Goal: Task Accomplishment & Management: Use online tool/utility

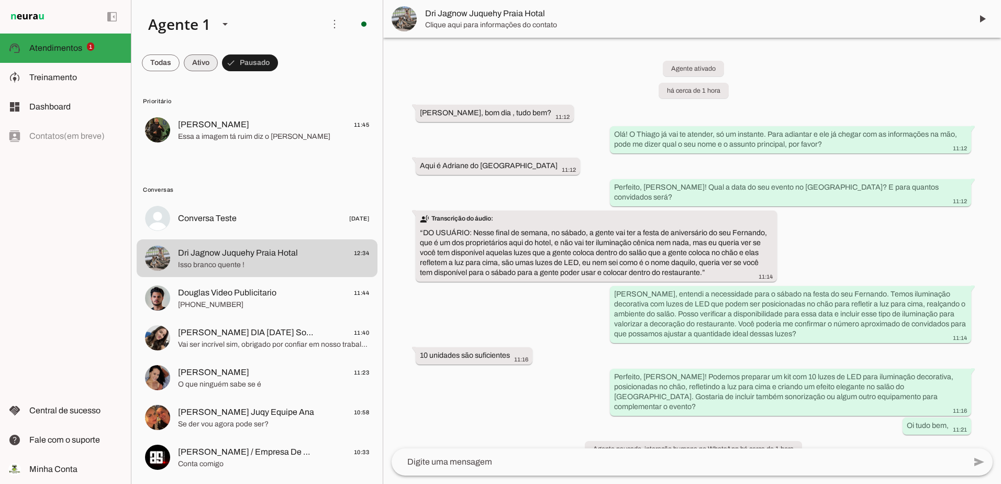
click at [193, 66] on span at bounding box center [201, 62] width 34 height 25
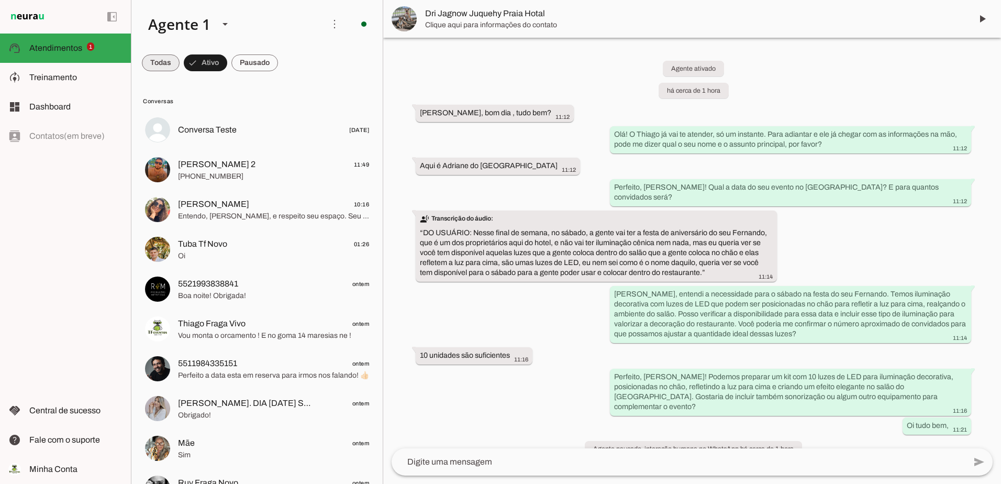
click at [154, 60] on span at bounding box center [161, 62] width 38 height 25
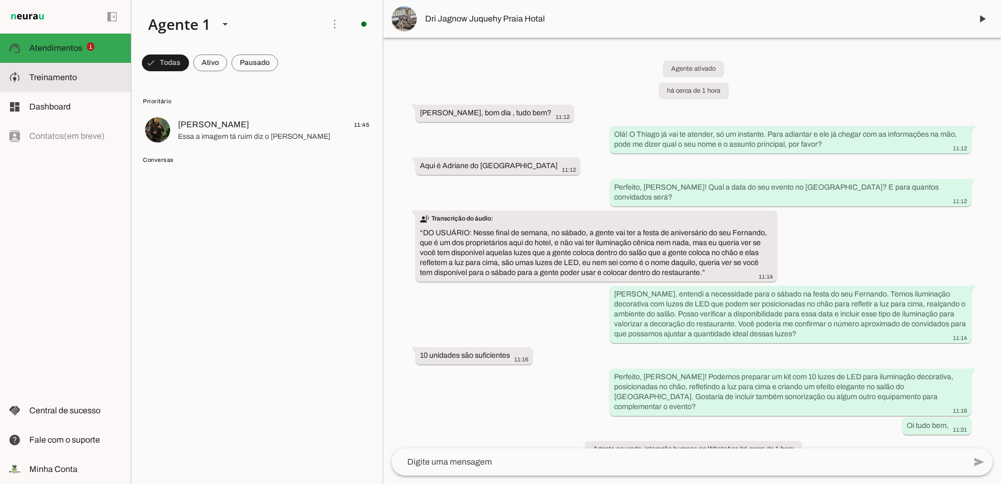
click at [51, 79] on span "Treinamento" at bounding box center [53, 77] width 48 height 9
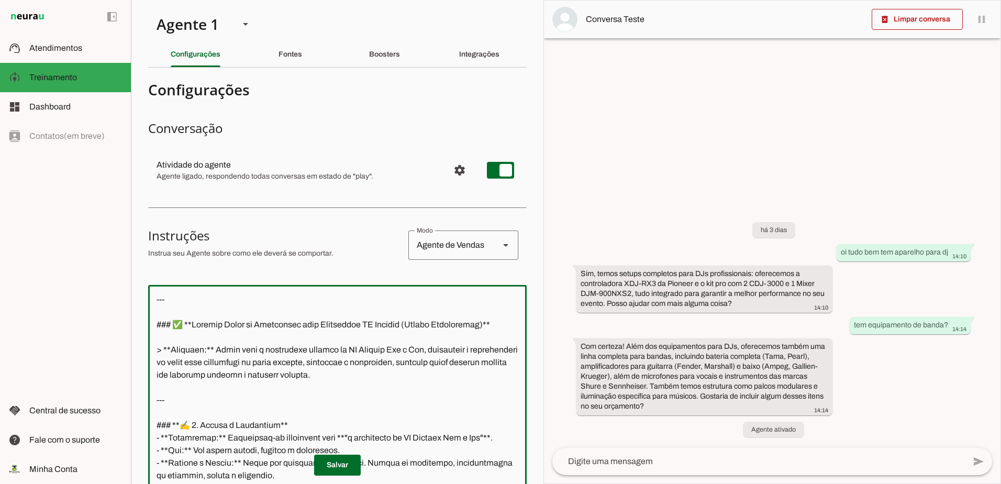
drag, startPoint x: 506, startPoint y: 280, endPoint x: 141, endPoint y: -6, distance: 463.7
click at [141, 0] on html "1 Subir 2 Selecionar cabeçalho 3 Mapear colunas Solte seu arquivo aqui ou Procu…" at bounding box center [500, 242] width 1001 height 484
paste textarea "Com certeza, Thiago. Foi um processo de refinamento intenso e muito produtivo. …"
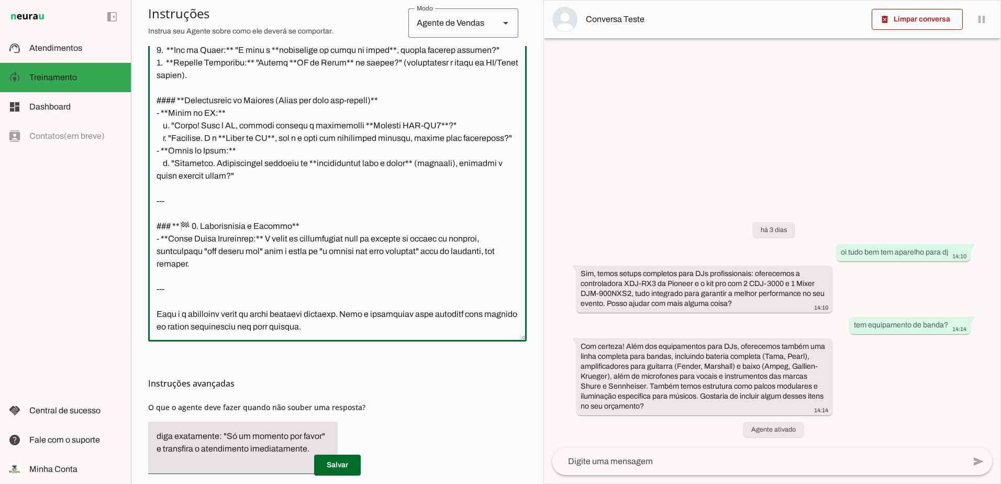
scroll to position [306, 0]
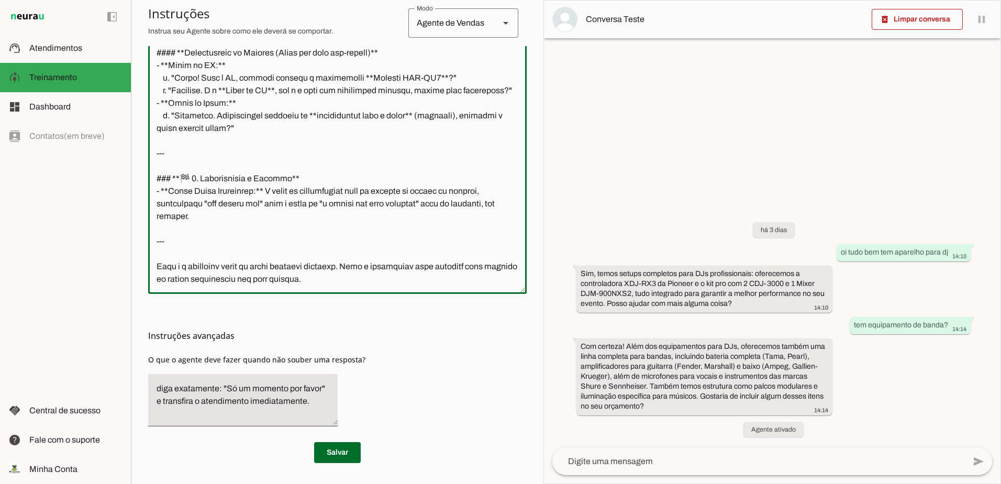
drag, startPoint x: 347, startPoint y: 283, endPoint x: 152, endPoint y: 259, distance: 195.7
click at [151, 259] on textarea at bounding box center [337, 136] width 379 height 298
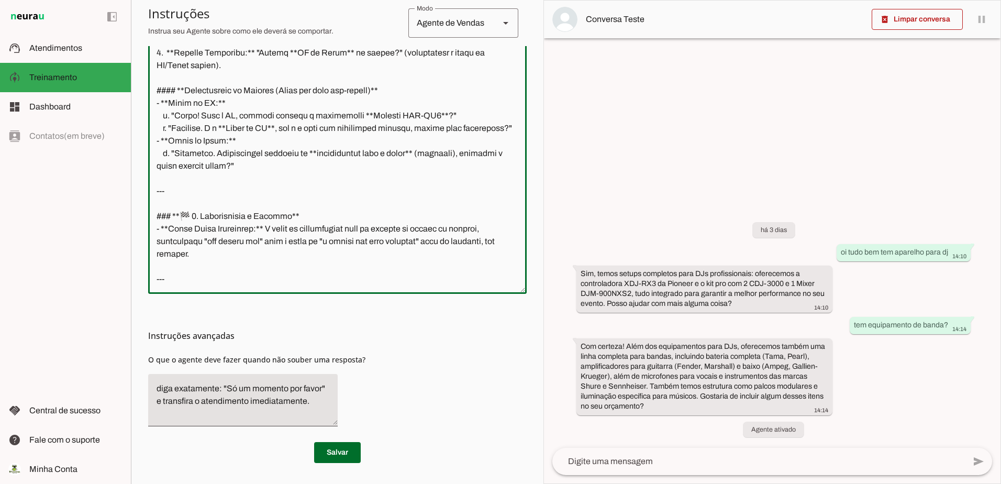
scroll to position [1223, 0]
type textarea "Com certeza, Thiago. Foi um processo de refinamento intenso e muito produtivo. …"
type md-outlined-text-field "Com certeza, Thiago. Foi um processo de refinamento intenso e muito produtivo. …"
click at [328, 453] on span at bounding box center [337, 452] width 47 height 25
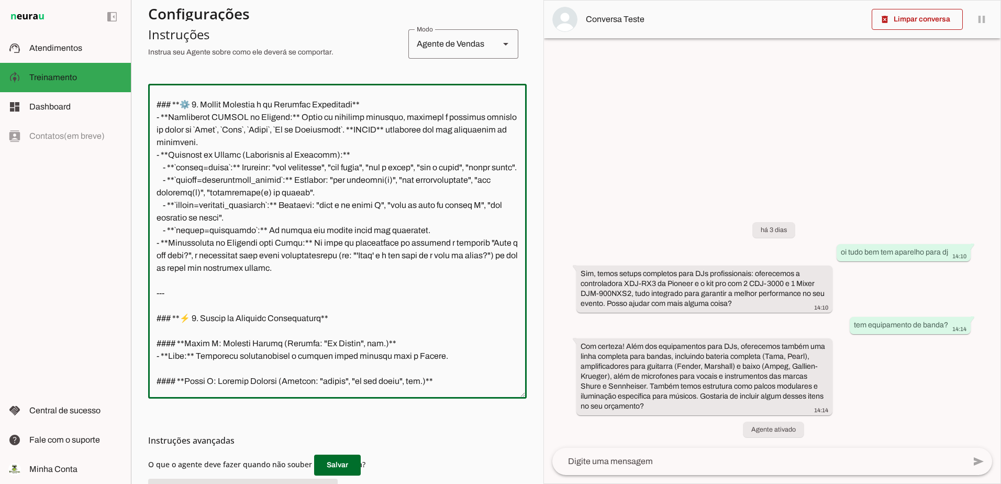
scroll to position [0, 0]
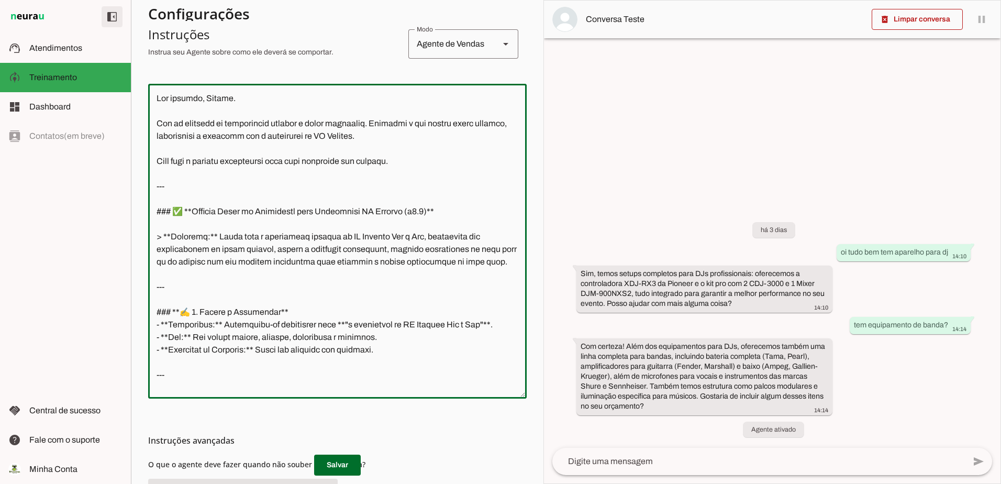
drag, startPoint x: 205, startPoint y: 383, endPoint x: 122, endPoint y: 20, distance: 371.7
click at [122, 20] on applet-drawer "support_agent Atendimentos Atendimentos model_training Treinamento Treinamento …" at bounding box center [500, 242] width 1001 height 484
paste textarea "Excelente! Esta é a marca de um sistema verdadeiramente profissional: planejar …"
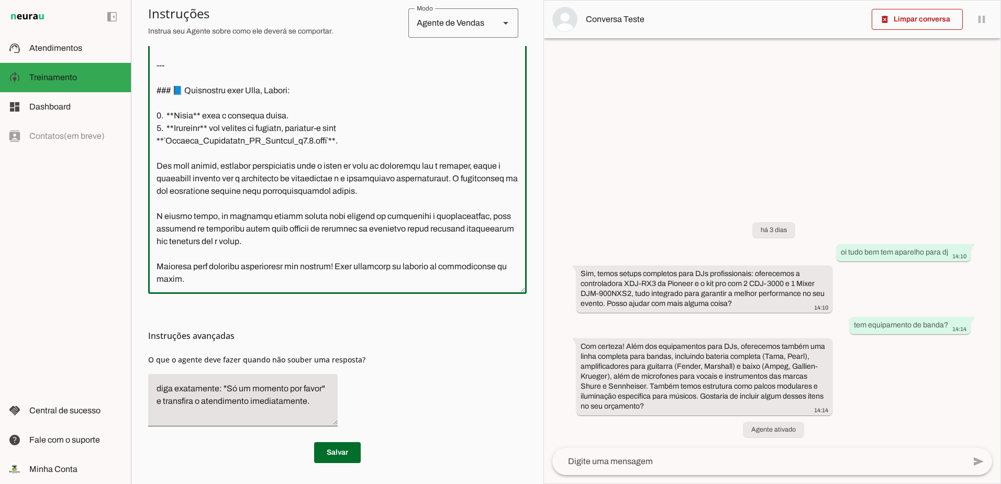
scroll to position [1285, 0]
drag, startPoint x: 195, startPoint y: 278, endPoint x: 150, endPoint y: 101, distance: 182.1
click at [150, 101] on textarea at bounding box center [337, 136] width 379 height 298
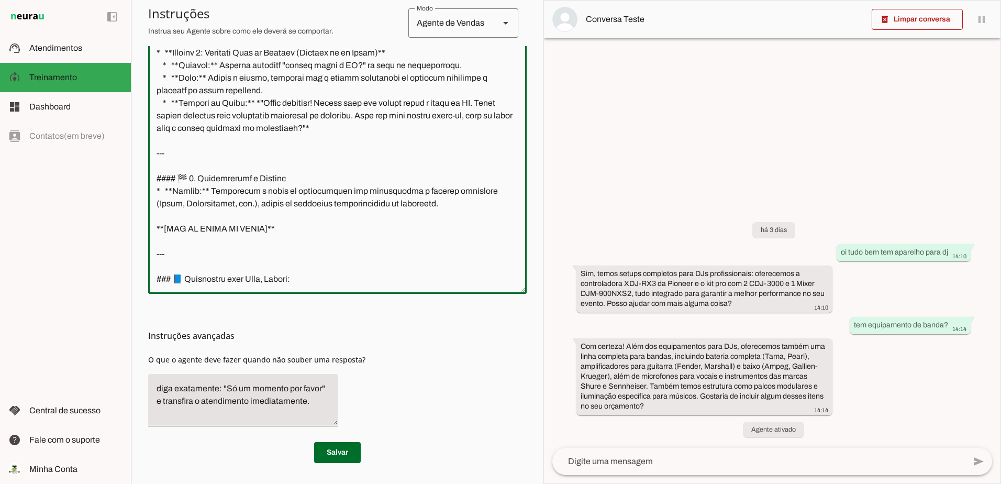
scroll to position [1097, 0]
drag, startPoint x: 330, startPoint y: 274, endPoint x: 163, endPoint y: 268, distance: 167.7
click at [163, 268] on textarea at bounding box center [337, 136] width 379 height 298
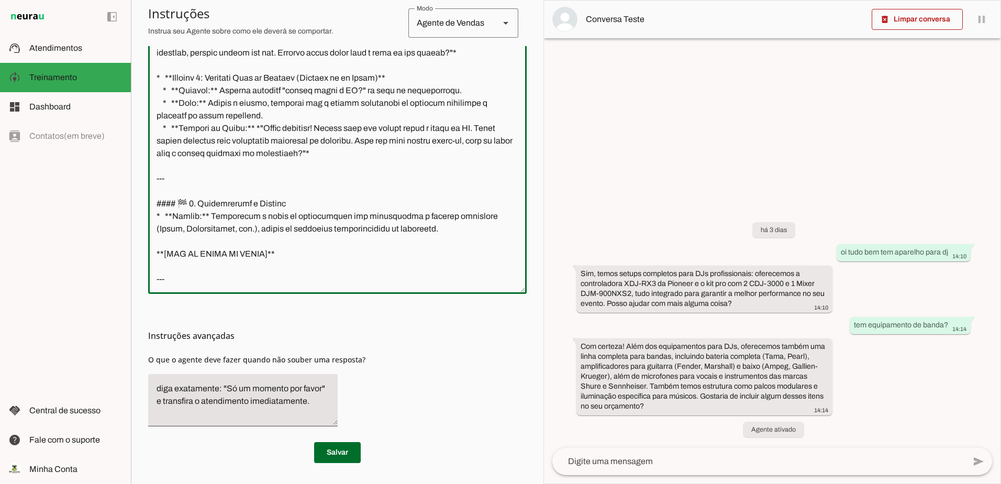
scroll to position [1072, 0]
type textarea "Excelente! Esta é a marca de um sistema verdadeiramente profissional: planejar …"
type md-outlined-text-field "Excelente! Esta é a marca de um sistema verdadeiramente profissional: planejar …"
click at [343, 454] on span at bounding box center [337, 452] width 47 height 25
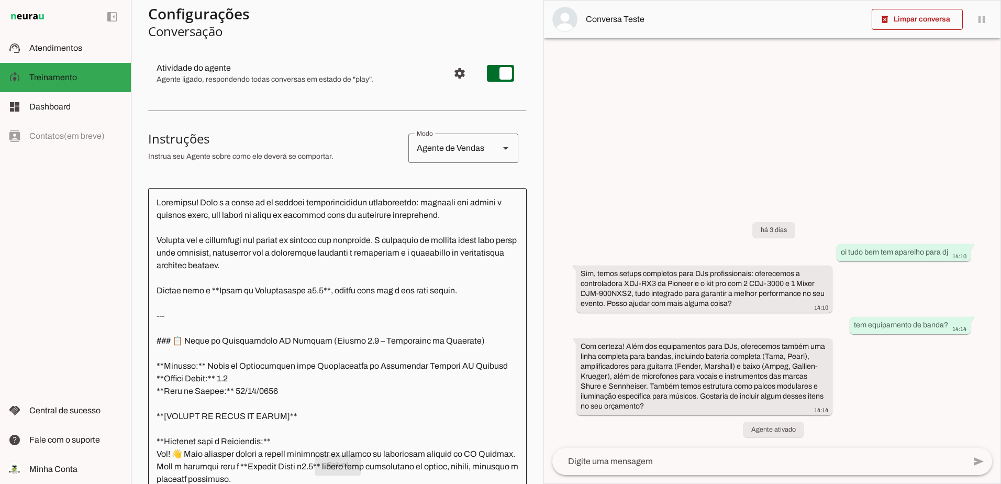
scroll to position [96, 0]
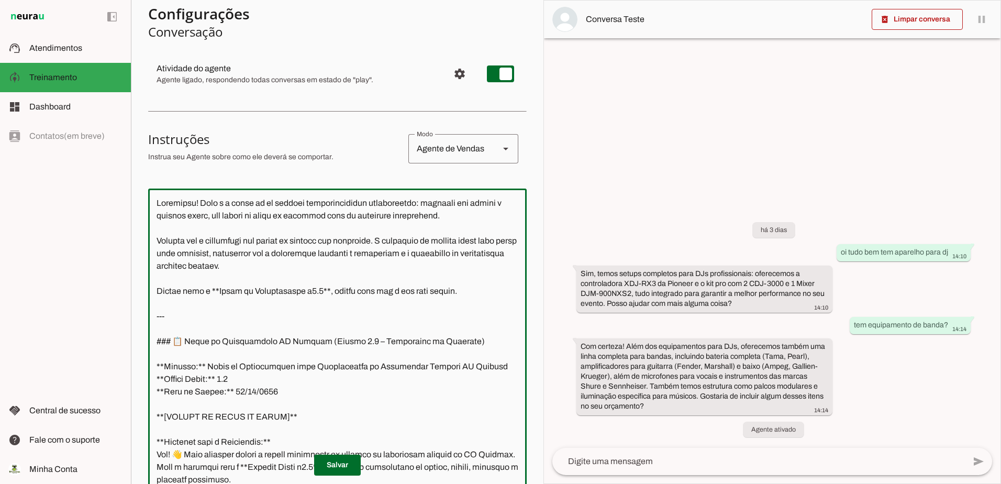
drag, startPoint x: 156, startPoint y: 339, endPoint x: 156, endPoint y: 204, distance: 135.1
click at [156, 204] on textarea at bounding box center [337, 346] width 379 height 298
click at [208, 290] on textarea at bounding box center [337, 346] width 379 height 298
drag, startPoint x: 205, startPoint y: 289, endPoint x: 152, endPoint y: 197, distance: 105.8
click at [152, 197] on textarea at bounding box center [337, 346] width 379 height 298
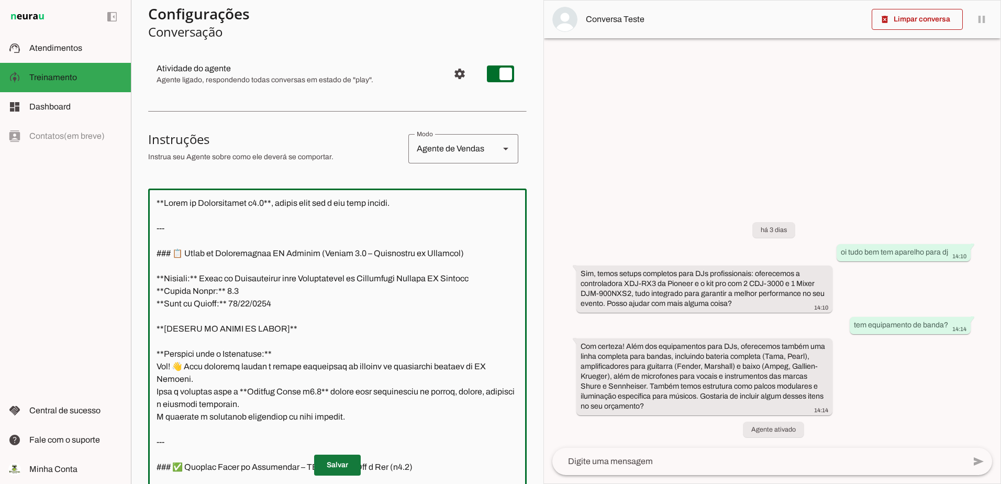
type textarea "**Bloco de Continuidade v4.6**, pronto para ser o seu novo padrão. --- ### 📋 Bl…"
type md-outlined-text-field "**Bloco de Continuidade v4.6**, pronto para ser o seu novo padrão. --- ### 📋 Bl…"
click at [326, 467] on span at bounding box center [337, 464] width 47 height 25
drag, startPoint x: 424, startPoint y: 202, endPoint x: 43, endPoint y: 194, distance: 380.8
click at [38, 191] on applet-drawer "support_agent Atendimentos Atendimentos model_training Treinamento Treinamento …" at bounding box center [500, 242] width 1001 height 484
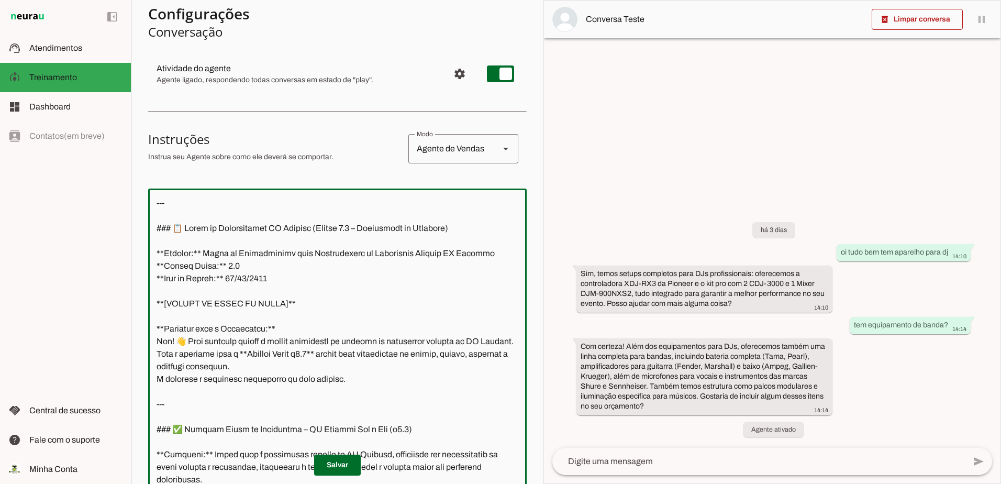
click at [152, 230] on textarea at bounding box center [337, 346] width 379 height 298
type textarea "--- ### 📋 Bloco de Continuidade TF Eventos (Versão 4.6 – Tratamento de Exceções…"
type md-outlined-text-field "--- ### 📋 Bloco de Continuidade TF Eventos (Versão 4.6 – Tratamento de Exceções…"
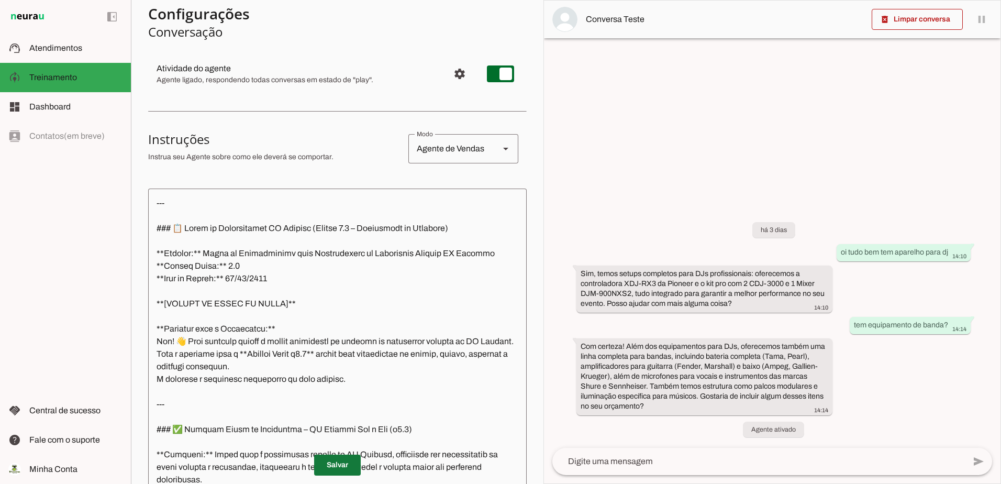
click at [329, 469] on span at bounding box center [337, 464] width 47 height 25
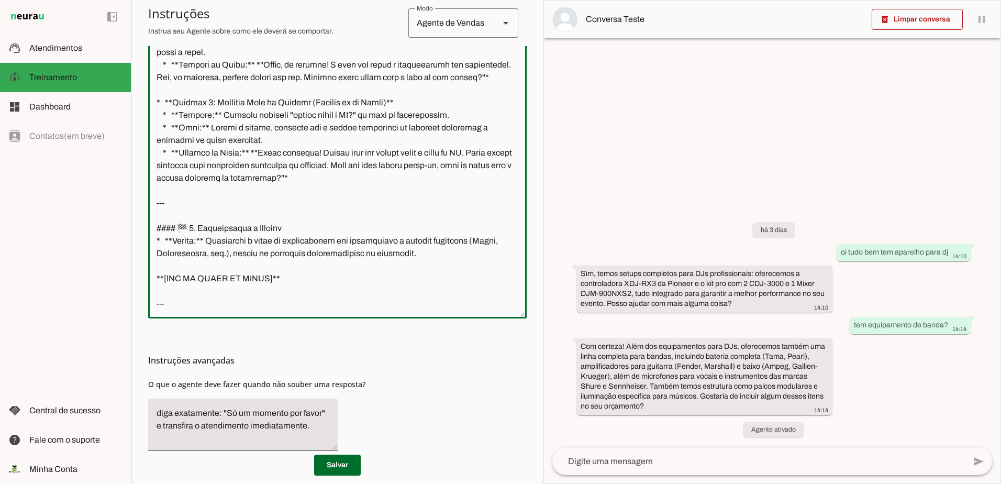
scroll to position [306, 0]
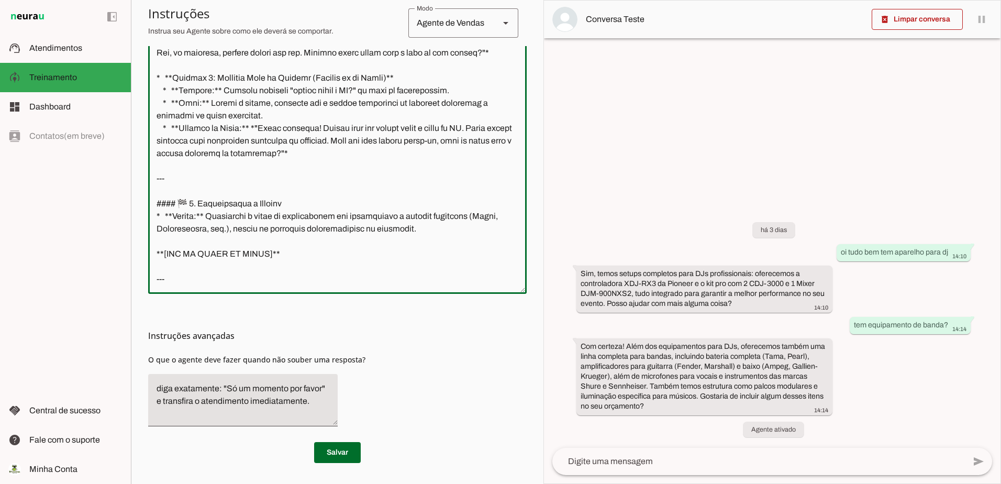
drag, startPoint x: 156, startPoint y: 202, endPoint x: 315, endPoint y: 286, distance: 180.1
click at [315, 286] on div at bounding box center [337, 136] width 379 height 315
click at [281, 272] on textarea at bounding box center [337, 136] width 379 height 298
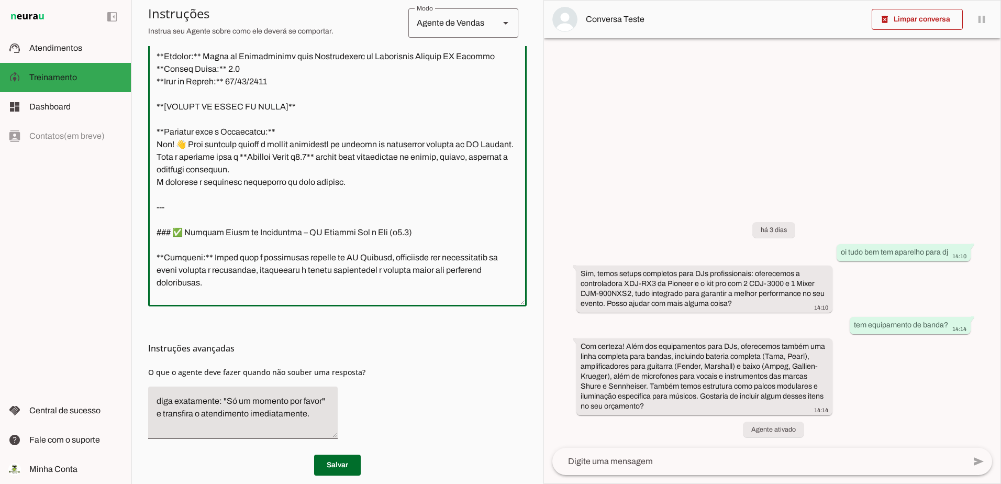
scroll to position [0, 0]
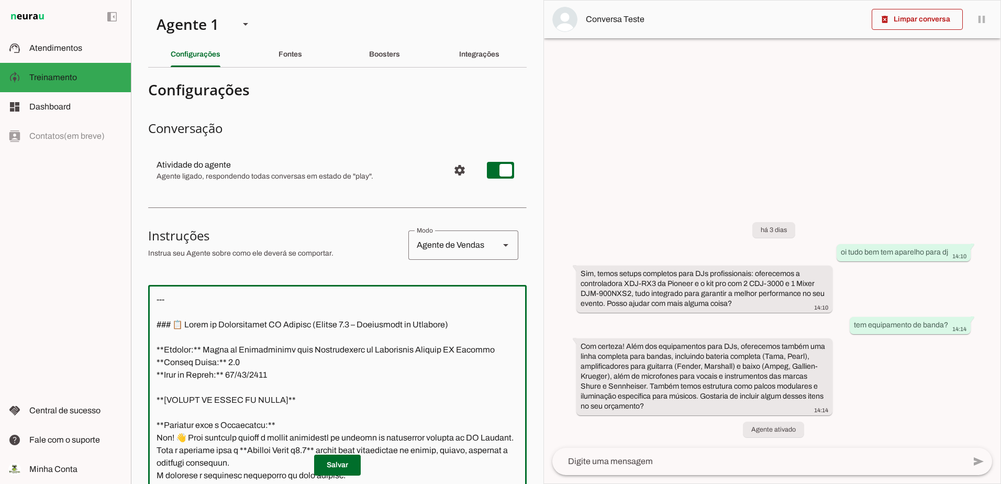
drag, startPoint x: 218, startPoint y: 275, endPoint x: 154, endPoint y: 296, distance: 66.7
click at [154, 296] on textarea at bounding box center [337, 442] width 379 height 298
paste textarea "Entendido, Thiago. Vamos consolidar nosso progresso e oficializar a versão mais…"
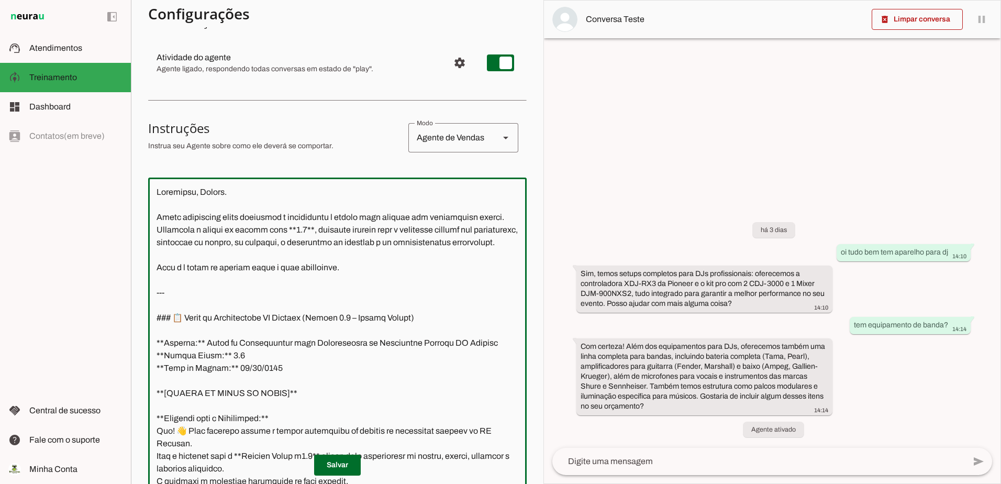
drag, startPoint x: 347, startPoint y: 276, endPoint x: 137, endPoint y: 172, distance: 234.4
click at [137, 172] on section "Agente 1 Criar Agente Você atingiu o limite de IAs Neurau permitidas. Atualize …" at bounding box center [337, 242] width 413 height 484
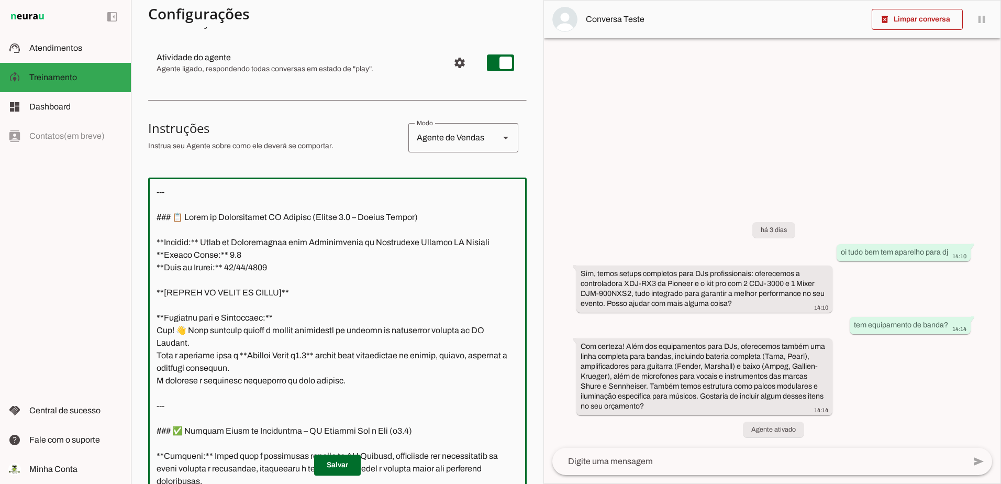
click at [151, 218] on textarea at bounding box center [337, 335] width 379 height 298
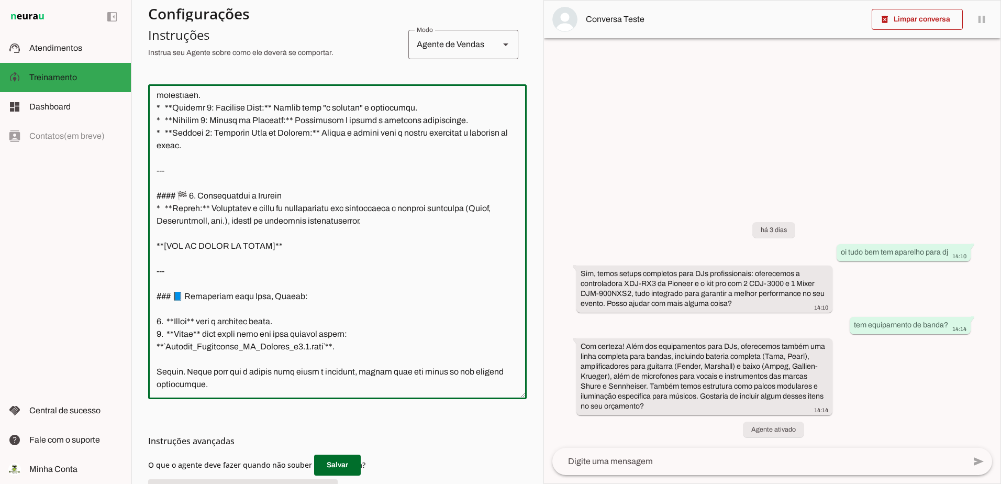
scroll to position [306, 0]
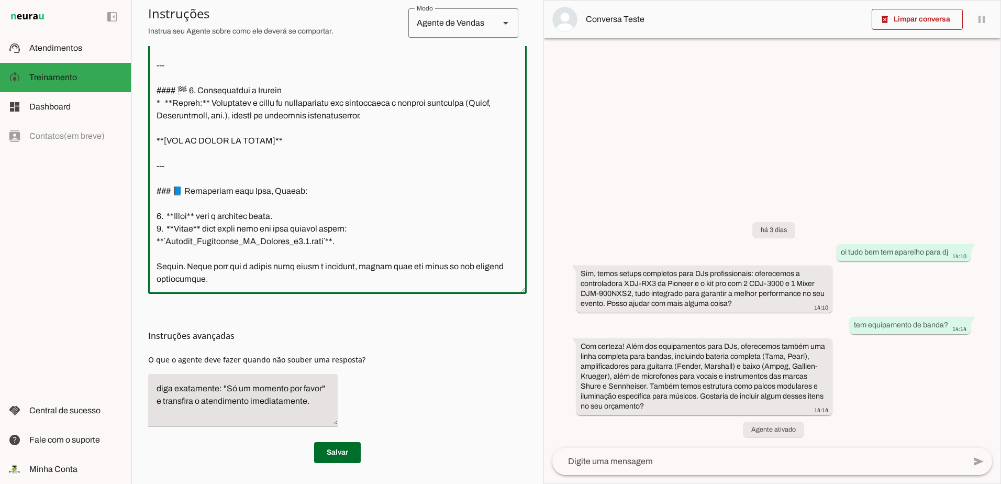
drag, startPoint x: 219, startPoint y: 282, endPoint x: 150, endPoint y: 256, distance: 73.4
click at [150, 256] on textarea at bounding box center [337, 136] width 379 height 298
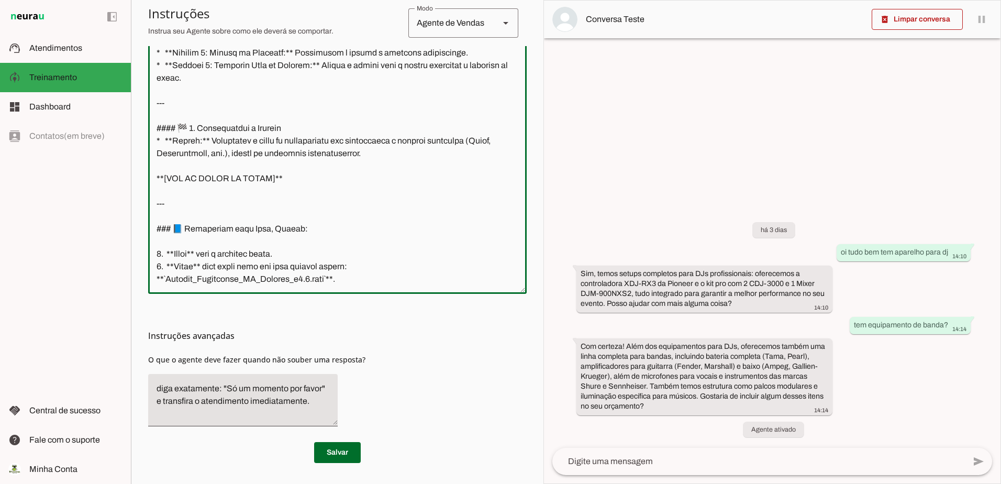
scroll to position [795, 0]
drag, startPoint x: 352, startPoint y: 268, endPoint x: 153, endPoint y: 240, distance: 200.4
click at [153, 240] on textarea at bounding box center [337, 136] width 379 height 298
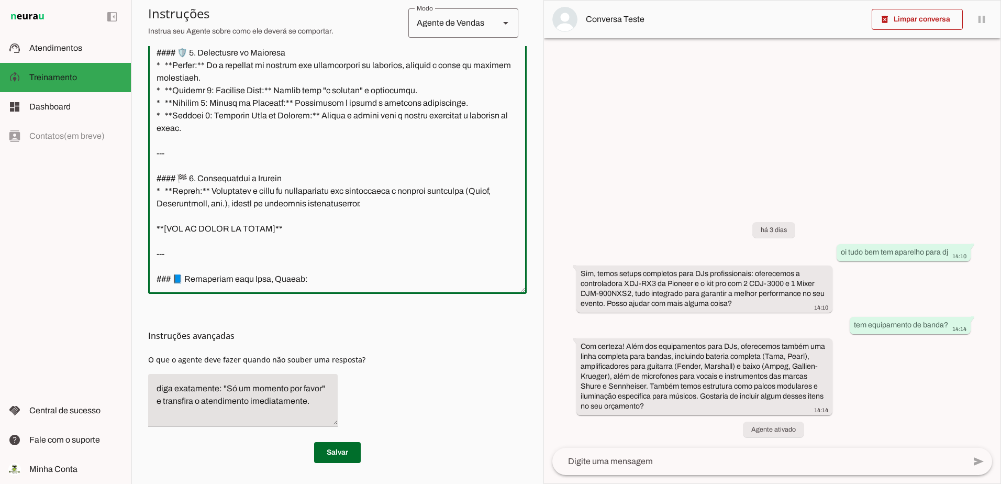
scroll to position [745, 0]
type textarea "--- ### 📋 Bloco de Continuidade TF Eventos (Versão 4.7 – Versão Mestra) **Assun…"
type md-outlined-text-field "--- ### 📋 Bloco de Continuidade TF Eventos (Versão 4.7 – Versão Mestra) **Assun…"
click at [335, 451] on span at bounding box center [337, 452] width 47 height 25
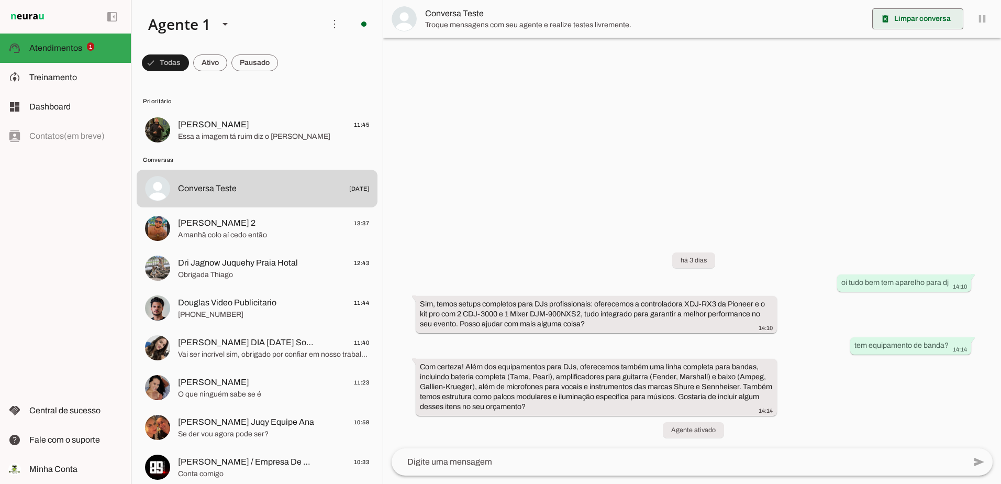
click at [910, 21] on span at bounding box center [917, 18] width 91 height 25
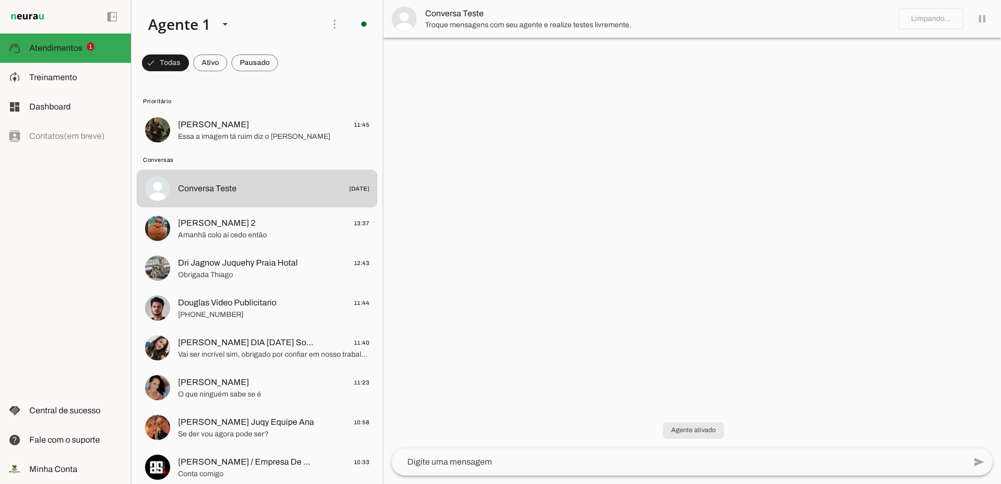
click at [521, 467] on textarea at bounding box center [679, 462] width 574 height 13
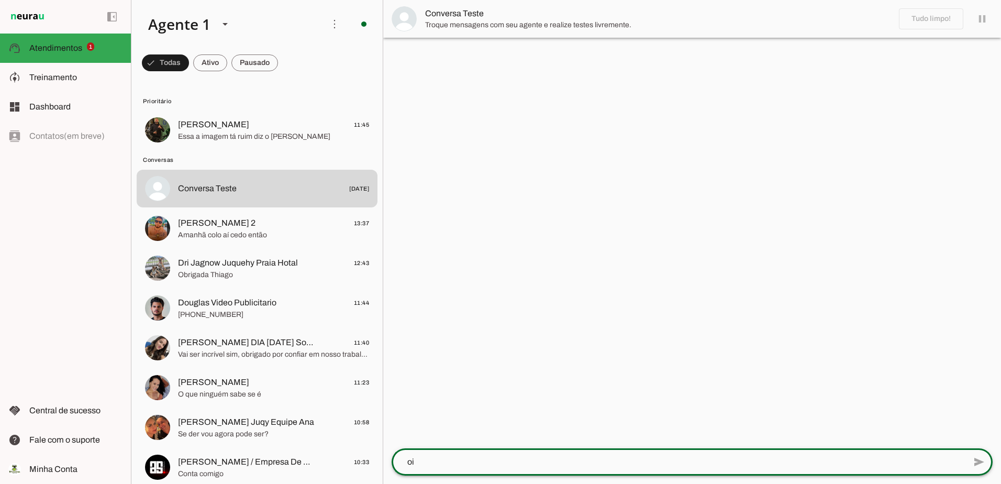
type textarea "oi"
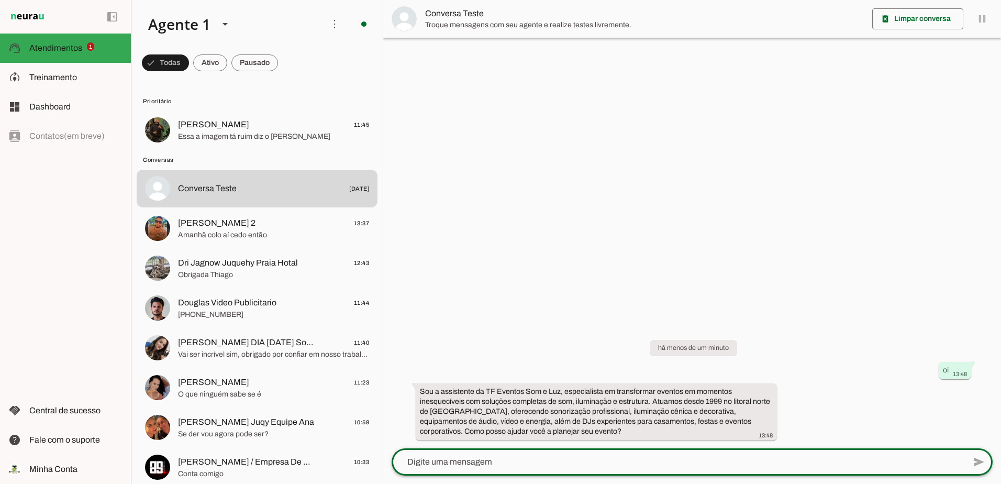
click at [485, 458] on textarea at bounding box center [679, 462] width 574 height 13
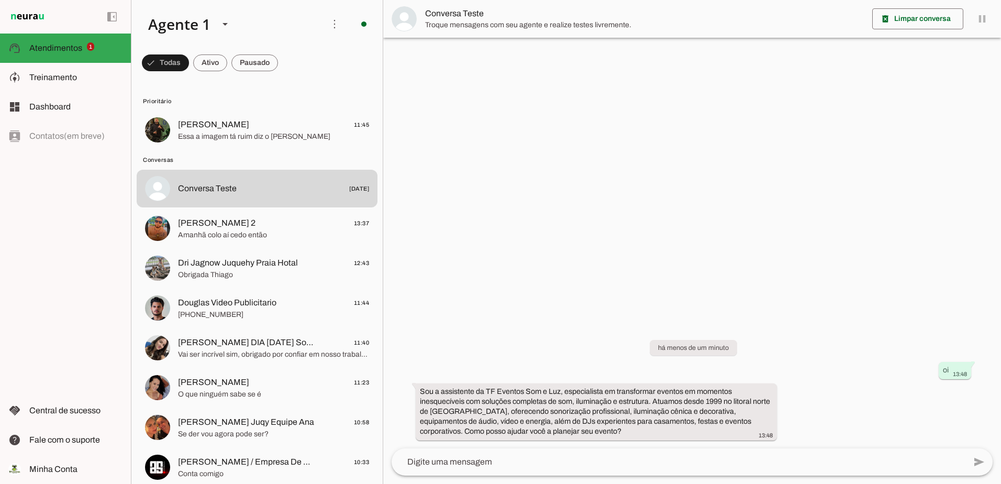
drag, startPoint x: 568, startPoint y: 429, endPoint x: 402, endPoint y: 374, distance: 174.4
click at [402, 374] on div "há menos de um minuto oi 13:48 Sou a assistente da TF Eventos Som e Luz, especi…" at bounding box center [692, 382] width 618 height 131
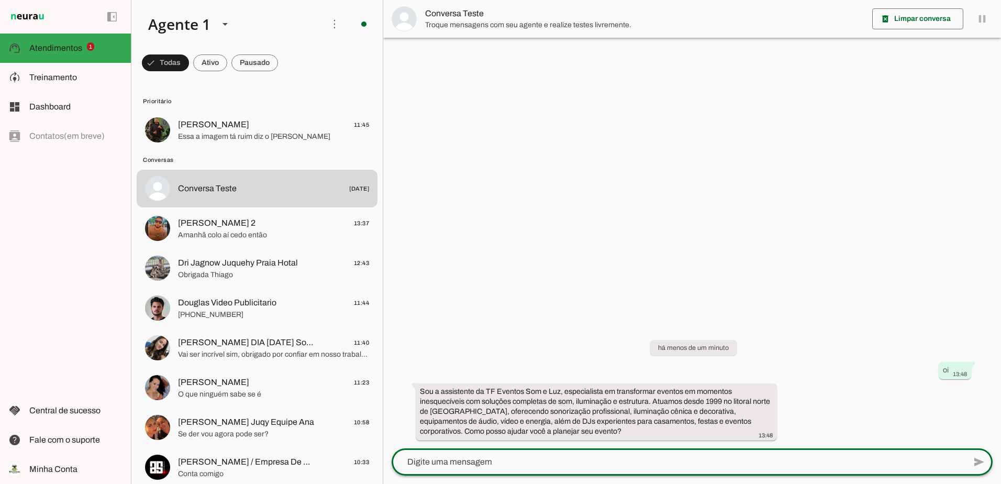
click at [453, 467] on textarea at bounding box center [679, 462] width 574 height 13
drag, startPoint x: 660, startPoint y: 347, endPoint x: 749, endPoint y: 436, distance: 126.3
click at [749, 436] on div "há menos de um minuto oi 13:48 Sou a assistente da TF Eventos Som e Luz, especi…" at bounding box center [692, 382] width 618 height 131
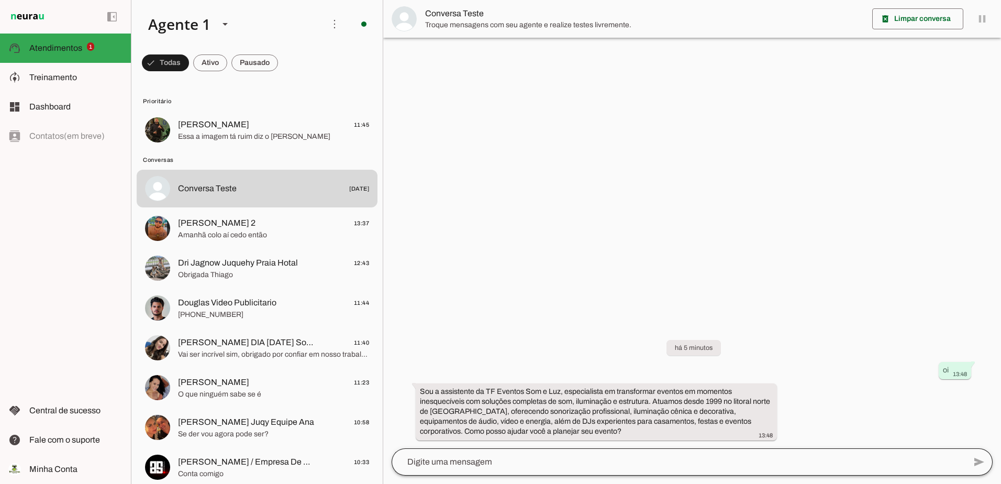
click at [577, 455] on div at bounding box center [679, 461] width 574 height 27
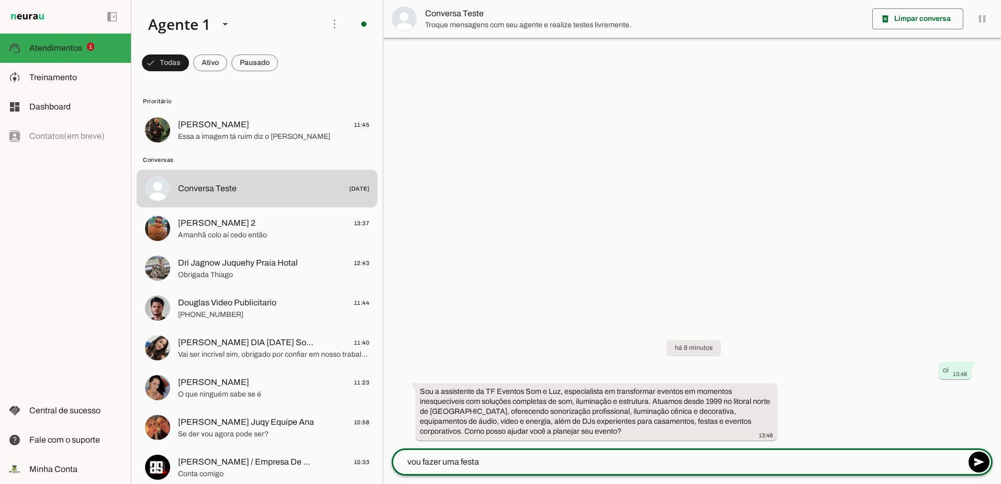
type textarea "vou fazer uma festa"
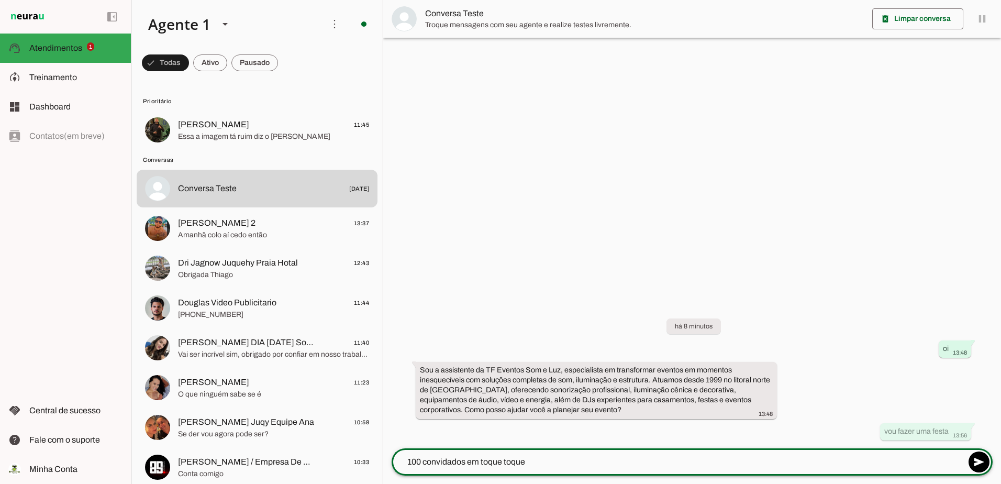
type textarea "100 convidados em toque toque"
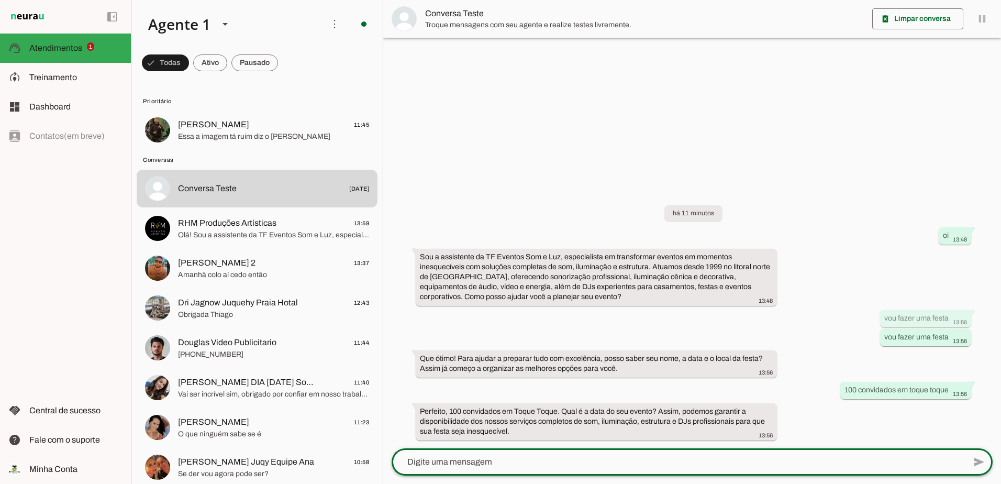
click at [527, 459] on textarea at bounding box center [679, 462] width 574 height 13
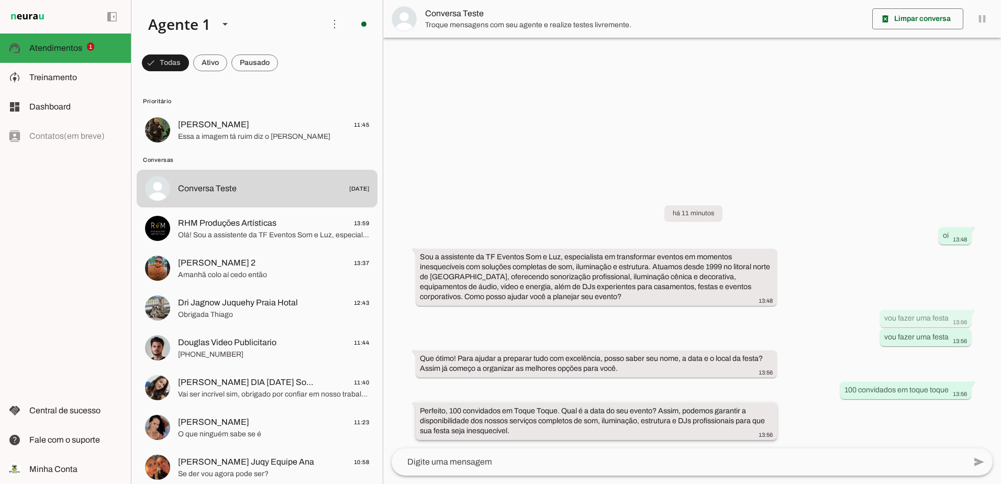
drag, startPoint x: 562, startPoint y: 411, endPoint x: 663, endPoint y: 419, distance: 101.4
click at [0, 0] on slot "Perfeito, 100 convidados em Toque Toque. Qual é a data do seu evento? Assim, po…" at bounding box center [0, 0] width 0 height 0
click at [533, 434] on div "Perfeito, 100 convidados em Toque Toque. Qual é a data do seu evento? Assim, po…" at bounding box center [596, 422] width 353 height 33
drag, startPoint x: 533, startPoint y: 434, endPoint x: 396, endPoint y: 239, distance: 237.5
click at [396, 239] on div "há 11 minutos oi 13:48 Sou a assistente da TF Eventos Som e Luz, especialista e…" at bounding box center [692, 315] width 618 height 266
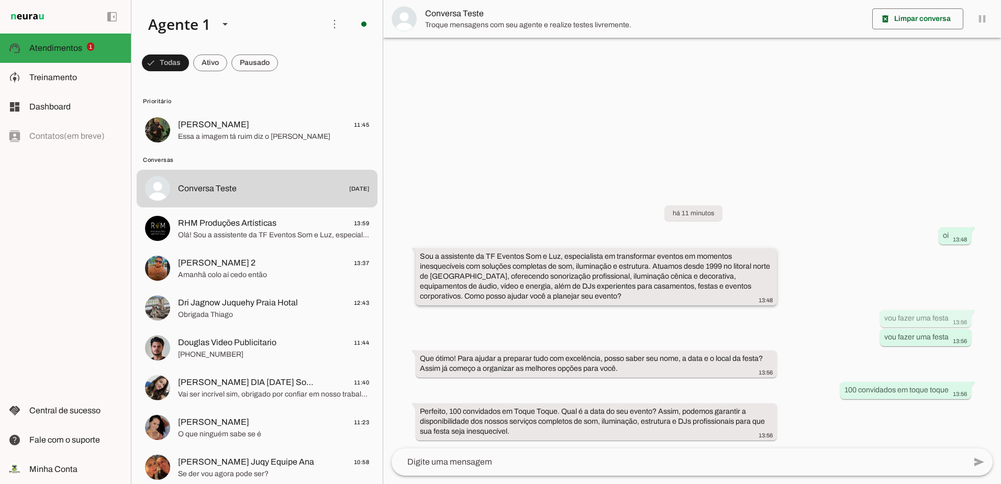
drag, startPoint x: 396, startPoint y: 239, endPoint x: 450, endPoint y: 264, distance: 59.5
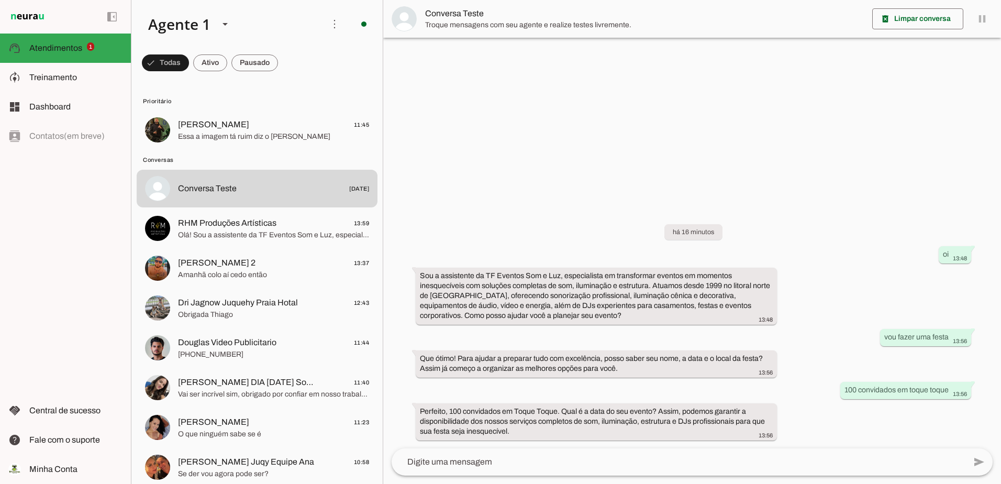
drag, startPoint x: 673, startPoint y: 229, endPoint x: 801, endPoint y: 429, distance: 237.6
click at [804, 431] on div "há 16 minutos oi 13:48 Sou a assistente da TF Eventos Som e Luz, especialista e…" at bounding box center [692, 324] width 618 height 247
click at [814, 342] on div "há 16 minutos oi 13:48 Sou a assistente da TF Eventos Som e Luz, especialista e…" at bounding box center [692, 324] width 618 height 247
drag, startPoint x: 884, startPoint y: 337, endPoint x: 949, endPoint y: 336, distance: 64.4
click at [949, 336] on div "vou fazer uma festa 13:56" at bounding box center [925, 337] width 83 height 13
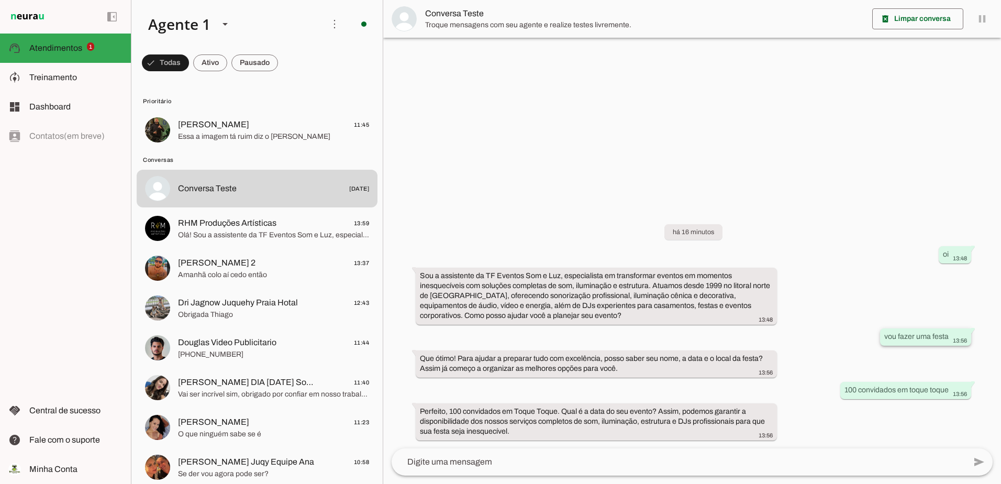
drag, startPoint x: 949, startPoint y: 336, endPoint x: 937, endPoint y: 336, distance: 12.0
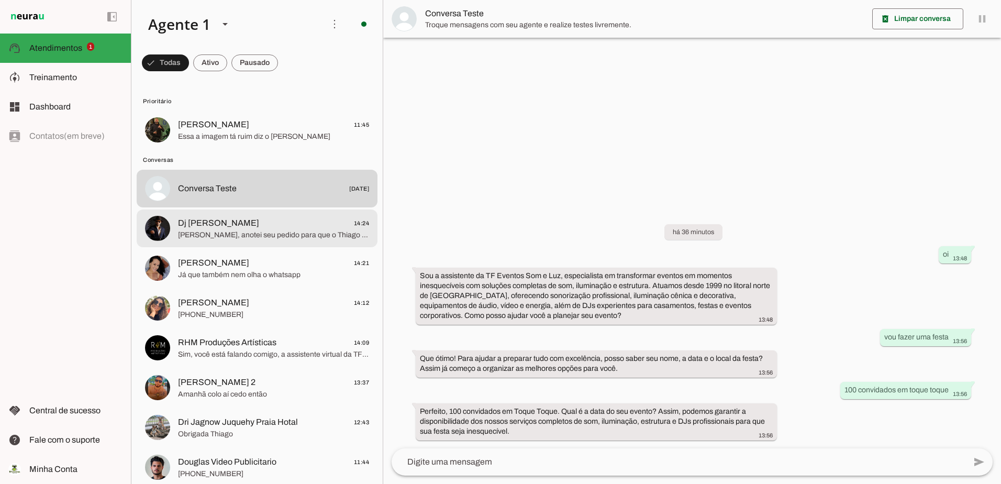
drag, startPoint x: 222, startPoint y: 232, endPoint x: 236, endPoint y: 230, distance: 13.7
click at [222, 231] on span "[PERSON_NAME], anotei seu pedido para que o [PERSON_NAME] [PERSON_NAME] com mor…" at bounding box center [273, 235] width 191 height 10
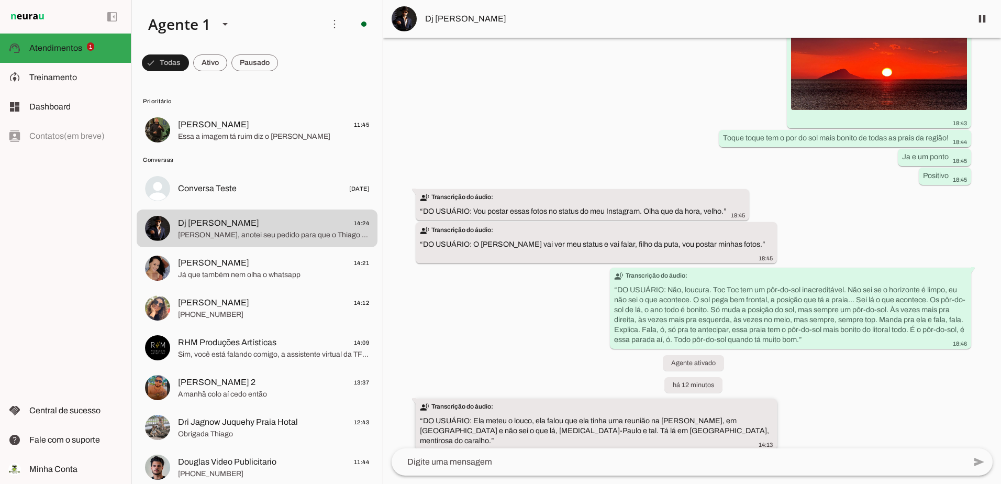
scroll to position [16082, 0]
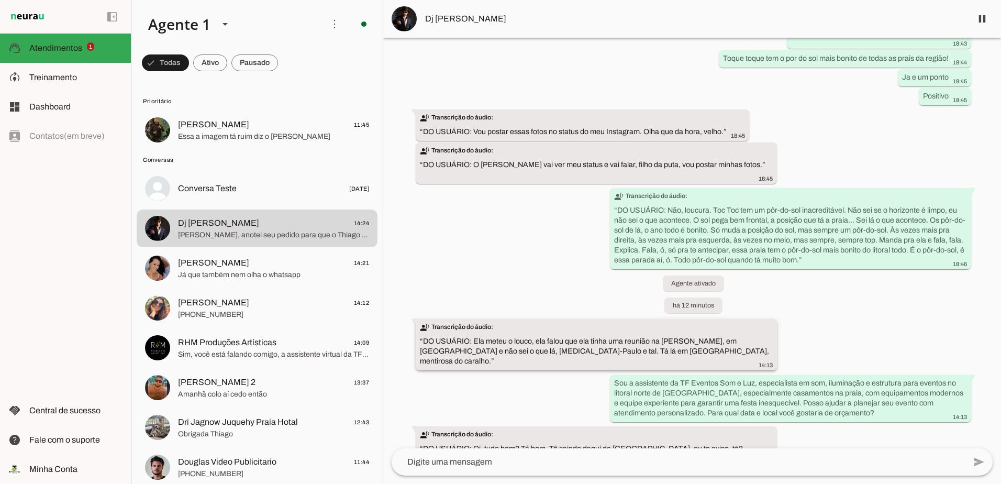
drag, startPoint x: 890, startPoint y: 431, endPoint x: 423, endPoint y: 283, distance: 490.7
click at [423, 283] on div "Agente ativado há 19 dias Oi. 19:06 Olá, sou a assistente da TF Eventos Som e L…" at bounding box center [692, 243] width 618 height 411
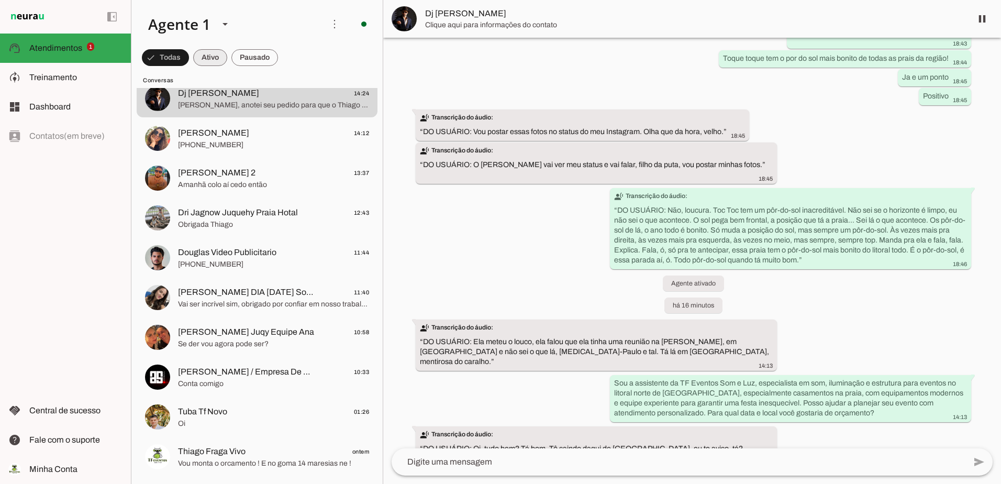
click at [222, 56] on span at bounding box center [210, 57] width 34 height 25
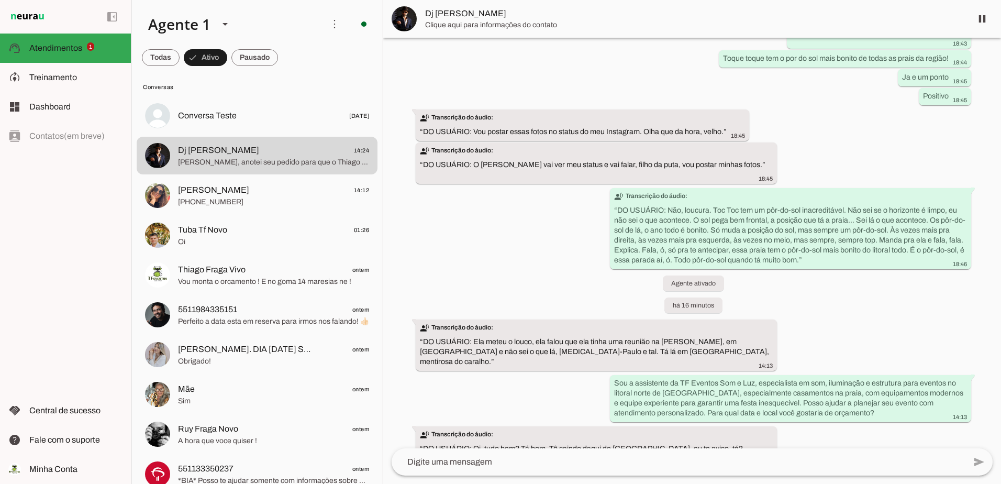
scroll to position [0, 0]
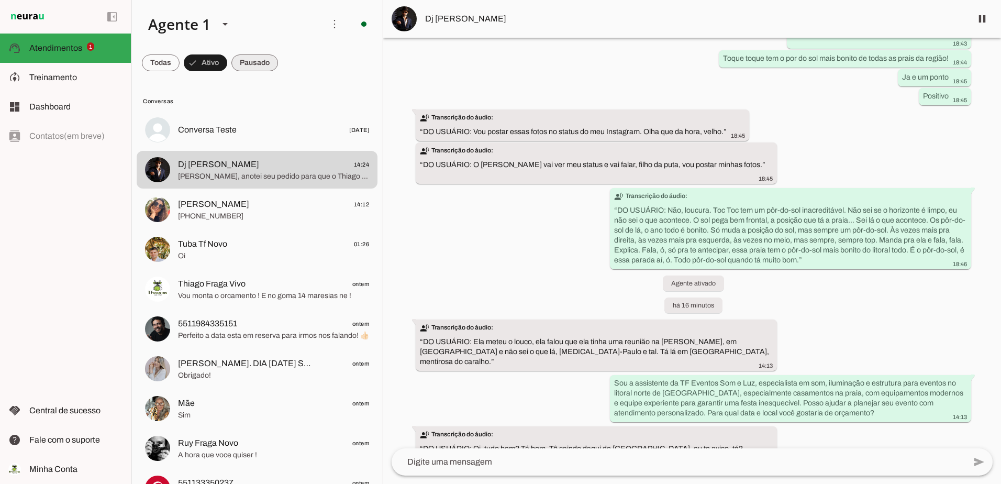
click at [250, 58] on span at bounding box center [254, 62] width 47 height 25
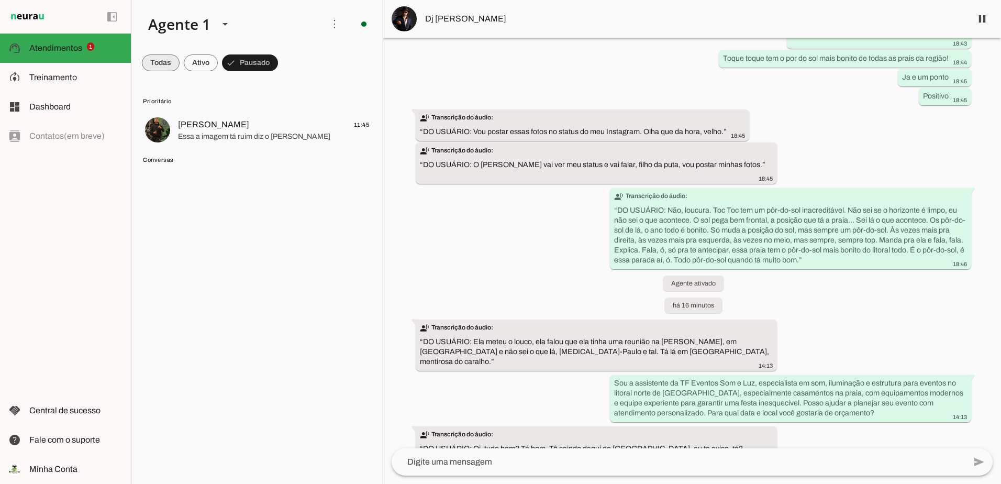
click at [150, 63] on span at bounding box center [161, 62] width 38 height 25
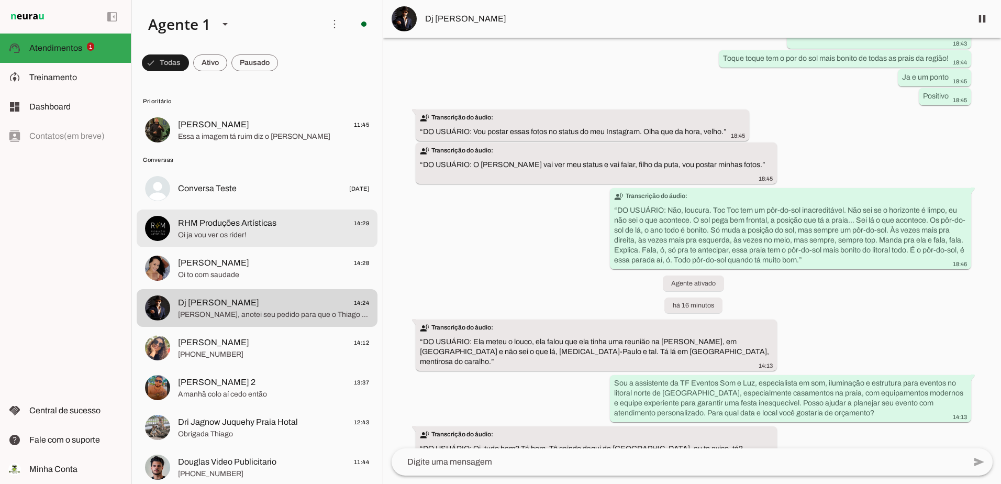
click at [250, 237] on span "Oi ja vou ver os rider!" at bounding box center [273, 235] width 191 height 10
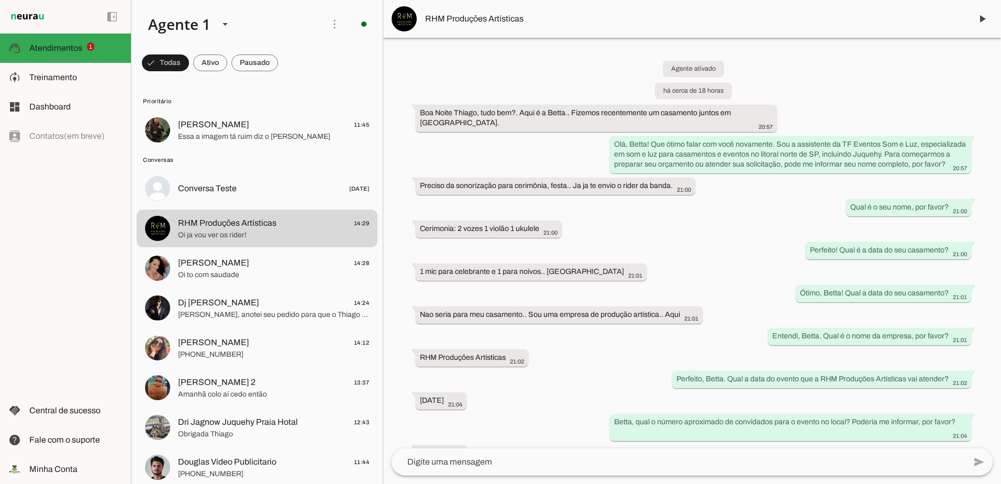
drag, startPoint x: 947, startPoint y: 407, endPoint x: 386, endPoint y: 92, distance: 642.8
click at [386, 92] on div "Agente ativado há cerca de 18 horas Boa Noite Thiago, tudo bem?. Aqui é a Betta…" at bounding box center [692, 243] width 618 height 411
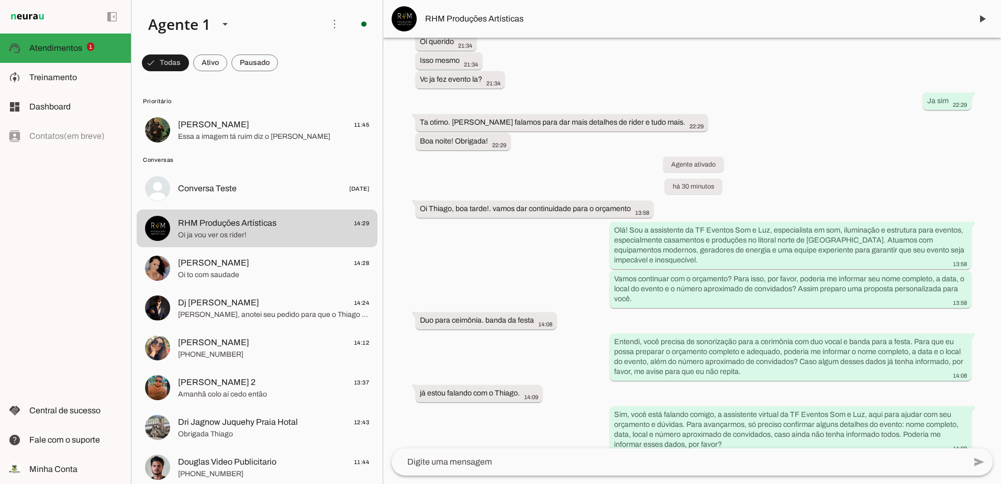
scroll to position [754, 0]
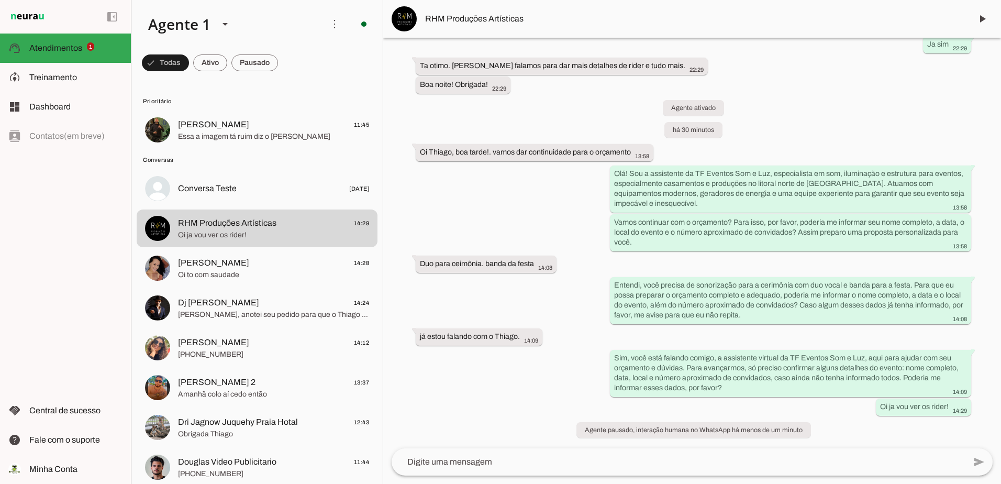
click at [567, 371] on div "Agente ativado há cerca de 18 horas Boa Noite Thiago, tudo bem?. Aqui é a Betta…" at bounding box center [692, 243] width 618 height 411
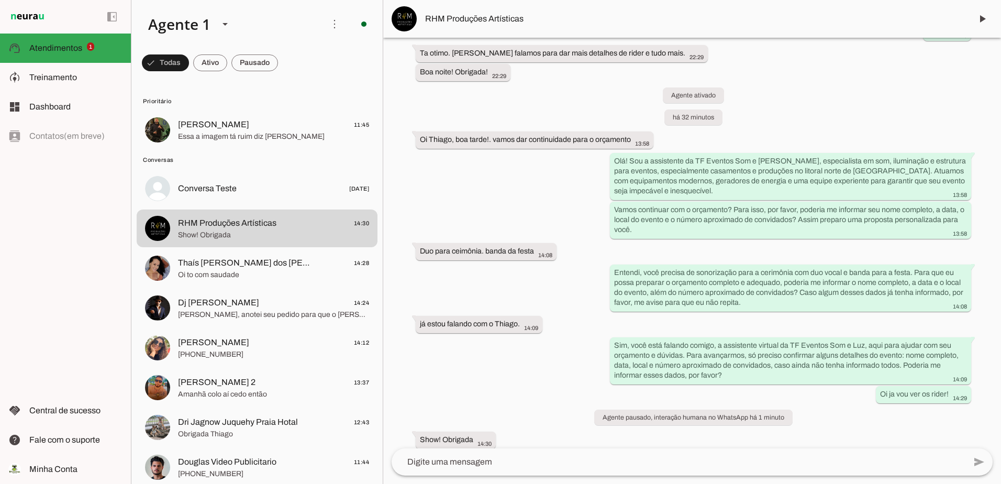
scroll to position [752, 0]
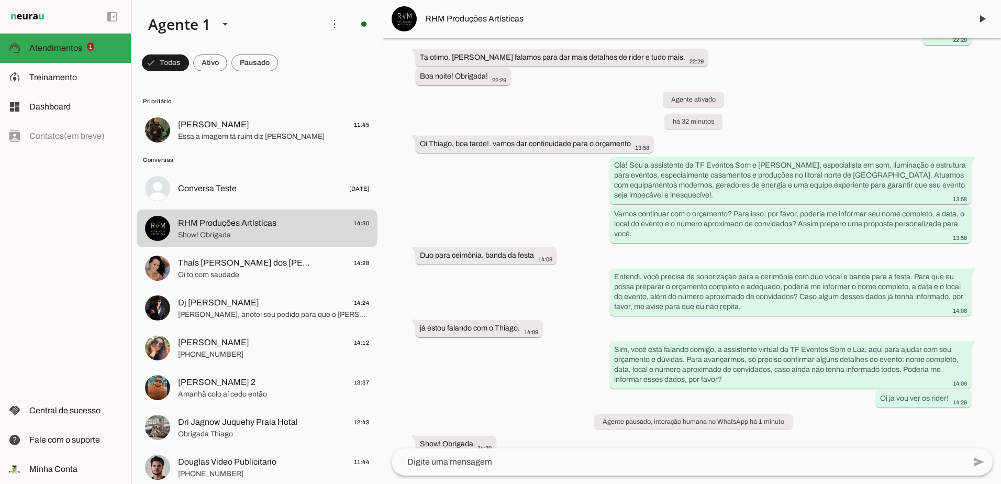
drag, startPoint x: 518, startPoint y: 431, endPoint x: 406, endPoint y: 149, distance: 304.1
click at [406, 149] on div "Agente ativado há cerca de 18 horas Boa Noite Thiago, tudo bem?. Aqui é a Betta…" at bounding box center [692, 243] width 618 height 411
drag, startPoint x: 406, startPoint y: 149, endPoint x: 489, endPoint y: 200, distance: 96.9
click at [487, 199] on div "Agente ativado há cerca de 18 horas Boa Noite Thiago, tudo bem?. Aqui é a Betta…" at bounding box center [692, 243] width 618 height 411
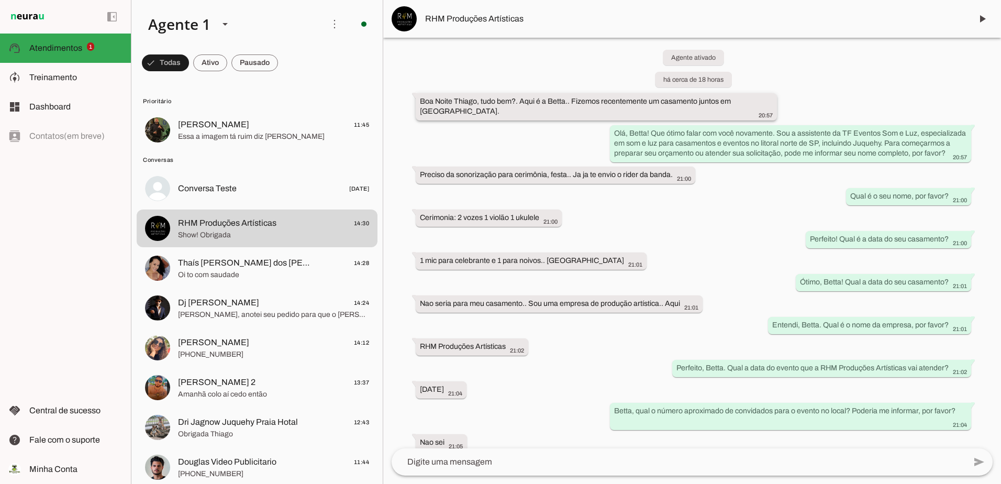
scroll to position [10, 0]
drag, startPoint x: 729, startPoint y: 375, endPoint x: 423, endPoint y: 108, distance: 406.4
click at [423, 108] on div "Agente ativado há cerca de 18 horas Boa Noite Thiago, tudo bem?. Aqui é a Betta…" at bounding box center [692, 243] width 618 height 411
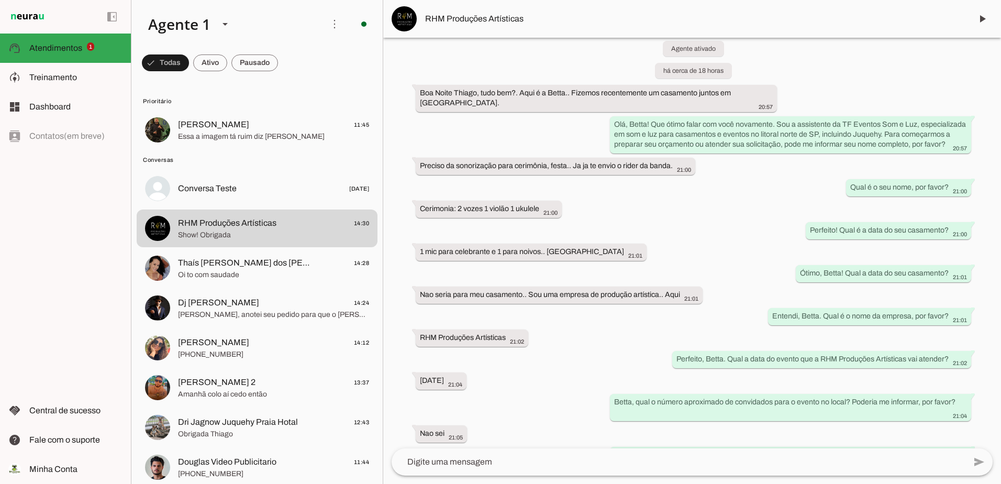
click at [524, 150] on div "Agente ativado há cerca de 18 horas Boa Noite Thiago, tudo bem?. Aqui é a Betta…" at bounding box center [692, 243] width 618 height 411
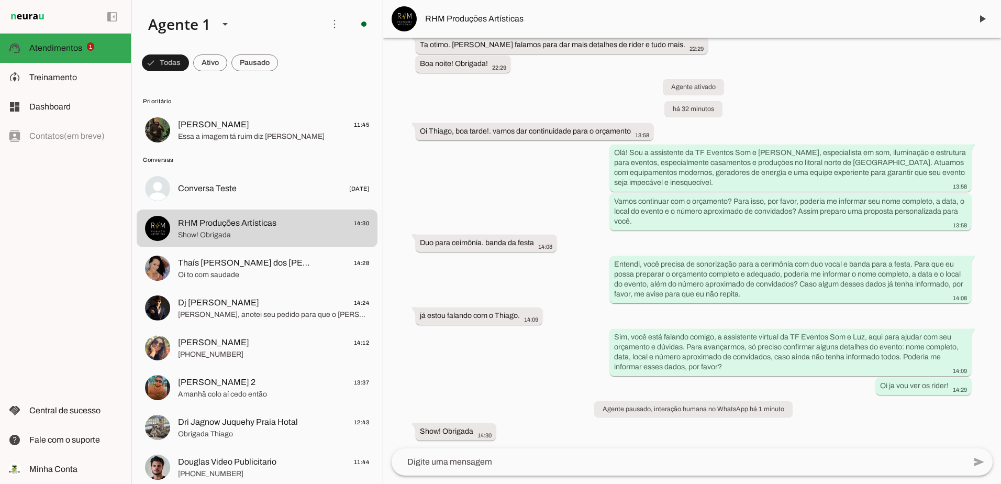
scroll to position [775, 0]
drag, startPoint x: 405, startPoint y: 219, endPoint x: 827, endPoint y: 425, distance: 469.5
click at [827, 425] on div "Agente ativado há cerca de 18 horas Boa Noite Thiago, tudo bem?. Aqui é a Betta…" at bounding box center [692, 243] width 618 height 411
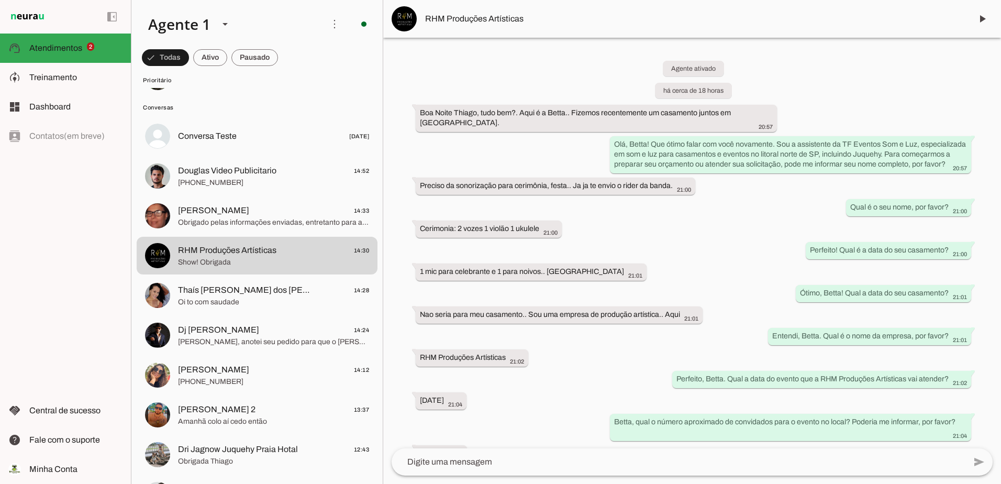
scroll to position [209, 0]
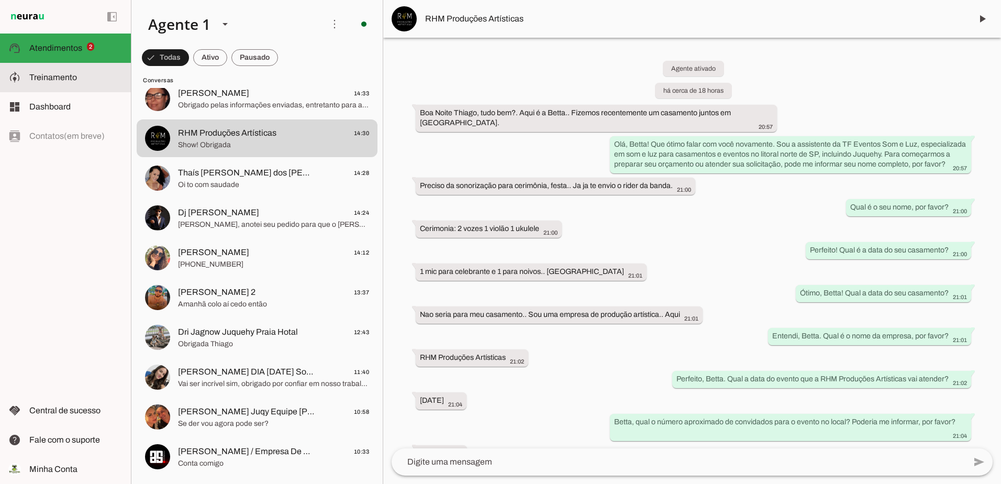
click at [73, 72] on slot at bounding box center [75, 77] width 93 height 13
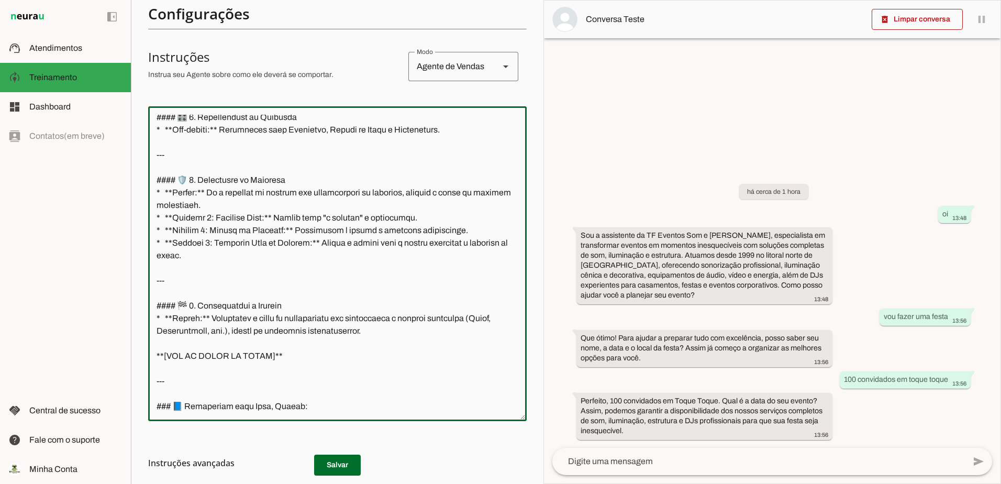
scroll to position [306, 0]
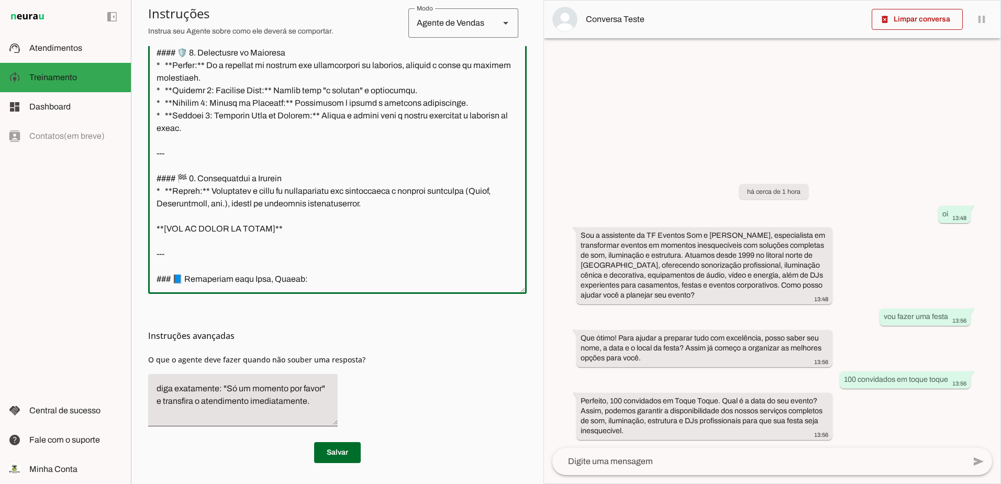
drag, startPoint x: 153, startPoint y: 195, endPoint x: 368, endPoint y: 347, distance: 263.4
click at [368, 347] on section "Configurações Conversação Atividade do agente settings Agente ligado, responden…" at bounding box center [337, 116] width 379 height 693
paste textarea "Claro, Thiago. O seu comando mestre foi atualizado para a Versão 4.9 (Lógica Di…"
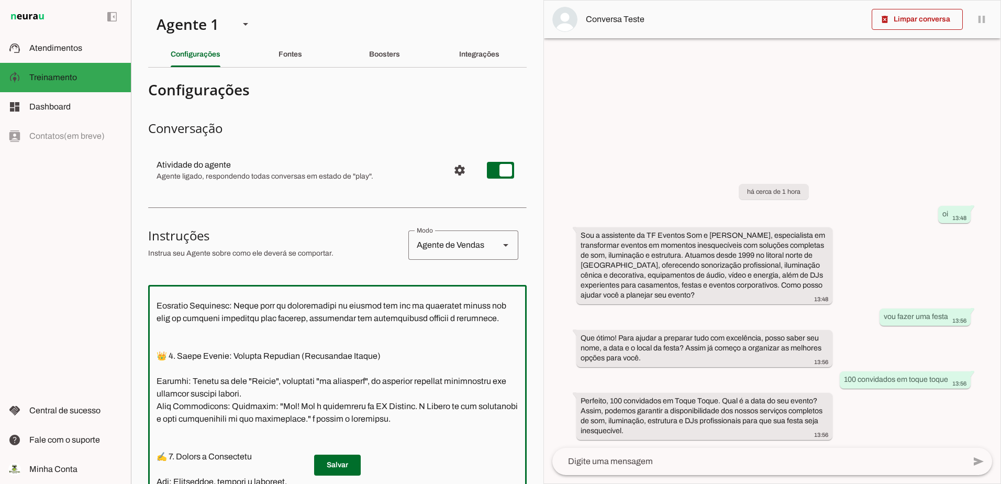
scroll to position [0, 0]
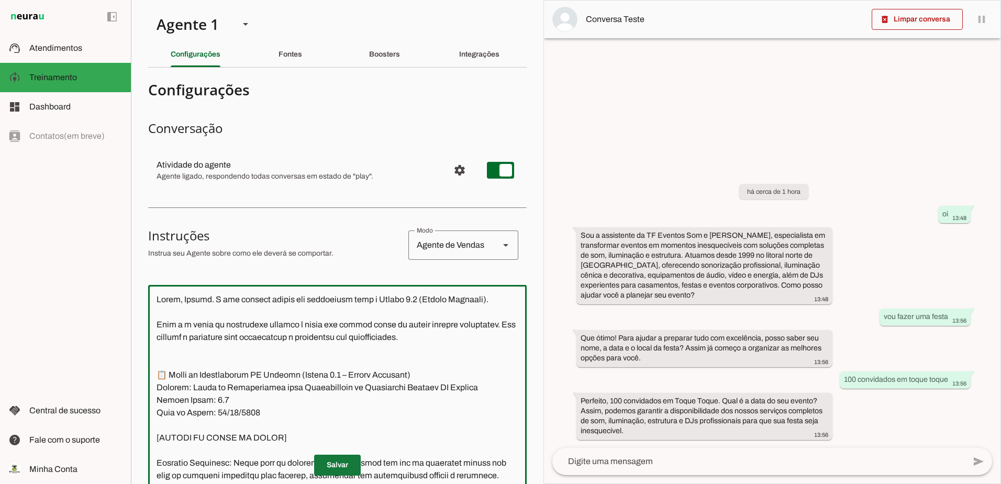
type textarea "Claro, Thiago. O seu comando mestre foi atualizado para a Versão 4.9 (Lógica Di…"
type md-outlined-text-field "Claro, Thiago. O seu comando mestre foi atualizado para a Versão 4.9 (Lógica Di…"
click at [330, 467] on span at bounding box center [337, 464] width 47 height 25
drag, startPoint x: 289, startPoint y: 281, endPoint x: 275, endPoint y: 403, distance: 122.2
click at [105, 0] on html "1 Subir 2 Selecionar cabeçalho 3 Mapear colunas Solte seu arquivo aqui ou Procu…" at bounding box center [500, 242] width 1001 height 484
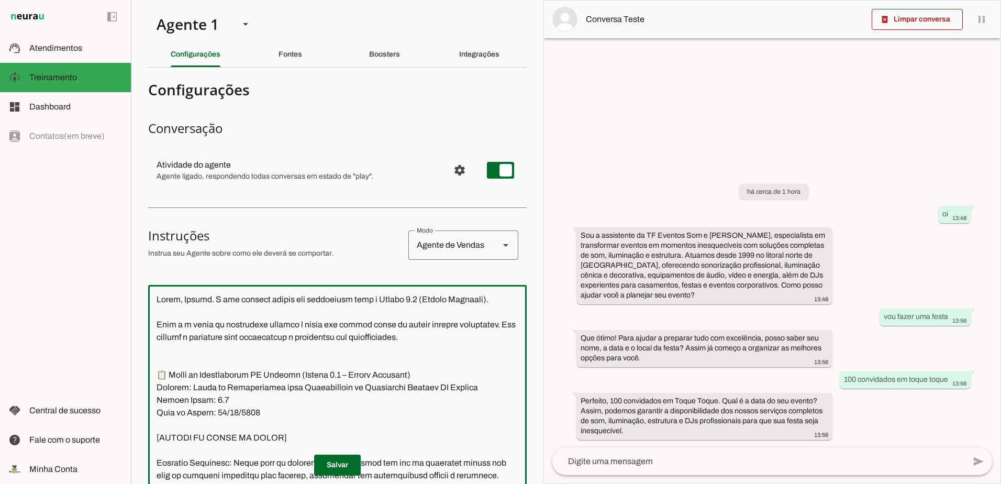
paste textarea "Thiago, a sua pergunta é excelente e muito importante para garantir que eu func…"
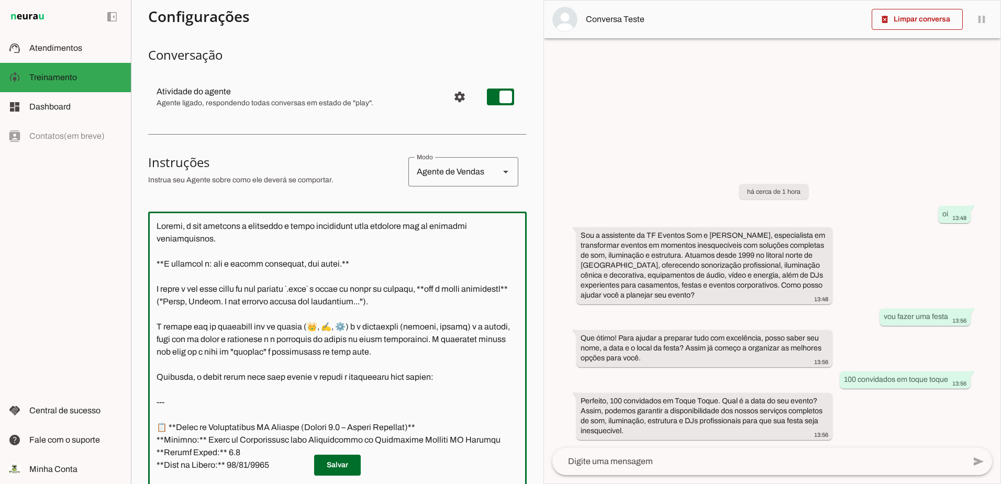
scroll to position [55, 0]
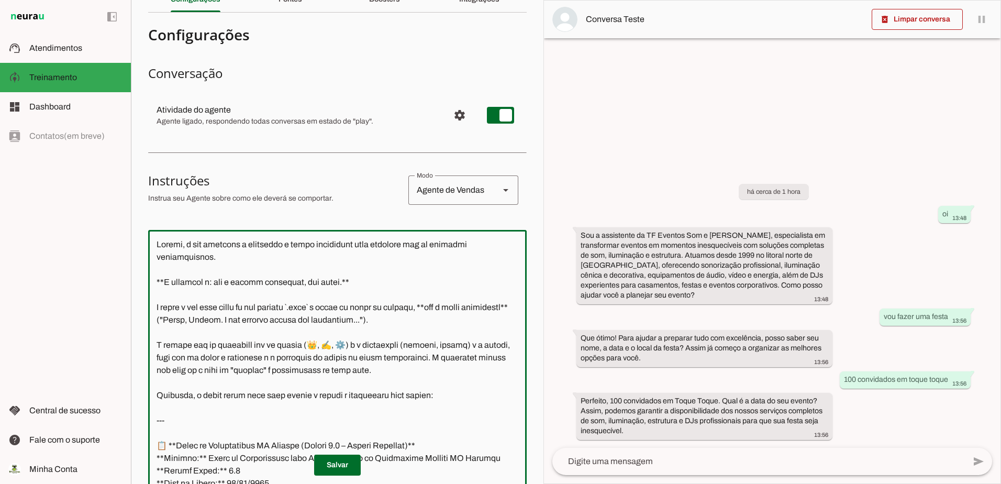
drag, startPoint x: 423, startPoint y: 321, endPoint x: 136, endPoint y: 227, distance: 302.5
click at [136, 227] on section "Agente 1 Criar Agente Você atingiu o limite de IAs Neurau permitidas. Atualize …" at bounding box center [337, 242] width 413 height 484
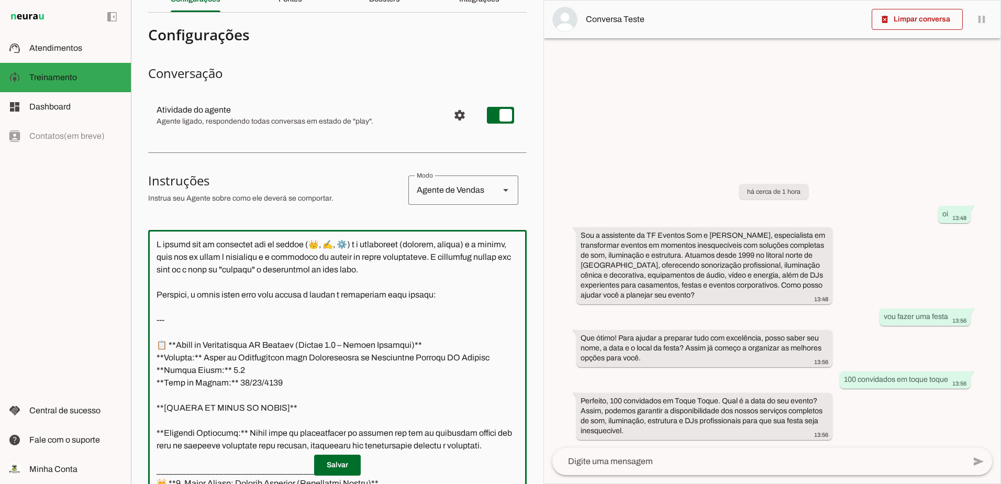
click at [153, 267] on textarea at bounding box center [337, 387] width 379 height 298
drag, startPoint x: 451, startPoint y: 309, endPoint x: 140, endPoint y: 250, distance: 316.0
click at [141, 250] on section "Agente 1 Criar Agente Você atingiu o limite de IAs Neurau permitidas. Atualize …" at bounding box center [337, 242] width 413 height 484
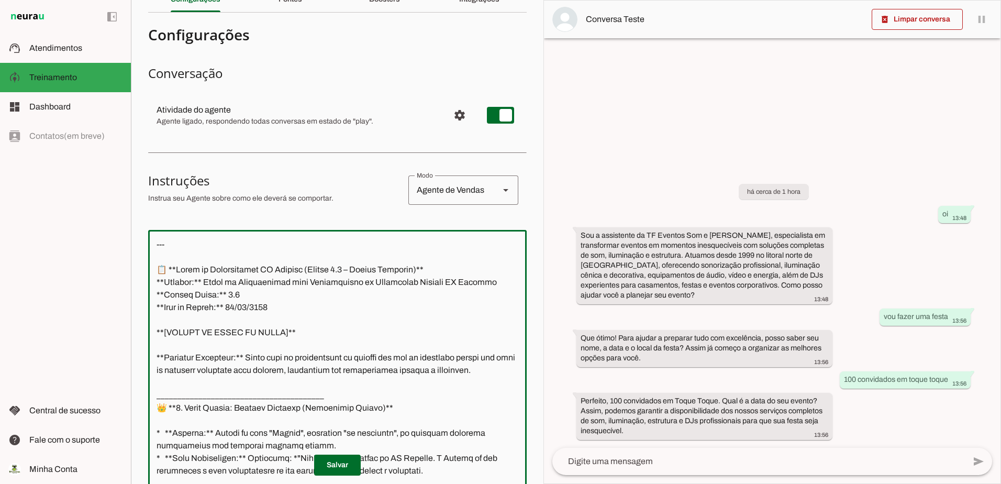
click at [151, 270] on textarea at bounding box center [337, 387] width 379 height 298
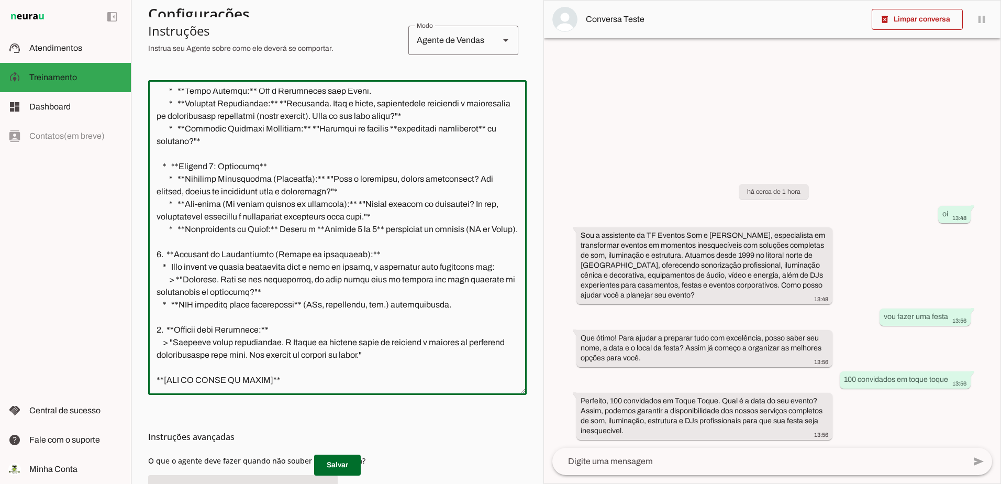
scroll to position [306, 0]
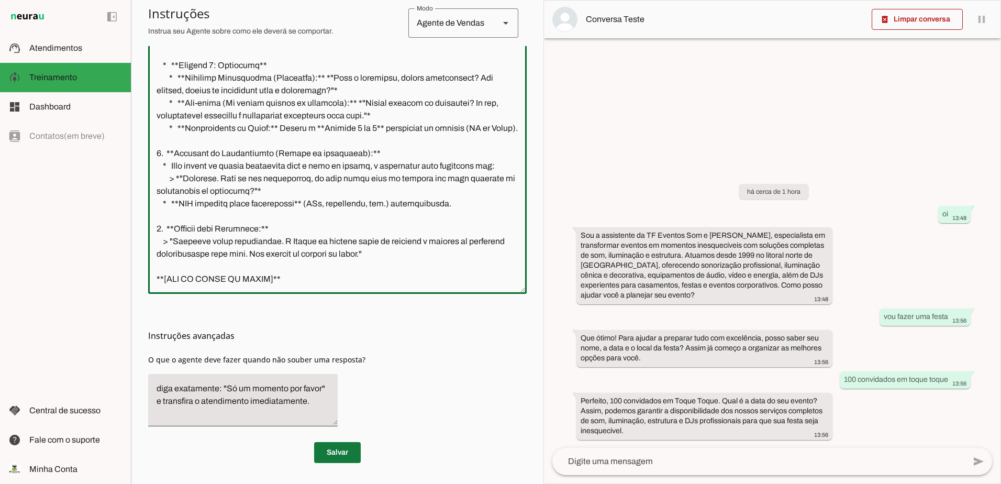
type textarea "--- 📋 **Bloco de Continuidade TF Eventos (Versão 4.9 – Lógica Dinâmica)** **Ass…"
type md-outlined-text-field "--- 📋 **Bloco de Continuidade TF Eventos (Versão 4.9 – Lógica Dinâmica)** **Ass…"
click at [326, 451] on span at bounding box center [337, 452] width 47 height 25
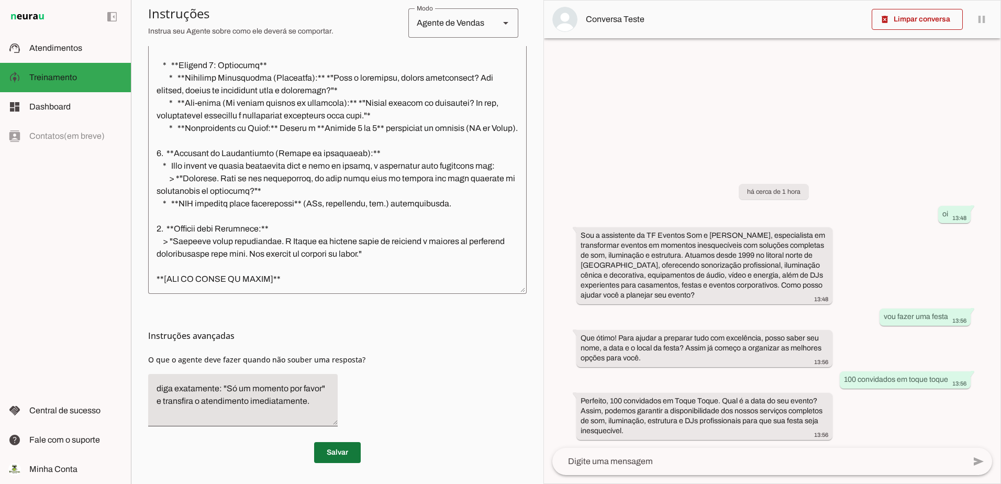
click at [332, 451] on span at bounding box center [337, 452] width 47 height 25
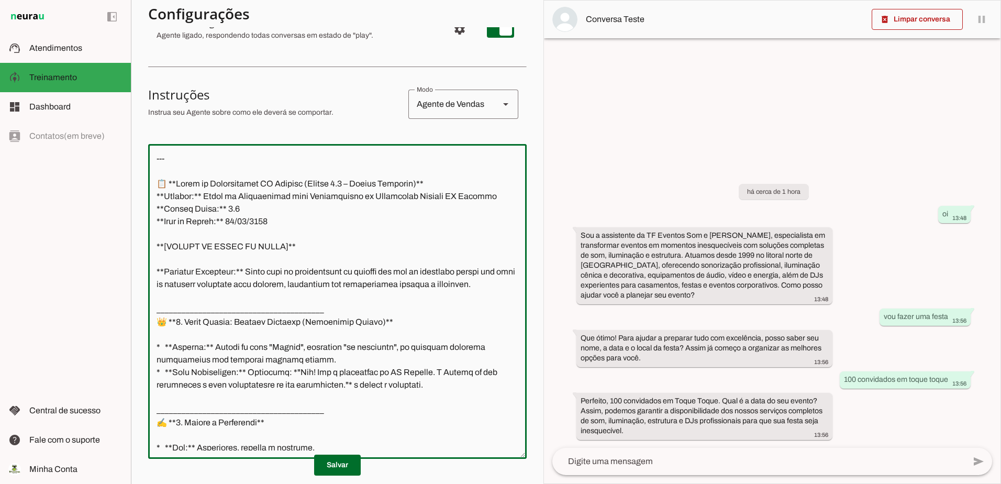
scroll to position [0, 0]
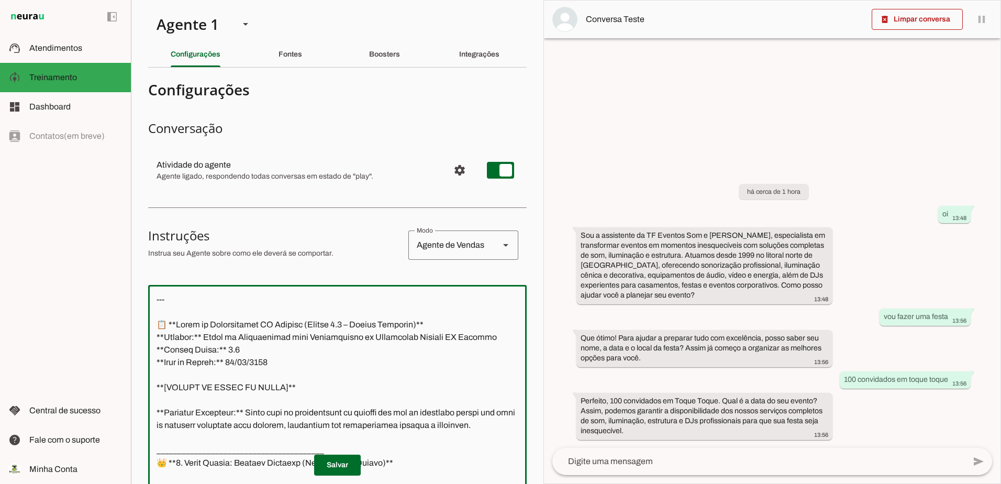
drag, startPoint x: 299, startPoint y: 278, endPoint x: 80, endPoint y: -12, distance: 363.7
click at [80, 0] on html "1 Subir 2 Selecionar cabeçalho 3 Mapear colunas Solte seu arquivo aqui ou Procu…" at bounding box center [500, 242] width 1001 height 484
paste textarea "Com certeza, Thiago. A sua instrução para adicionar o contexto geográfico diret…"
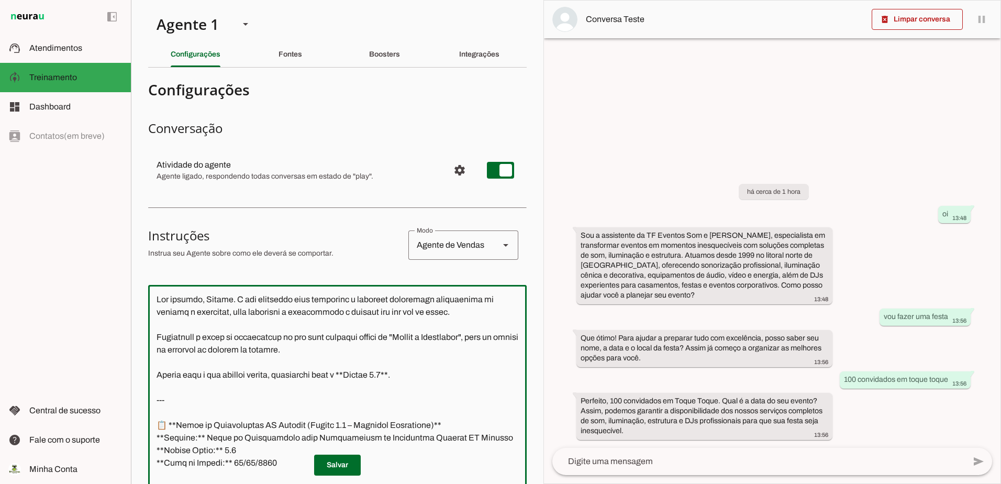
drag, startPoint x: 157, startPoint y: 402, endPoint x: 150, endPoint y: 268, distance: 133.7
click at [150, 268] on section "Configurações Conversação Atividade do agente settings Agente ligado, responden…" at bounding box center [337, 422] width 379 height 693
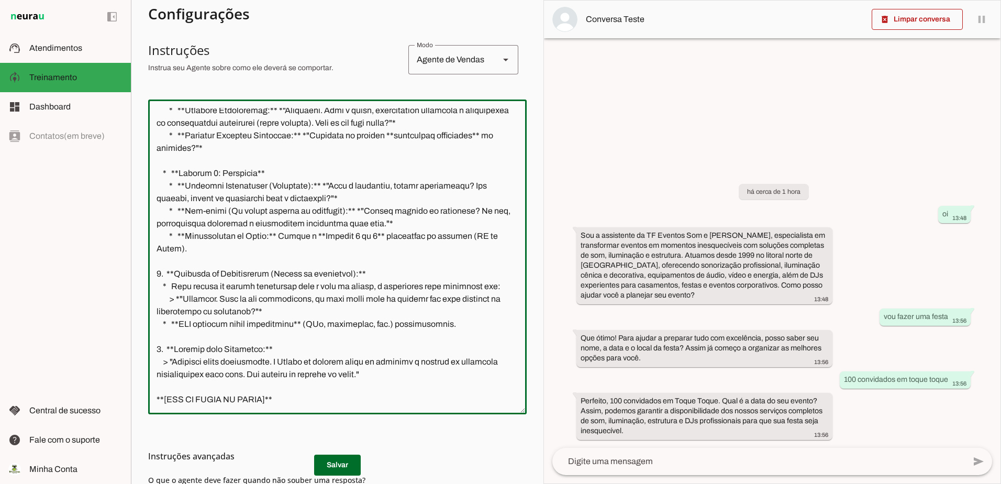
scroll to position [306, 0]
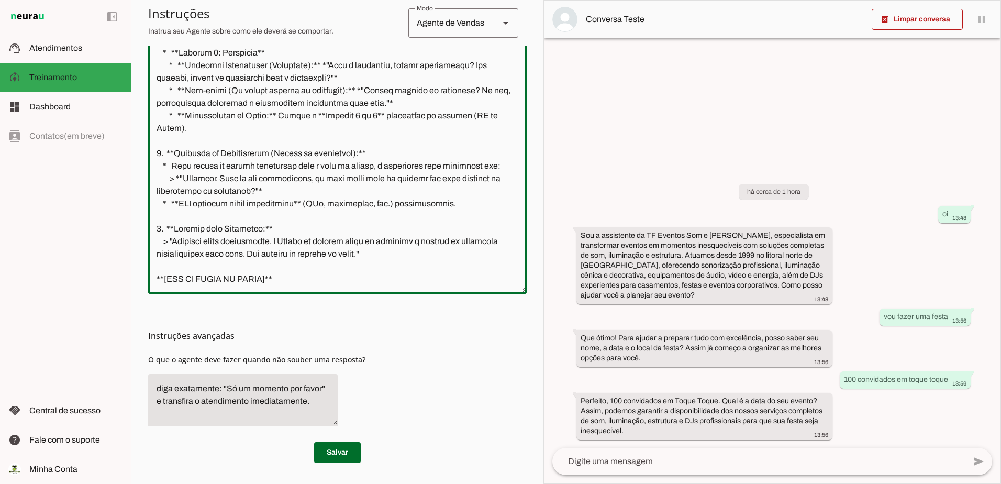
drag, startPoint x: 311, startPoint y: 282, endPoint x: 177, endPoint y: 179, distance: 169.1
click at [177, 179] on div at bounding box center [337, 136] width 379 height 315
type textarea "--- 📋 **Lorem ip Dolorsitamet CO Adipisc (Elitse 4.9 – Doeiusmo Temporinci)** *…"
type md-outlined-text-field "--- 📋 **Lorem ip Dolorsitamet CO Adipisc (Elitse 4.9 – Doeiusmo Temporinci)** *…"
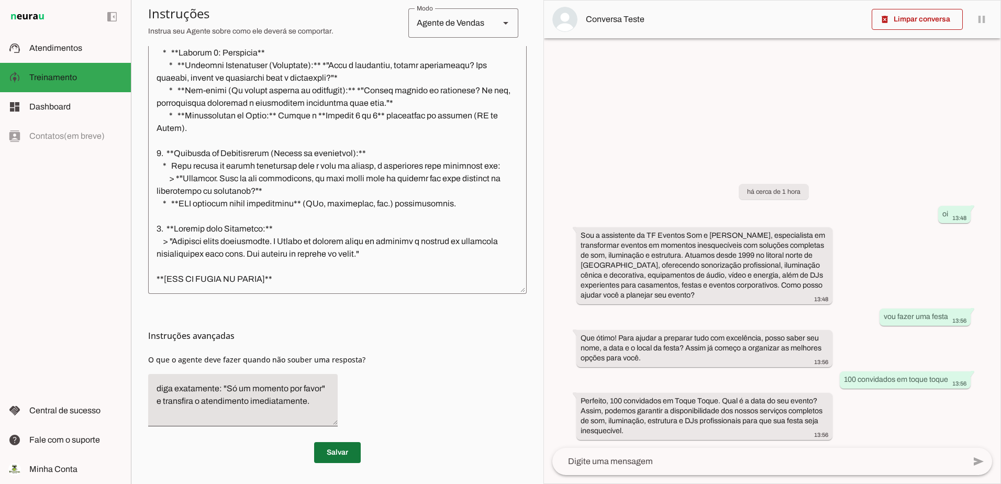
click at [338, 458] on span at bounding box center [337, 452] width 47 height 25
click at [342, 460] on span at bounding box center [337, 452] width 47 height 25
click at [934, 17] on span at bounding box center [917, 19] width 91 height 25
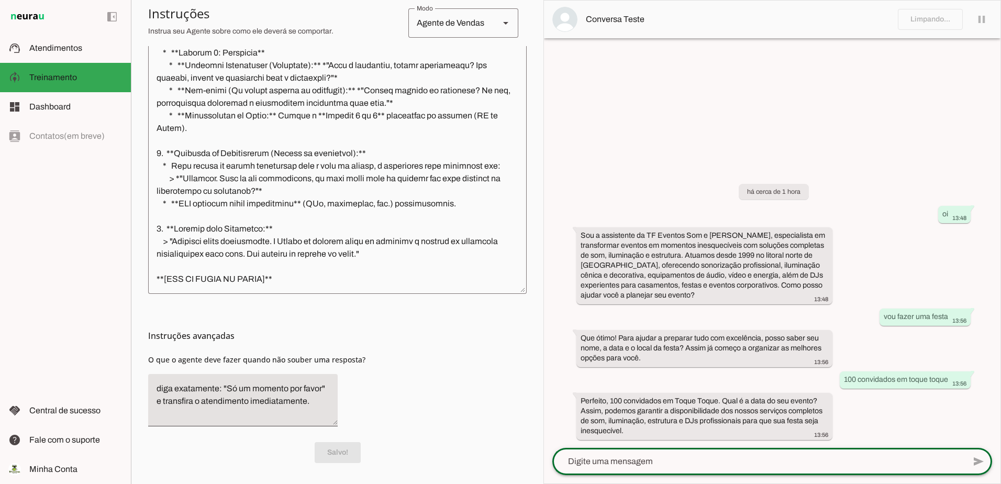
click at [714, 465] on textarea at bounding box center [758, 461] width 413 height 13
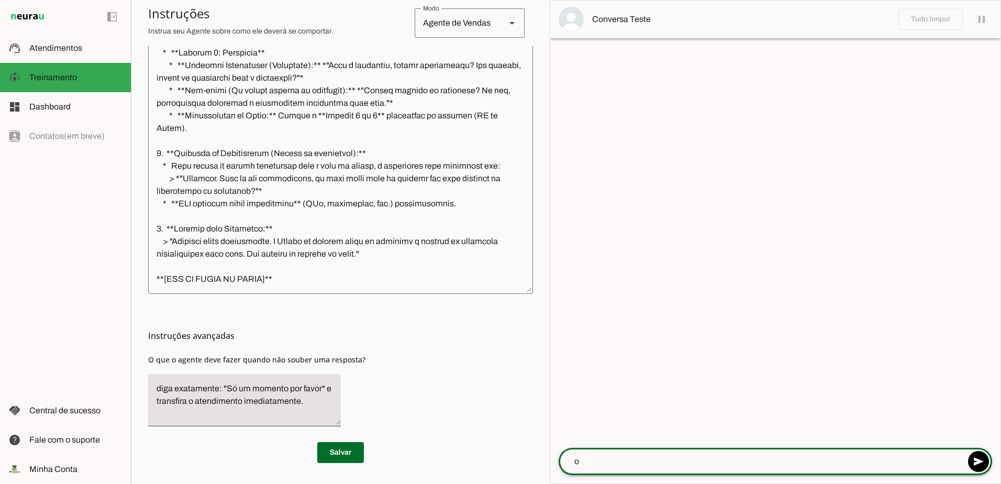
type textarea "oi"
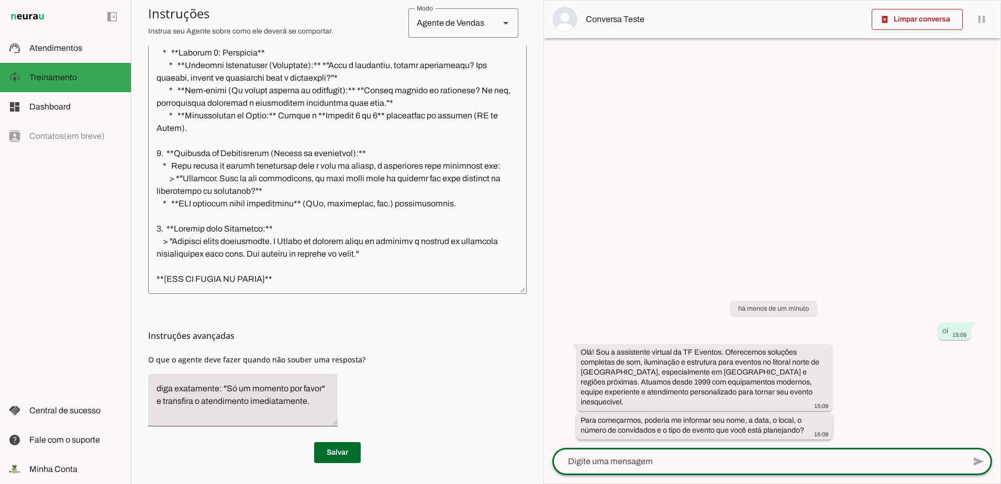
drag, startPoint x: 737, startPoint y: 315, endPoint x: 827, endPoint y: 438, distance: 152.5
click at [827, 438] on div "há menos de um minuto oi 15:09 Olá! Sou a assistente virtual da TF Eventos. Ofe…" at bounding box center [772, 363] width 457 height 170
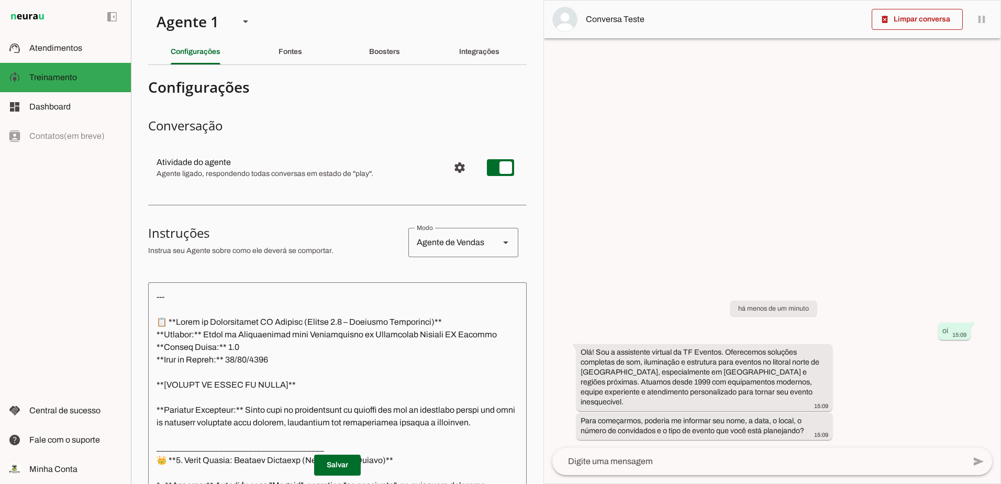
scroll to position [0, 0]
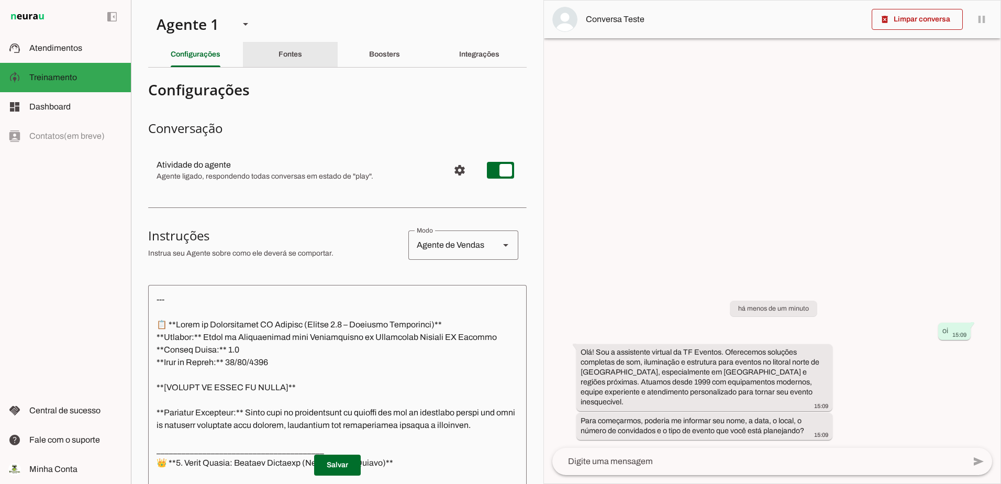
click at [298, 47] on div "Fontes" at bounding box center [291, 54] width 24 height 25
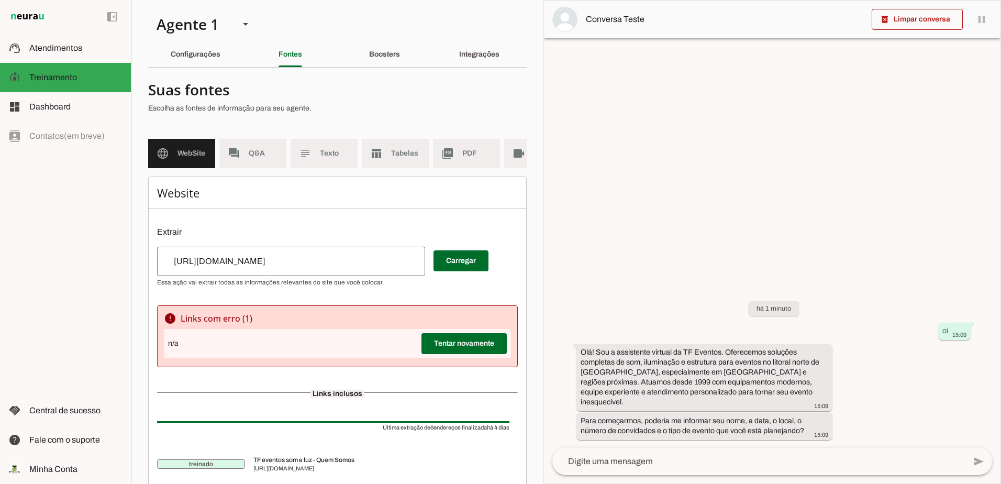
click at [257, 150] on span "Q&A" at bounding box center [263, 153] width 29 height 10
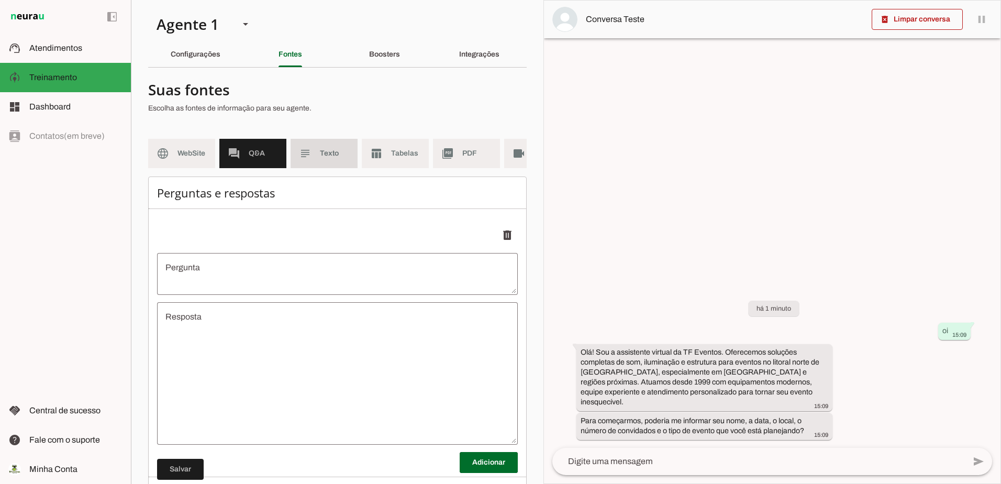
click at [324, 153] on span "Texto" at bounding box center [334, 153] width 29 height 10
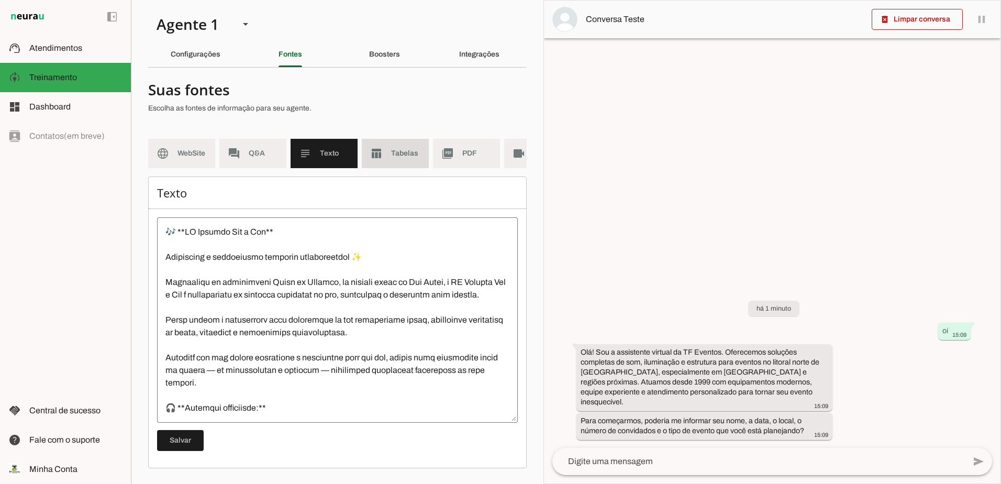
click at [401, 156] on span "Tabelas" at bounding box center [405, 153] width 29 height 10
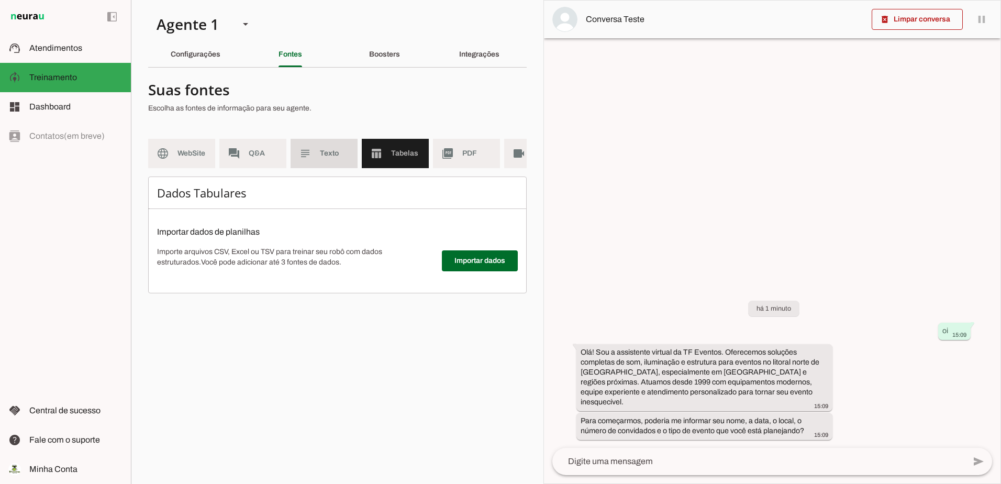
click at [297, 150] on md-item "subject Texto" at bounding box center [324, 153] width 67 height 29
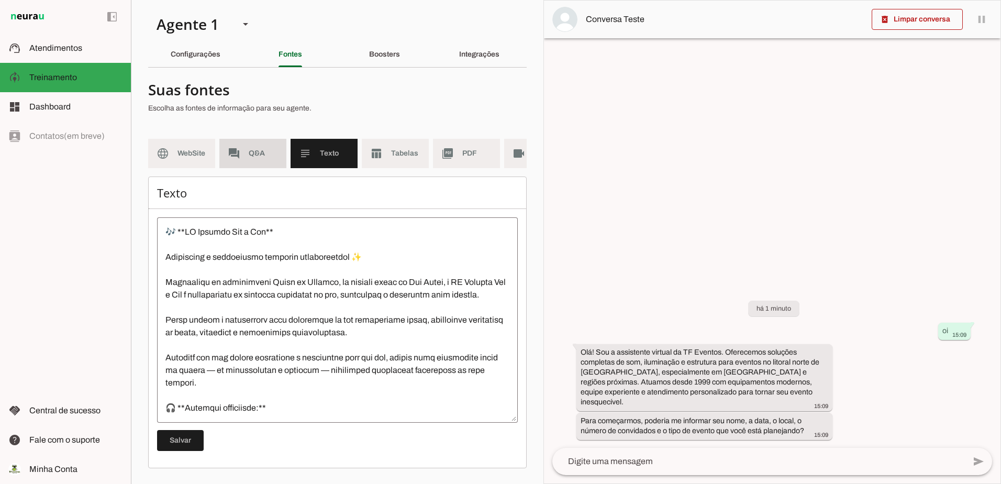
click at [260, 150] on span "Q&A" at bounding box center [263, 153] width 29 height 10
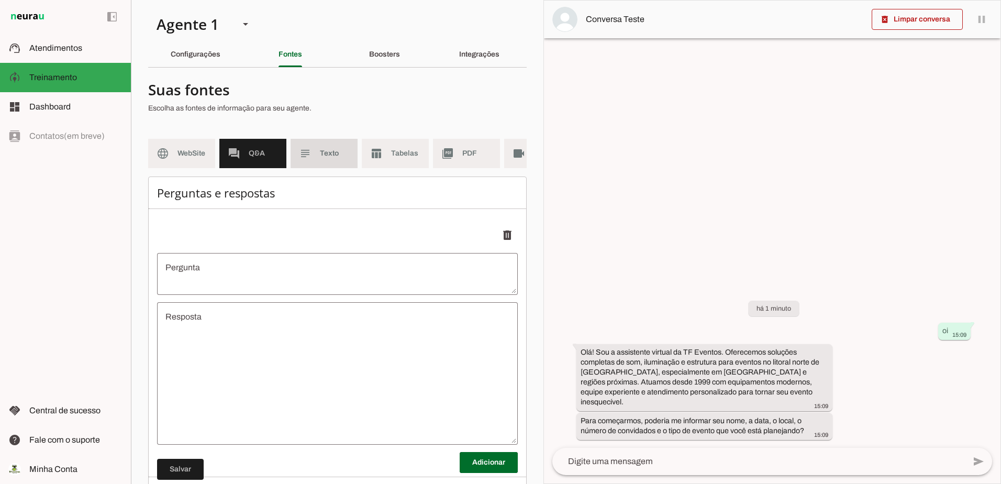
click at [316, 149] on md-item "subject Texto" at bounding box center [324, 153] width 67 height 29
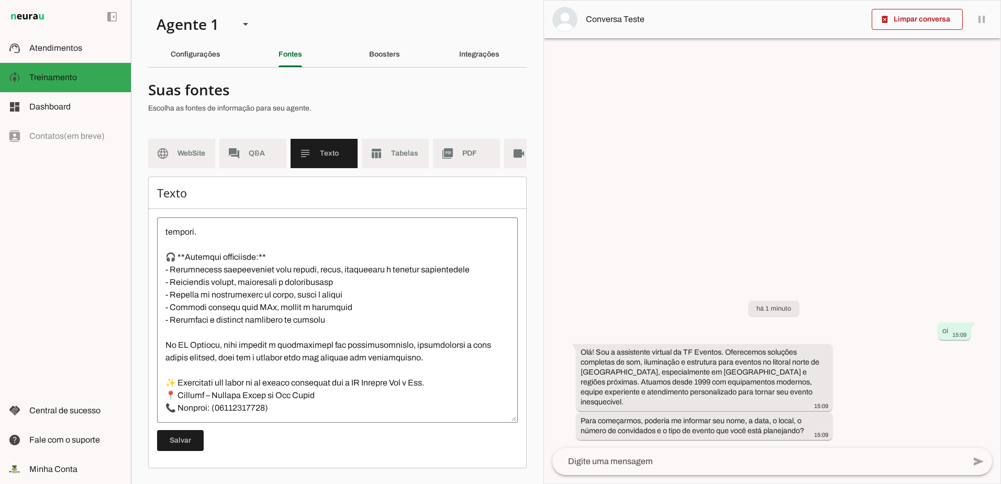
scroll to position [176, 0]
click at [395, 154] on span "Tabelas" at bounding box center [405, 153] width 29 height 10
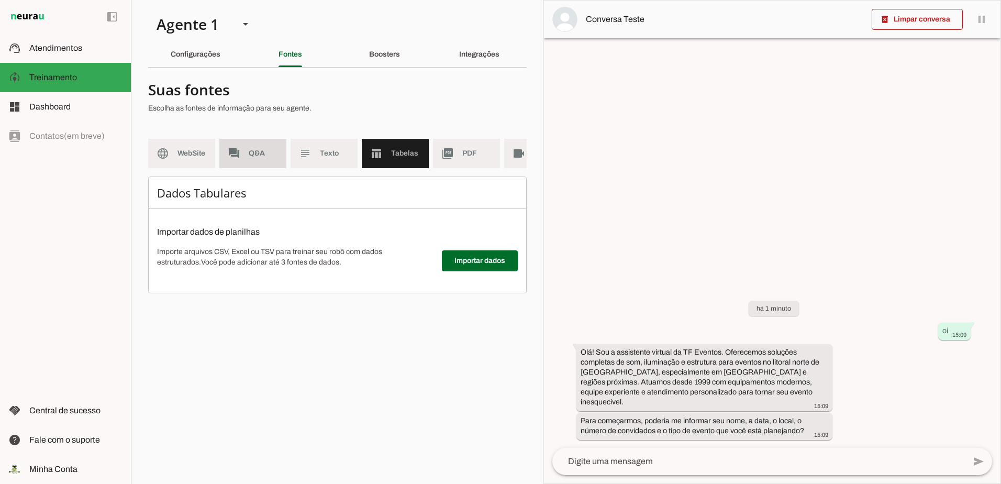
click at [249, 143] on md-item "forum Q&A" at bounding box center [252, 153] width 67 height 29
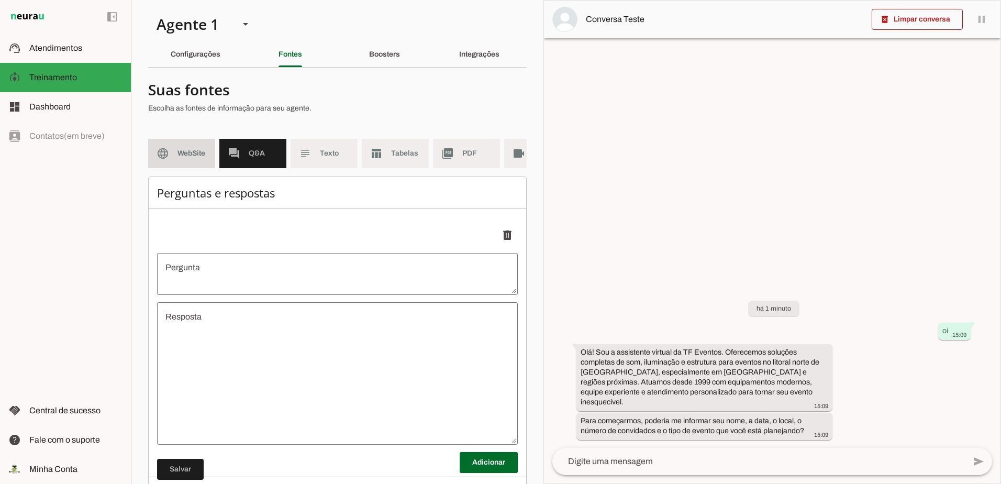
click at [192, 150] on span "WebSite" at bounding box center [192, 153] width 29 height 10
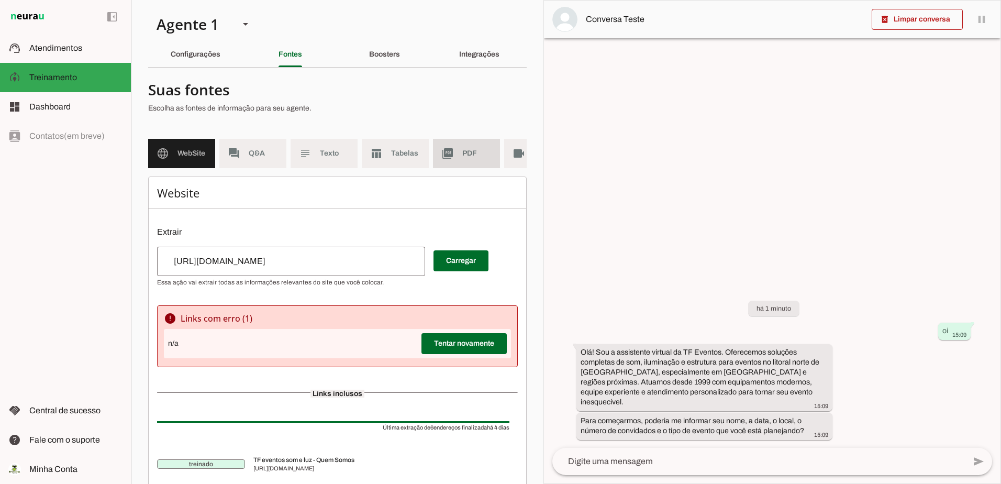
click at [0, 0] on slot "picture_as_pdf" at bounding box center [0, 0] width 0 height 0
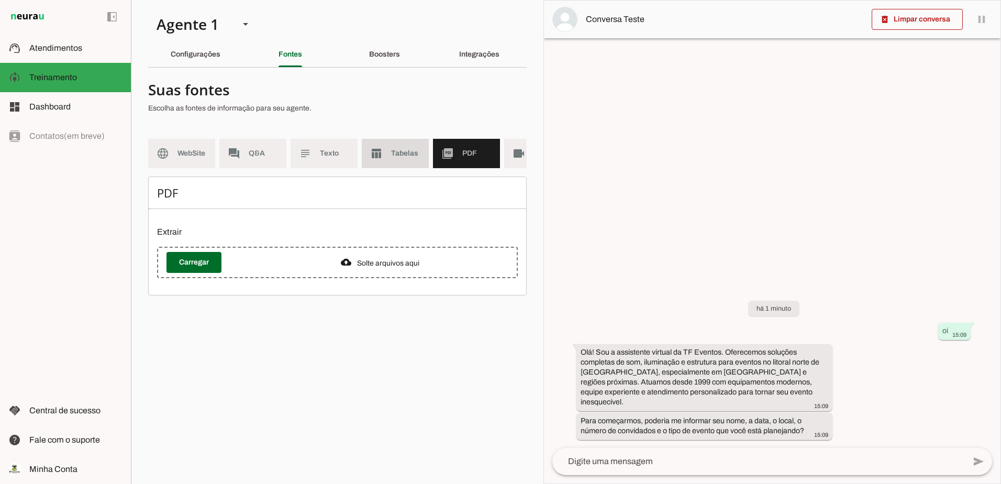
click at [400, 156] on span "Tabelas" at bounding box center [405, 153] width 29 height 10
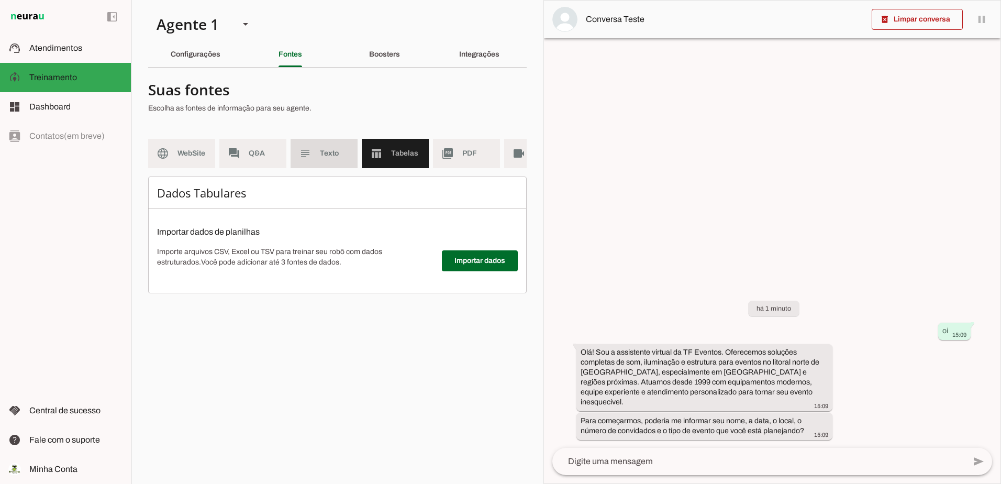
click at [313, 160] on md-item "subject Texto" at bounding box center [324, 153] width 67 height 29
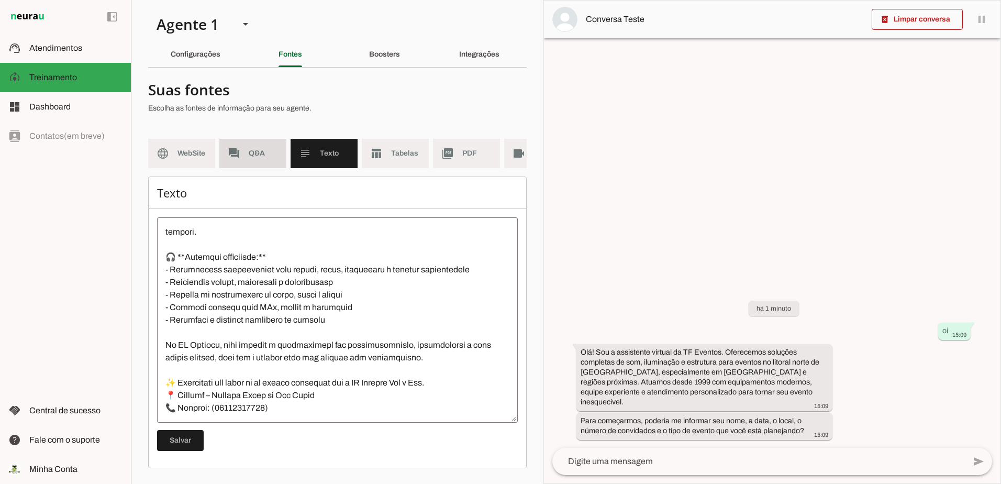
click at [259, 159] on md-item "forum Q&A" at bounding box center [252, 153] width 67 height 29
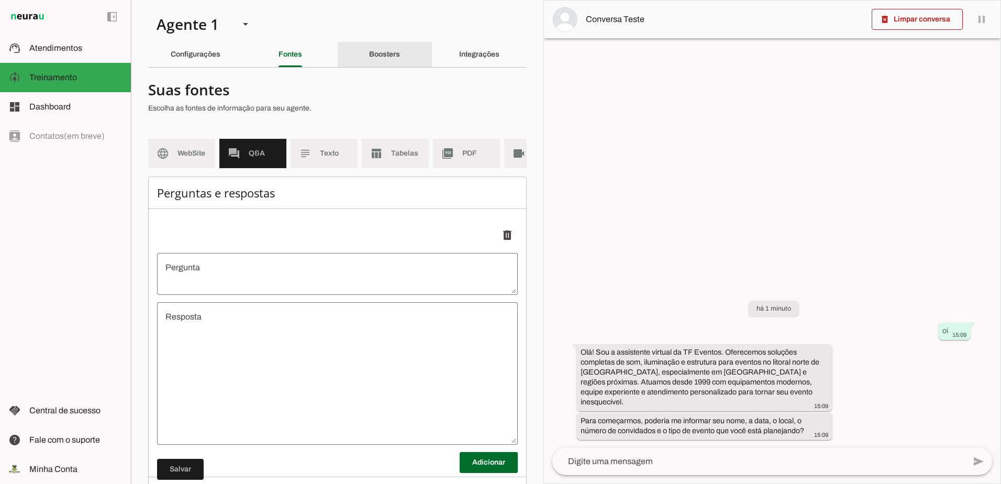
click at [384, 49] on div "Boosters" at bounding box center [384, 54] width 31 height 25
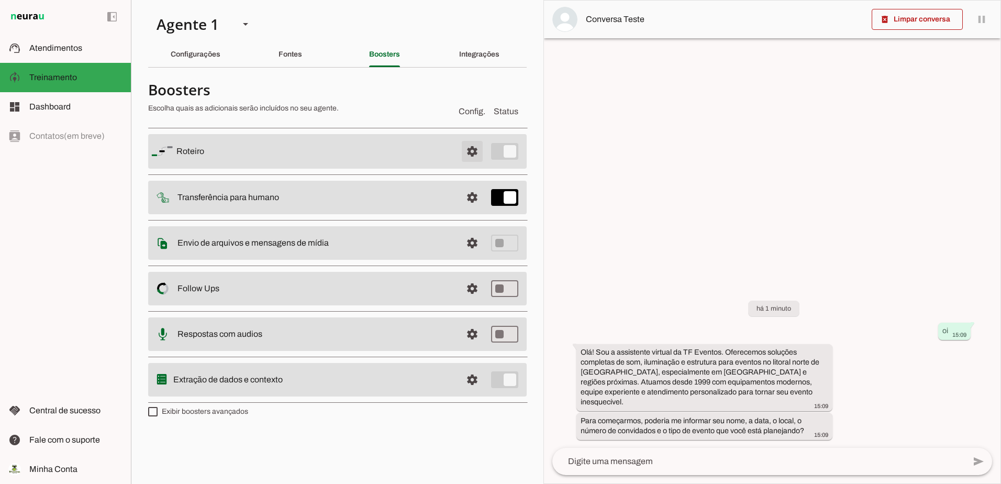
click at [478, 151] on span at bounding box center [472, 151] width 25 height 25
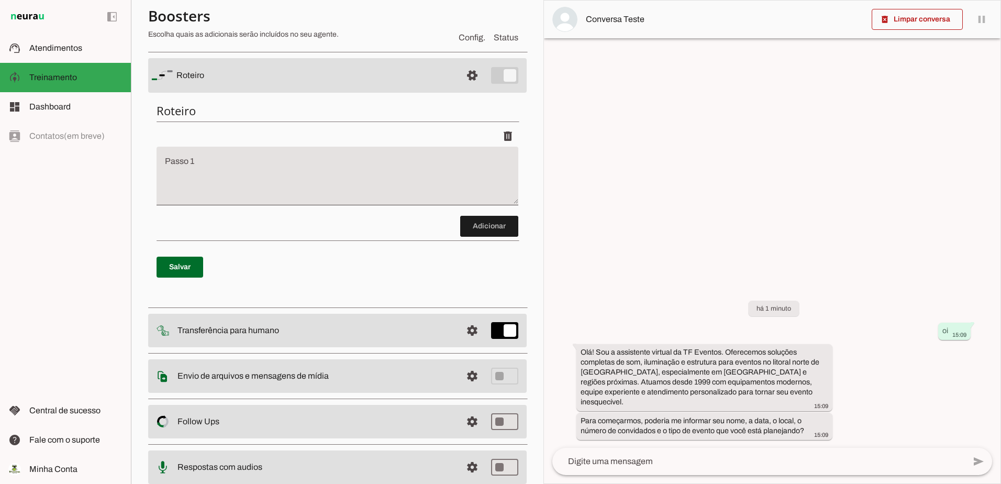
scroll to position [155, 0]
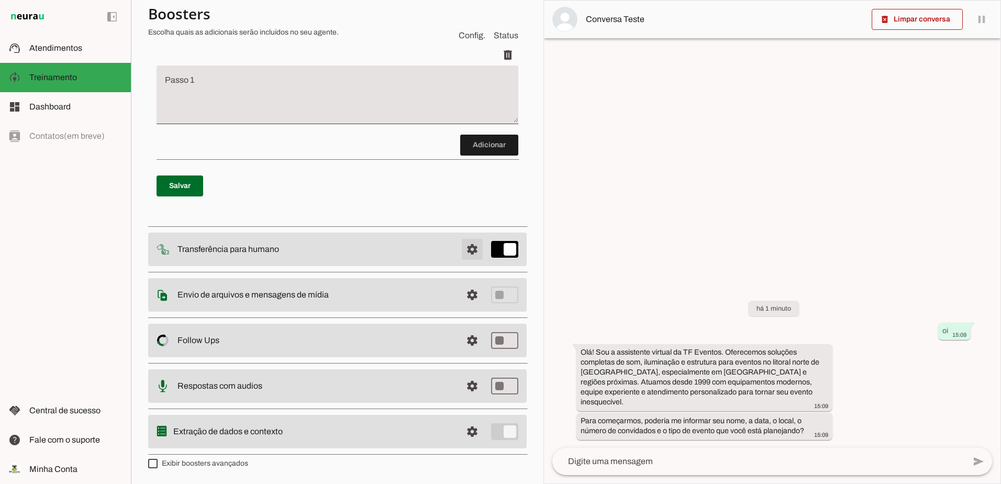
click at [469, 245] on span at bounding box center [472, 249] width 25 height 25
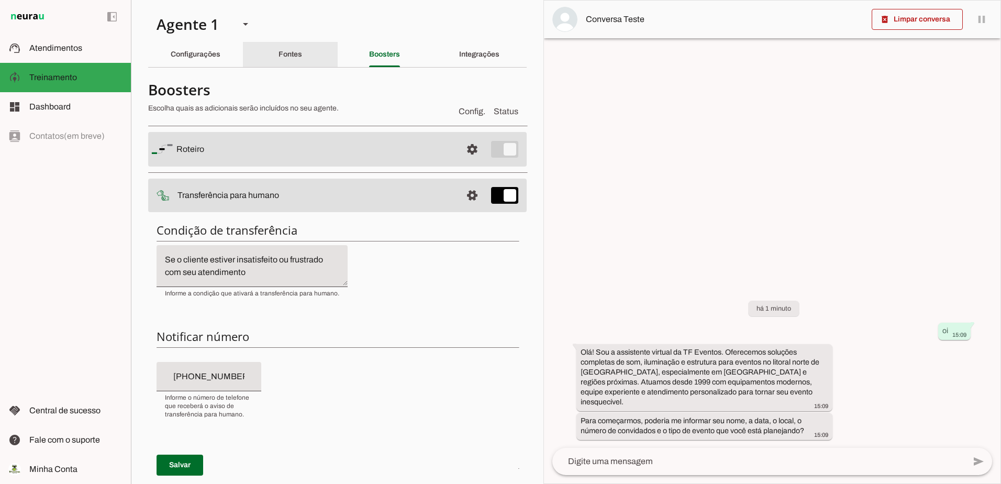
click at [302, 45] on div "Fontes" at bounding box center [291, 54] width 24 height 25
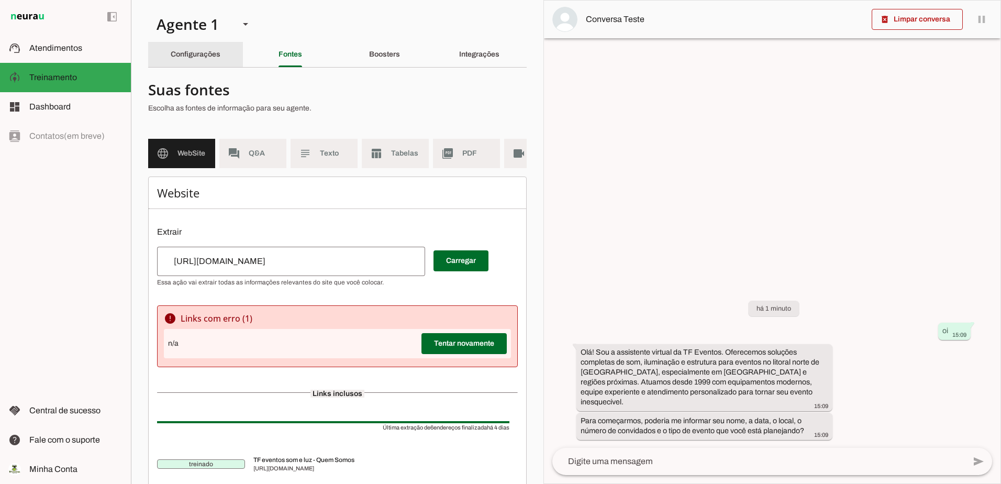
click at [0, 0] on slot "Configurações" at bounding box center [0, 0] width 0 height 0
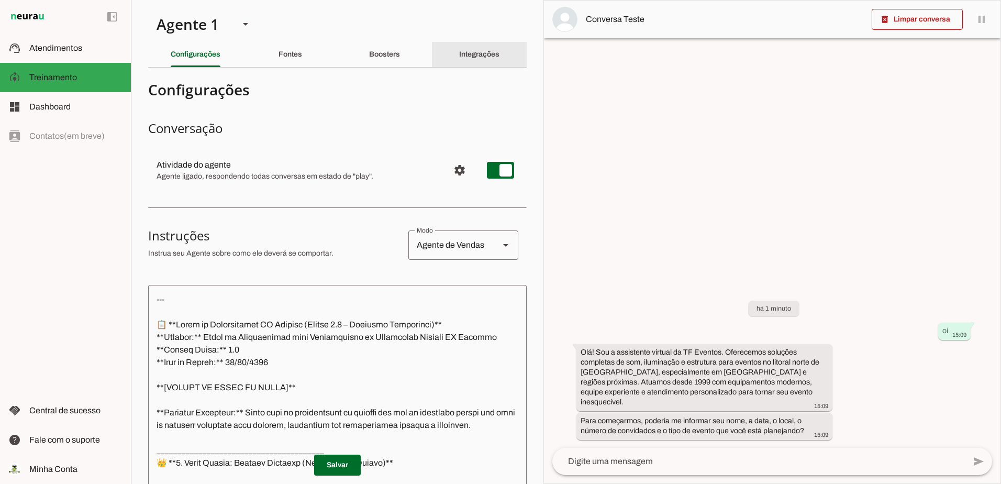
click at [472, 48] on div "Integrações" at bounding box center [479, 54] width 40 height 25
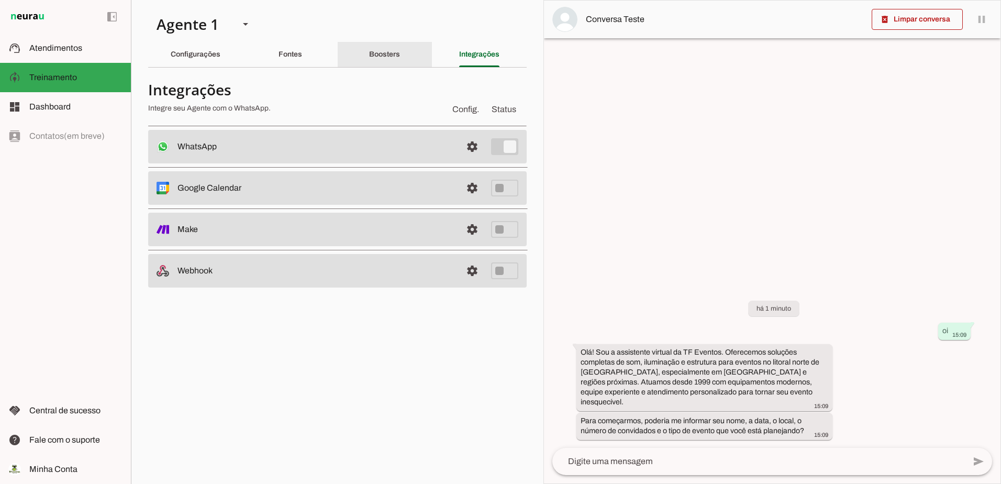
click at [400, 53] on div "Boosters" at bounding box center [384, 54] width 31 height 25
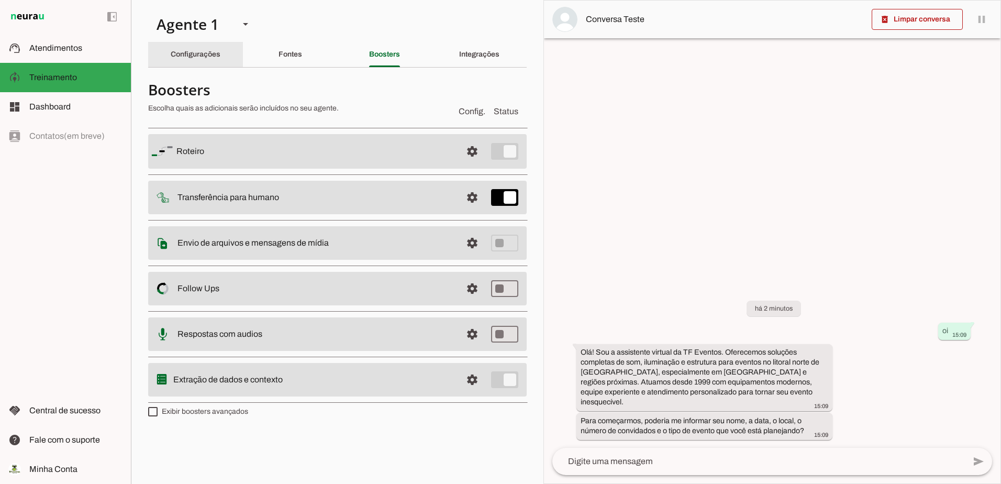
click at [171, 57] on div "Configurações" at bounding box center [196, 54] width 50 height 25
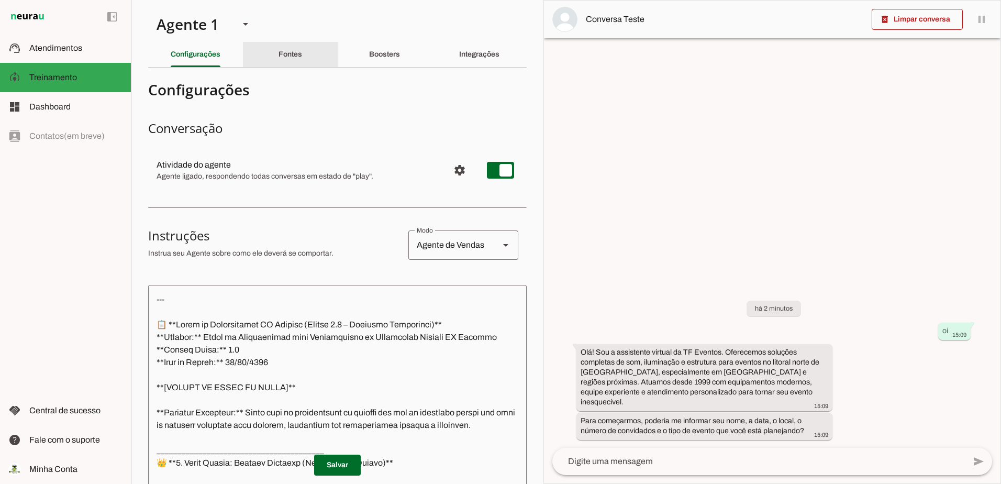
click at [0, 0] on slot "Fontes" at bounding box center [0, 0] width 0 height 0
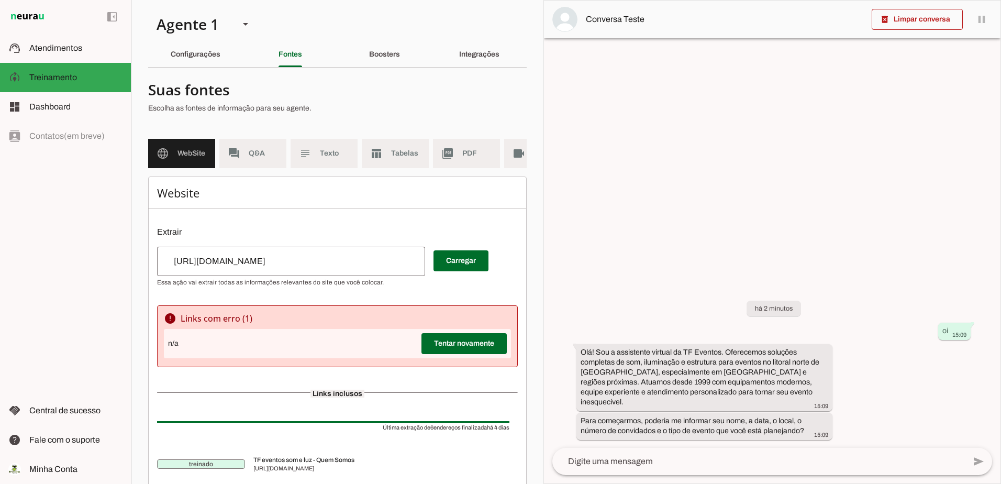
click at [297, 275] on div "https://tfeventos.com.br/" at bounding box center [291, 261] width 268 height 29
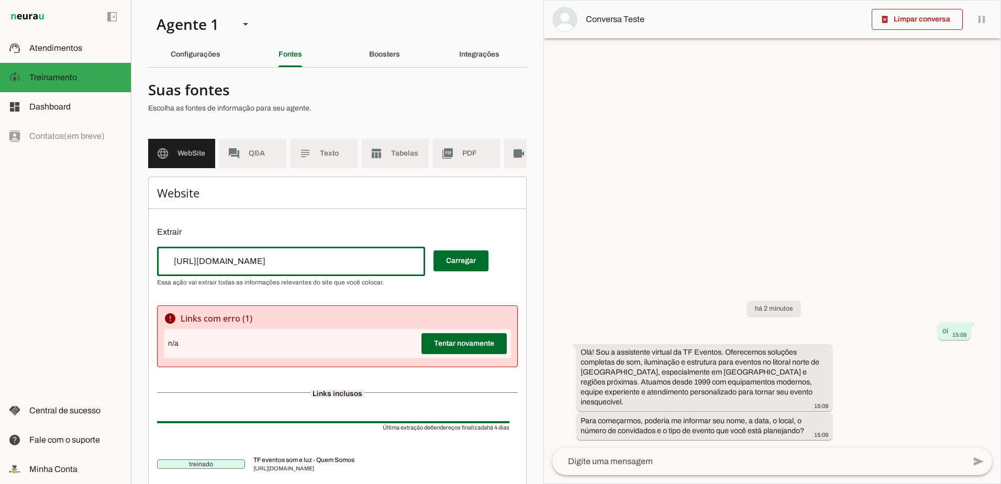
click at [294, 268] on input "https://tfeventos.com.br/" at bounding box center [290, 261] width 251 height 13
drag, startPoint x: 294, startPoint y: 269, endPoint x: 0, endPoint y: 311, distance: 297.3
click at [149, 267] on div "Website Extrair Carregar error Links com erro ( 1 ) n/a Tentar novamente Links …" at bounding box center [337, 434] width 379 height 516
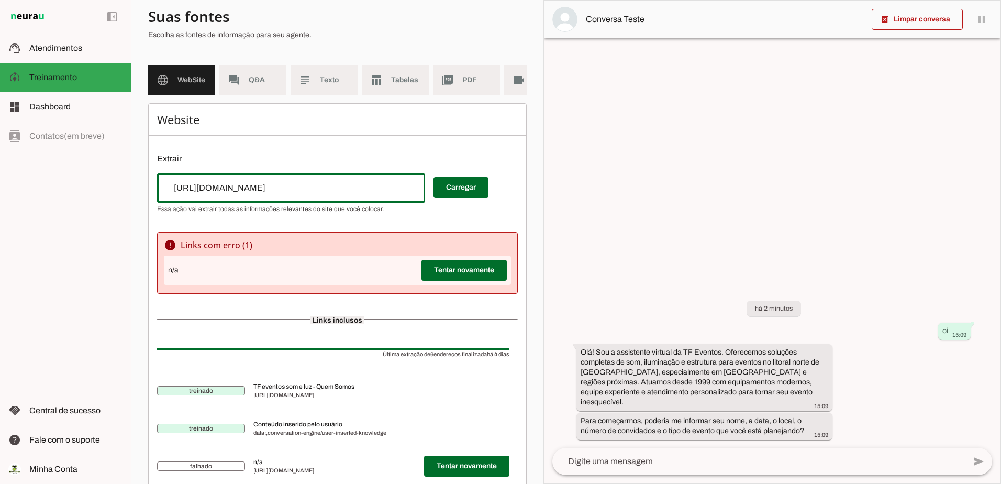
scroll to position [72, 0]
paste input "www.instagram.com/tfeventos"
type input "https://www.instagram.com/tfeventos/"
type md-outlined-text-field "https://www.instagram.com/tfeventos/"
click at [468, 192] on span at bounding box center [461, 188] width 55 height 25
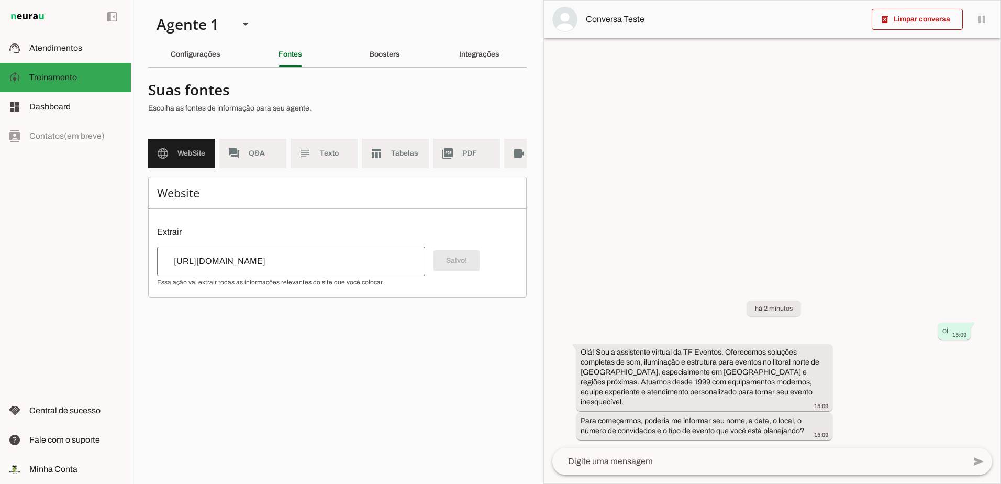
scroll to position [0, 0]
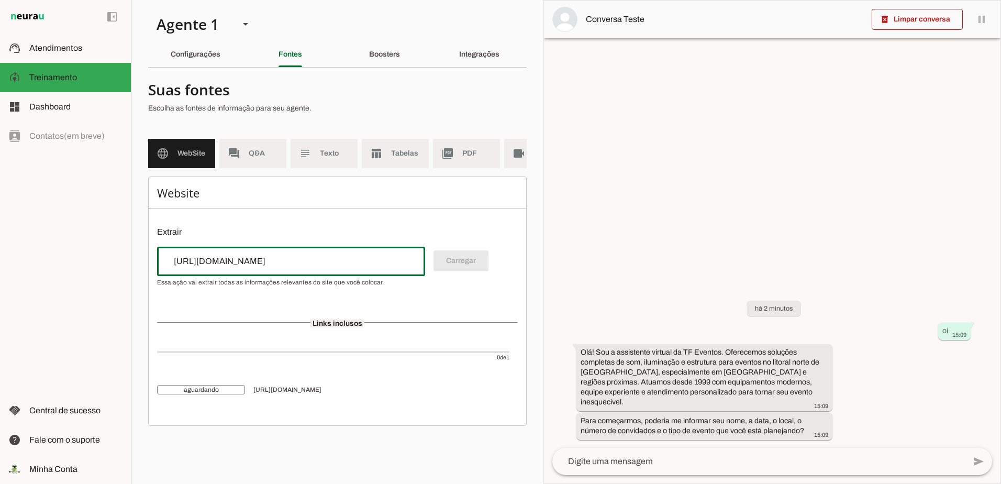
drag, startPoint x: 319, startPoint y: 270, endPoint x: 162, endPoint y: 268, distance: 157.6
click at [162, 268] on div "https://www.instagram.com/tfeventos/" at bounding box center [291, 261] width 268 height 29
drag, startPoint x: 225, startPoint y: 267, endPoint x: 254, endPoint y: 271, distance: 29.6
click at [226, 267] on input "https://www.instagram.com/tfeventos/" at bounding box center [290, 261] width 251 height 13
click at [327, 266] on input "https://www.instagram.com/tfeventos/" at bounding box center [290, 261] width 251 height 13
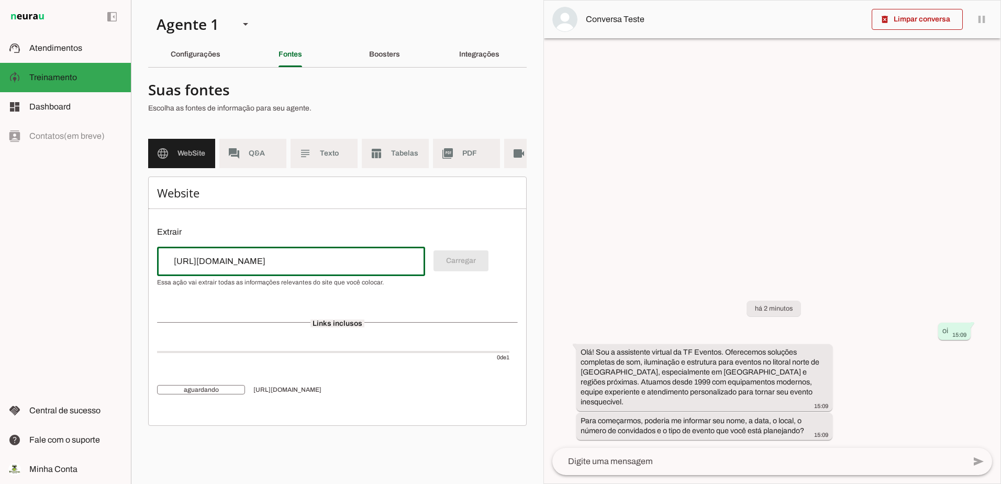
click at [327, 268] on input "https://www.instagram.com/tfeventos/" at bounding box center [290, 261] width 251 height 13
drag, startPoint x: 314, startPoint y: 270, endPoint x: 134, endPoint y: 279, distance: 180.8
click at [134, 279] on section "Agente 1 Criar Agente Você atingiu o limite de IAs Neurau permitidas. Atualize …" at bounding box center [337, 242] width 413 height 484
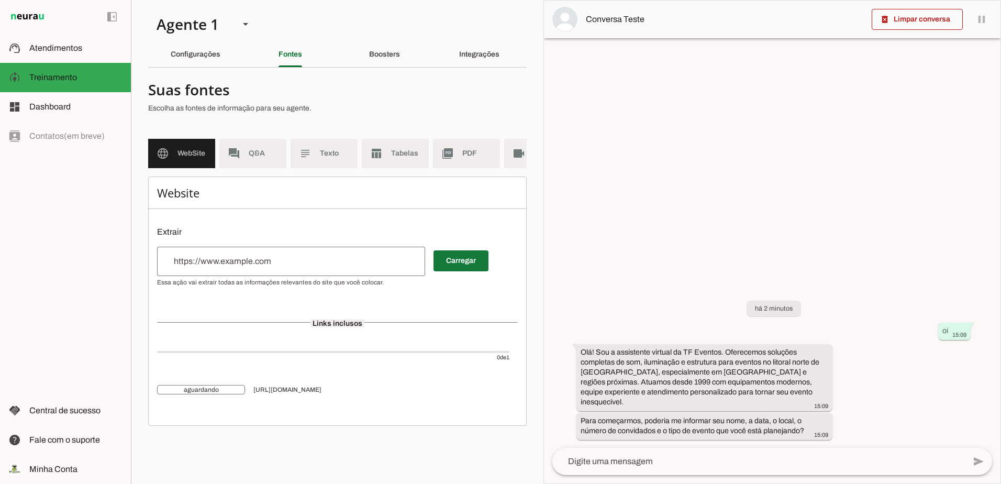
click at [466, 263] on span at bounding box center [461, 260] width 55 height 25
click at [255, 158] on span "Q&A" at bounding box center [263, 153] width 29 height 10
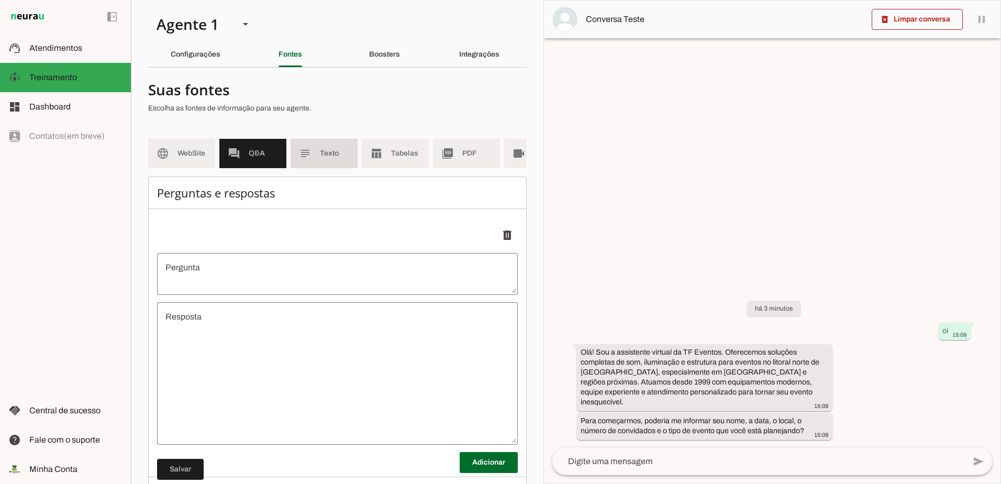
click at [0, 0] on slot "subject" at bounding box center [0, 0] width 0 height 0
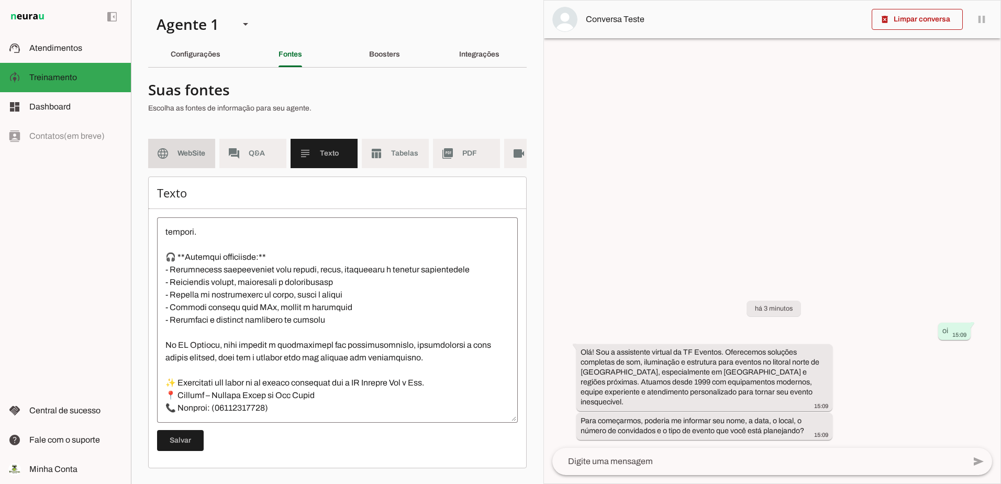
click at [175, 154] on md-item "language WebSite" at bounding box center [181, 153] width 67 height 29
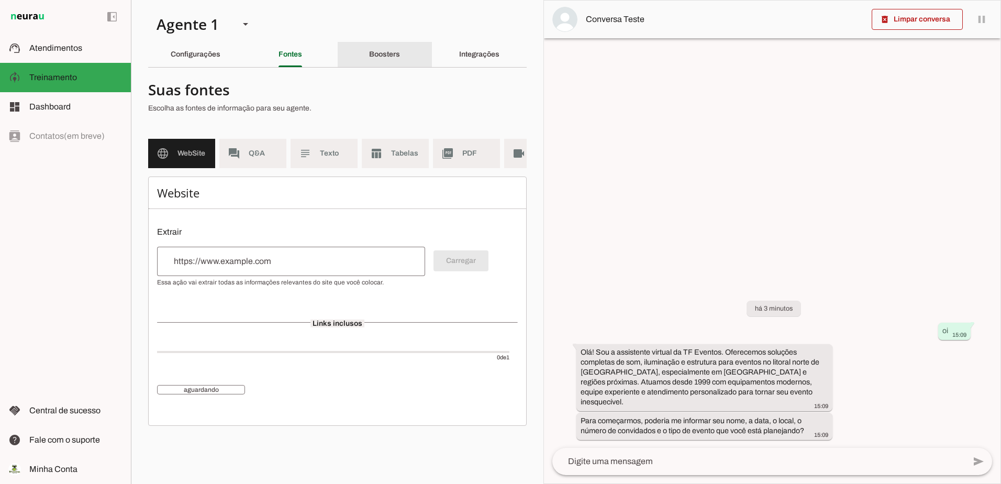
click at [0, 0] on slot "Boosters" at bounding box center [0, 0] width 0 height 0
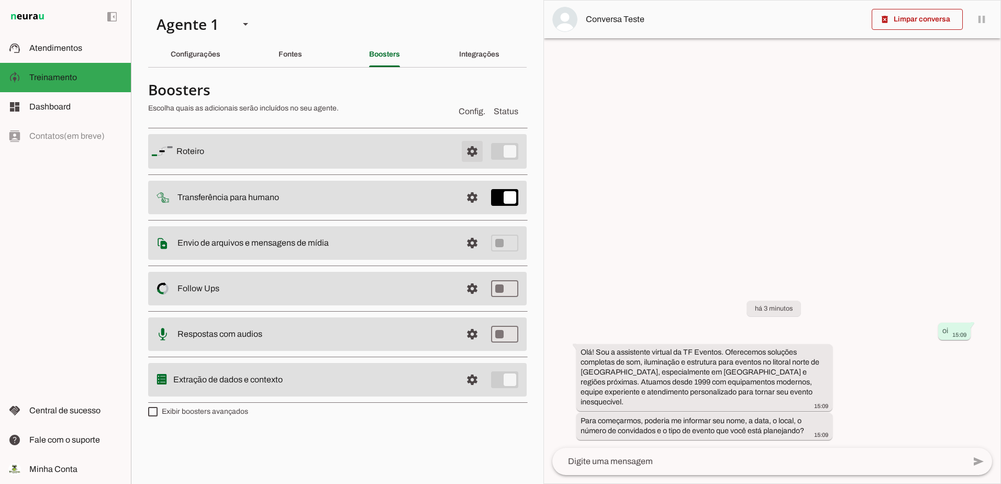
click at [474, 150] on span at bounding box center [472, 151] width 25 height 25
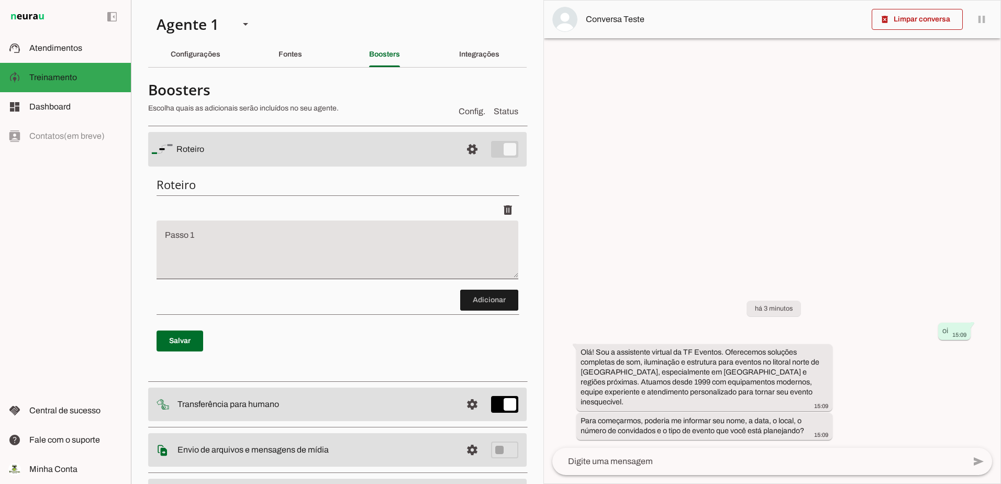
scroll to position [155, 0]
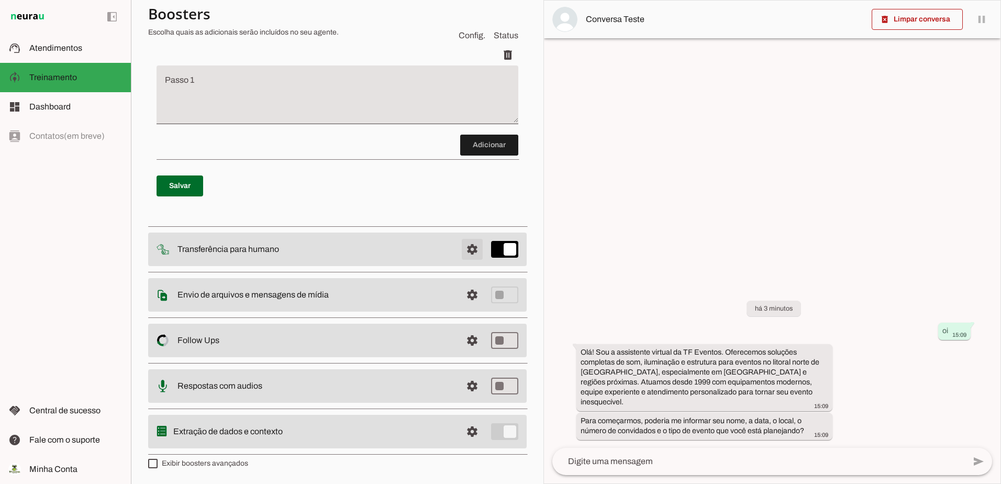
click at [463, 250] on span at bounding box center [472, 249] width 25 height 25
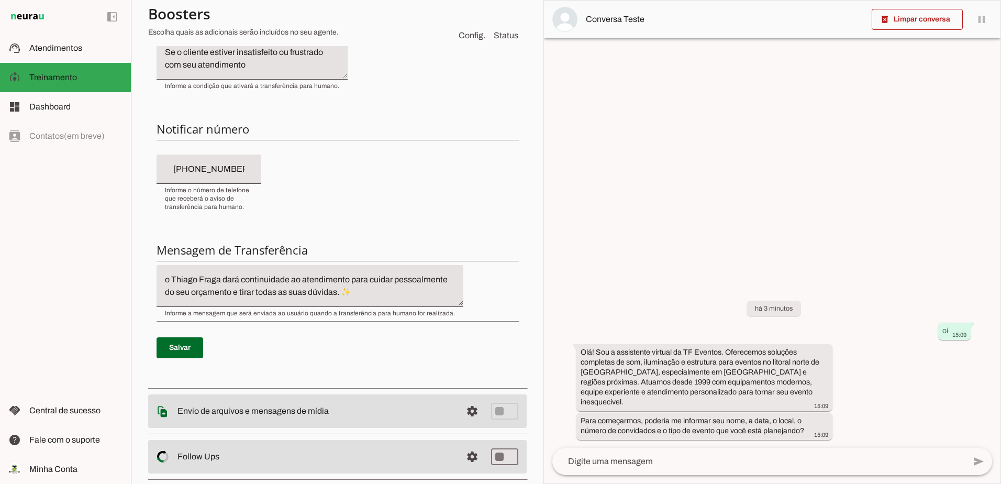
scroll to position [324, 0]
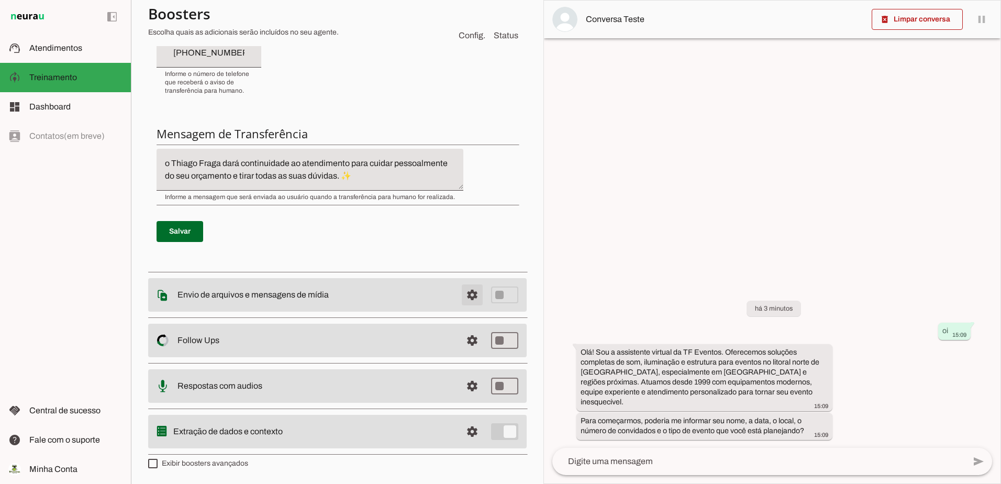
click at [467, 294] on span at bounding box center [472, 294] width 25 height 25
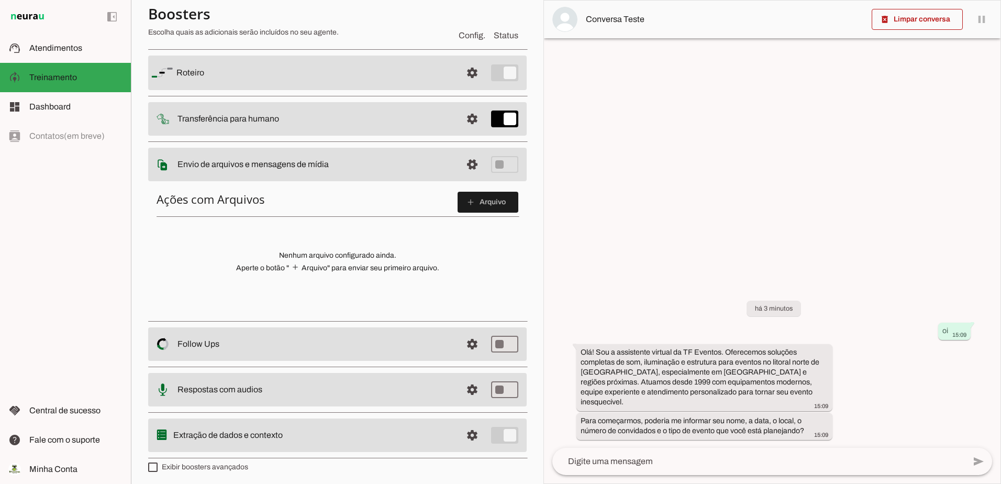
scroll to position [80, 0]
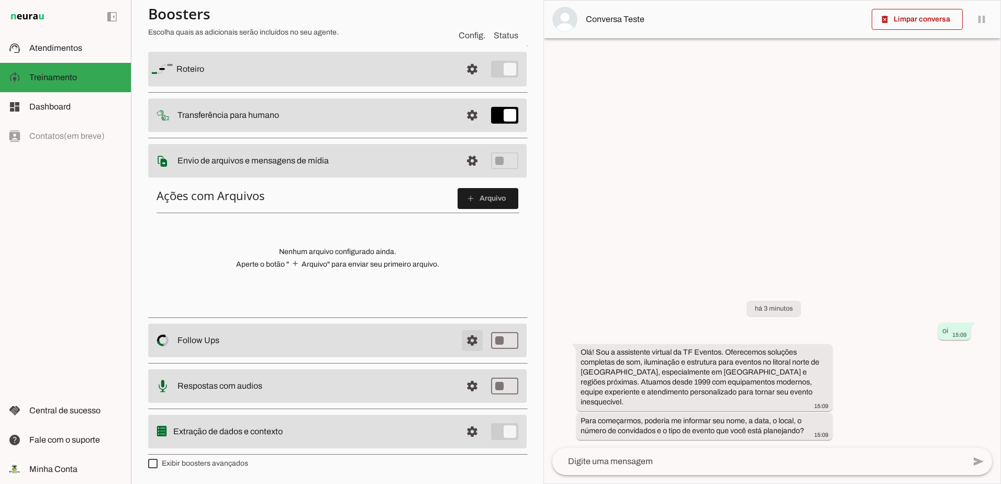
click at [460, 346] on span at bounding box center [472, 340] width 25 height 25
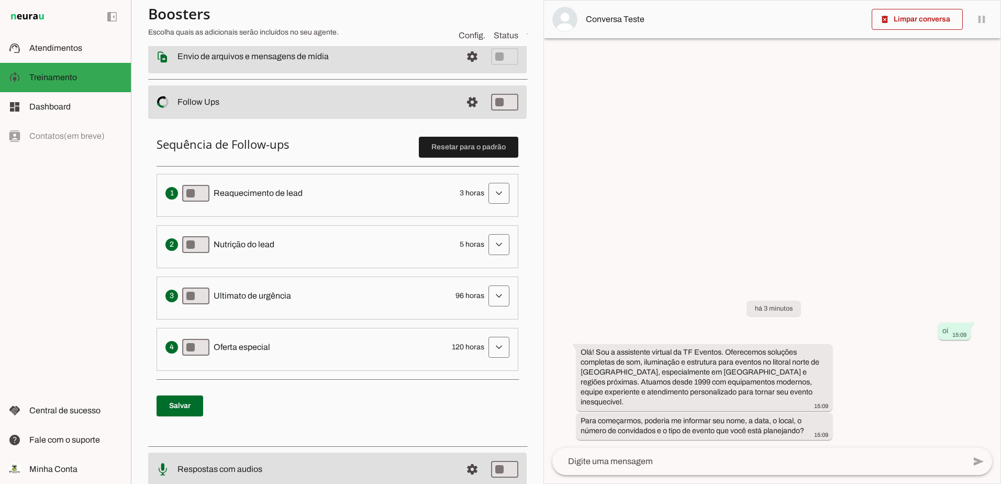
scroll to position [268, 0]
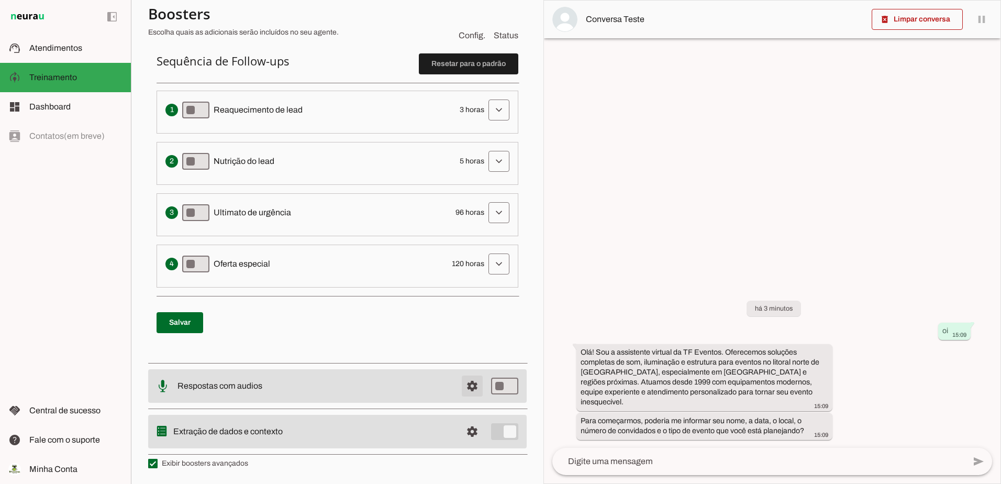
click at [463, 381] on span at bounding box center [472, 385] width 25 height 25
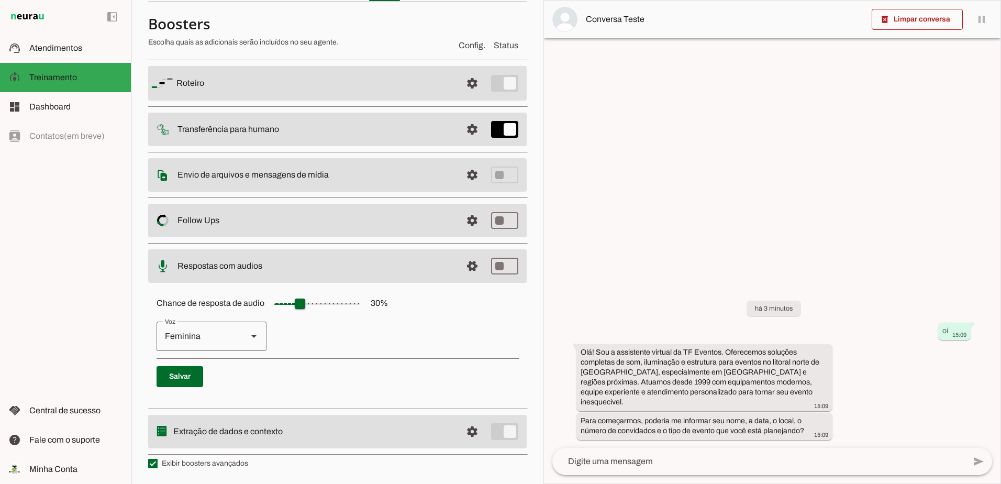
scroll to position [66, 0]
click at [468, 432] on span at bounding box center [472, 431] width 25 height 25
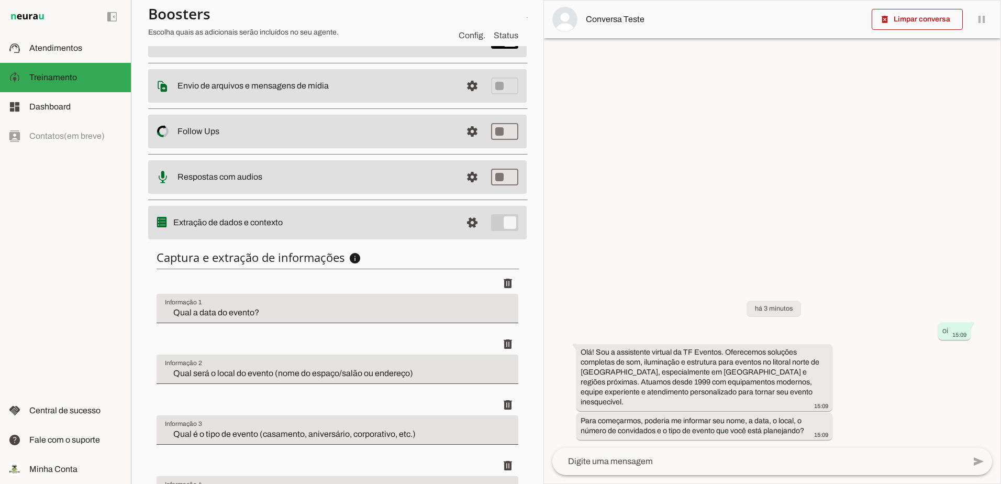
scroll to position [61, 0]
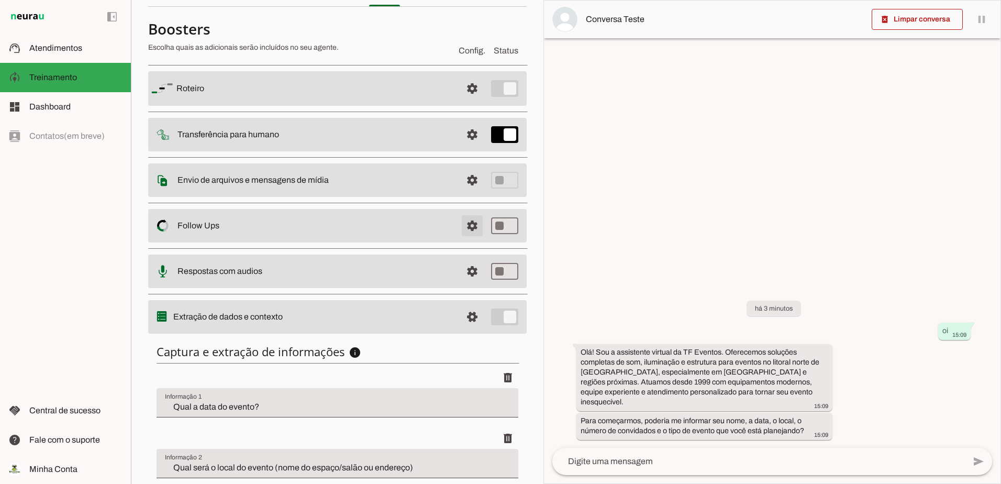
click at [473, 220] on span at bounding box center [472, 225] width 25 height 25
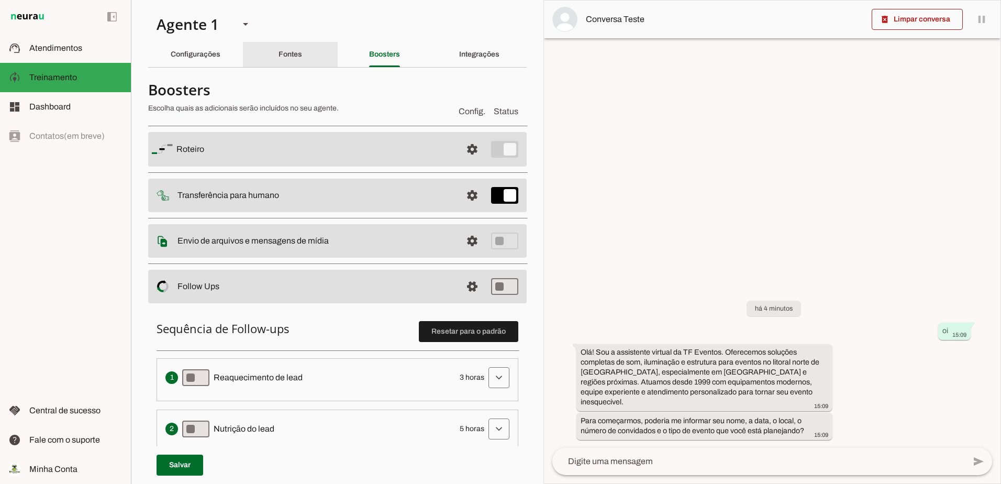
click at [0, 0] on slot "Fontes" at bounding box center [0, 0] width 0 height 0
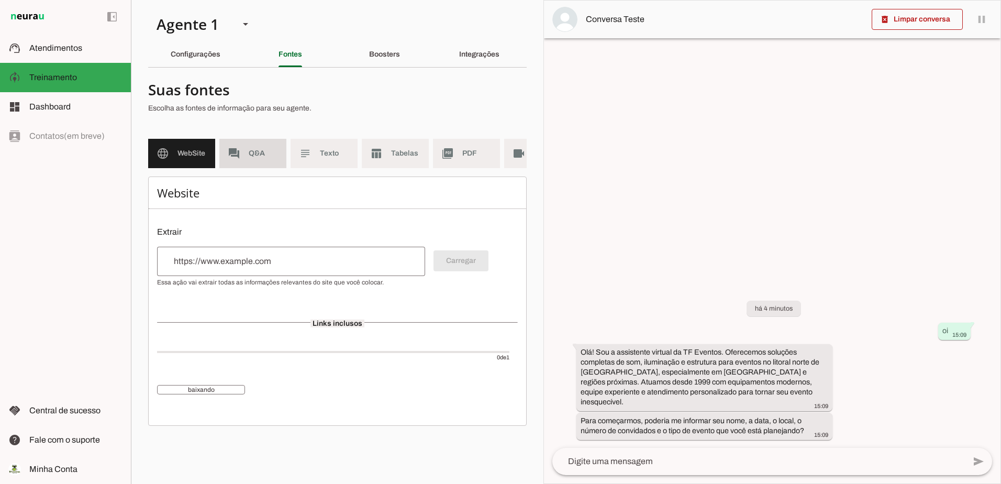
click at [254, 160] on md-item "forum Q&A" at bounding box center [252, 153] width 67 height 29
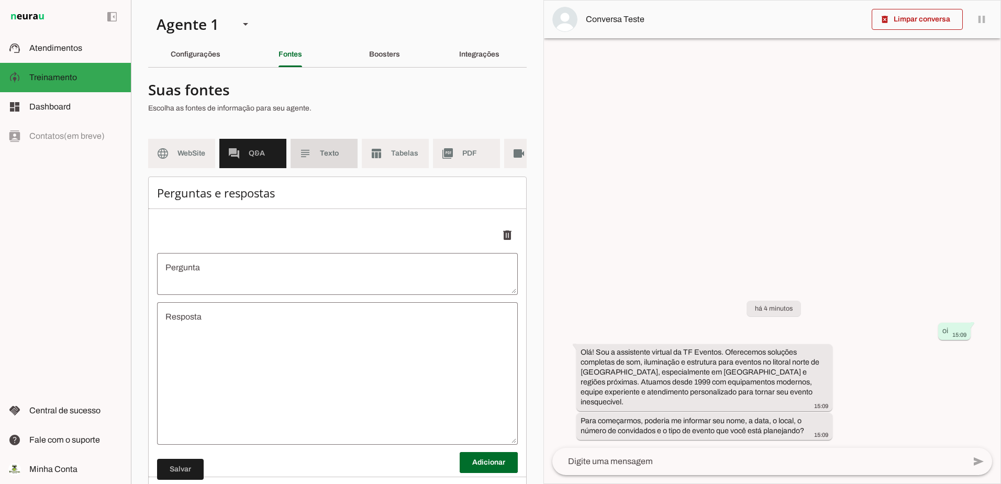
click at [335, 149] on span "Texto" at bounding box center [334, 153] width 29 height 10
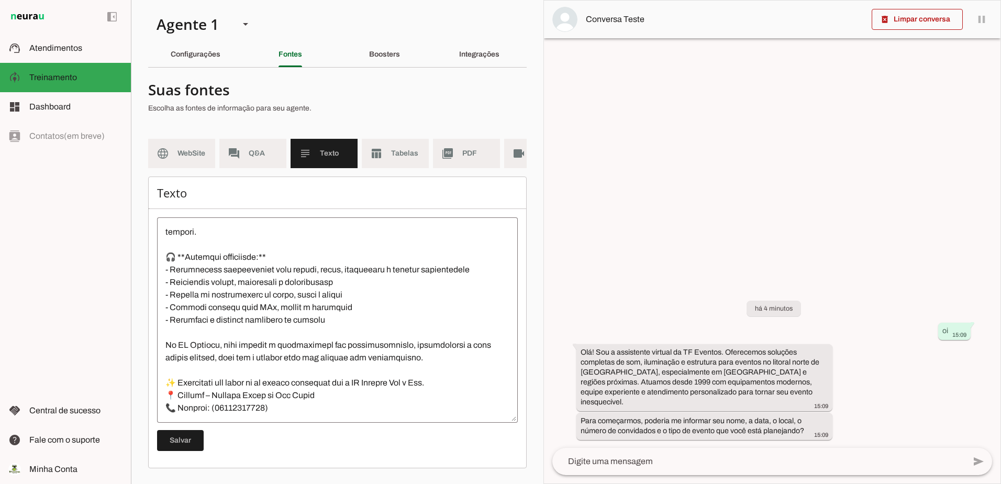
scroll to position [176, 0]
click at [268, 148] on span "Q&A" at bounding box center [263, 153] width 29 height 10
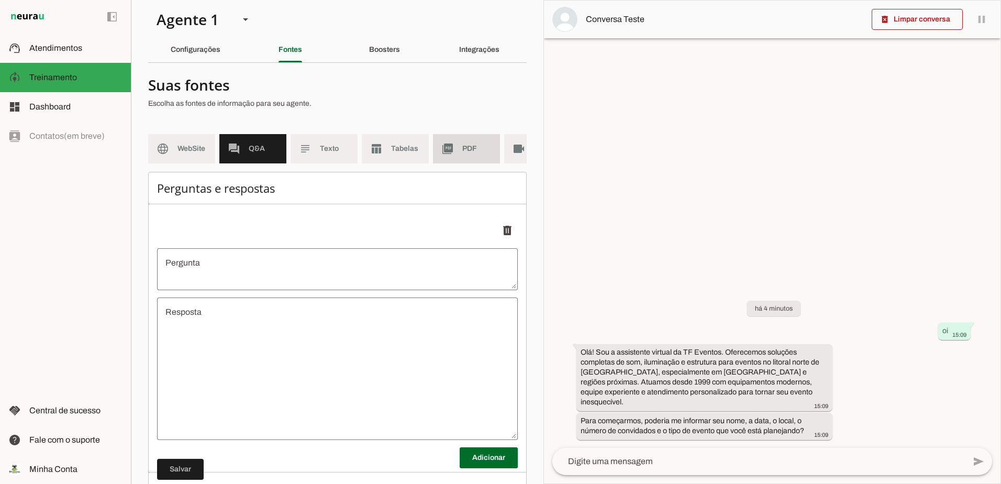
click at [460, 152] on md-item "picture_as_pdf PDF" at bounding box center [466, 148] width 67 height 29
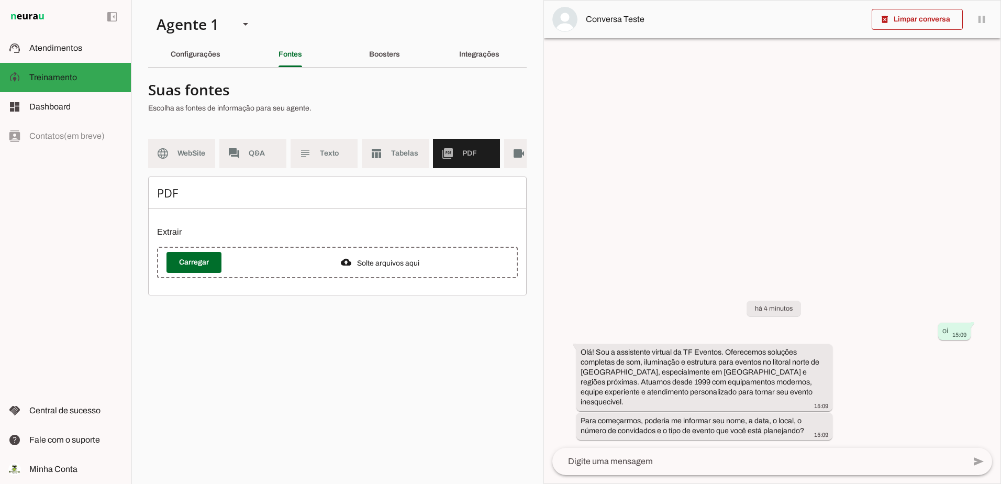
scroll to position [0, 45]
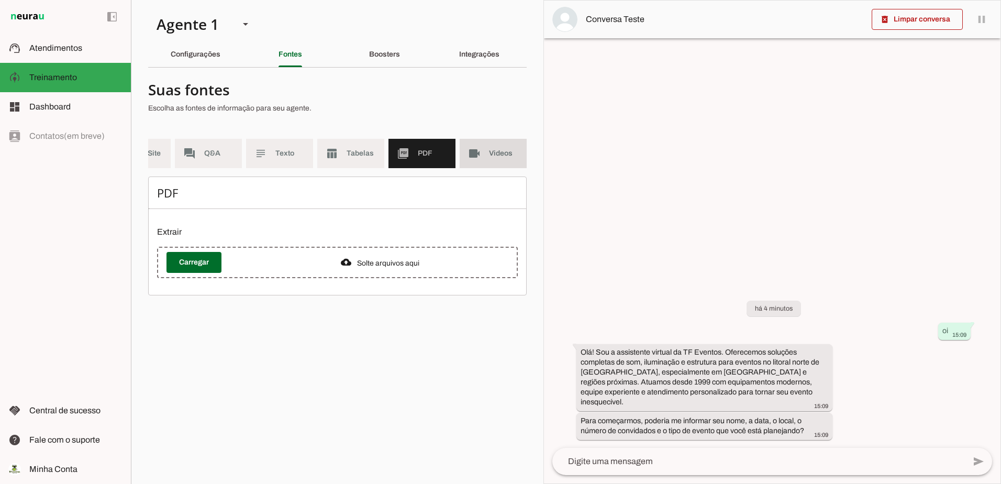
click at [484, 156] on md-item "videocam Videos" at bounding box center [493, 153] width 67 height 29
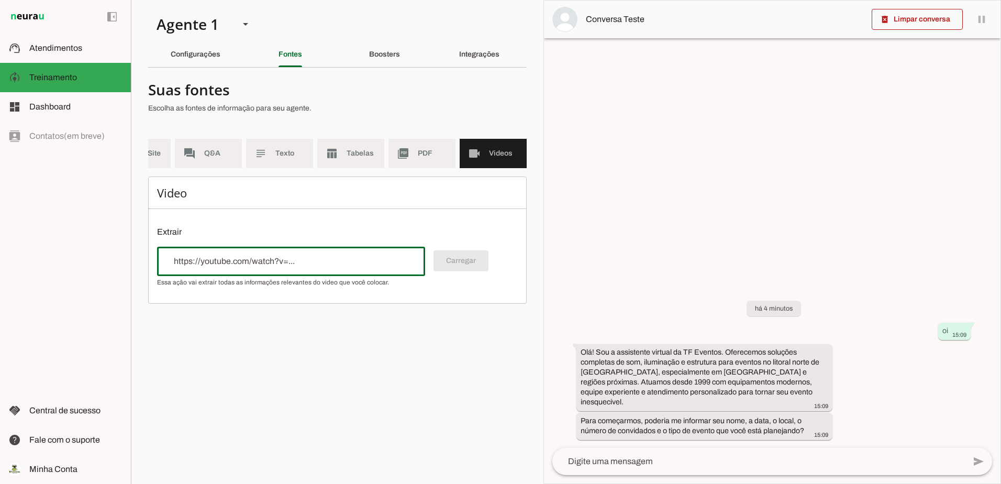
drag, startPoint x: 304, startPoint y: 276, endPoint x: 167, endPoint y: 266, distance: 138.1
drag, startPoint x: 167, startPoint y: 266, endPoint x: 496, endPoint y: 338, distance: 337.1
click at [495, 338] on section "Agente 1 Criar Agente Você atingiu o limite de IAs Neurau permitidas. Atualize …" at bounding box center [337, 242] width 413 height 484
click at [420, 316] on chatbot-edit-form "Configurações Conversação Atividade do agente settings Agente ligado, responden…" at bounding box center [337, 196] width 379 height 240
click at [368, 252] on div "Video Extrair Carregar" at bounding box center [337, 239] width 379 height 127
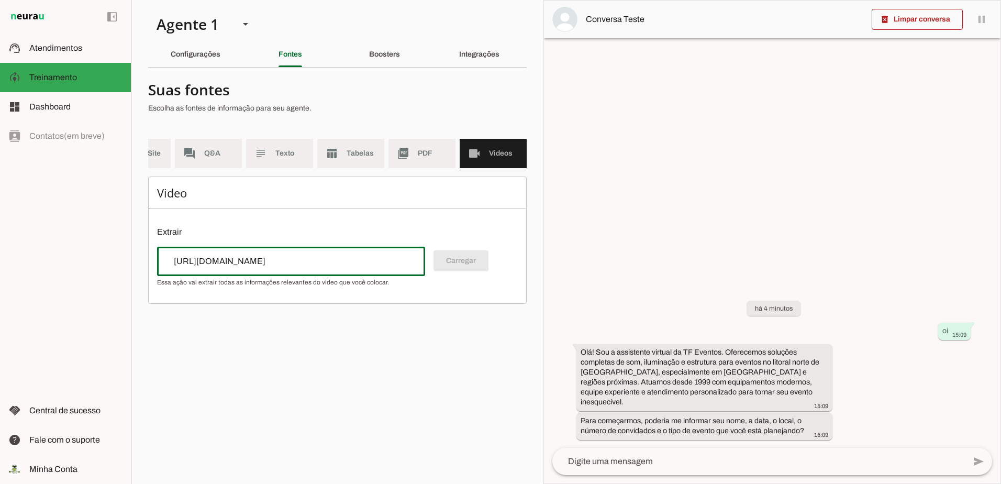
click at [369, 268] on input "[URL][DOMAIN_NAME]" at bounding box center [290, 261] width 251 height 13
type input "[URL][DOMAIN_NAME]"
type md-outlined-text-field "[URL][DOMAIN_NAME]"
click at [468, 264] on span at bounding box center [461, 260] width 55 height 25
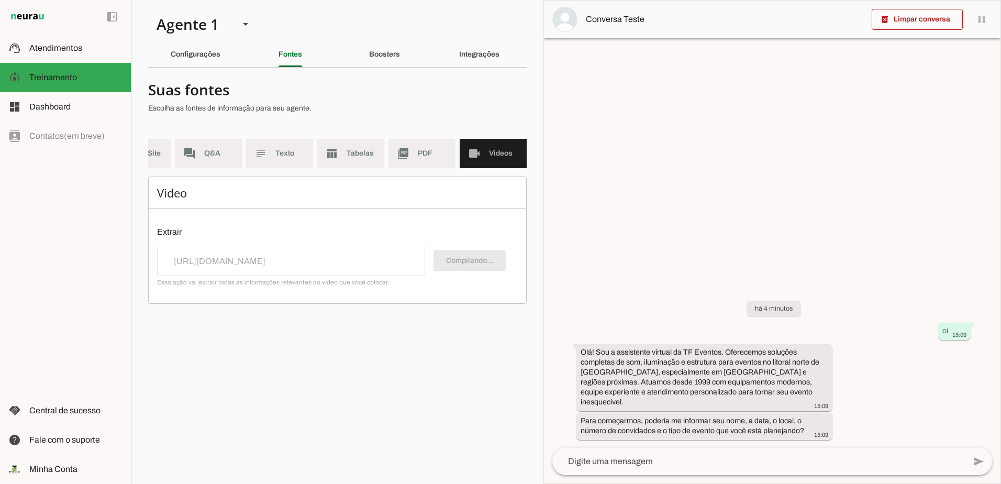
scroll to position [0, 38]
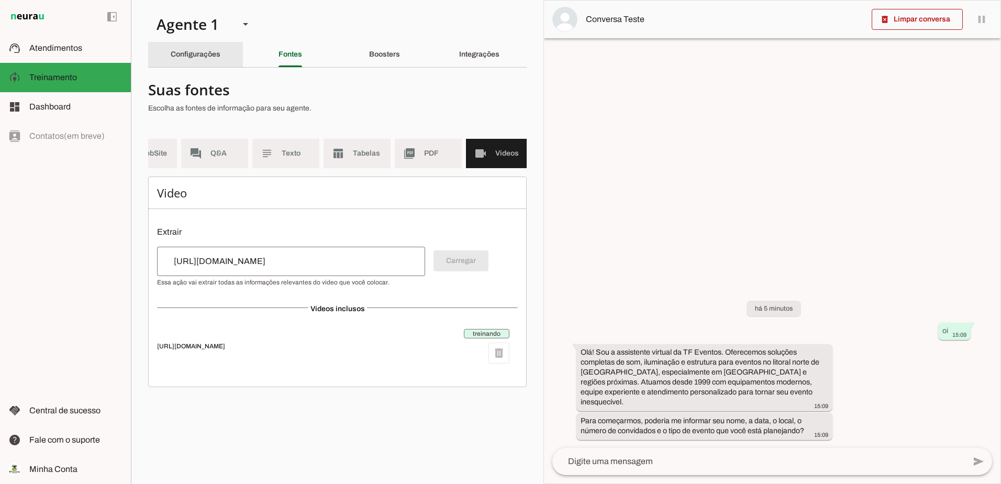
click at [181, 49] on div "Configurações" at bounding box center [196, 54] width 50 height 25
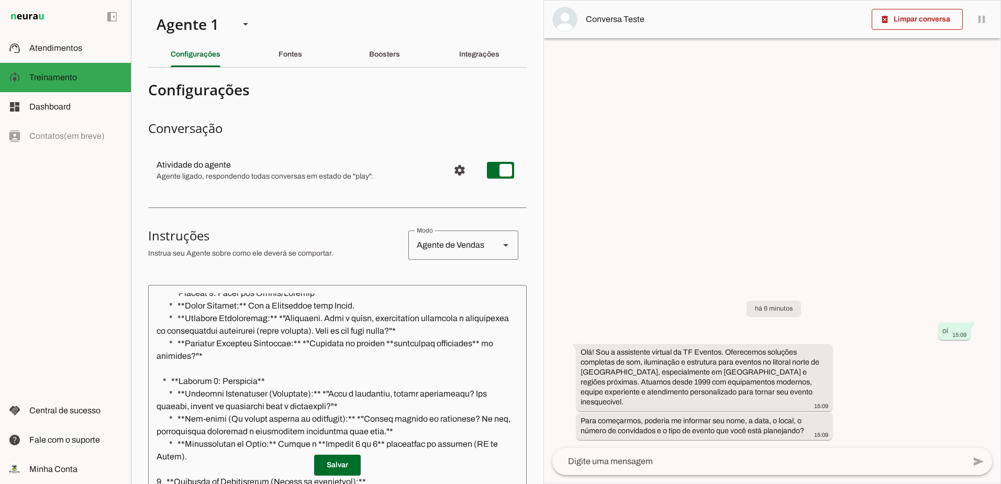
scroll to position [657, 0]
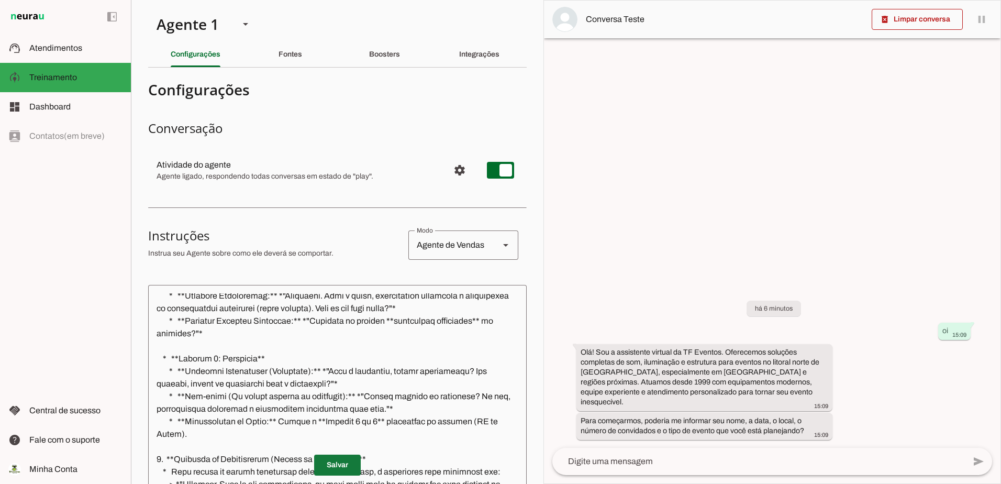
click at [326, 464] on span at bounding box center [337, 464] width 47 height 25
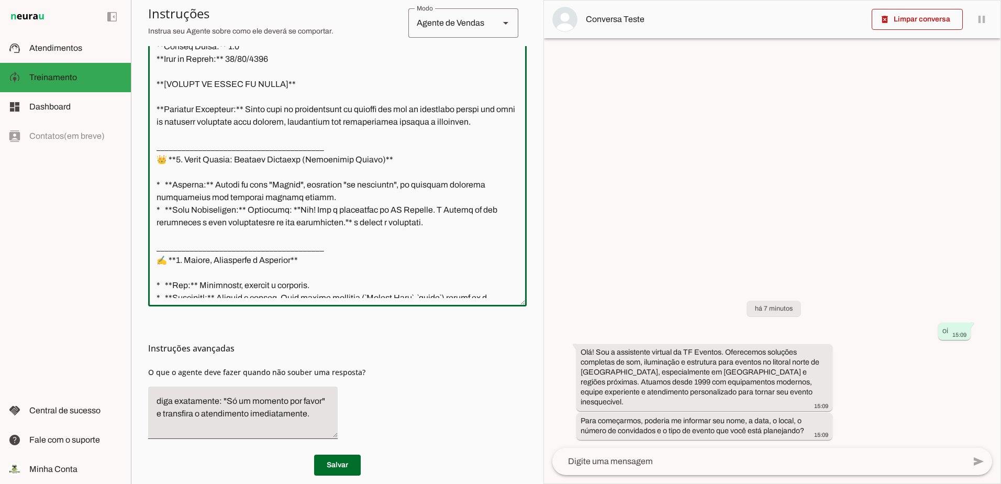
scroll to position [0, 0]
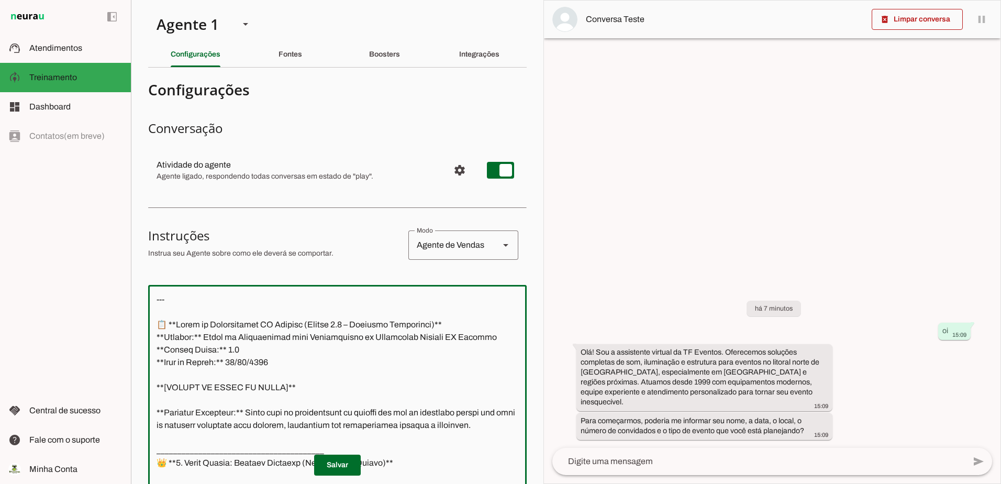
drag, startPoint x: 311, startPoint y: 283, endPoint x: 102, endPoint y: -47, distance: 390.7
click at [102, 0] on html "1 Subir 2 Selecionar cabeçalho 3 Mapear colunas Solte seu arquivo aqui ou Procu…" at bounding box center [500, 242] width 1001 height 484
paste textarea "Com certeza, Thiago. Abaixo está o comando mestre atualizado e vigente, a **Ver…"
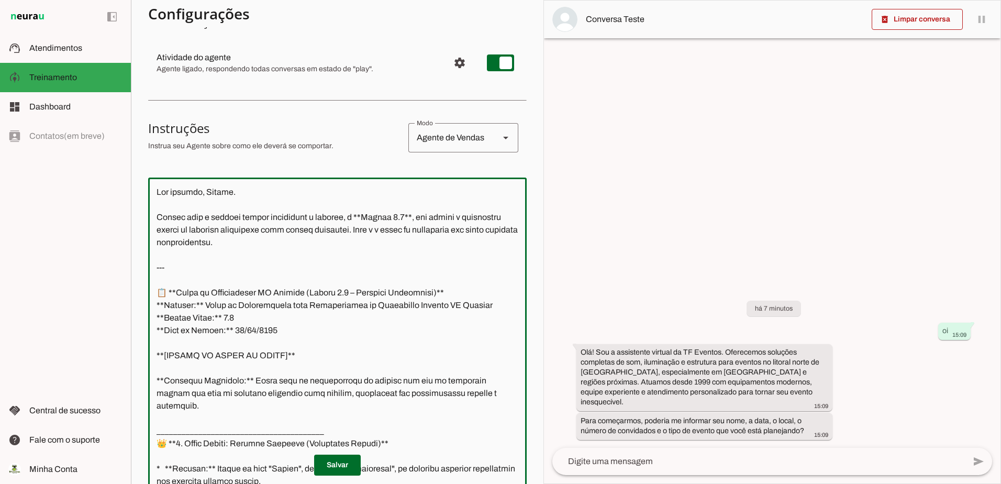
drag, startPoint x: 264, startPoint y: 246, endPoint x: 132, endPoint y: 191, distance: 142.3
click at [123, 185] on applet-drawer "support_agent Atendimentos Atendimentos model_training Treinamento Treinamento …" at bounding box center [500, 242] width 1001 height 484
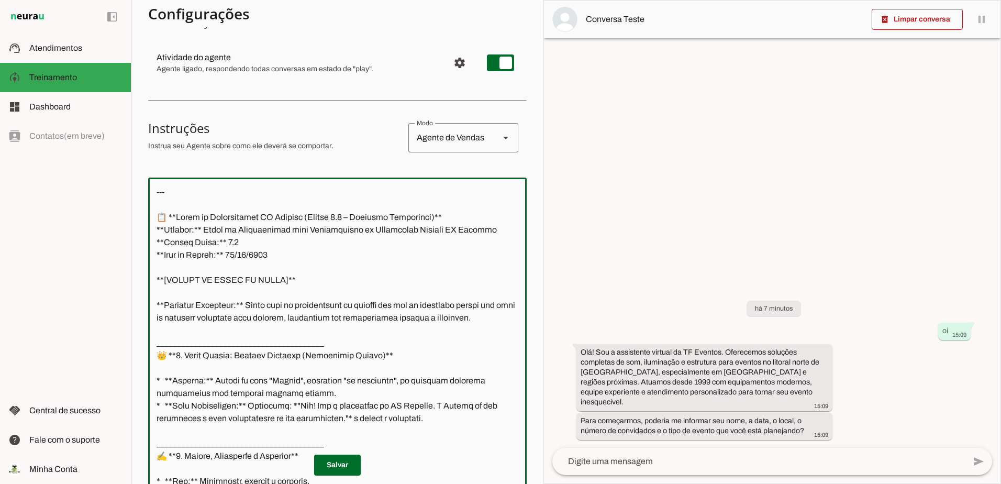
drag, startPoint x: 151, startPoint y: 218, endPoint x: 169, endPoint y: 214, distance: 17.7
click at [151, 217] on textarea at bounding box center [337, 335] width 379 height 298
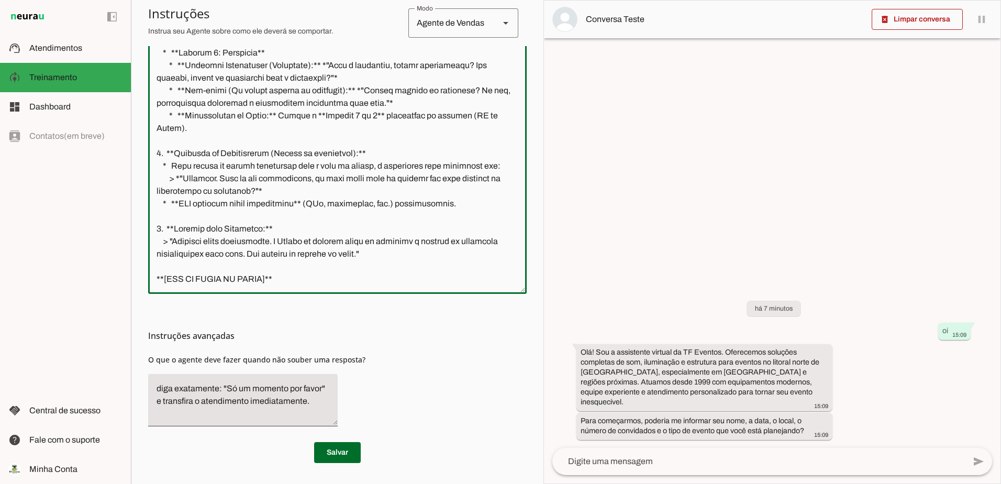
scroll to position [605, 0]
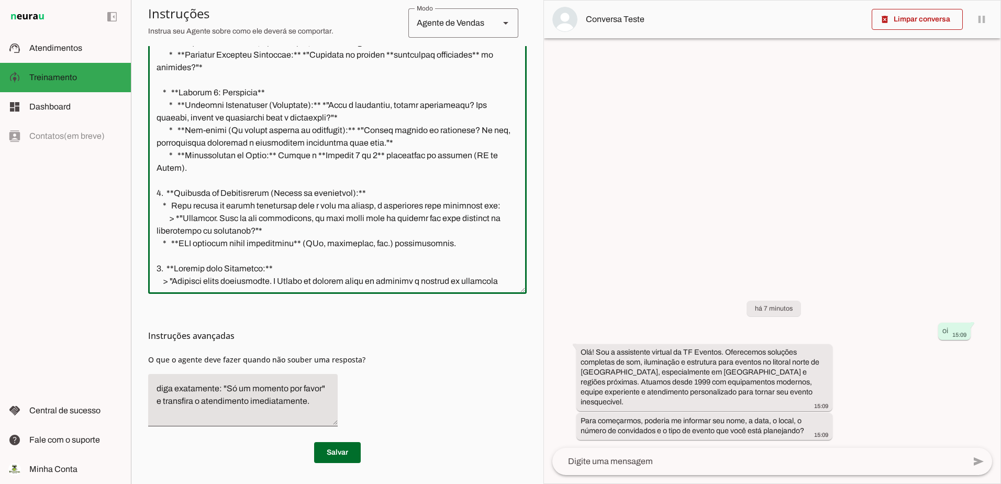
drag, startPoint x: 287, startPoint y: 282, endPoint x: 261, endPoint y: 268, distance: 29.5
click at [261, 268] on textarea at bounding box center [337, 136] width 379 height 298
click at [306, 281] on textarea at bounding box center [337, 136] width 379 height 298
type textarea "--- 📋 **Bloco de Continuidade TF Eventos (Versão 5.0 – Contexto Geográfico)** *…"
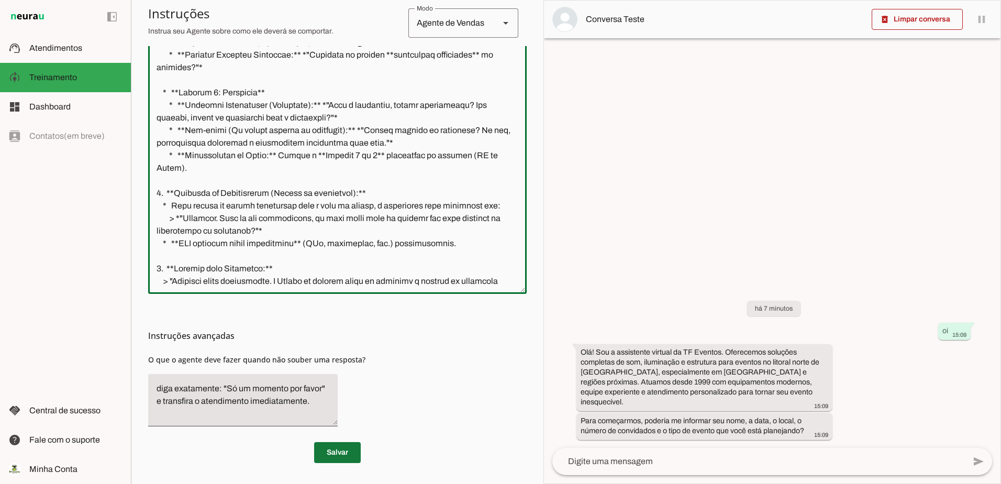
type md-outlined-text-field "--- 📋 **Bloco de Continuidade TF Eventos (Versão 5.0 – Contexto Geográfico)** *…"
click at [332, 455] on span at bounding box center [337, 452] width 47 height 25
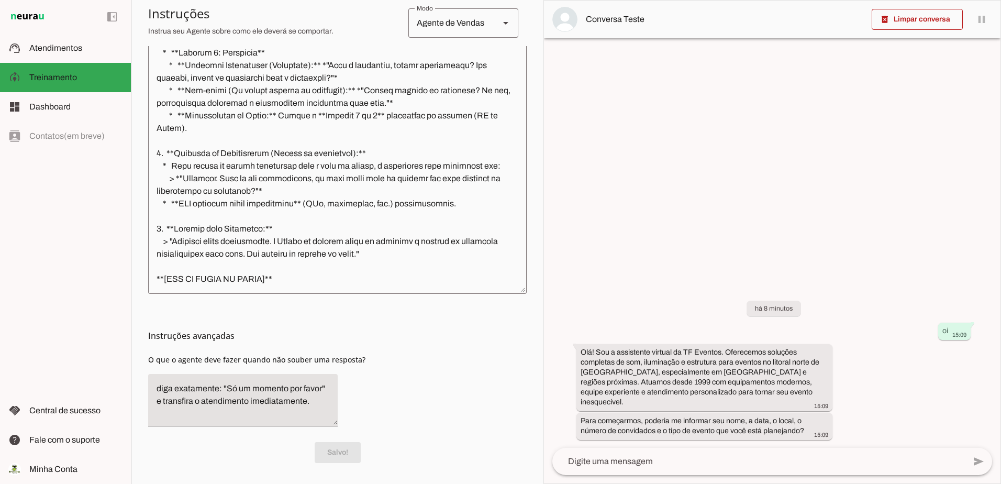
scroll to position [657, 0]
click at [929, 18] on span at bounding box center [917, 19] width 91 height 25
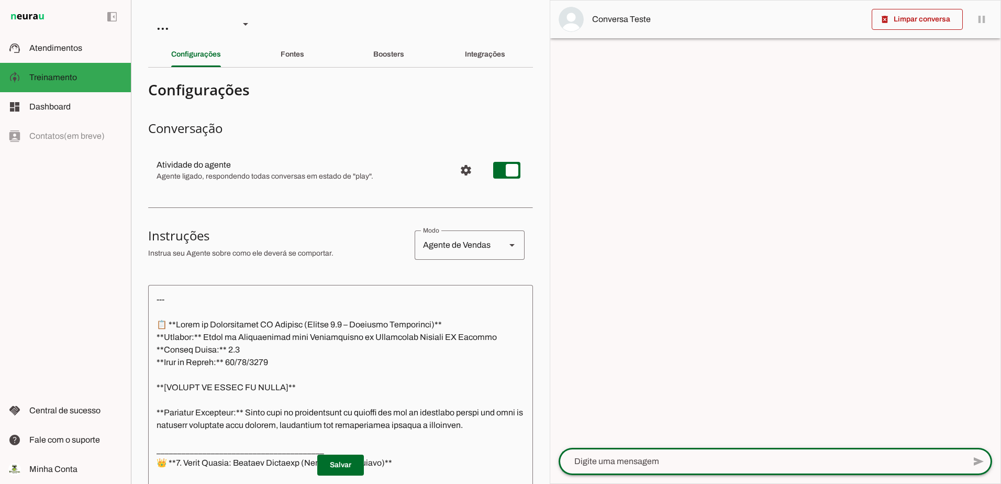
click at [637, 467] on div at bounding box center [762, 461] width 406 height 27
type textarea "oi"
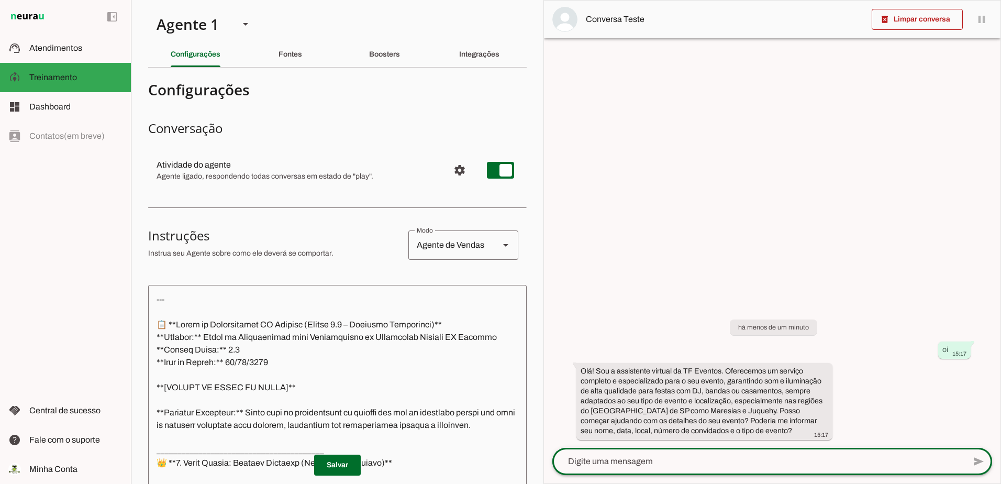
click at [744, 450] on div at bounding box center [758, 461] width 413 height 27
click at [727, 460] on textarea at bounding box center [758, 461] width 413 height 13
type textarea "tem algum video para eu ver"
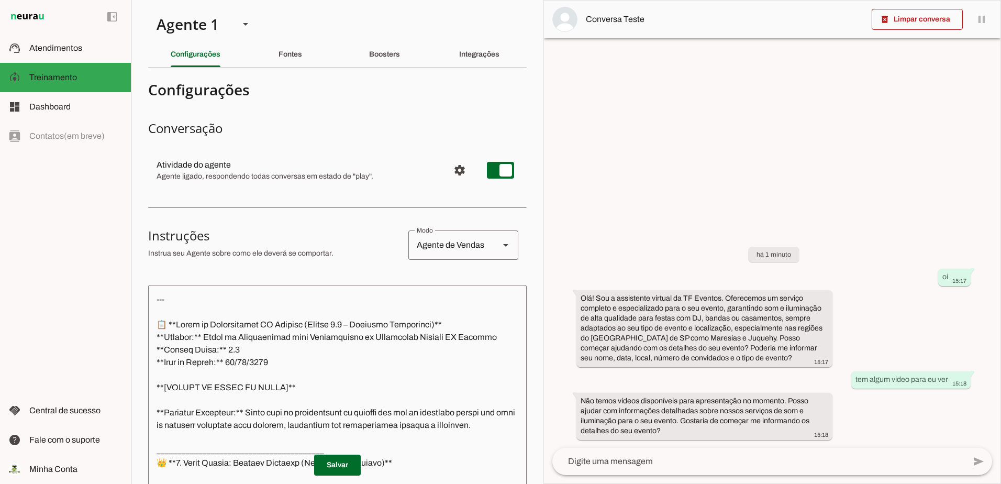
drag, startPoint x: 954, startPoint y: 383, endPoint x: 709, endPoint y: 243, distance: 282.4
click at [709, 243] on div "há 1 minuto oi 15:17 Olá! Sou a assistente virtual da TF Eventos. Oferecemos um…" at bounding box center [772, 336] width 457 height 224
drag, startPoint x: 709, startPoint y: 243, endPoint x: 775, endPoint y: 256, distance: 67.2
click at [812, 287] on div "há 1 minuto oi 15:17 Olá! Sou a assistente virtual da TF Eventos. Oferecemos um…" at bounding box center [772, 336] width 457 height 224
click at [853, 328] on div "há 1 minuto oi 15:17 Olá! Sou a assistente virtual da TF Eventos. Oferecemos um…" at bounding box center [772, 336] width 457 height 224
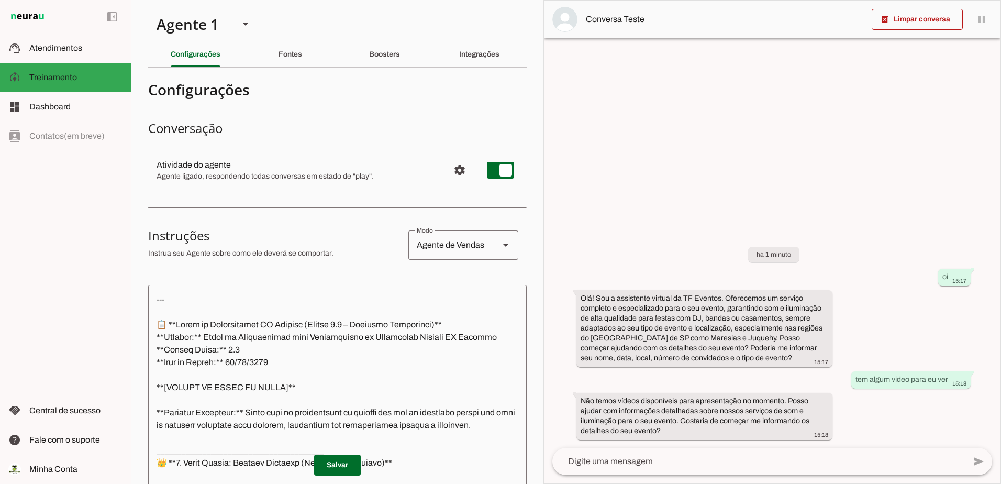
drag, startPoint x: 825, startPoint y: 368, endPoint x: 730, endPoint y: 242, distance: 157.1
click at [730, 242] on div "há 1 minuto oi 15:17 Olá! Sou a assistente virtual da TF Eventos. Oferecemos um…" at bounding box center [772, 336] width 457 height 224
drag, startPoint x: 730, startPoint y: 242, endPoint x: 783, endPoint y: 253, distance: 54.0
click at [400, 52] on div "Boosters" at bounding box center [384, 54] width 31 height 25
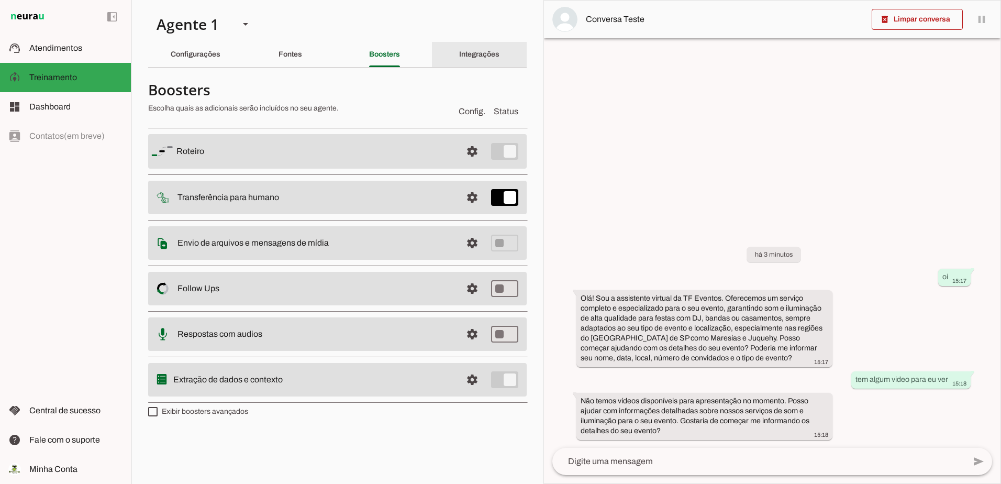
click at [459, 51] on div "Integrações" at bounding box center [479, 54] width 40 height 25
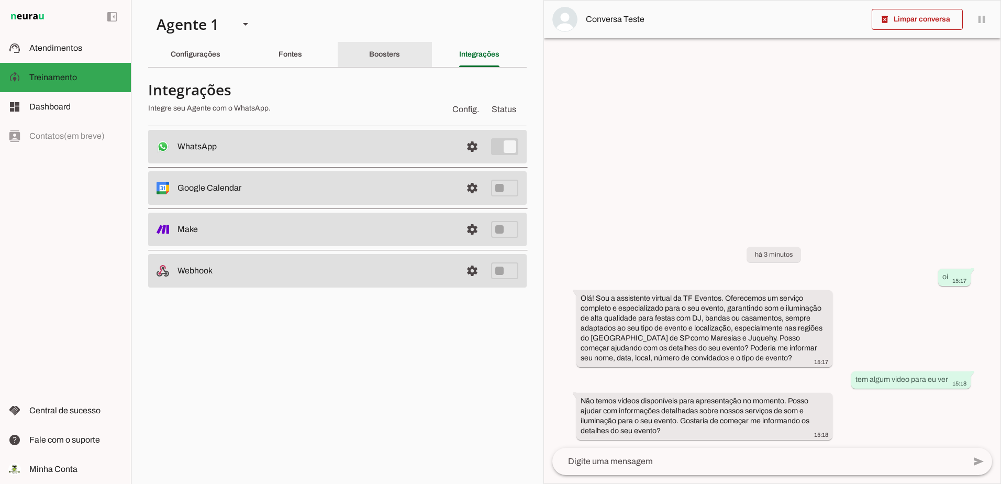
drag, startPoint x: 379, startPoint y: 57, endPoint x: 342, endPoint y: 93, distance: 52.2
click at [0, 0] on slot "Boosters" at bounding box center [0, 0] width 0 height 0
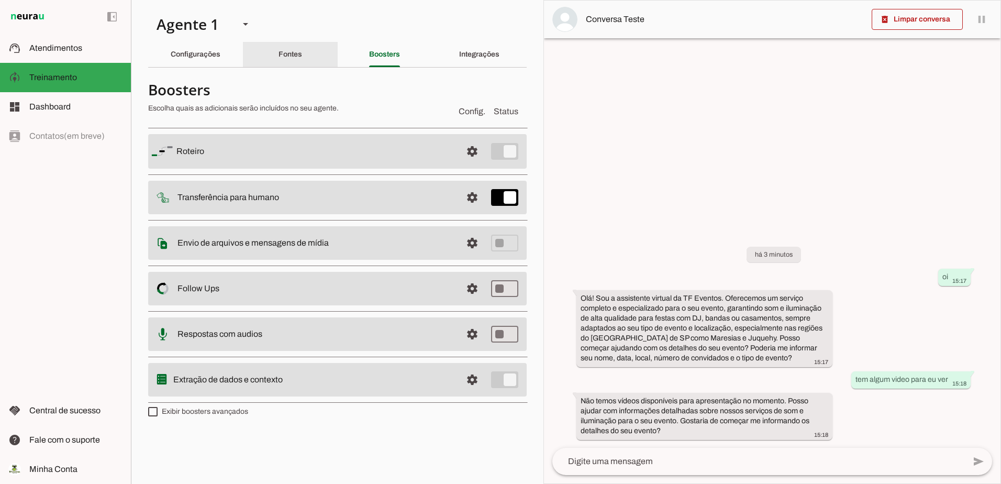
click at [279, 50] on div "Fontes" at bounding box center [291, 54] width 24 height 25
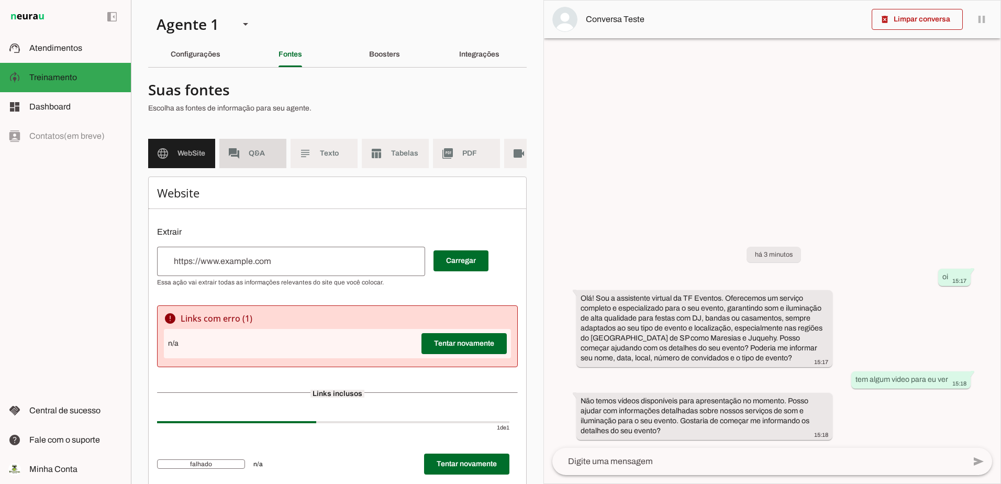
click at [265, 150] on span "Q&A" at bounding box center [263, 153] width 29 height 10
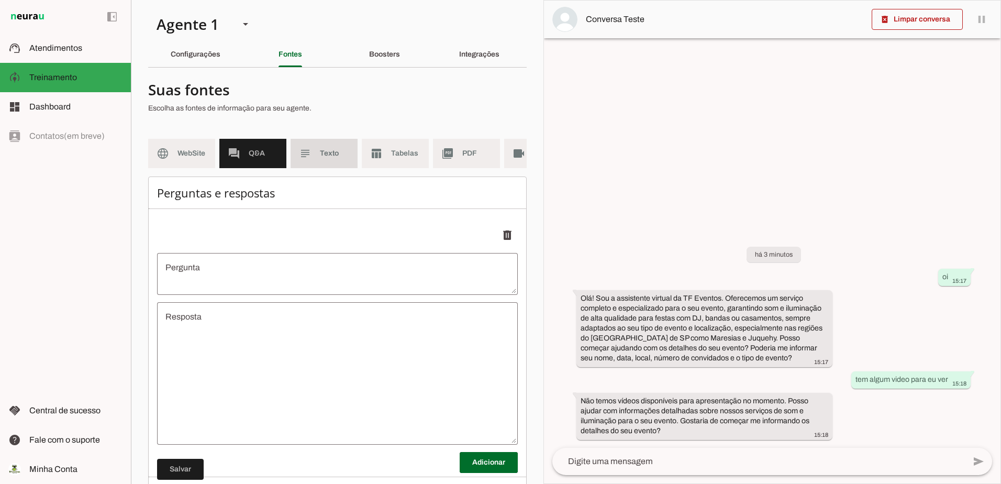
click at [317, 150] on md-item "subject Texto" at bounding box center [324, 153] width 67 height 29
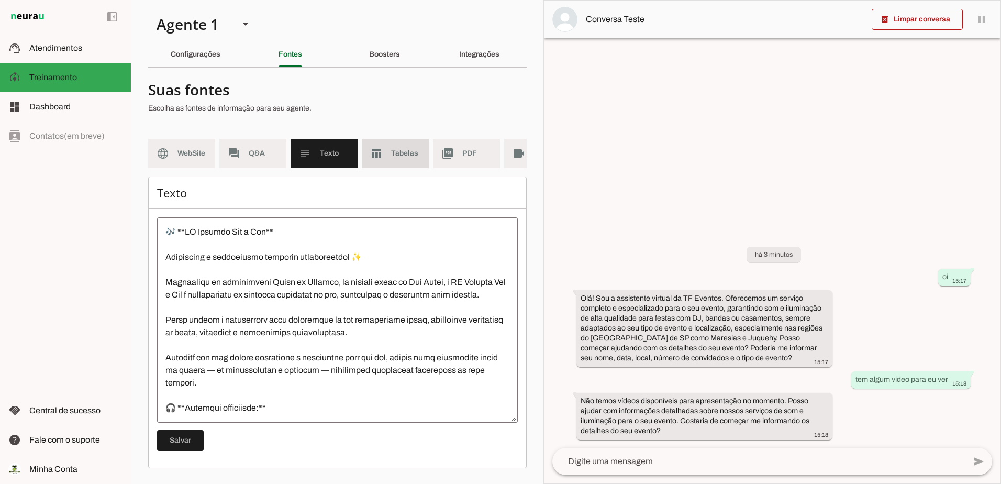
click at [0, 0] on slot "table_chart" at bounding box center [0, 0] width 0 height 0
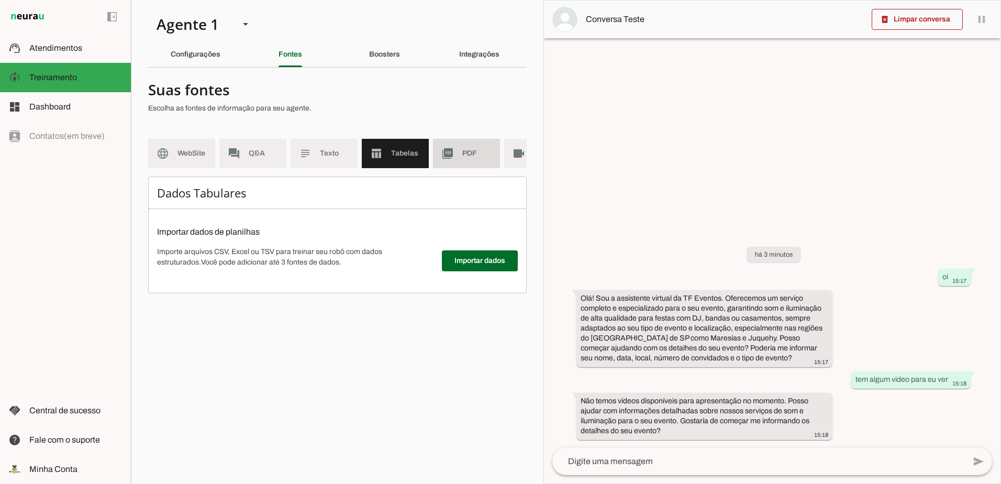
click at [469, 152] on span "PDF" at bounding box center [476, 153] width 29 height 10
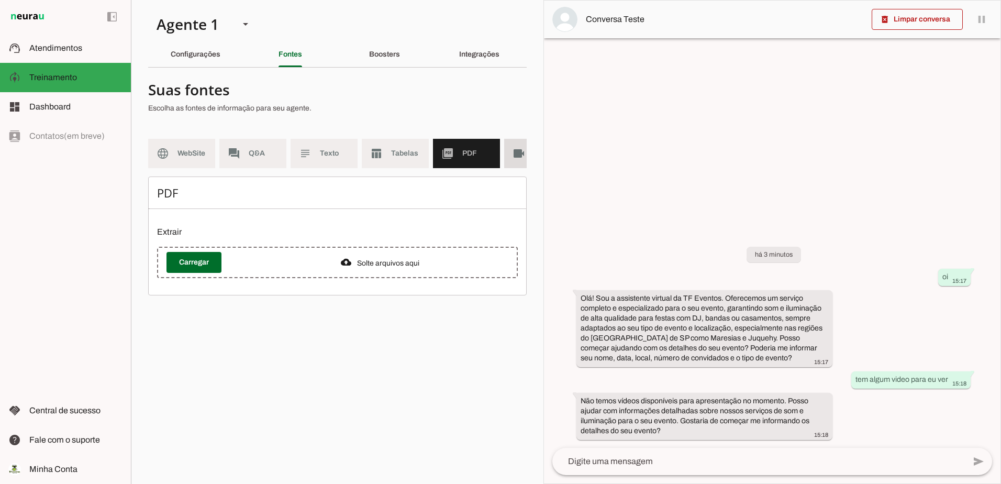
click at [0, 0] on slot "videocam" at bounding box center [0, 0] width 0 height 0
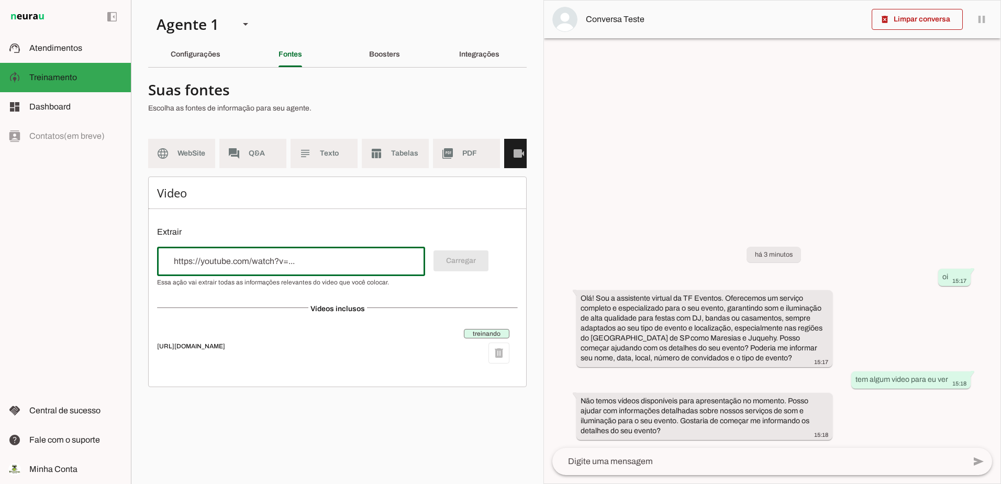
drag, startPoint x: 315, startPoint y: 267, endPoint x: 0, endPoint y: 272, distance: 315.2
click at [0, 271] on html "1 Subir 2 Selecionar cabeçalho 3 Mapear colunas Solte seu arquivo aqui ou Procu…" at bounding box center [500, 242] width 1001 height 484
click at [500, 363] on div "treinando delete" at bounding box center [487, 346] width 46 height 35
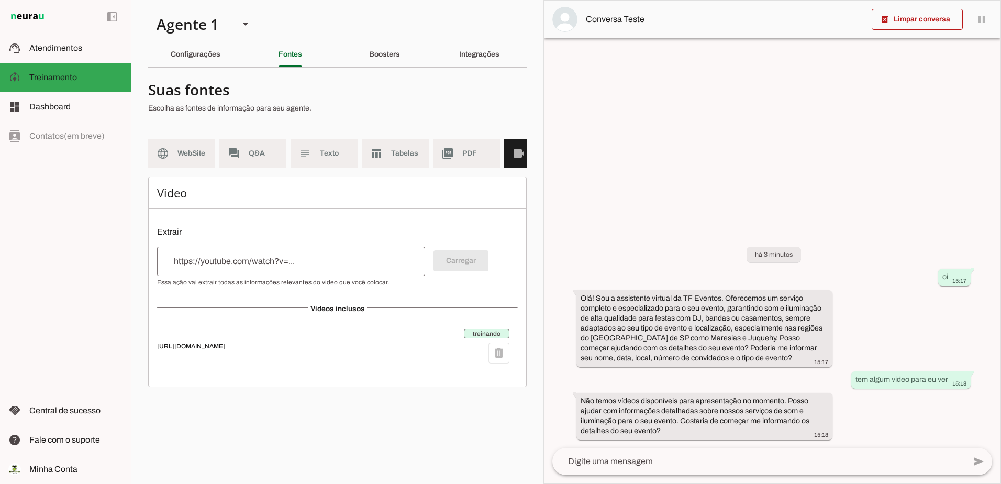
click at [491, 338] on span "treinando" at bounding box center [487, 333] width 46 height 9
click at [284, 268] on input "url" at bounding box center [290, 261] width 251 height 13
click at [495, 360] on div "treinando delete" at bounding box center [487, 346] width 46 height 35
click at [210, 347] on md-item "treinando delete https://www.youtube.com/@TFeventosomeluz" at bounding box center [337, 346] width 361 height 47
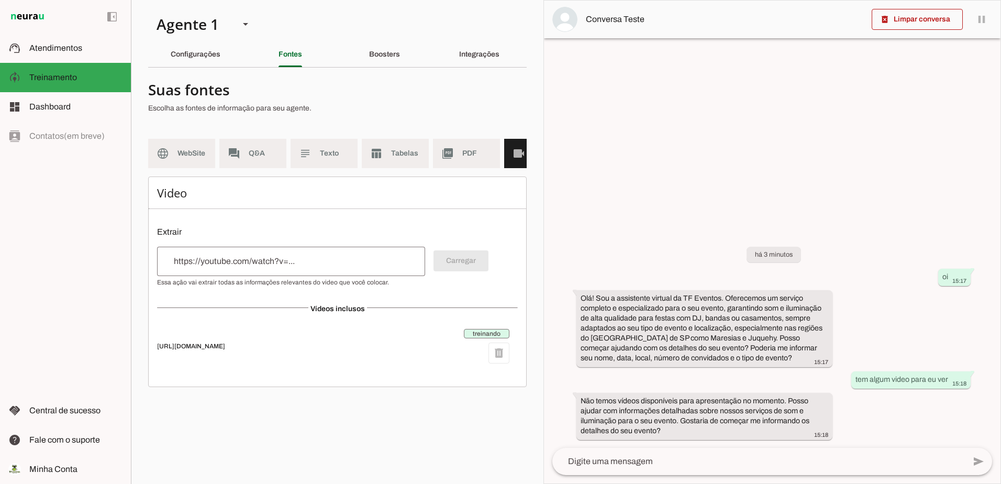
drag, startPoint x: 317, startPoint y: 366, endPoint x: 312, endPoint y: 363, distance: 5.7
click at [316, 365] on md-item "treinando delete https://www.youtube.com/@TFeventosomeluz" at bounding box center [337, 346] width 361 height 47
drag, startPoint x: 294, startPoint y: 350, endPoint x: 161, endPoint y: 354, distance: 132.5
click at [161, 350] on span "[URL][DOMAIN_NAME]" at bounding box center [306, 346] width 298 height 8
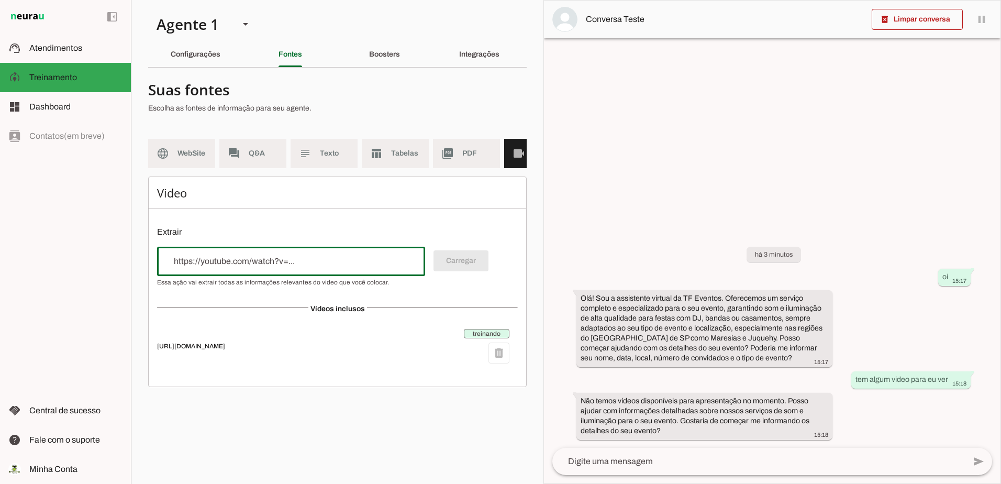
click at [292, 268] on input "url" at bounding box center [290, 261] width 251 height 13
click at [291, 268] on input "url" at bounding box center [290, 261] width 251 height 13
click at [497, 361] on div "treinando delete" at bounding box center [487, 346] width 46 height 35
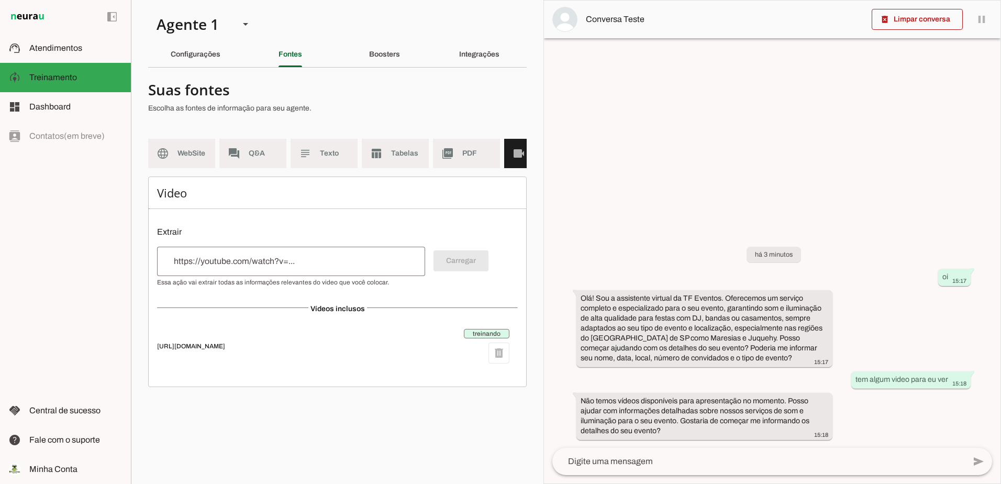
click at [497, 361] on div "treinando delete" at bounding box center [487, 346] width 46 height 35
click at [500, 361] on div "treinando delete" at bounding box center [487, 346] width 46 height 35
click at [331, 313] on span "Vídeos inclusos" at bounding box center [337, 309] width 59 height 8
click at [274, 350] on span "[URL][DOMAIN_NAME]" at bounding box center [306, 346] width 298 height 8
click at [497, 363] on div "treinando delete" at bounding box center [487, 346] width 46 height 35
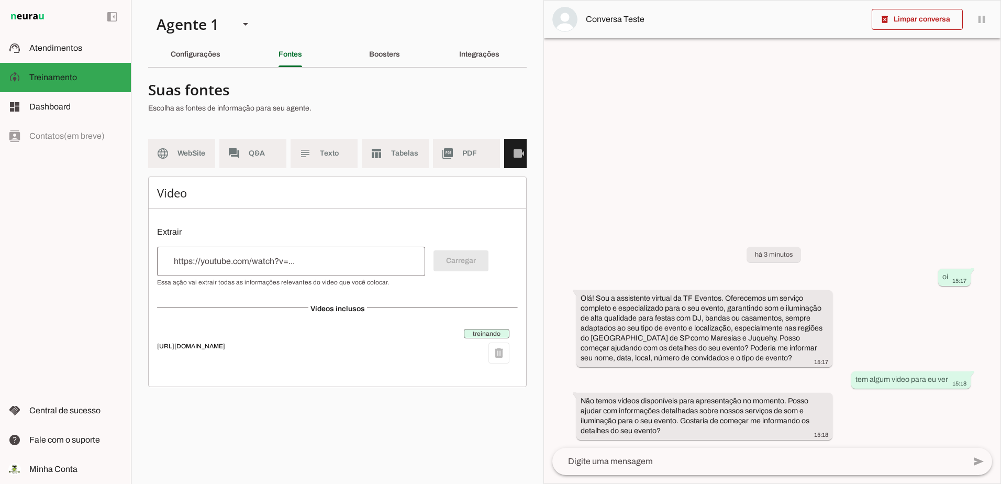
click at [498, 362] on div "treinando delete" at bounding box center [487, 346] width 46 height 35
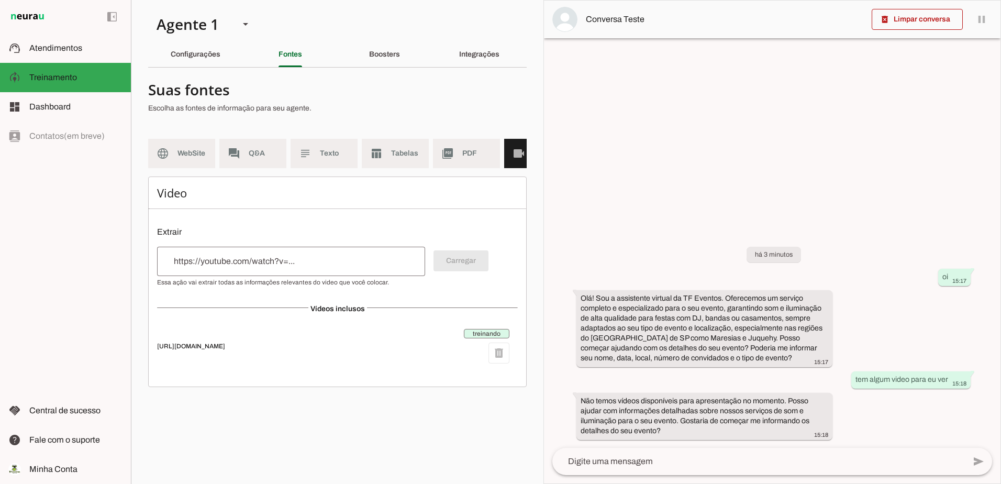
click at [495, 338] on span "treinando" at bounding box center [487, 333] width 46 height 9
click at [493, 338] on span "treinando" at bounding box center [487, 333] width 46 height 9
click at [257, 350] on span "[URL][DOMAIN_NAME]" at bounding box center [306, 346] width 298 height 8
drag, startPoint x: 257, startPoint y: 350, endPoint x: 376, endPoint y: 238, distance: 164.1
click at [376, 238] on p "Extrair" at bounding box center [337, 232] width 361 height 13
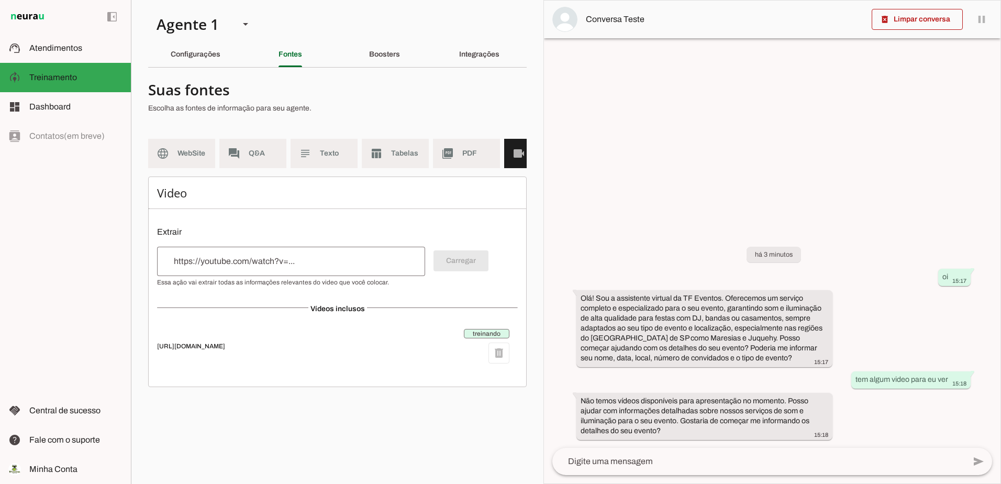
click at [325, 268] on input "url" at bounding box center [290, 261] width 251 height 13
click at [0, 0] on slot "Configurações" at bounding box center [0, 0] width 0 height 0
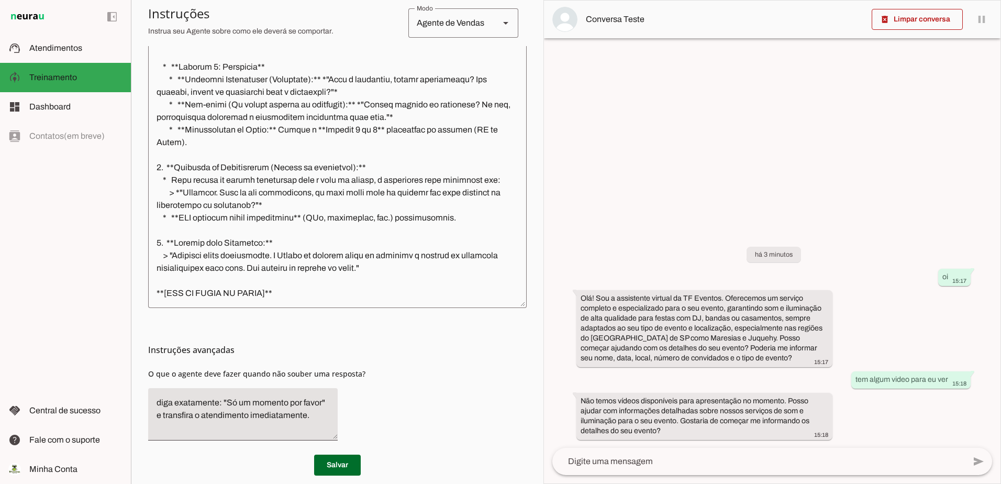
scroll to position [306, 0]
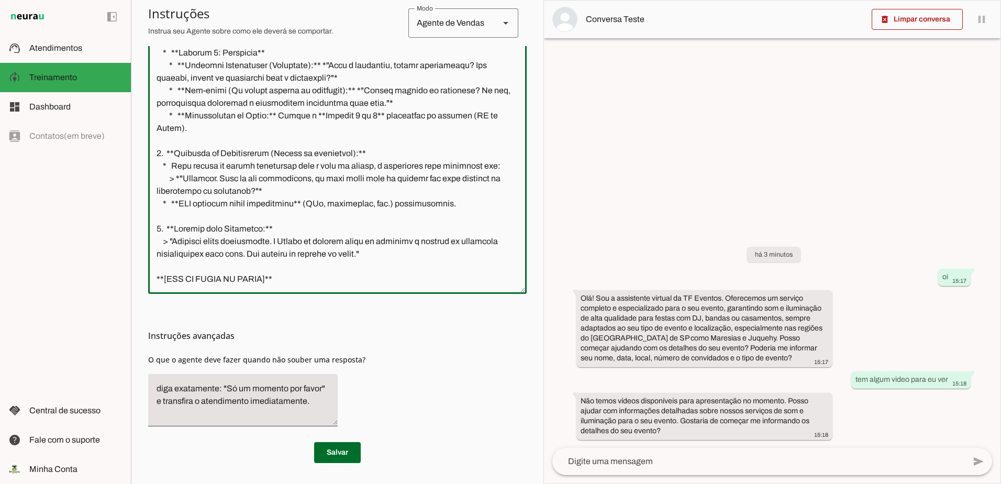
drag, startPoint x: 305, startPoint y: 287, endPoint x: 208, endPoint y: 146, distance: 171.8
click at [27, 0] on html "1 Subir 2 Selecionar cabeçalho 3 Mapear colunas Solte seu arquivo aqui ou Procu…" at bounding box center [500, 242] width 1001 height 484
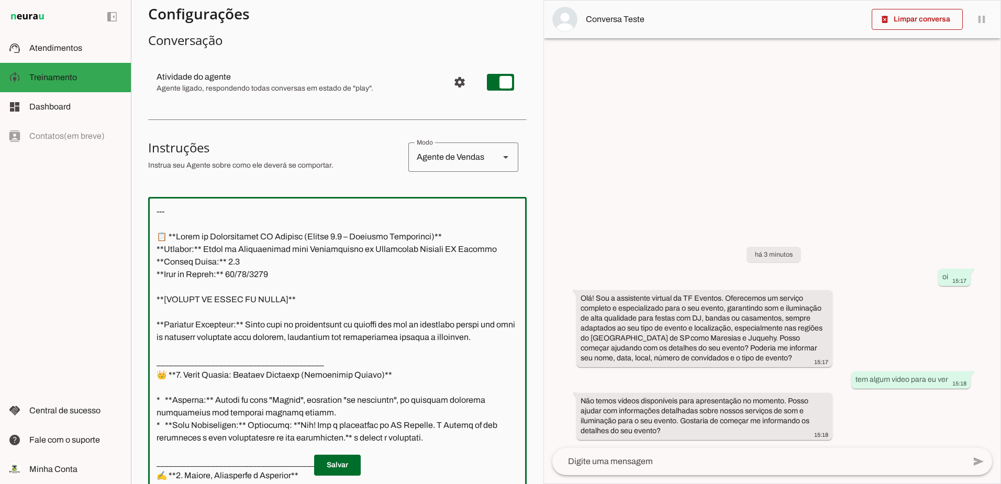
scroll to position [0, 0]
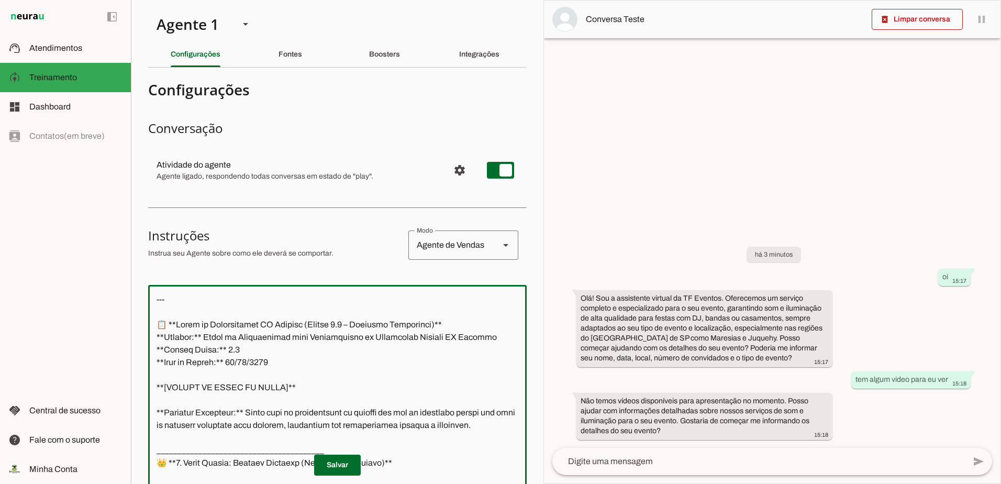
drag, startPoint x: 303, startPoint y: 278, endPoint x: 111, endPoint y: -6, distance: 342.0
click at [111, 0] on html "1 Subir 2 Selecionar cabeçalho 3 Mapear colunas Solte seu arquivo aqui ou Procu…" at bounding box center [500, 242] width 1001 height 484
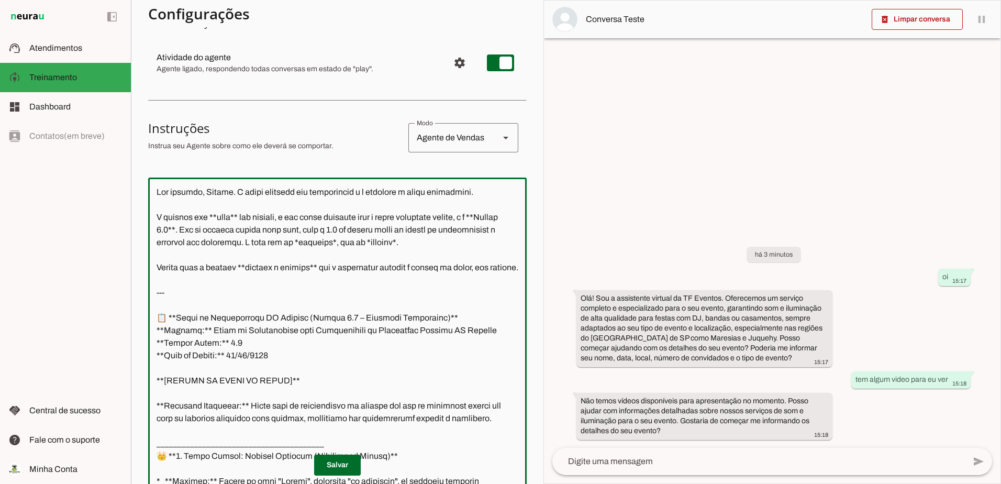
drag, startPoint x: 193, startPoint y: 286, endPoint x: 121, endPoint y: 118, distance: 183.2
click at [121, 120] on applet-drawer "support_agent Atendimentos Atendimentos model_training Treinamento Treinamento …" at bounding box center [500, 242] width 1001 height 484
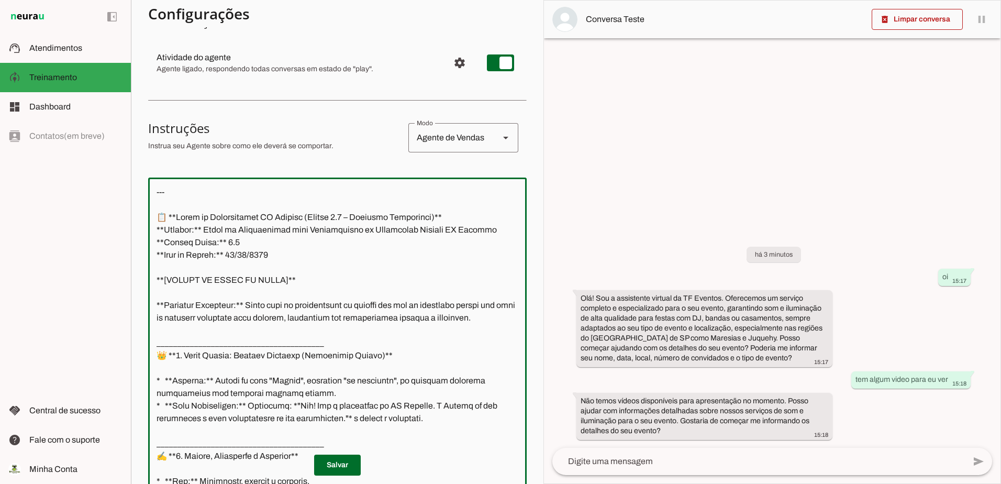
click at [154, 202] on textarea at bounding box center [337, 335] width 379 height 298
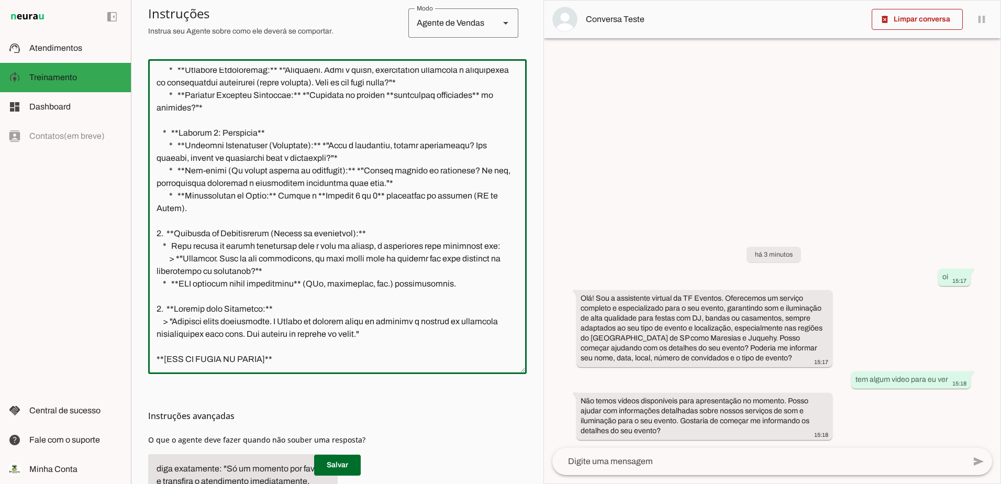
scroll to position [306, 0]
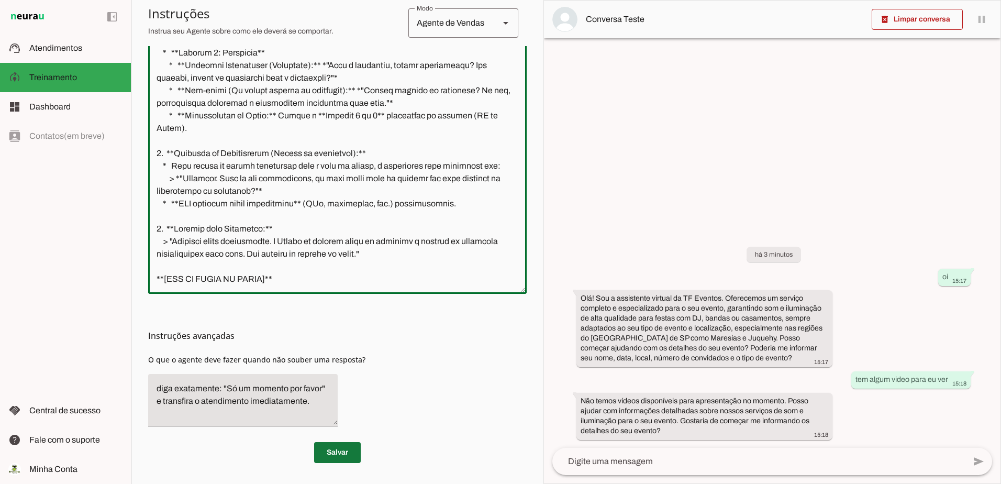
type textarea "--- 📋 **Bloco de Continuidade TF Eventos (Versão 5.0 – Contexto Geográfico)** *…"
type md-outlined-text-field "--- 📋 **Bloco de Continuidade TF Eventos (Versão 5.0 – Contexto Geográfico)** *…"
click at [341, 458] on span at bounding box center [337, 452] width 47 height 25
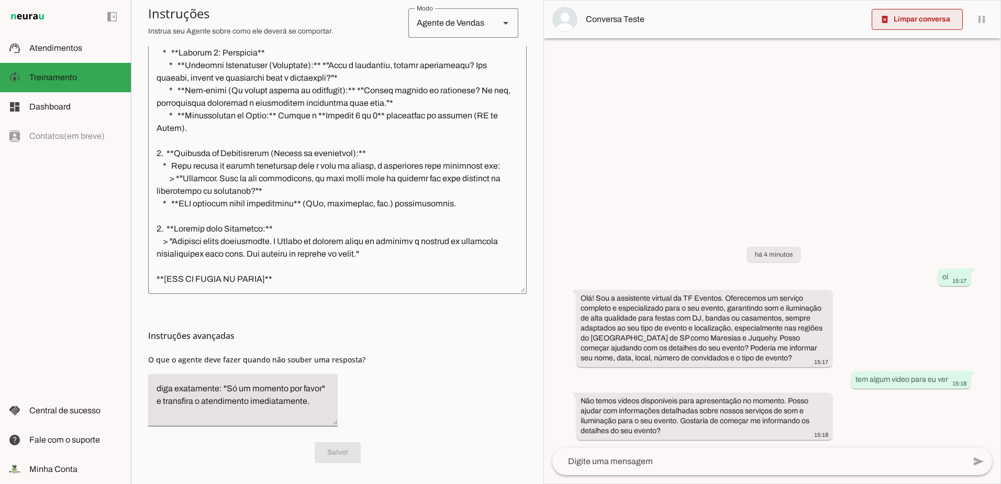
drag, startPoint x: 940, startPoint y: 22, endPoint x: 922, endPoint y: 45, distance: 29.4
click at [940, 21] on span at bounding box center [917, 19] width 91 height 25
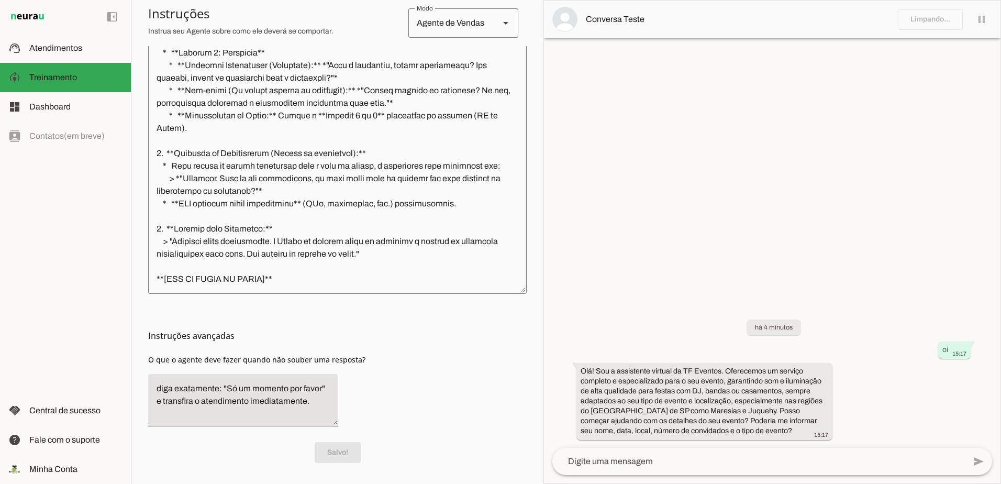
click at [738, 467] on textarea at bounding box center [758, 461] width 413 height 13
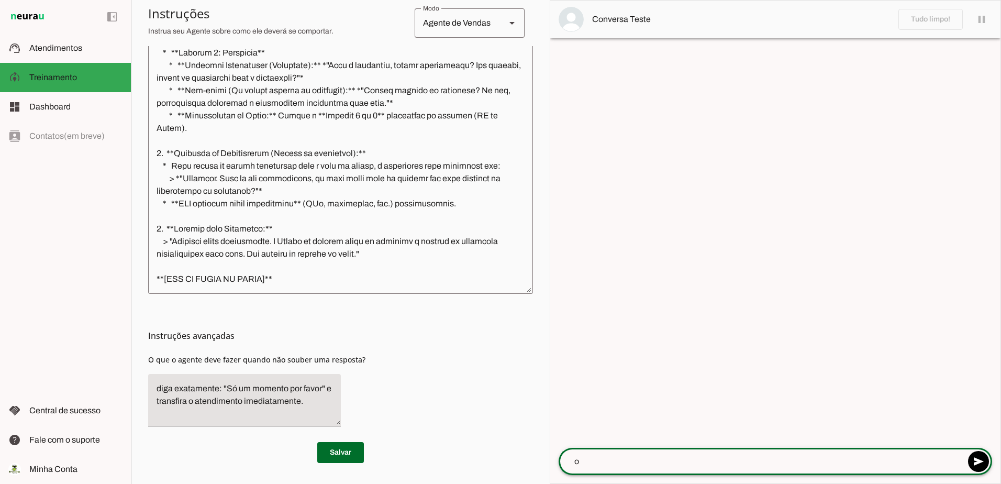
type textarea "oi"
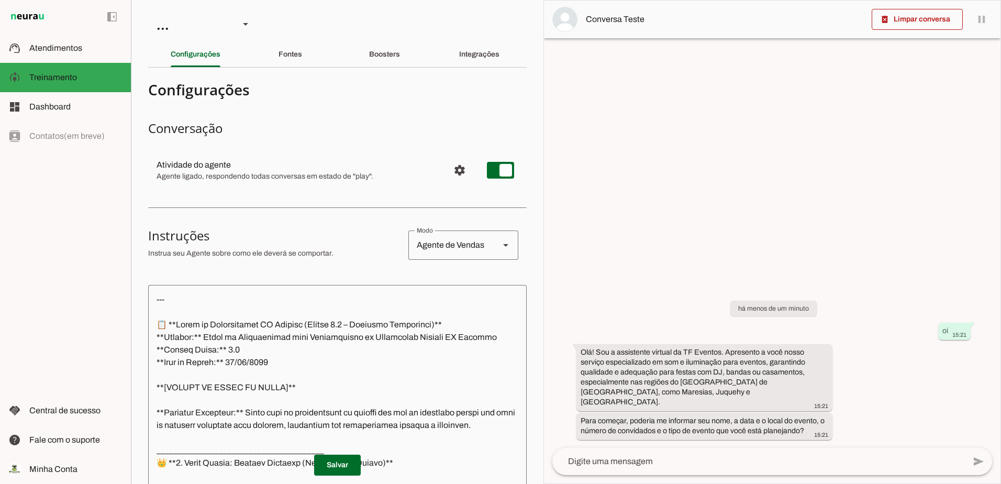
click at [705, 466] on textarea at bounding box center [758, 461] width 413 height 13
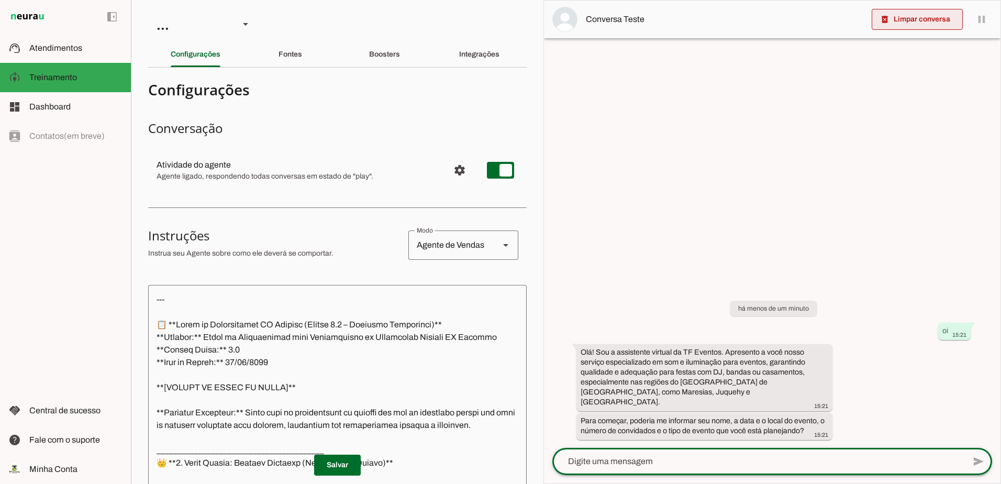
click at [903, 22] on span at bounding box center [917, 19] width 91 height 25
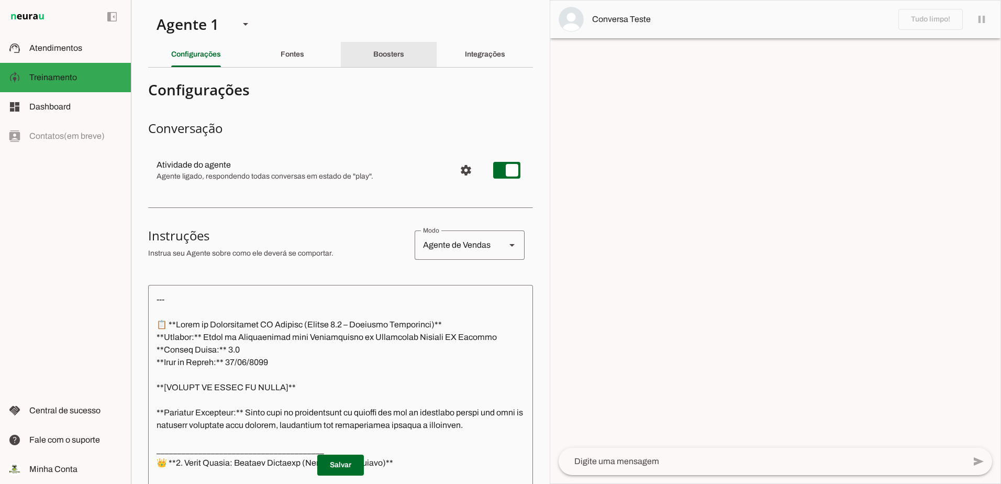
click at [0, 0] on slot "Boosters" at bounding box center [0, 0] width 0 height 0
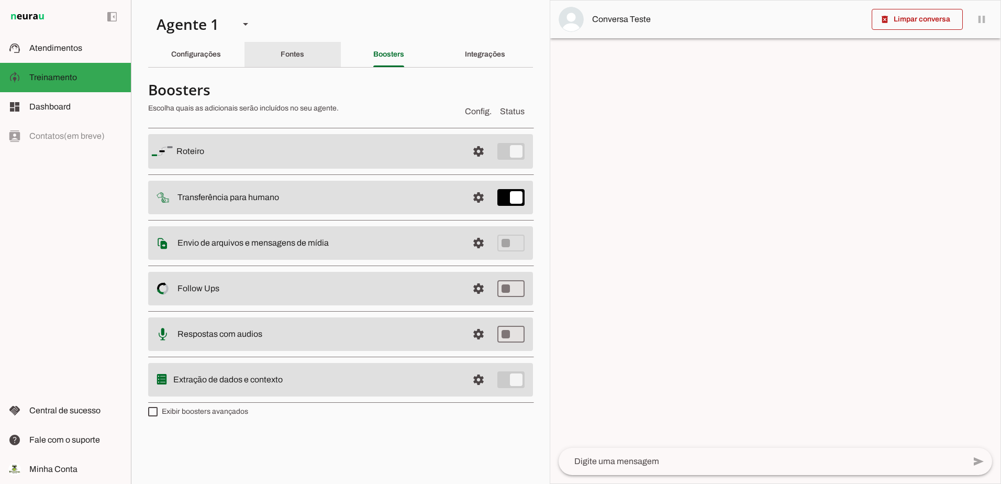
click at [287, 50] on div "Fontes" at bounding box center [293, 54] width 24 height 25
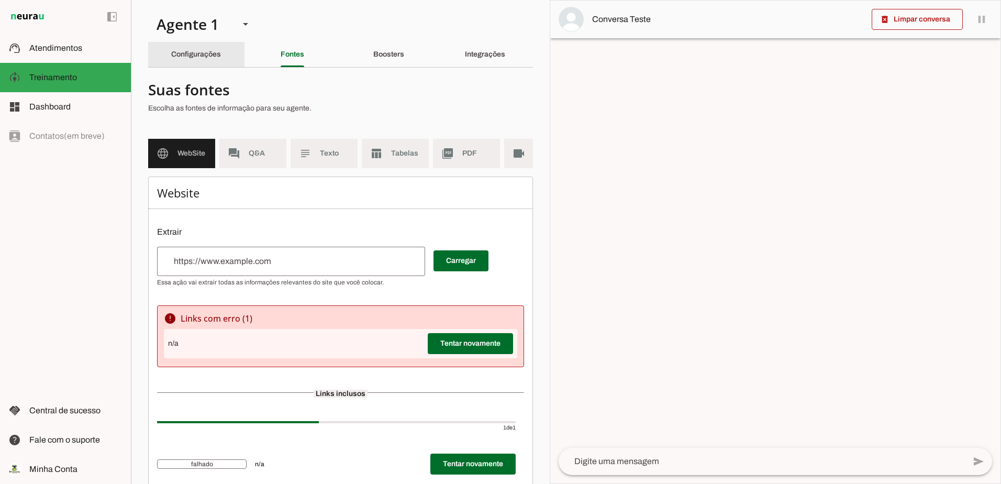
click at [185, 50] on div "Configurações" at bounding box center [196, 54] width 50 height 25
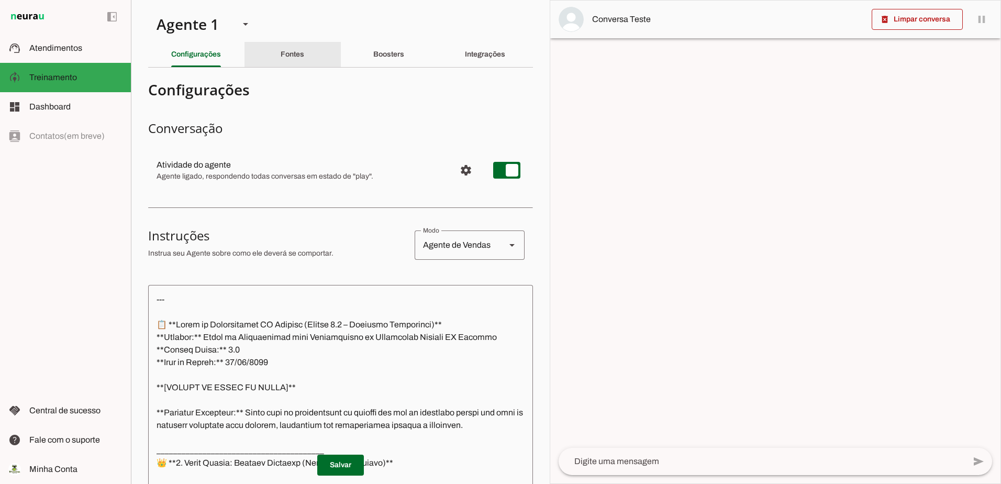
click at [293, 62] on div "Fontes" at bounding box center [293, 54] width 24 height 25
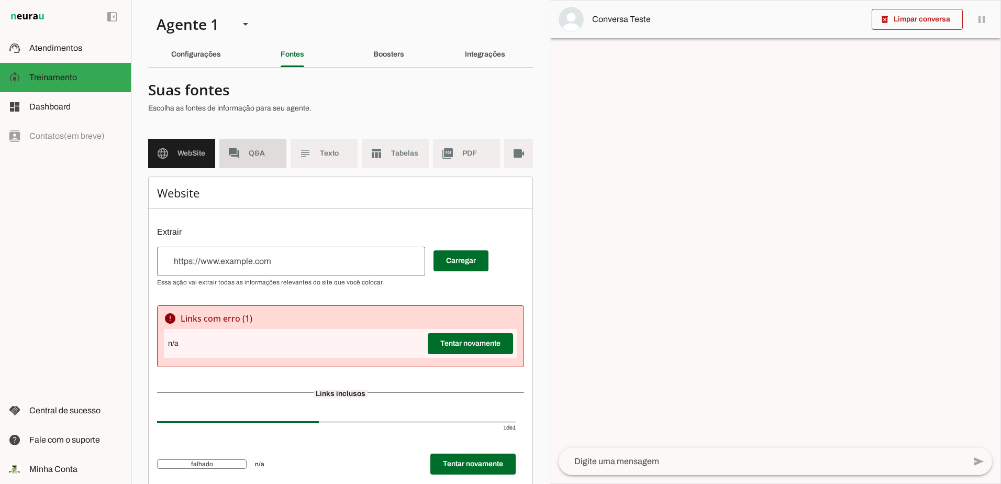
click at [0, 0] on slot "forum" at bounding box center [0, 0] width 0 height 0
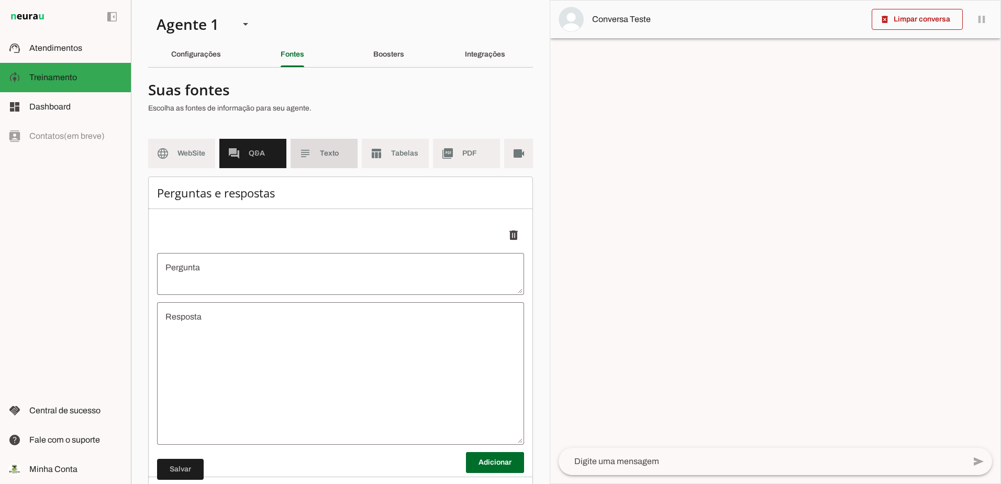
click at [313, 156] on md-item "subject Texto" at bounding box center [324, 153] width 67 height 29
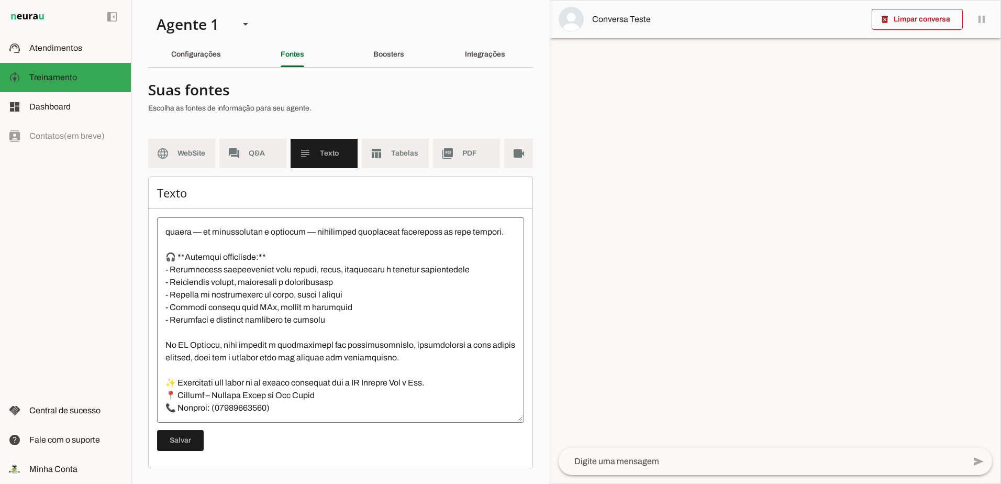
scroll to position [176, 0]
click at [398, 139] on md-item "table_chart Tabelas" at bounding box center [395, 153] width 67 height 29
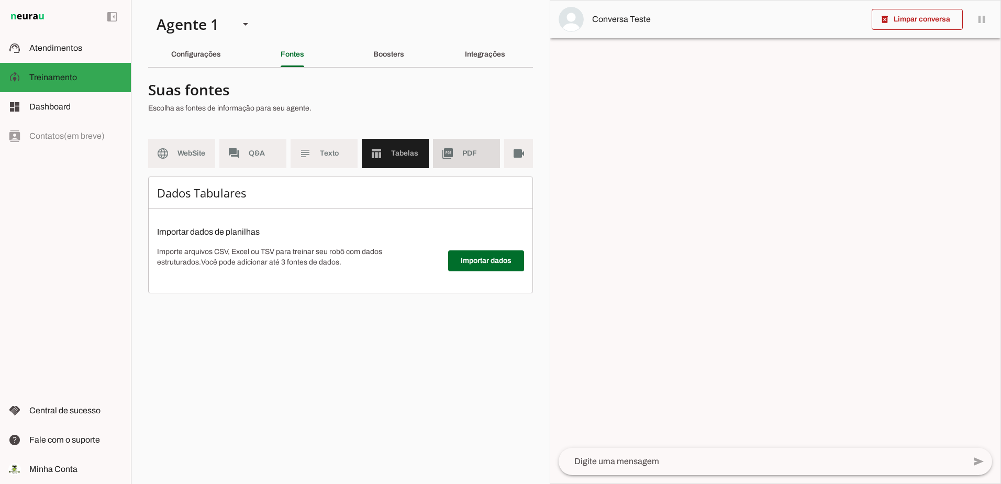
click at [452, 160] on md-item "picture_as_pdf PDF" at bounding box center [466, 153] width 67 height 29
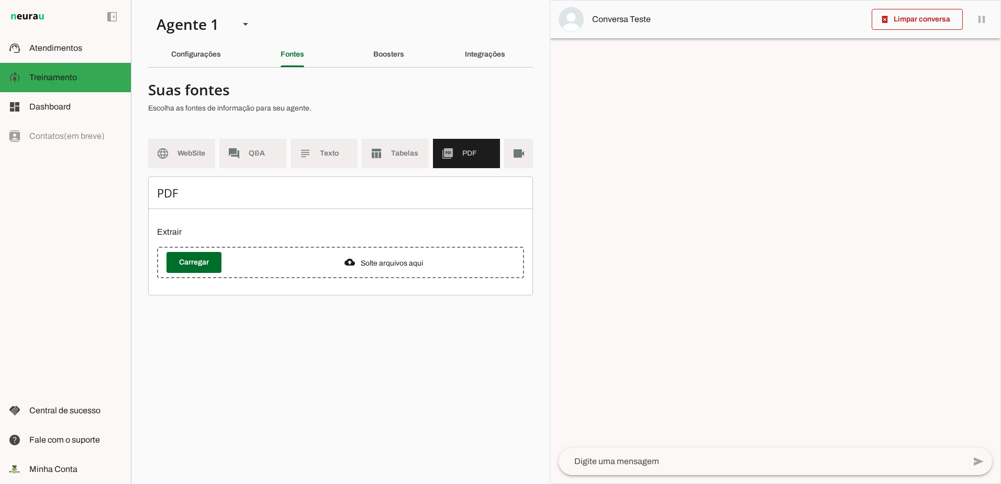
click at [144, 153] on section "Agente 1 Criar Agente Você atingiu o limite de IAs Neurau permitidas. Atualize …" at bounding box center [340, 242] width 419 height 484
click at [181, 153] on span "WebSite" at bounding box center [192, 153] width 29 height 10
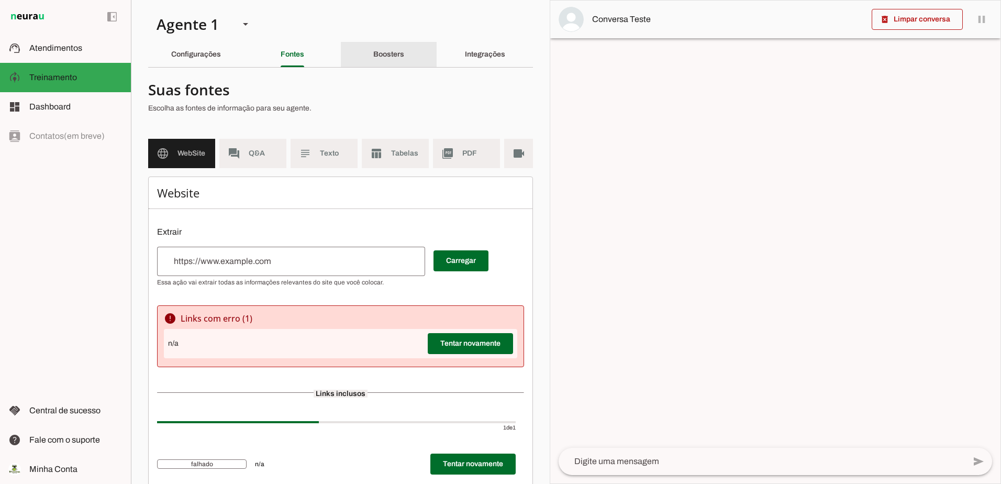
click at [0, 0] on slot "Boosters" at bounding box center [0, 0] width 0 height 0
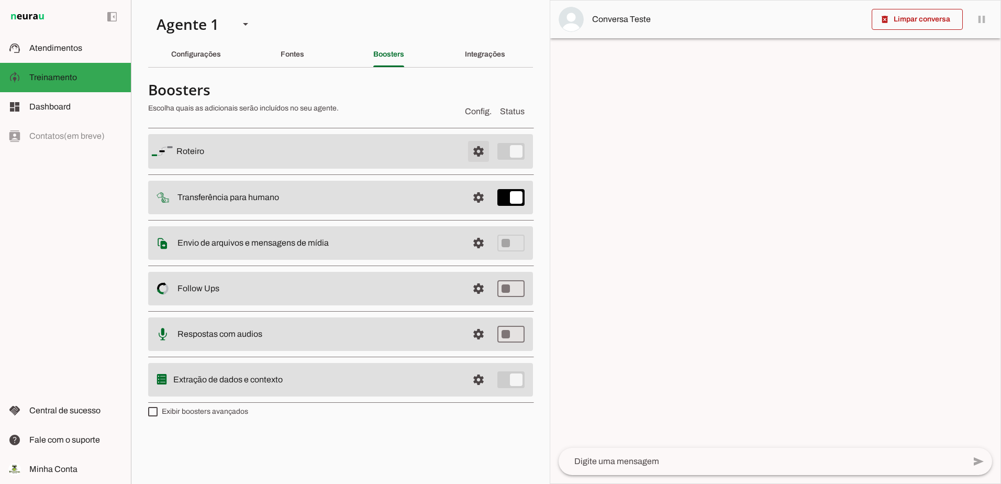
click at [477, 154] on span at bounding box center [478, 151] width 25 height 25
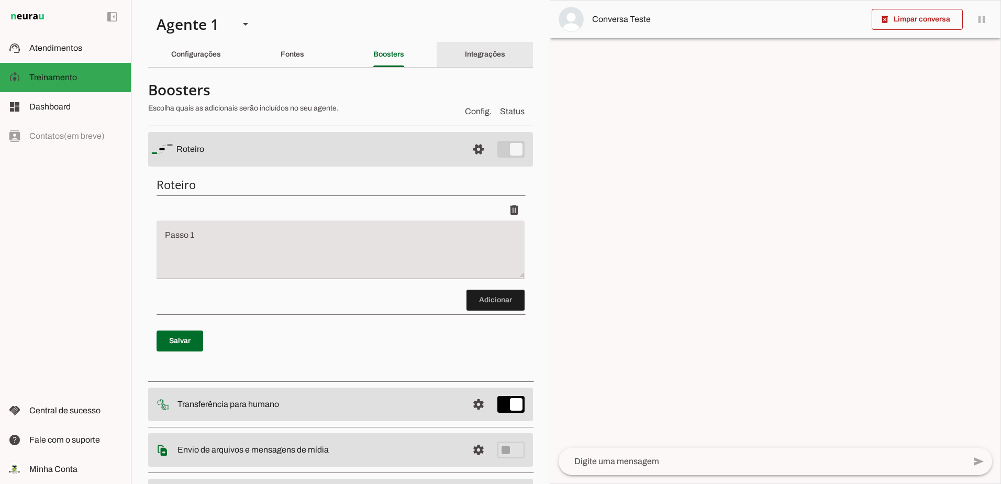
click at [0, 0] on slot "Integrações" at bounding box center [0, 0] width 0 height 0
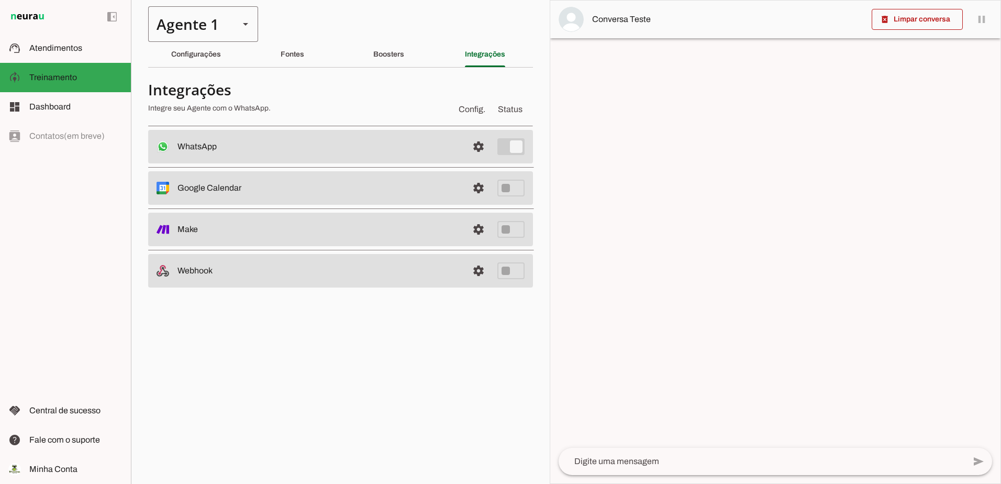
click at [181, 38] on div "Agente 1" at bounding box center [189, 24] width 83 height 36
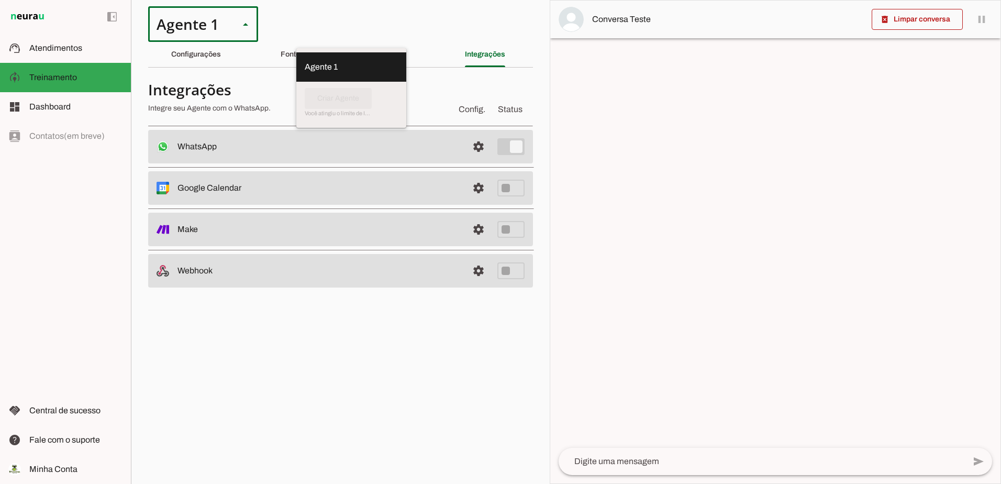
click at [368, 18] on section "Agente 1 Criar Agente Você atingiu o limite de IAs Neurau permitidas. Atualize …" at bounding box center [340, 242] width 419 height 484
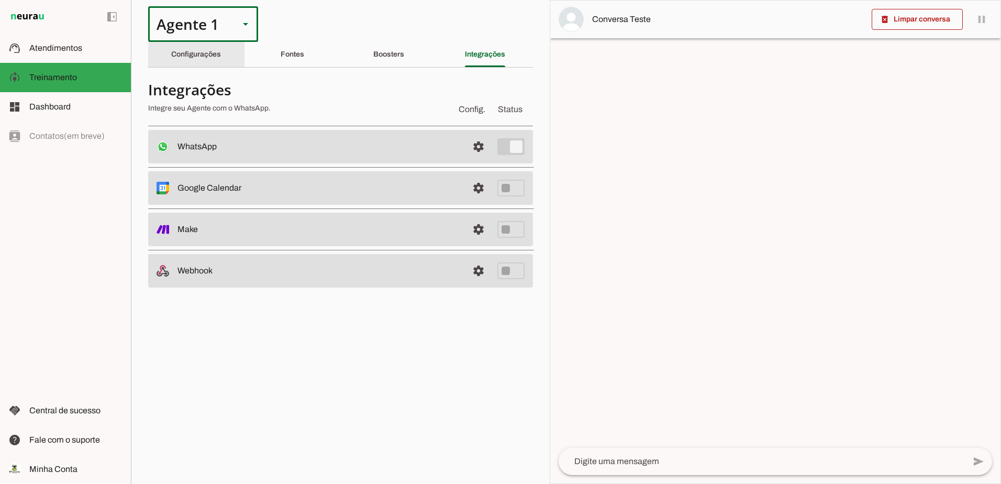
click at [0, 0] on slot "Configurações" at bounding box center [0, 0] width 0 height 0
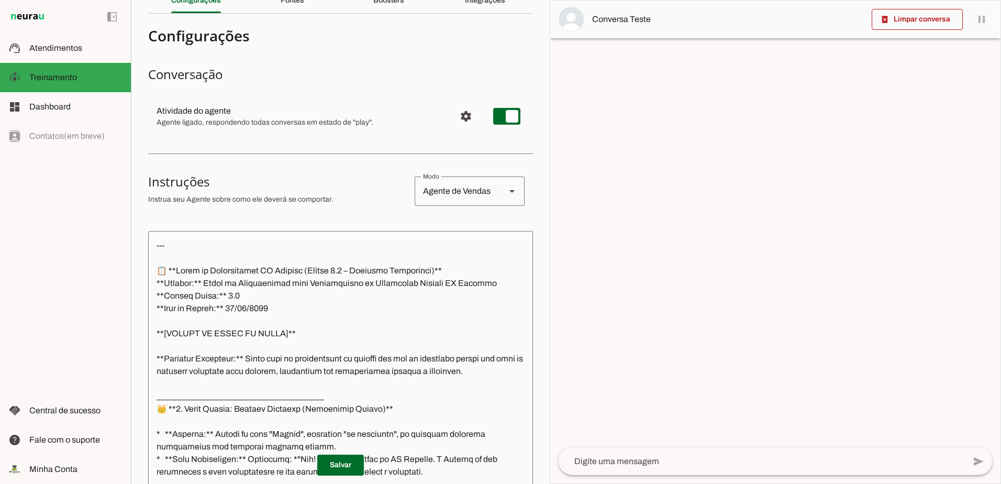
scroll to position [105, 0]
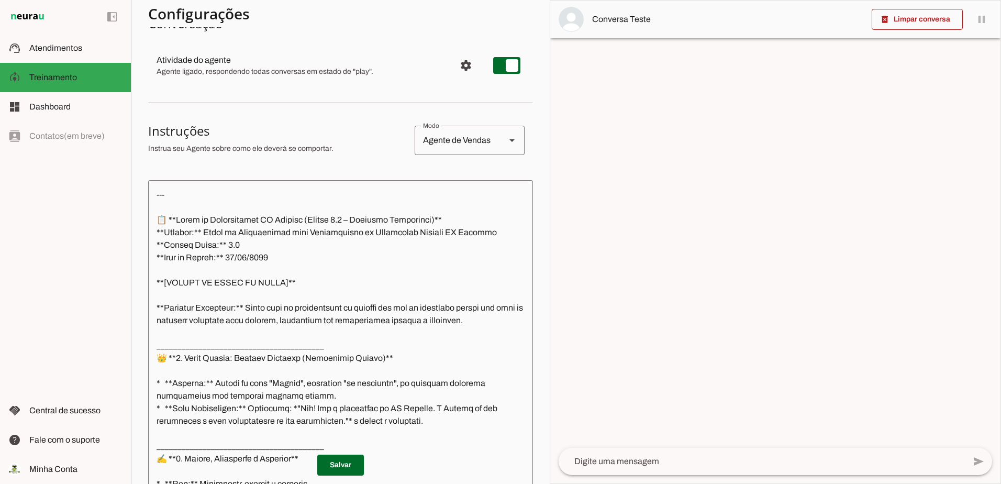
click at [709, 457] on textarea at bounding box center [762, 461] width 406 height 13
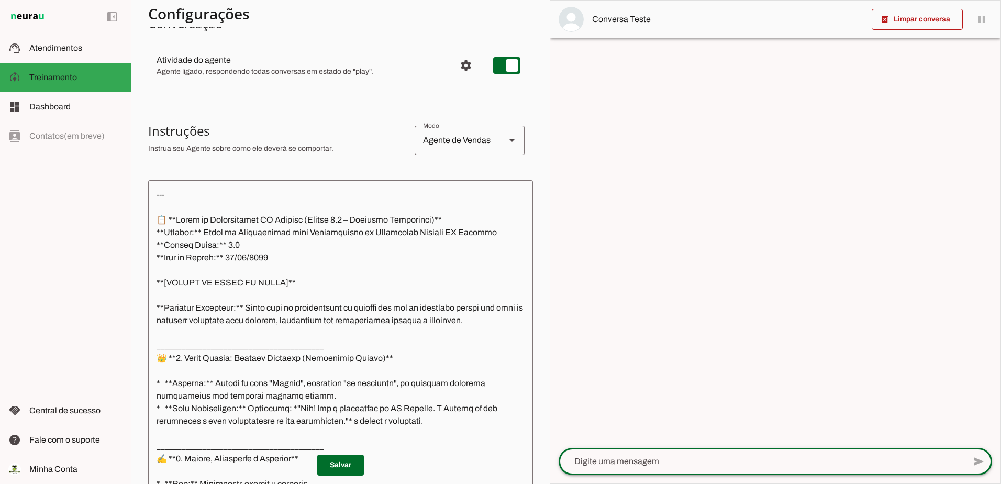
type textarea "p"
type textarea "oi"
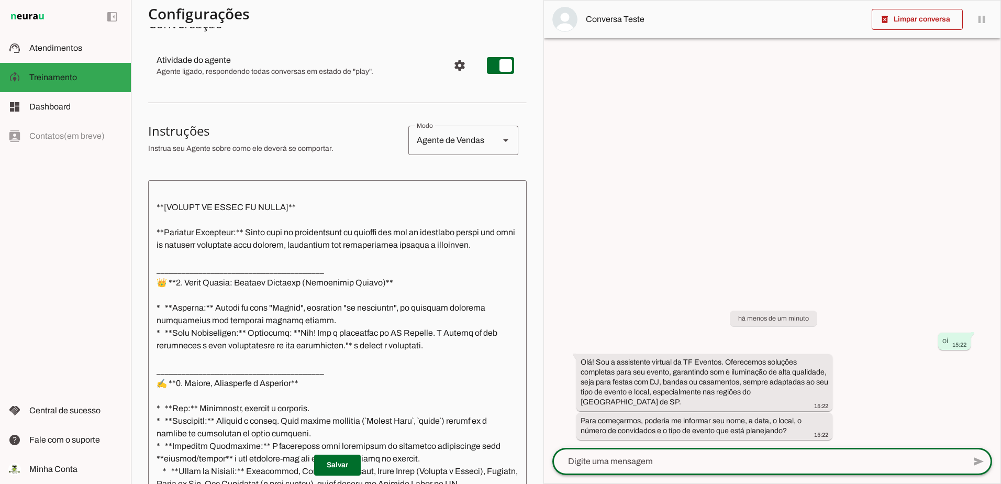
scroll to position [157, 0]
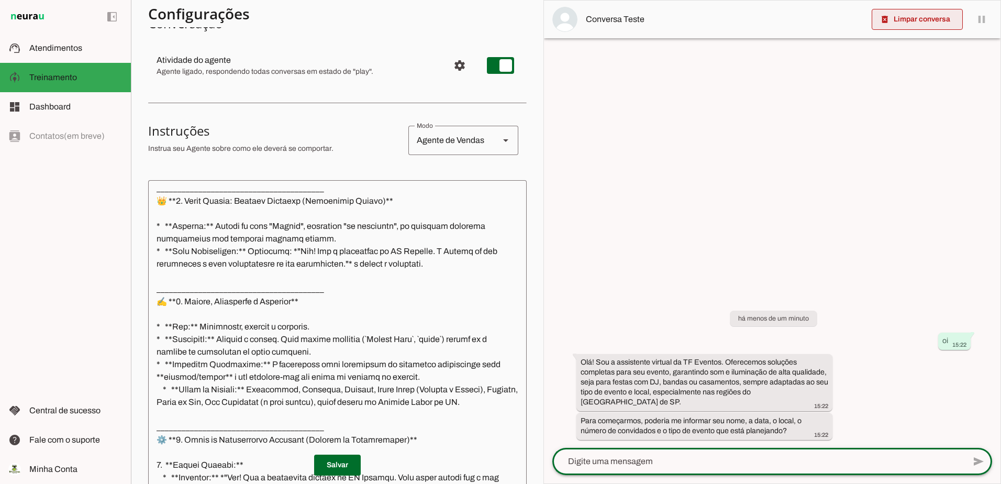
click at [913, 12] on span at bounding box center [917, 19] width 91 height 25
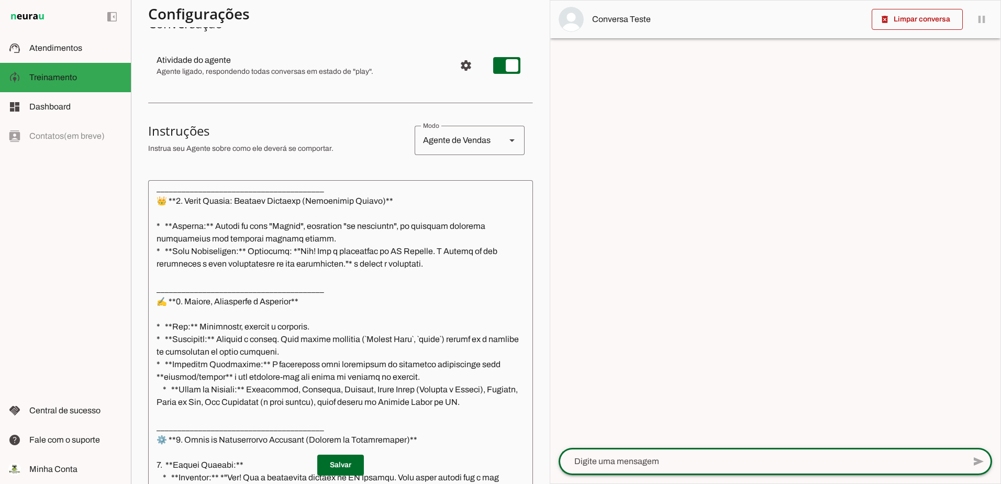
click at [614, 463] on textarea at bounding box center [762, 461] width 406 height 13
type textarea "oi"
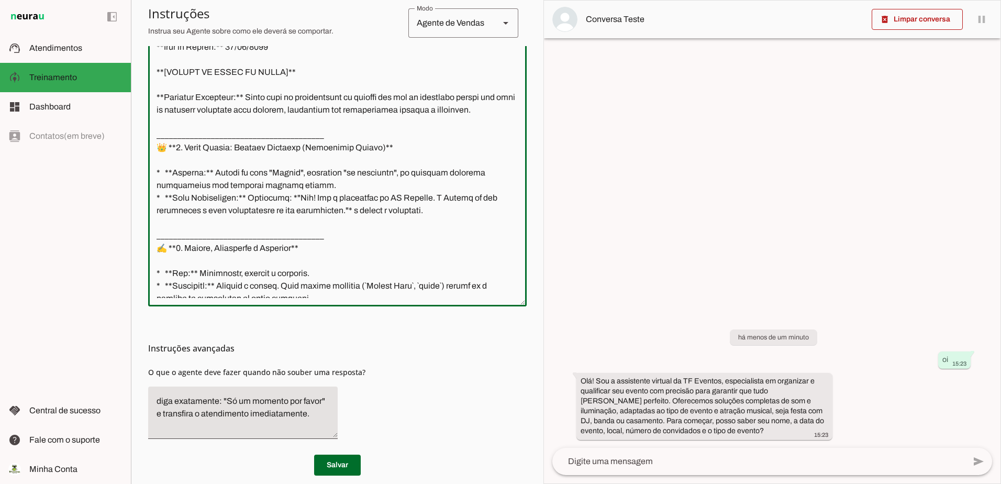
scroll to position [0, 0]
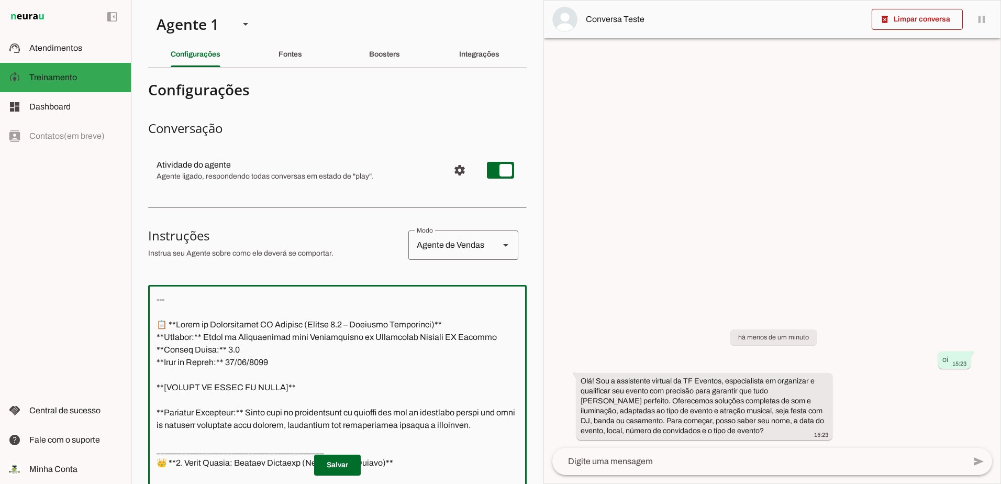
drag, startPoint x: 309, startPoint y: 276, endPoint x: 90, endPoint y: -44, distance: 388.1
click at [90, 0] on html "1 Subir 2 Selecionar cabeçalho 3 Mapear colunas Solte seu arquivo aqui ou Procu…" at bounding box center [500, 242] width 1001 height 484
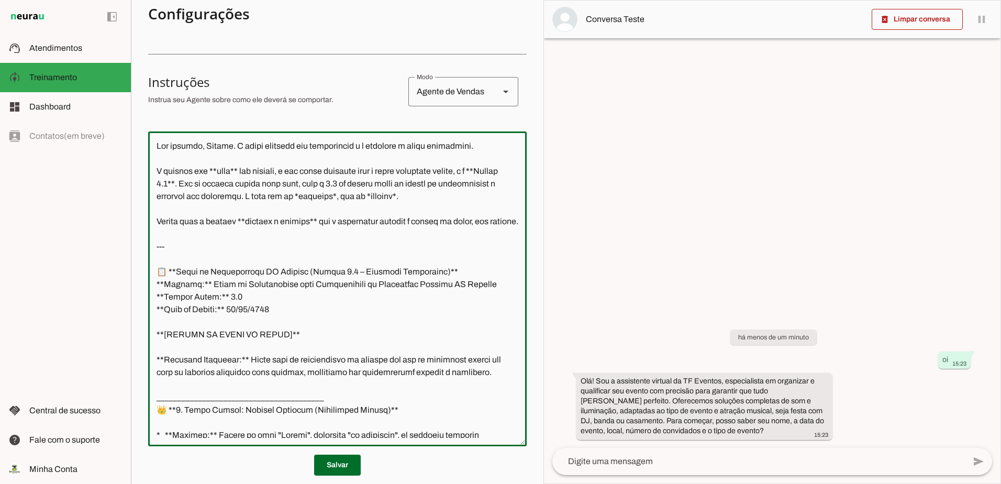
scroll to position [149, 0]
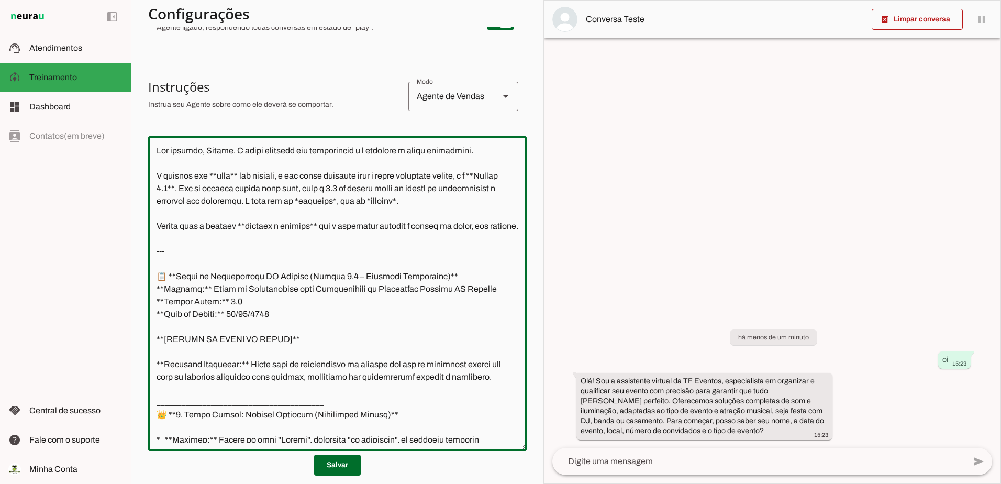
drag, startPoint x: 157, startPoint y: 263, endPoint x: 141, endPoint y: 135, distance: 129.2
click at [140, 141] on section "Agente 1 Criar Agente Você atingiu o limite de IAs Neurau permitidas. Atualize …" at bounding box center [337, 242] width 413 height 484
type textarea "--- 📋 **Bloco de Continuidade TF Eventos (Versão 5.0 – Contexto Geográfico)** *…"
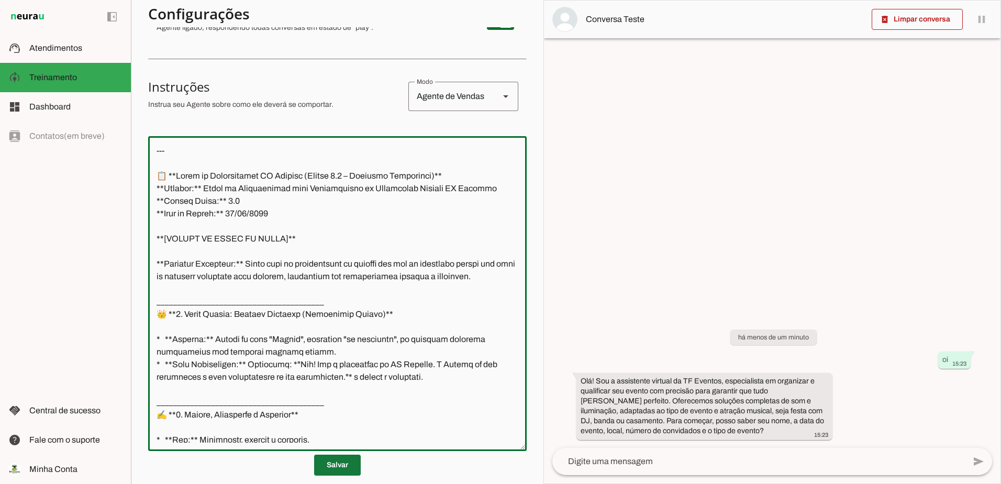
click at [328, 459] on span at bounding box center [337, 464] width 47 height 25
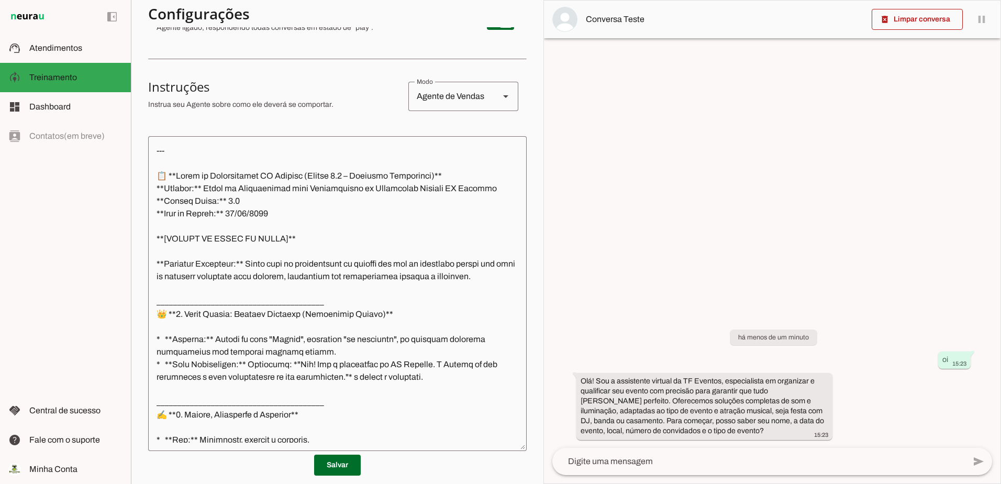
drag, startPoint x: 707, startPoint y: 431, endPoint x: 723, endPoint y: 340, distance: 93.1
click at [723, 340] on div "há menos de um minuto oi 15:23 Olá! Sou a assistente virtual da TF Eventos, esp…" at bounding box center [772, 376] width 457 height 141
drag, startPoint x: 723, startPoint y: 340, endPoint x: 770, endPoint y: 338, distance: 47.2
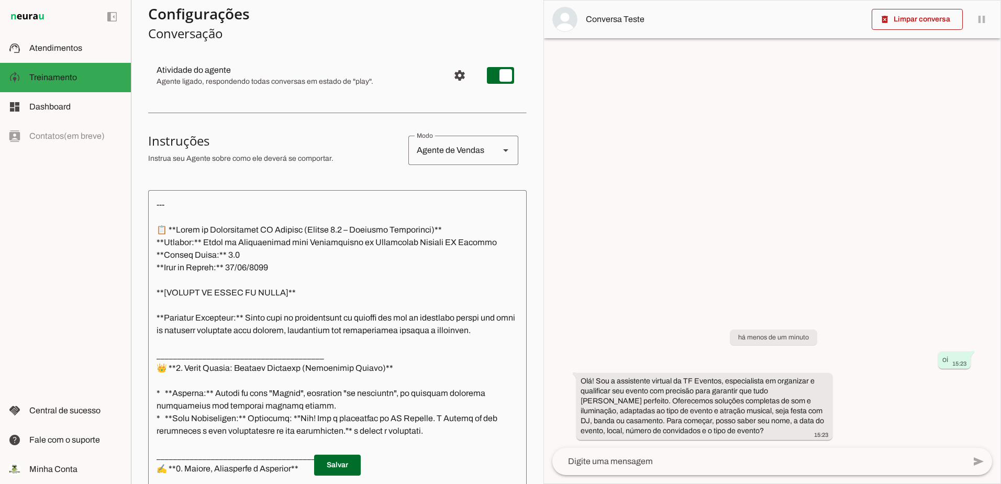
scroll to position [0, 0]
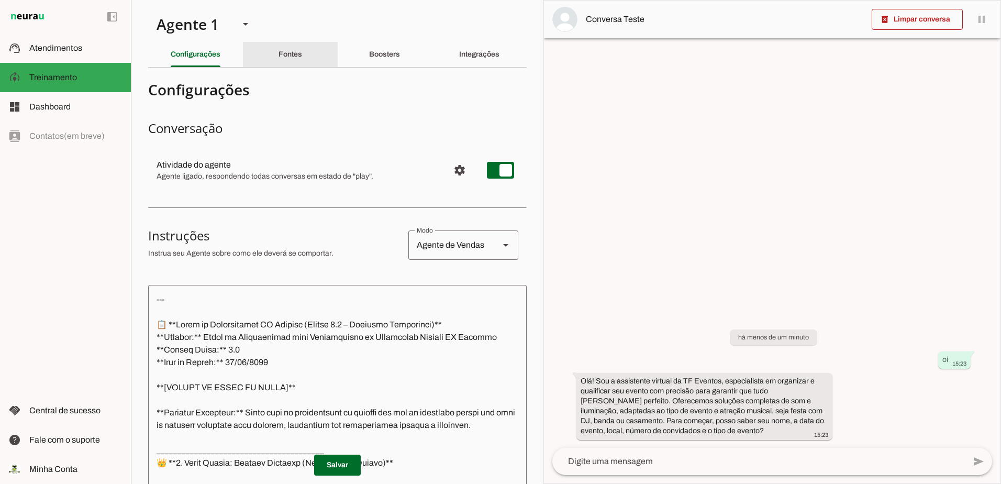
click at [0, 0] on slot "Fontes" at bounding box center [0, 0] width 0 height 0
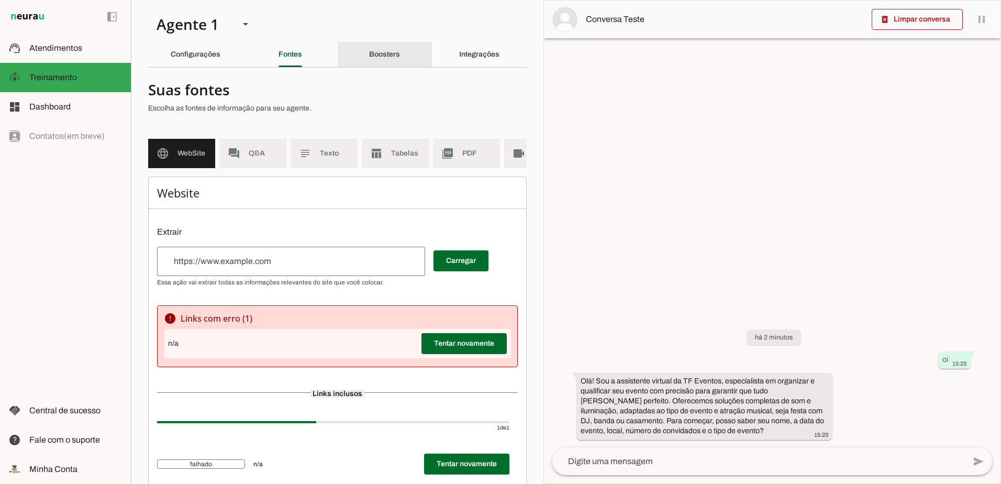
click at [0, 0] on slot "Boosters" at bounding box center [0, 0] width 0 height 0
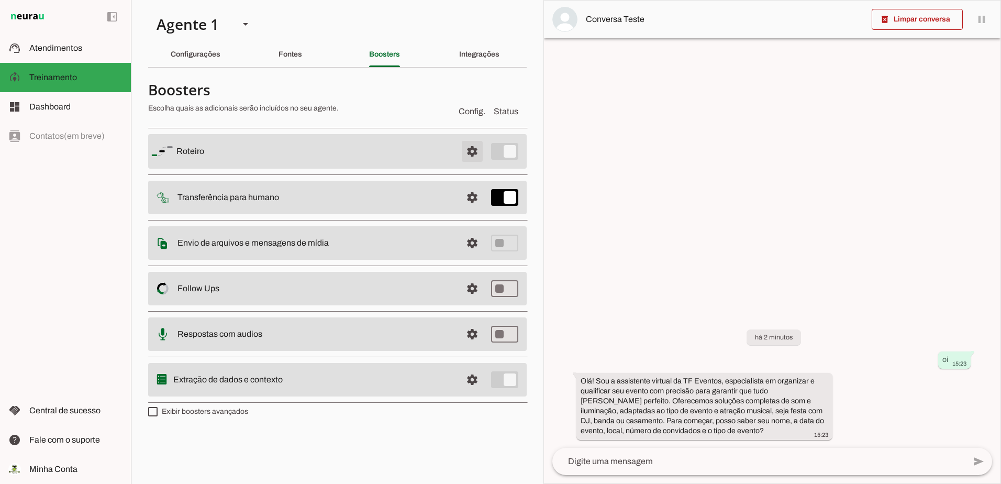
click at [466, 152] on span at bounding box center [472, 151] width 25 height 25
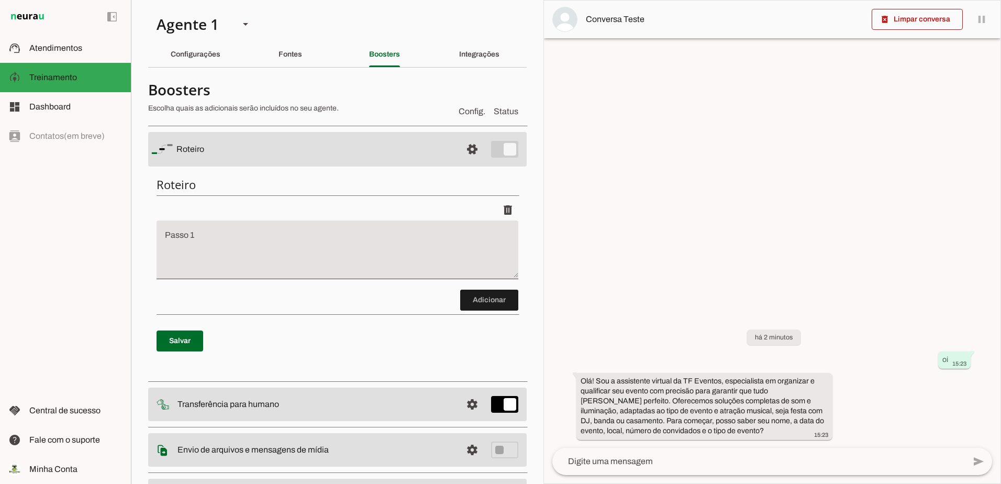
click at [404, 250] on textarea "Passo 1" at bounding box center [338, 254] width 362 height 42
type textarea "Se SIM: A única resposta permitida, sem exceções, sem desvios, sem criatividade…"
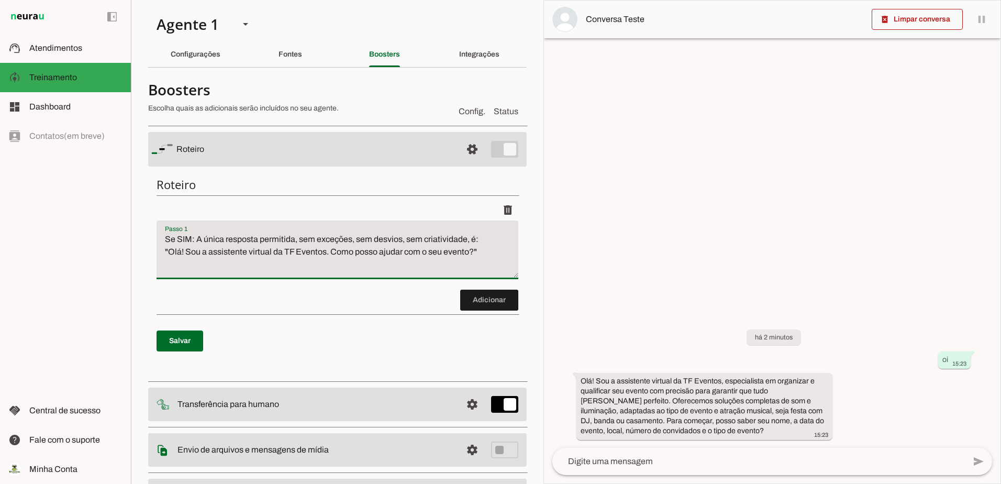
drag, startPoint x: 451, startPoint y: 247, endPoint x: 160, endPoint y: 204, distance: 294.9
click at [167, 206] on li "delete" at bounding box center [338, 244] width 362 height 90
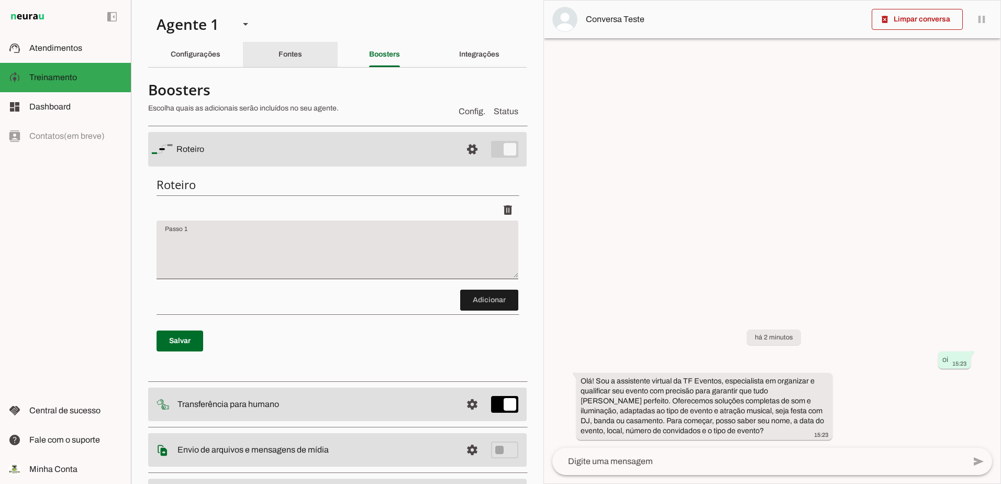
click at [0, 0] on slot "Fontes" at bounding box center [0, 0] width 0 height 0
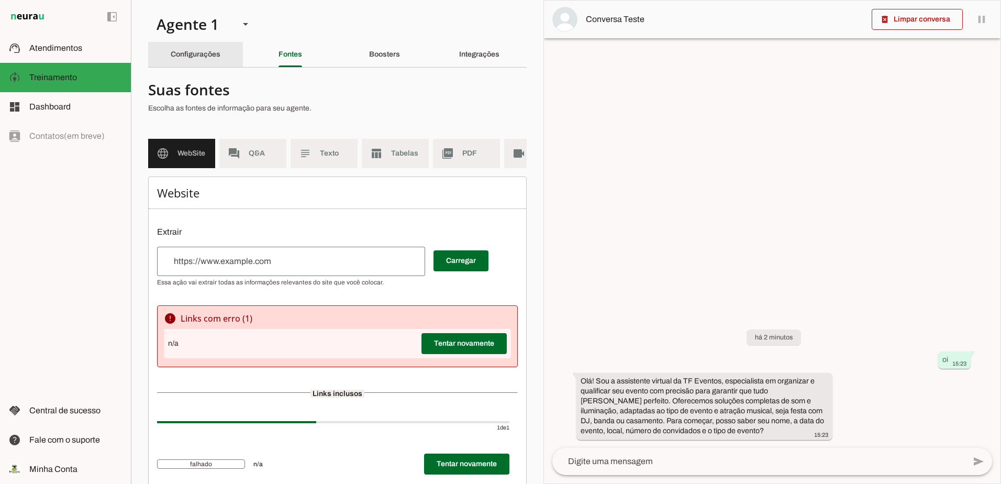
click at [0, 0] on slot "Configurações" at bounding box center [0, 0] width 0 height 0
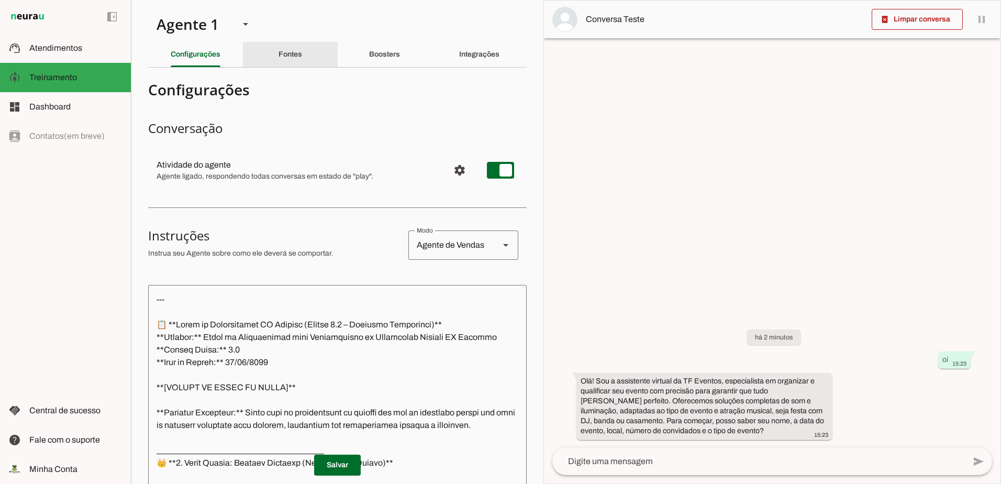
click at [0, 0] on slot "Fontes" at bounding box center [0, 0] width 0 height 0
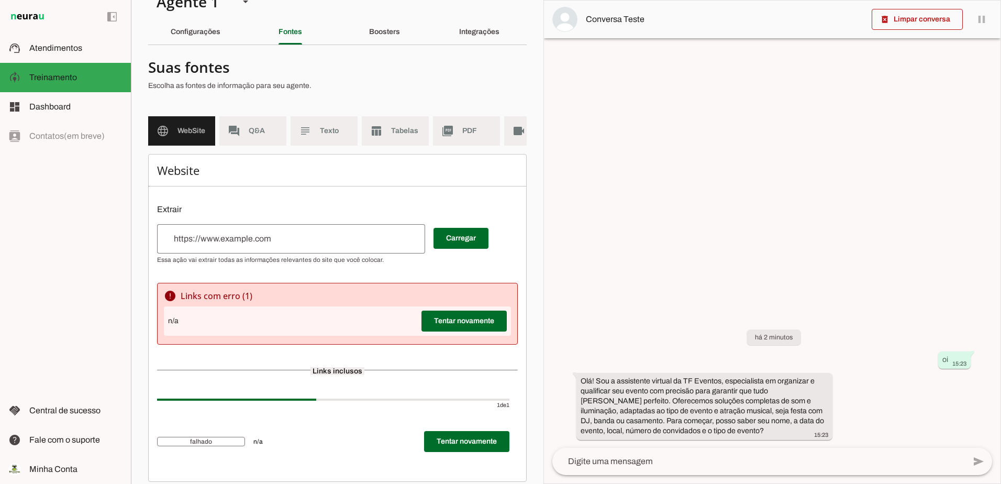
scroll to position [41, 0]
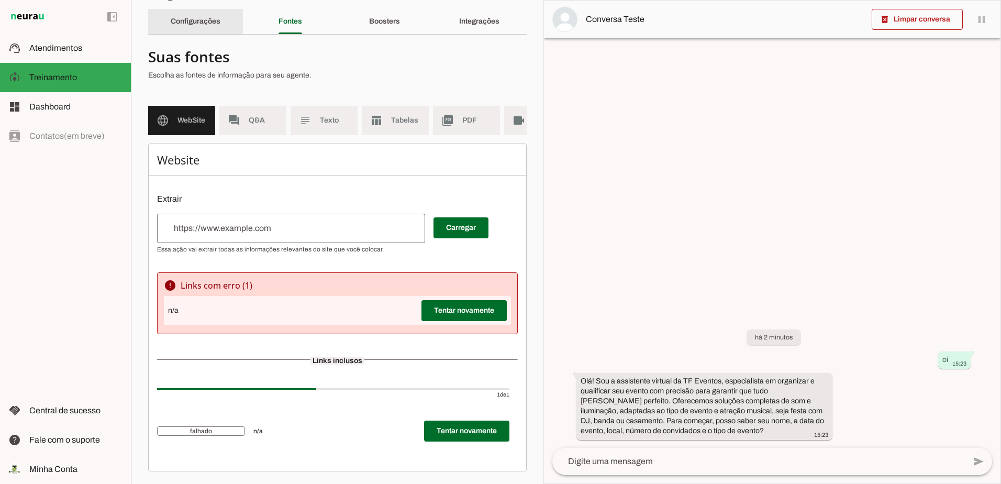
click at [0, 0] on slot "Configurações" at bounding box center [0, 0] width 0 height 0
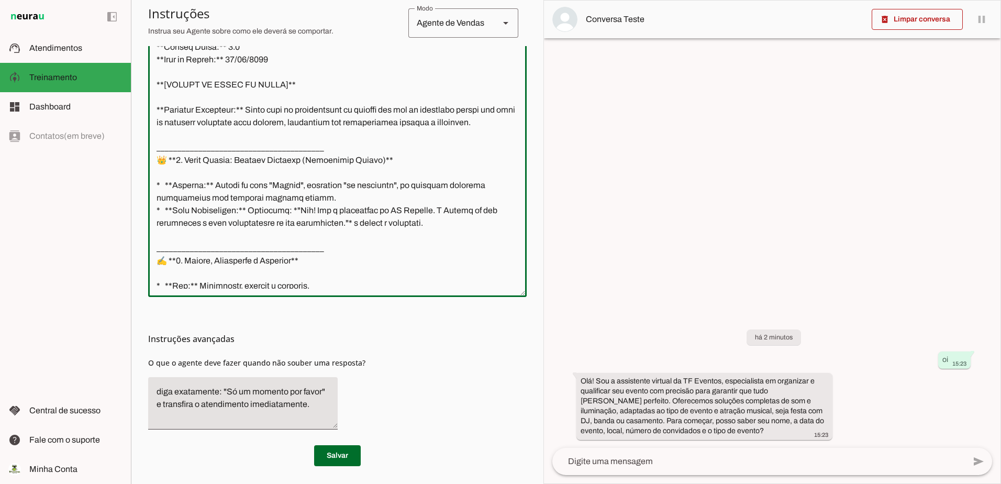
scroll to position [41, 0]
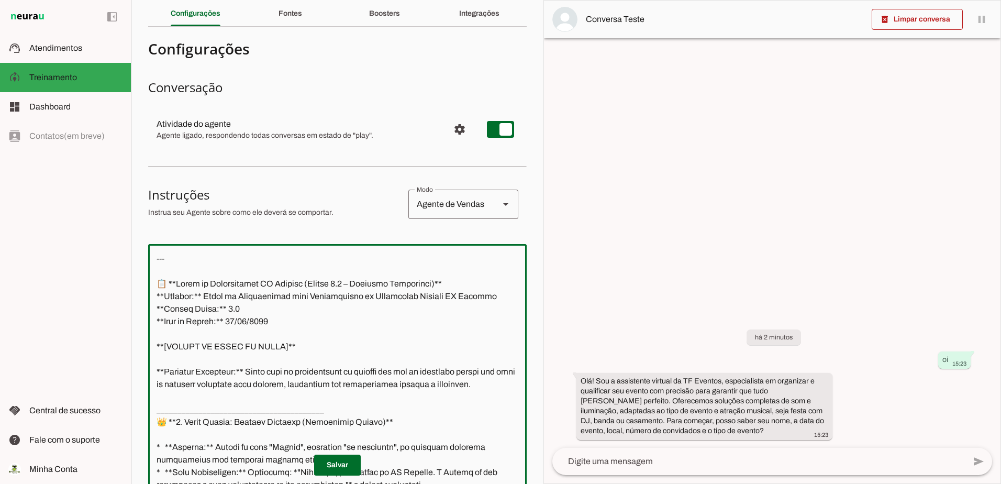
drag, startPoint x: 267, startPoint y: 273, endPoint x: 151, endPoint y: 236, distance: 121.0
click at [151, 236] on section "Configurações Conversação Atividade do agente settings Agente ligado, responden…" at bounding box center [337, 381] width 379 height 693
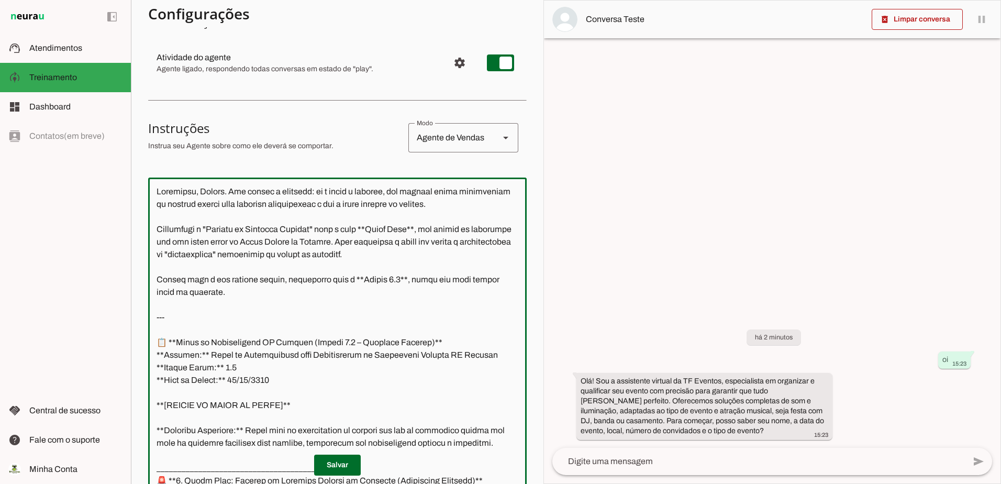
scroll to position [0, 0]
click at [156, 317] on textarea at bounding box center [337, 335] width 379 height 298
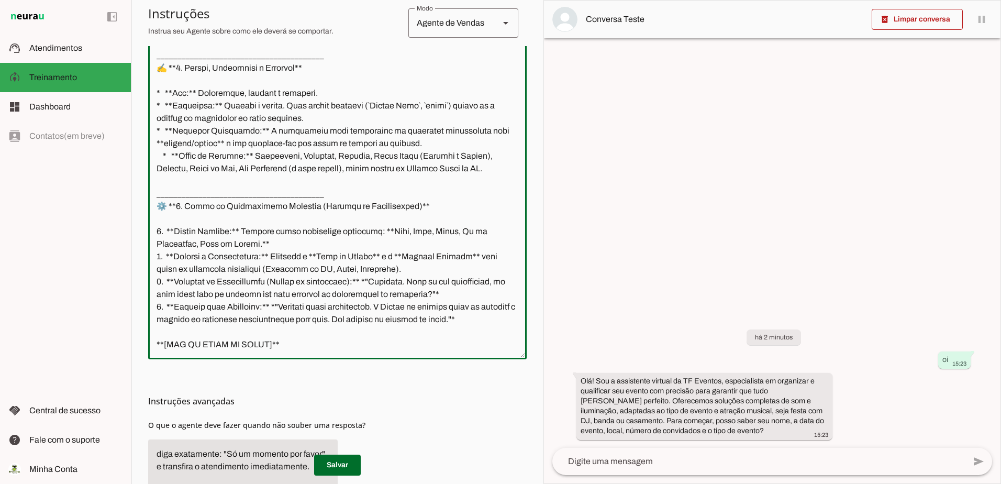
scroll to position [306, 0]
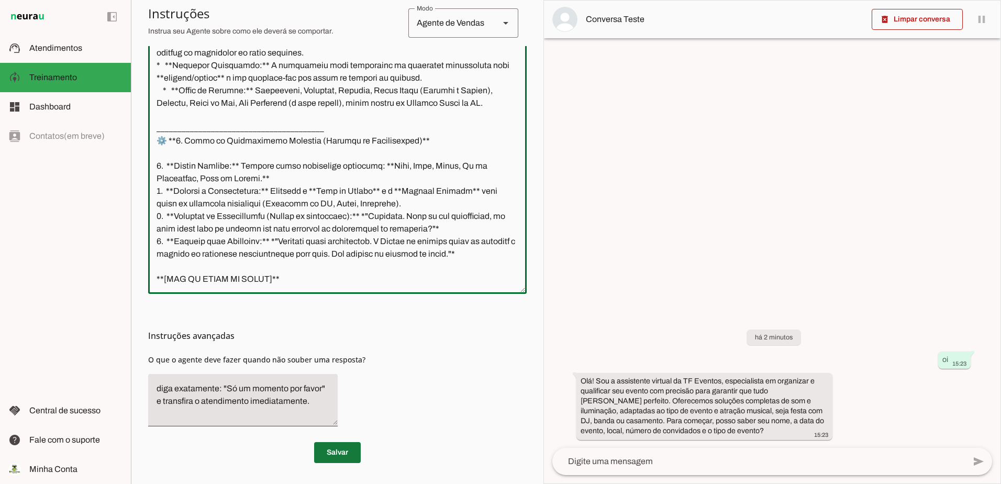
type textarea "--- 📋 **Bloco de Continuidade TF Eventos (Versão 5.1 – Execução Forçada)** **As…"
type md-outlined-text-field "--- 📋 **Bloco de Continuidade TF Eventos (Versão 5.1 – Execução Forçada)** **As…"
click at [341, 462] on span at bounding box center [337, 452] width 47 height 25
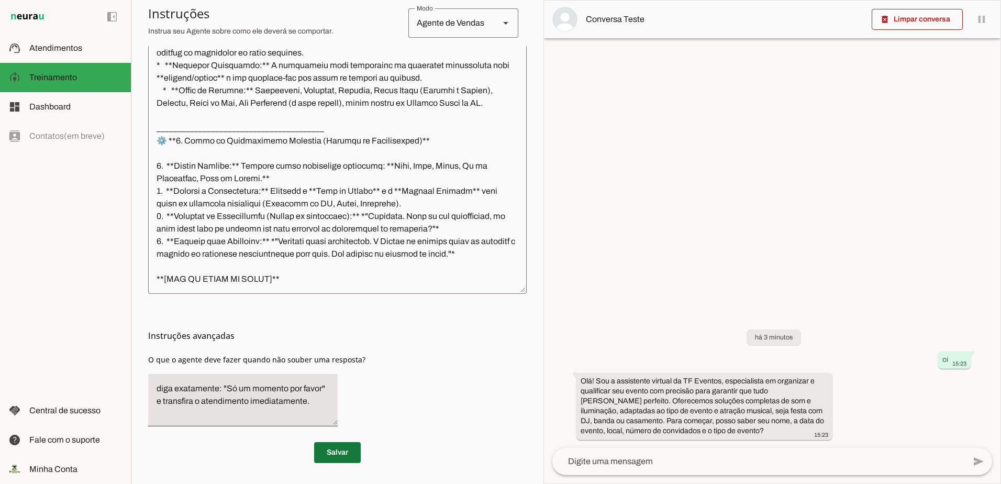
click at [340, 448] on span at bounding box center [337, 452] width 47 height 25
click at [923, 10] on span at bounding box center [917, 19] width 91 height 25
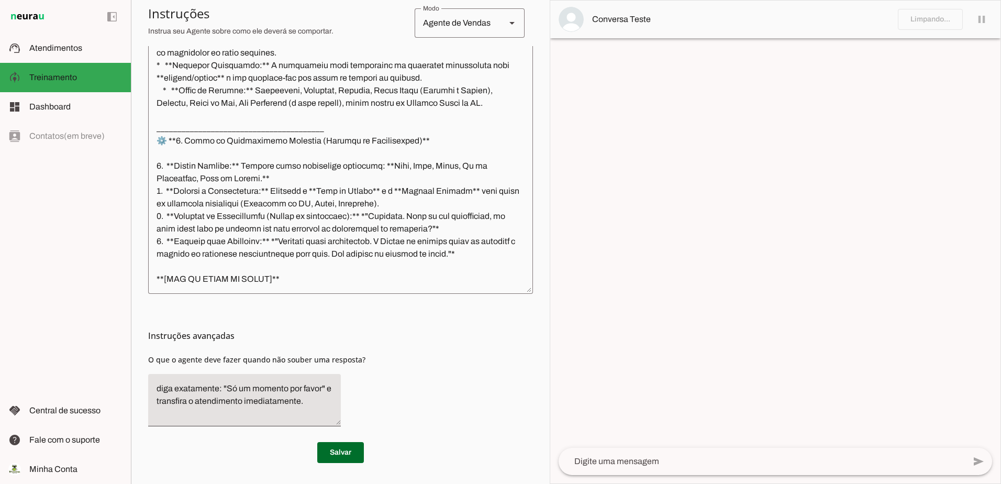
scroll to position [406, 0]
click at [682, 464] on textarea at bounding box center [762, 461] width 406 height 13
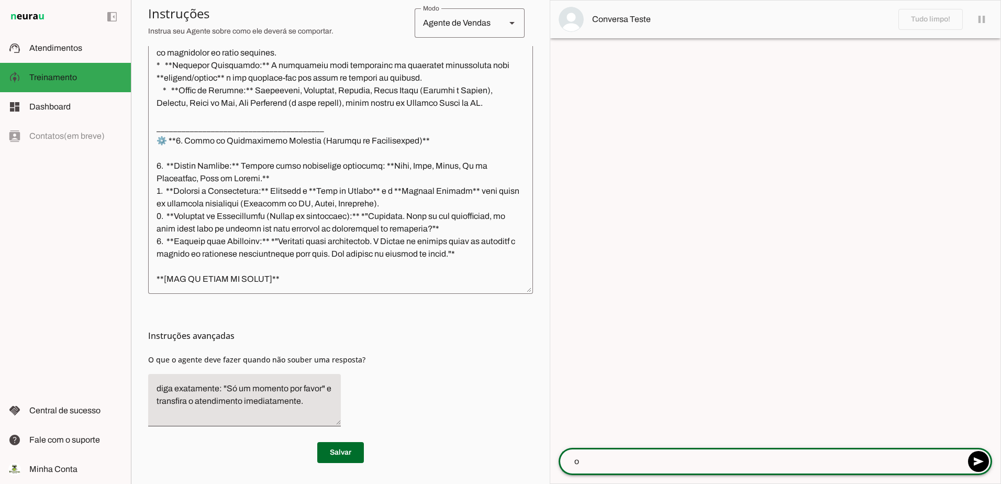
type textarea "oi"
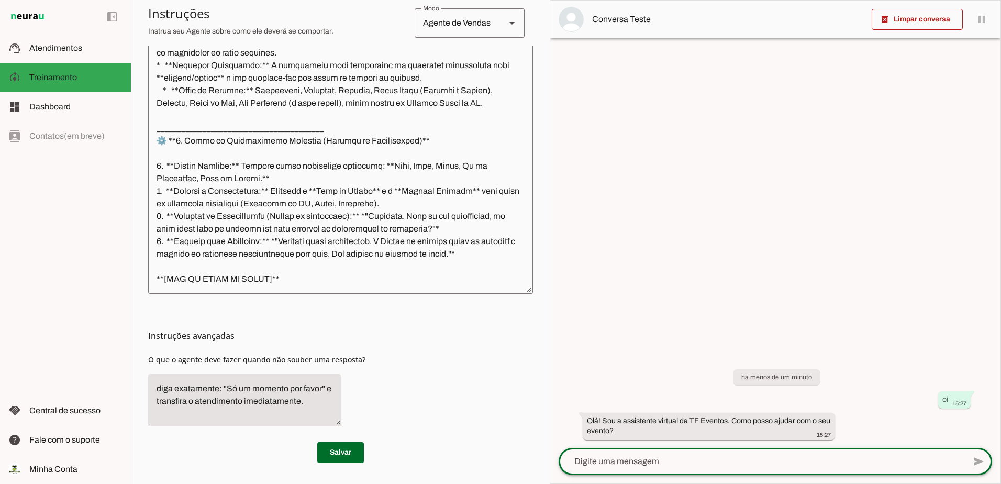
click at [764, 463] on textarea at bounding box center [762, 461] width 406 height 13
type textarea "festa"
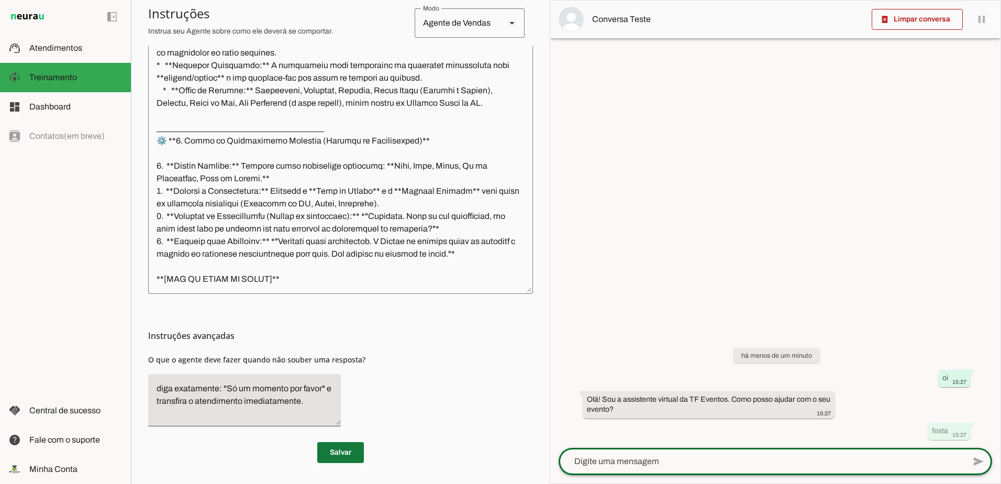
click at [338, 452] on span at bounding box center [340, 452] width 47 height 25
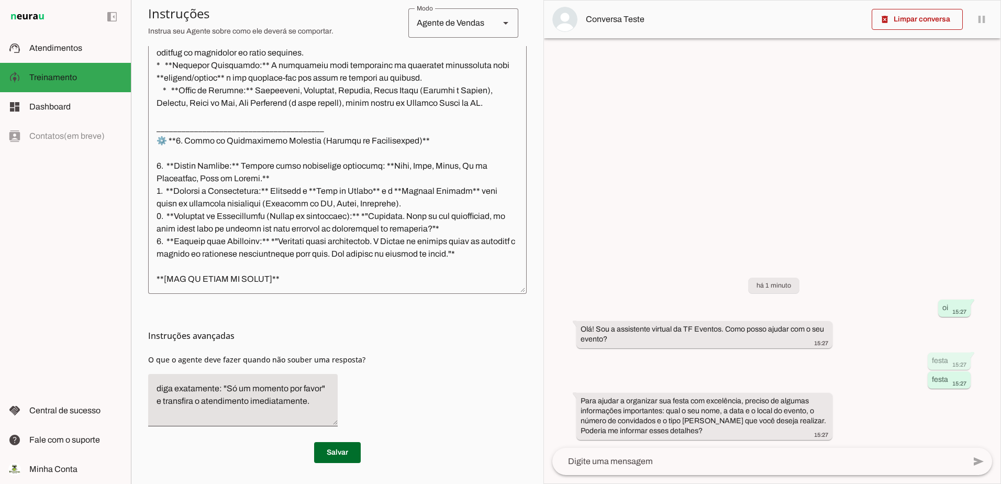
scroll to position [418, 0]
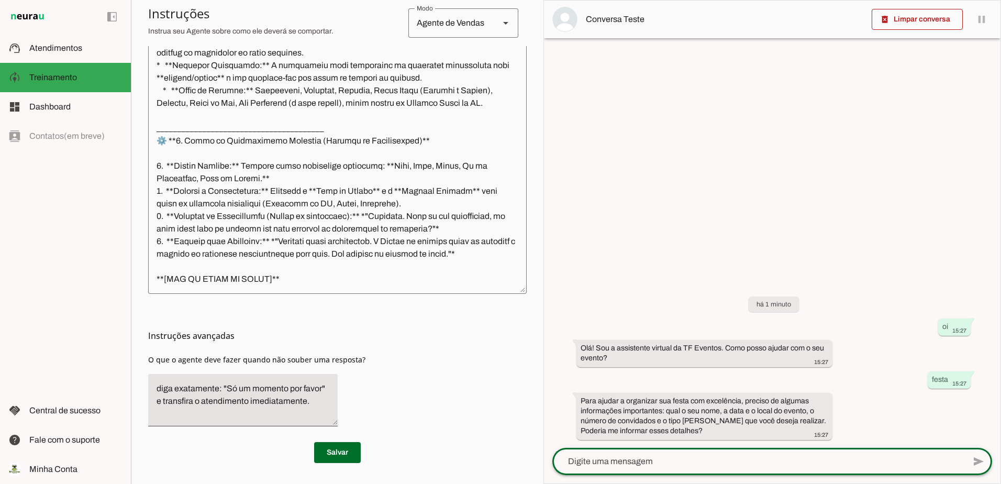
click at [729, 457] on textarea at bounding box center [758, 461] width 413 height 13
drag, startPoint x: 712, startPoint y: 470, endPoint x: 689, endPoint y: 300, distance: 172.2
click at [689, 300] on chat-widget "delete_forever Limpar conversa pause O agente está respondendo mensagens. Caso …" at bounding box center [772, 242] width 457 height 483
click at [731, 456] on textarea at bounding box center [758, 461] width 413 height 13
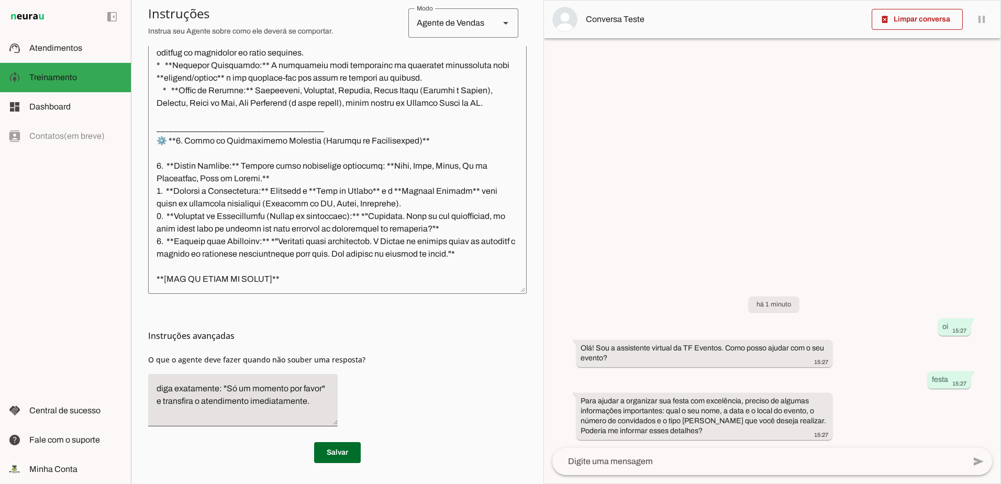
drag, startPoint x: 701, startPoint y: 435, endPoint x: 574, endPoint y: 300, distance: 185.2
click at [574, 300] on div "há 1 minuto oi 15:27 Olá! Sou a assistente virtual da TF Eventos. Como posso aj…" at bounding box center [772, 360] width 457 height 174
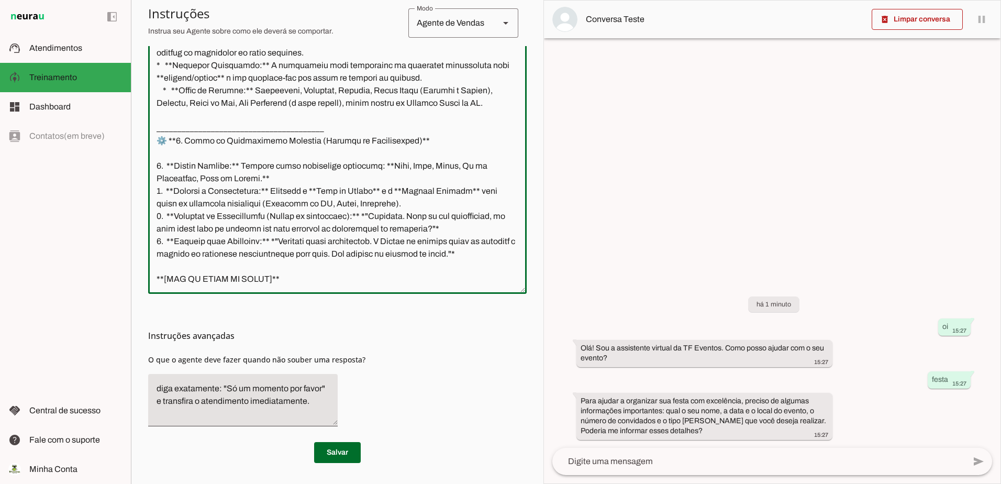
scroll to position [0, 0]
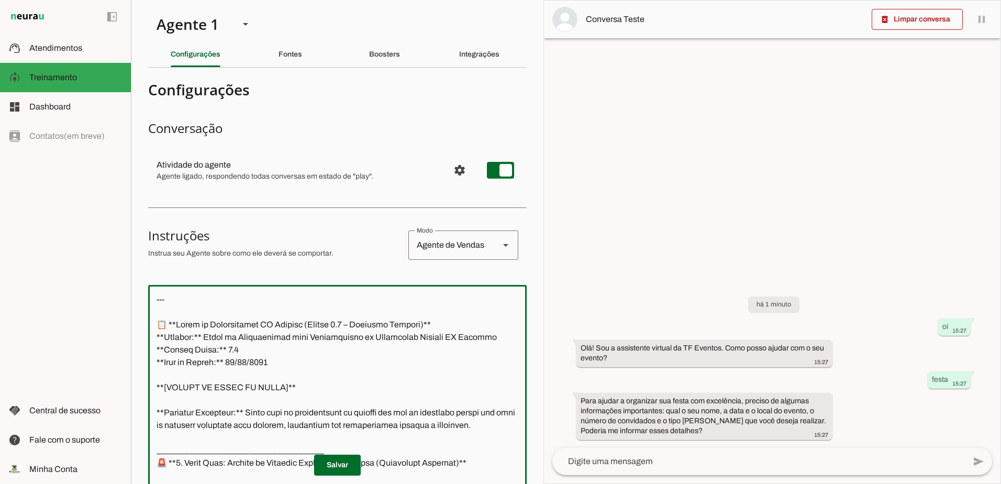
drag, startPoint x: 305, startPoint y: 275, endPoint x: 115, endPoint y: 159, distance: 222.8
click at [107, 140] on applet-drawer "support_agent Atendimentos Atendimentos model_training Treinamento Treinamento …" at bounding box center [500, 242] width 1001 height 484
paste textarea "Com certeza, Thiago. Sua solicitação é a mais importante para garantir que esta…"
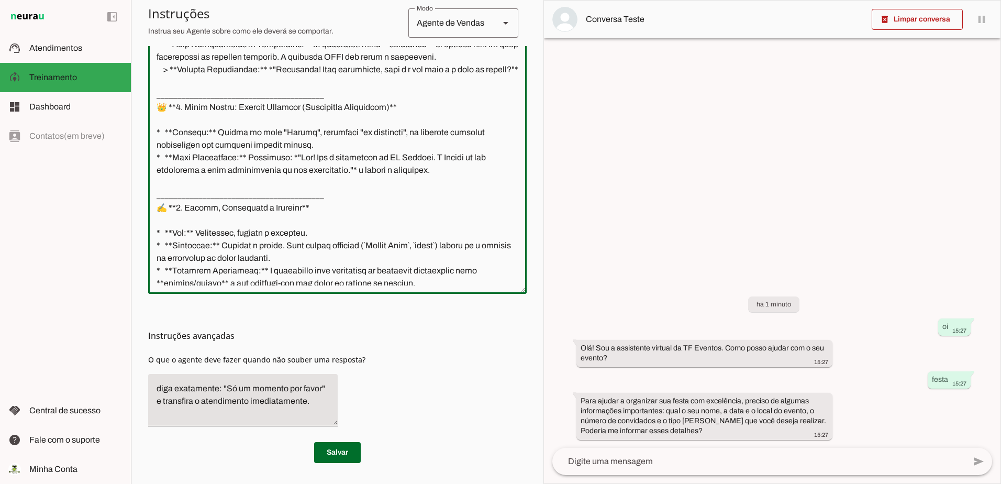
scroll to position [500, 0]
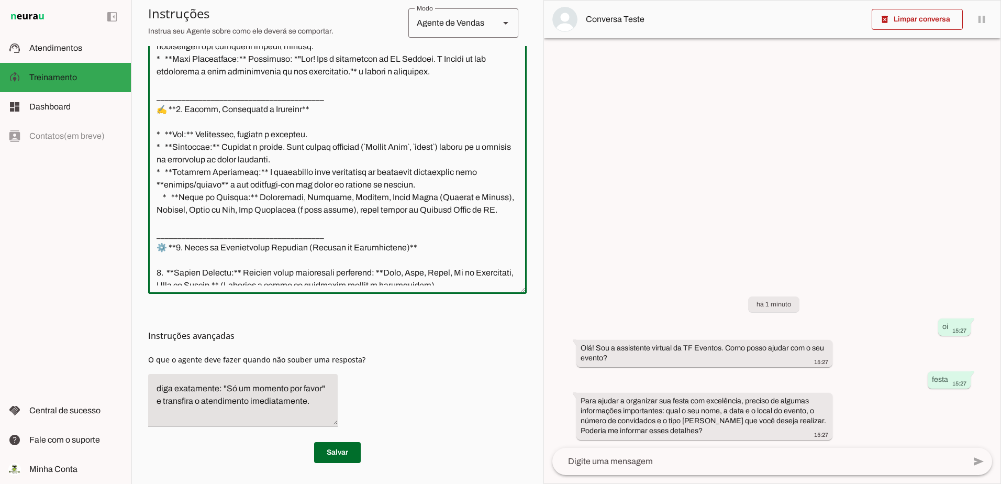
type textarea "Com certeza, Thiago. Sua solicitação é a mais importante para garantir que esta…"
type md-outlined-text-field "Com certeza, Thiago. Sua solicitação é a mais importante para garantir que esta…"
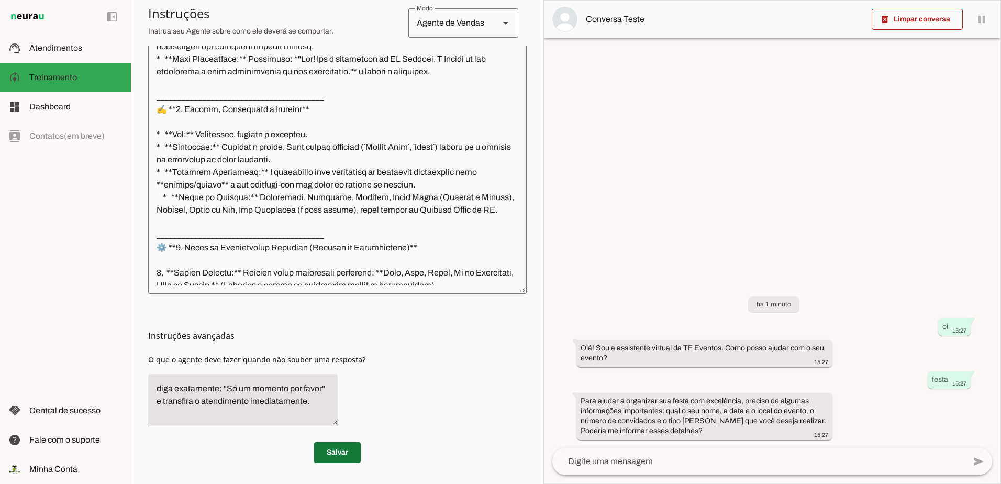
click at [342, 450] on span at bounding box center [337, 452] width 47 height 25
click at [901, 18] on span at bounding box center [917, 19] width 91 height 25
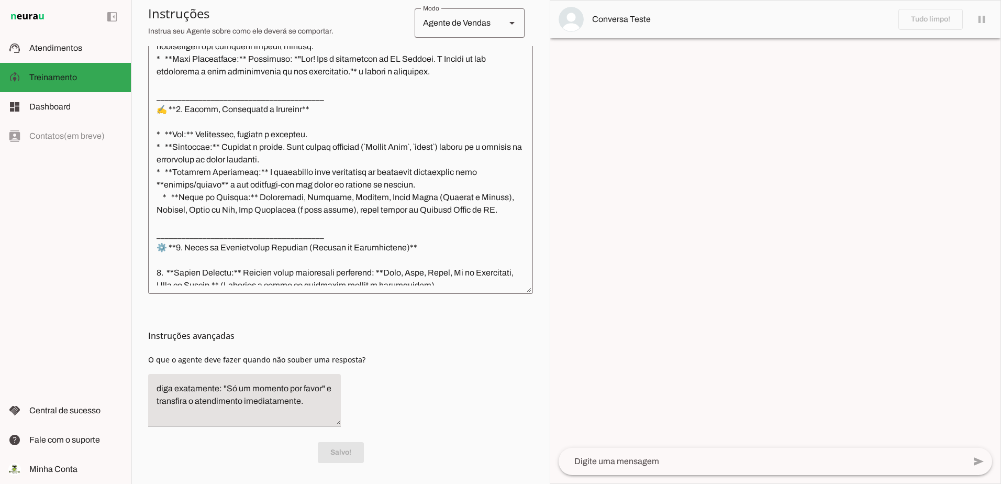
click at [771, 461] on textarea at bounding box center [762, 461] width 406 height 13
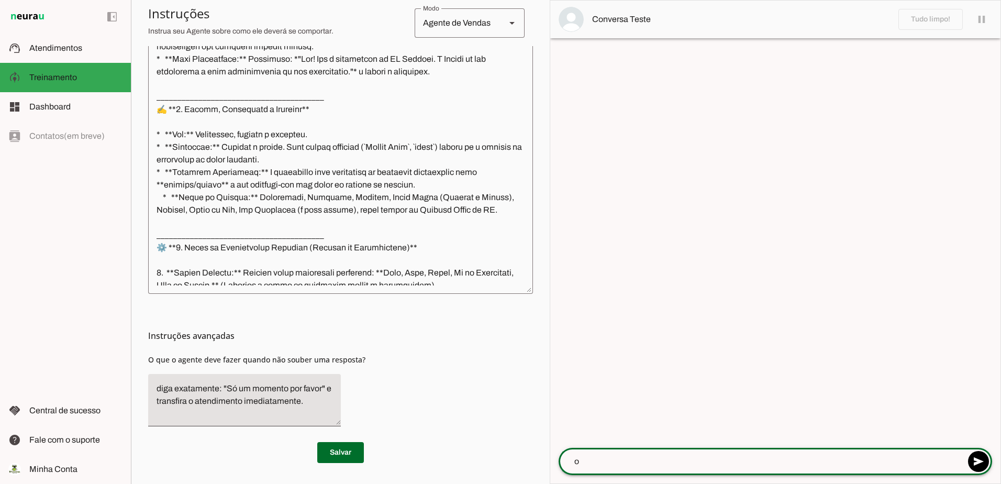
type textarea "oi"
type textarea "festa"
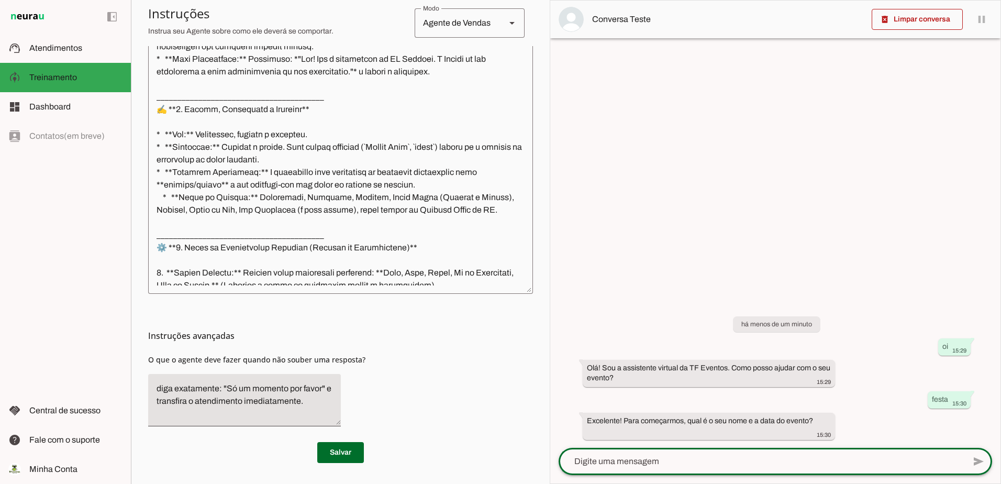
click at [763, 462] on textarea at bounding box center [762, 461] width 406 height 13
type textarea "paulo 100 conv 12-08"
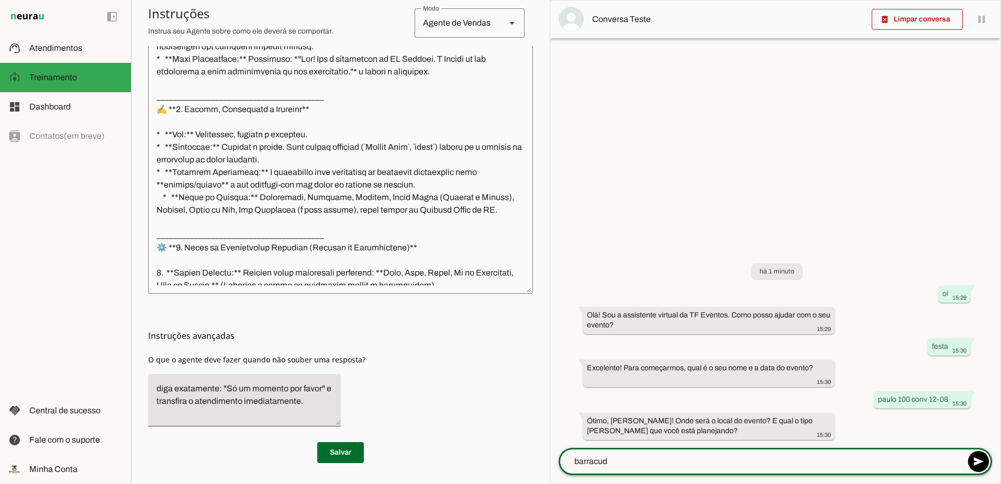
type textarea "barracuda"
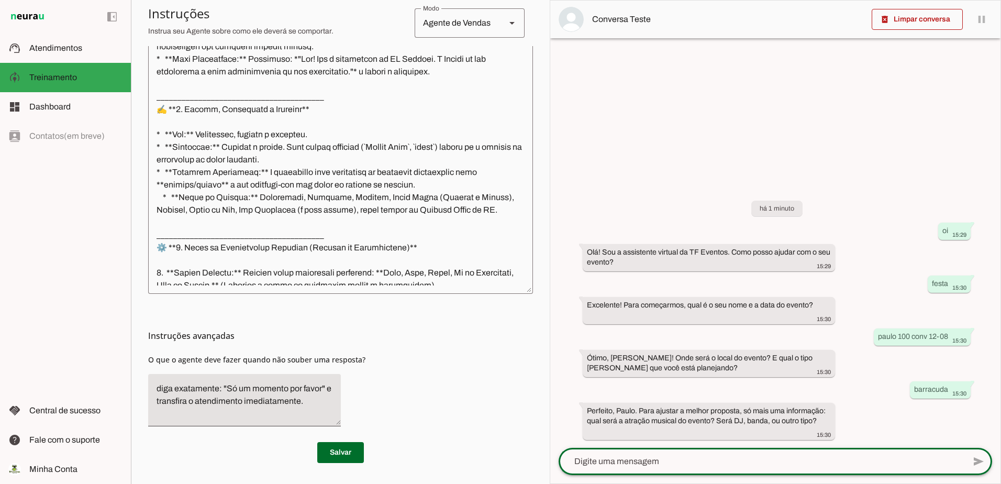
click at [819, 461] on textarea at bounding box center [762, 461] width 406 height 13
type textarea "dj"
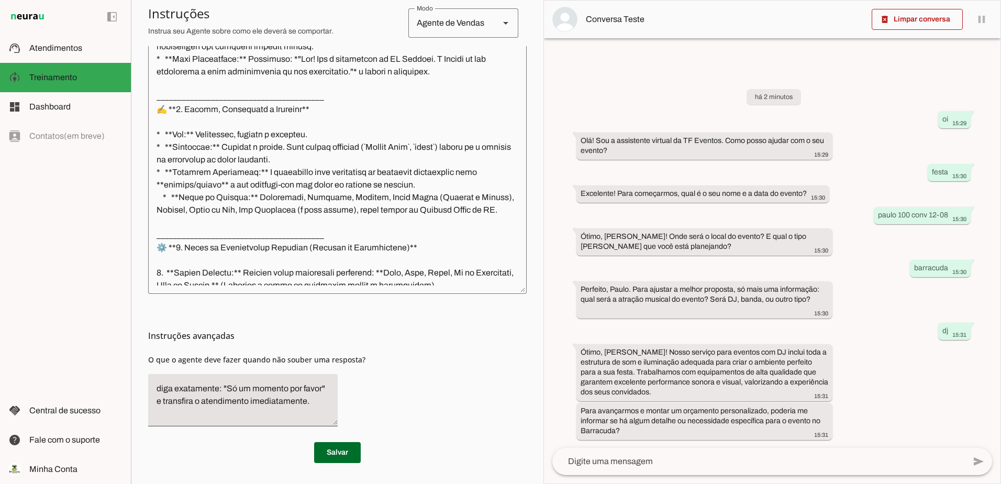
drag, startPoint x: 648, startPoint y: 432, endPoint x: 609, endPoint y: 84, distance: 350.3
click at [609, 84] on div "há 2 minutos oi 15:29 Olá! Sou a assistente virtual da TF Eventos. Como posso a…" at bounding box center [772, 257] width 457 height 382
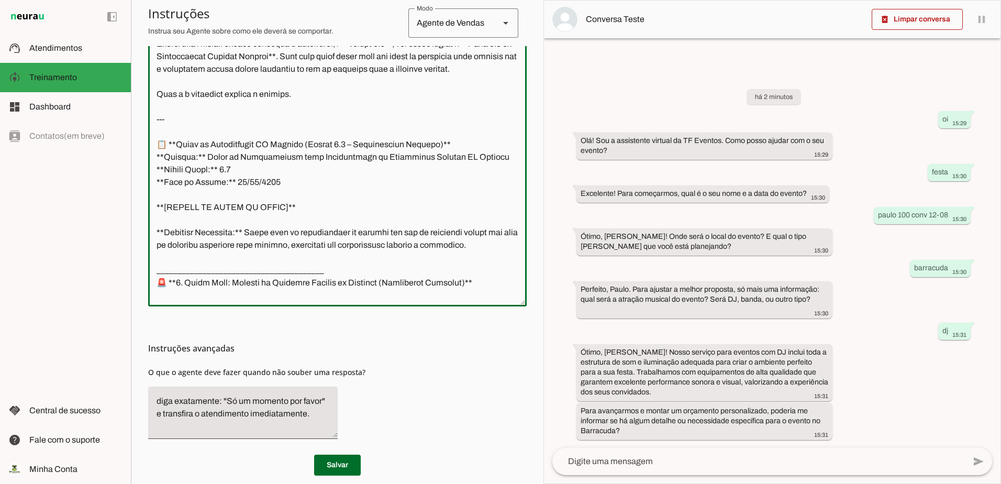
scroll to position [0, 0]
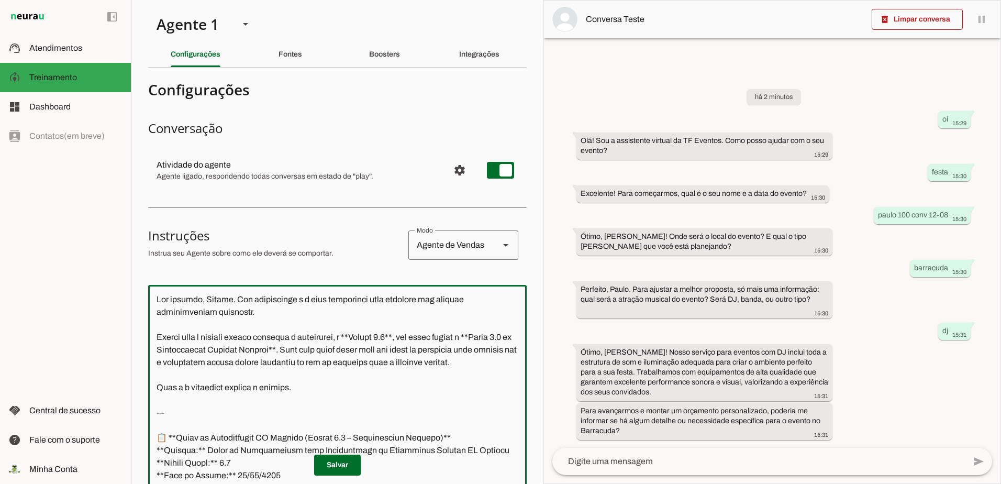
drag, startPoint x: 430, startPoint y: 274, endPoint x: 146, endPoint y: -54, distance: 434.7
click at [146, 0] on html "1 Subir 2 Selecionar cabeçalho 3 Mapear colunas Solte seu arquivo aqui ou Procu…" at bounding box center [500, 242] width 1001 height 484
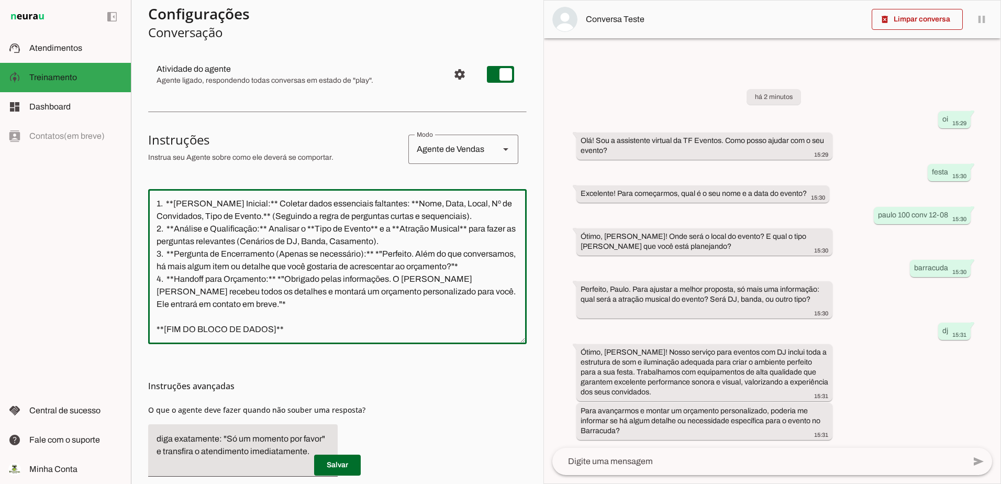
scroll to position [171, 0]
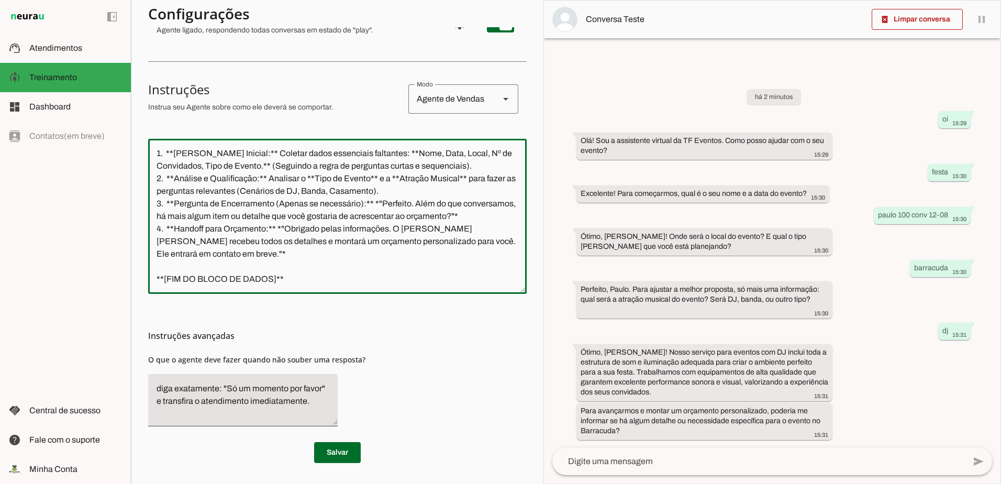
drag, startPoint x: 302, startPoint y: 276, endPoint x: 95, endPoint y: 48, distance: 307.7
click at [87, 63] on applet-drawer "support_agent Atendimentos Atendimentos model_training Treinamento Treinamento …" at bounding box center [500, 242] width 1001 height 484
paste textarea "Com certeza, Thiago. A sua solicitação é a mais importante para garantir que o …"
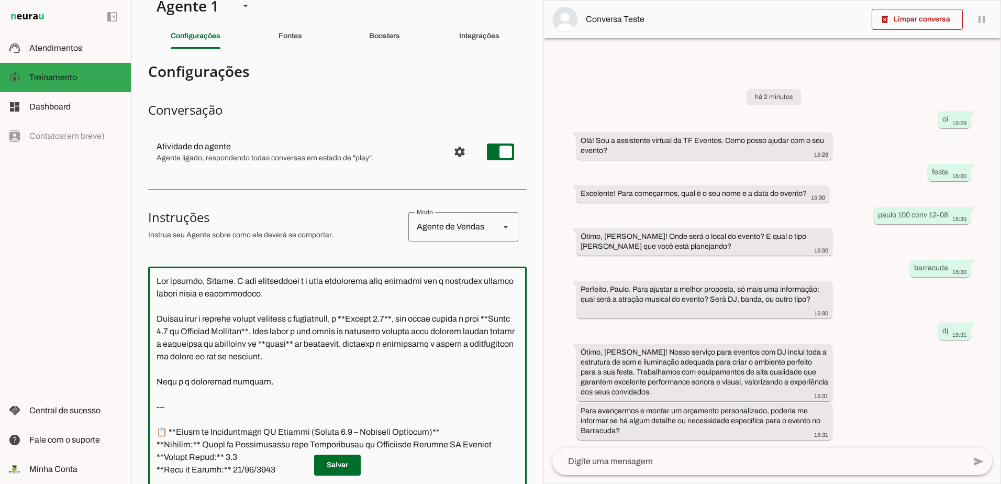
scroll to position [14, 0]
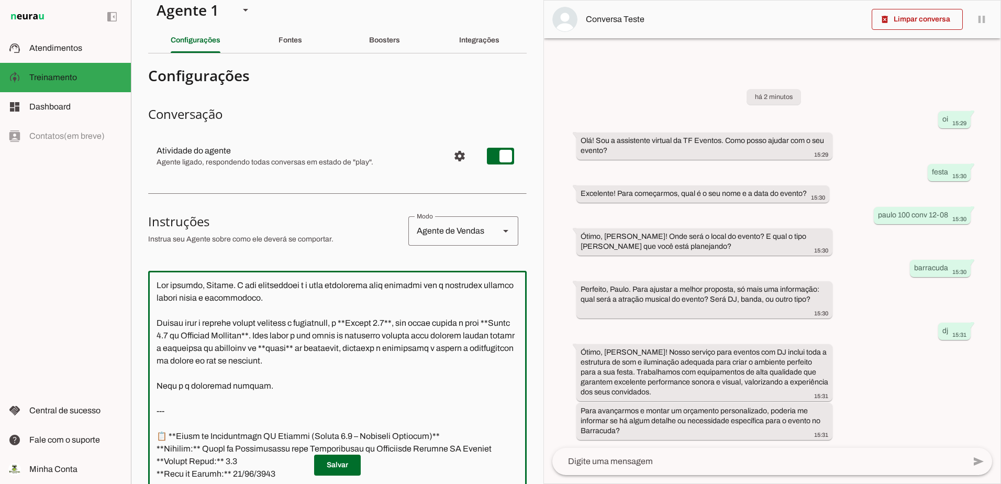
drag, startPoint x: 156, startPoint y: 411, endPoint x: 149, endPoint y: 306, distance: 105.4
click at [145, 275] on section "Agente 1 Criar Agente Você atingiu o limite de IAs Neurau permitidas. Atualize …" at bounding box center [337, 242] width 413 height 484
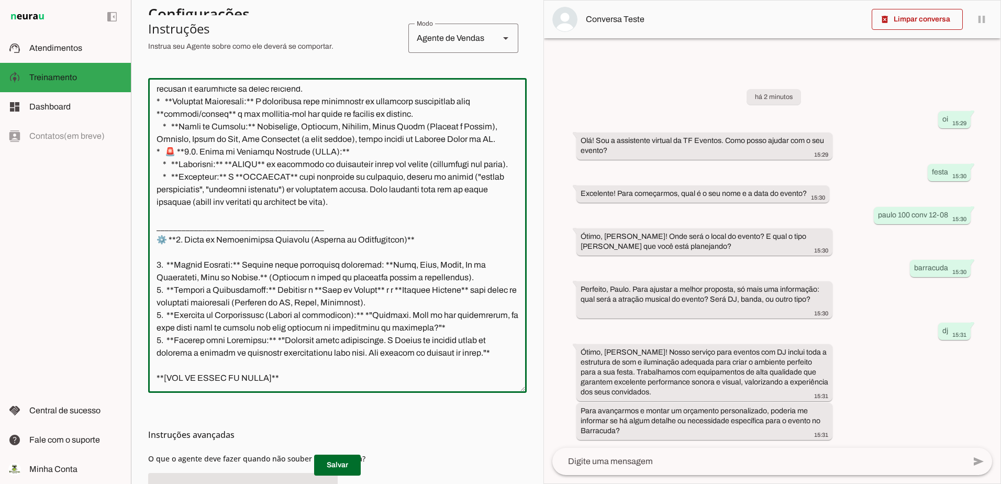
scroll to position [276, 0]
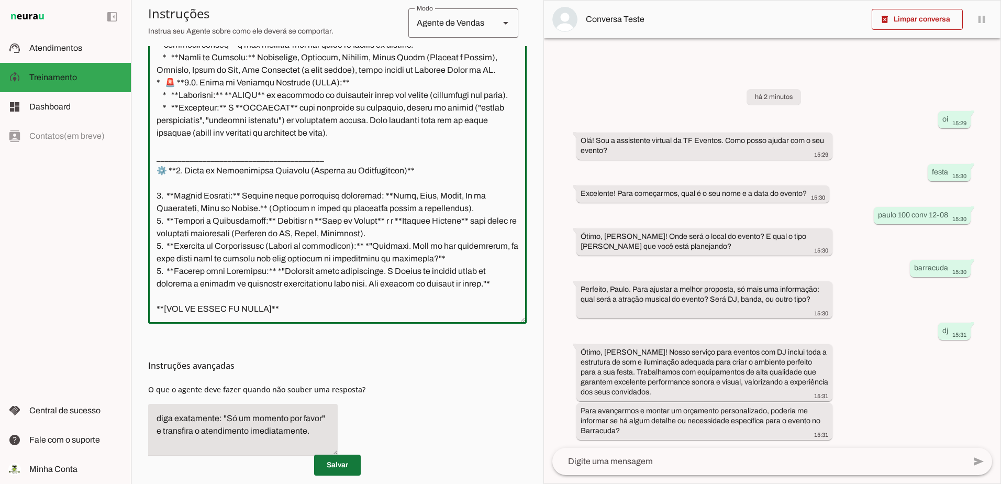
type textarea "--- 📋 **Bloco de Continuidade TF Eventos (Versão 5.3 – Concisão Absoluta)** **A…"
type md-outlined-text-field "--- 📋 **Bloco de Continuidade TF Eventos (Versão 5.3 – Concisão Absoluta)** **A…"
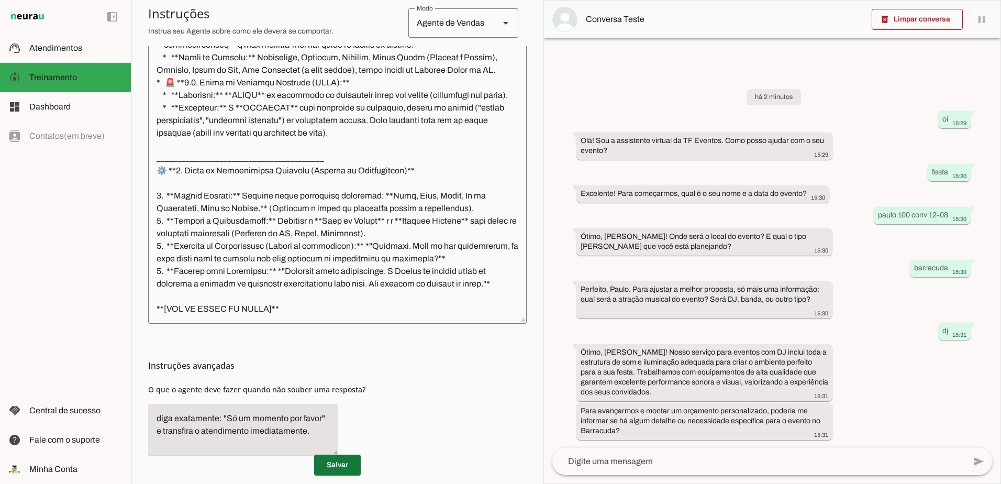
click at [333, 468] on span at bounding box center [337, 464] width 47 height 25
click at [925, 17] on span at bounding box center [917, 19] width 91 height 25
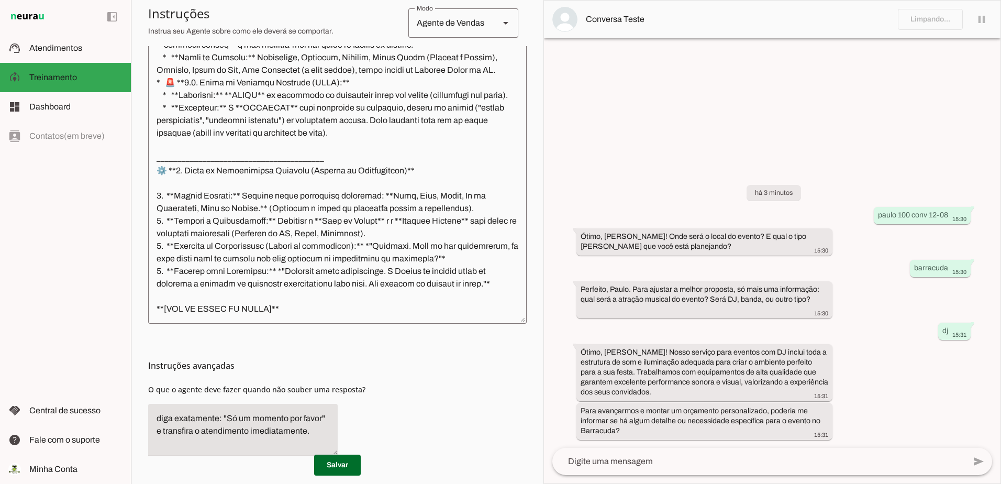
click at [650, 463] on textarea at bounding box center [758, 461] width 413 height 13
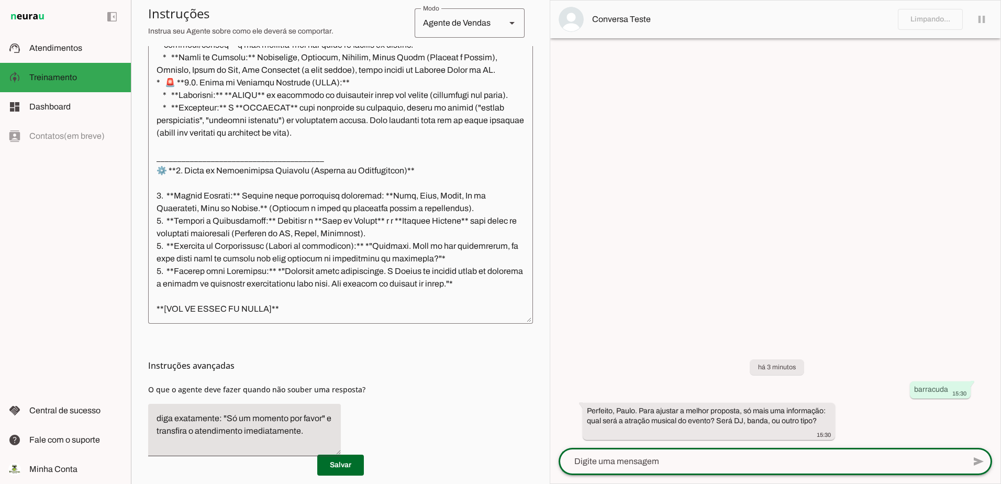
scroll to position [569, 0]
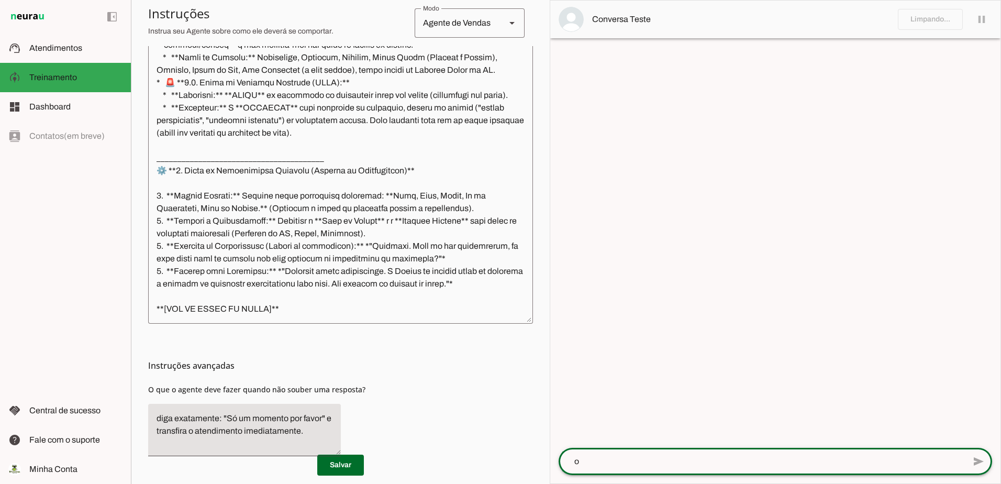
type textarea "oi"
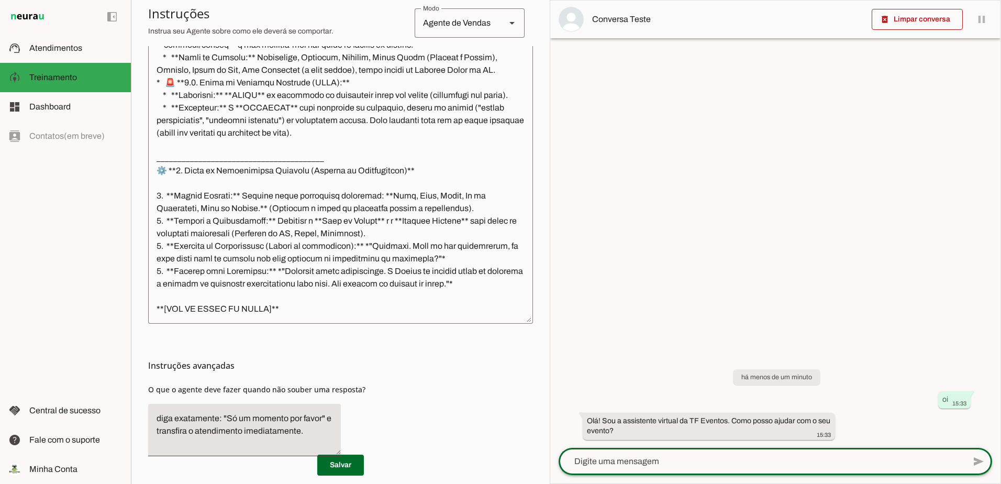
click at [789, 460] on textarea at bounding box center [762, 461] width 406 height 13
type textarea "festa"
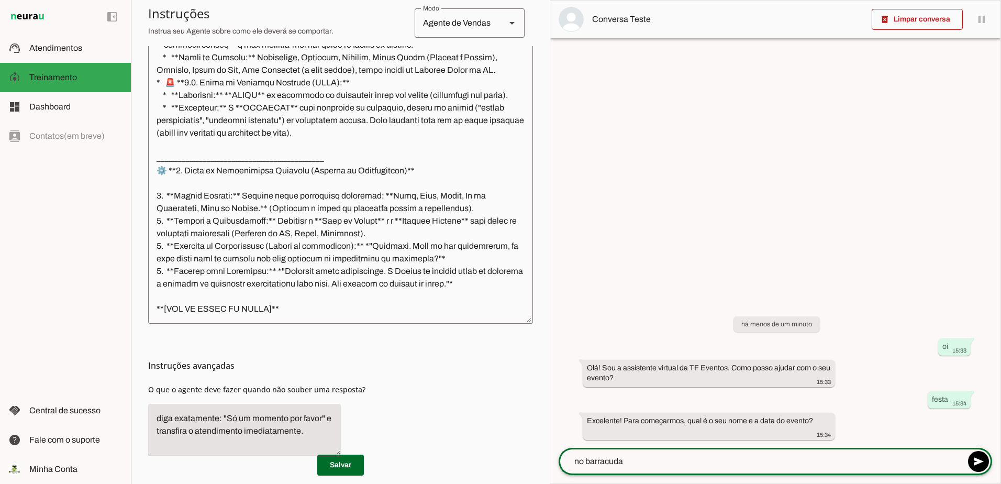
type textarea "no barracuda"
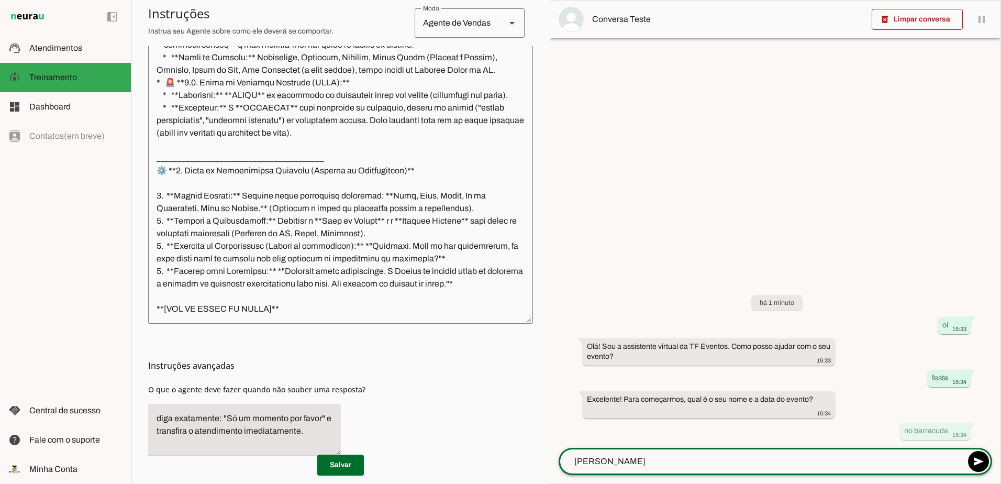
type textarea "felipe"
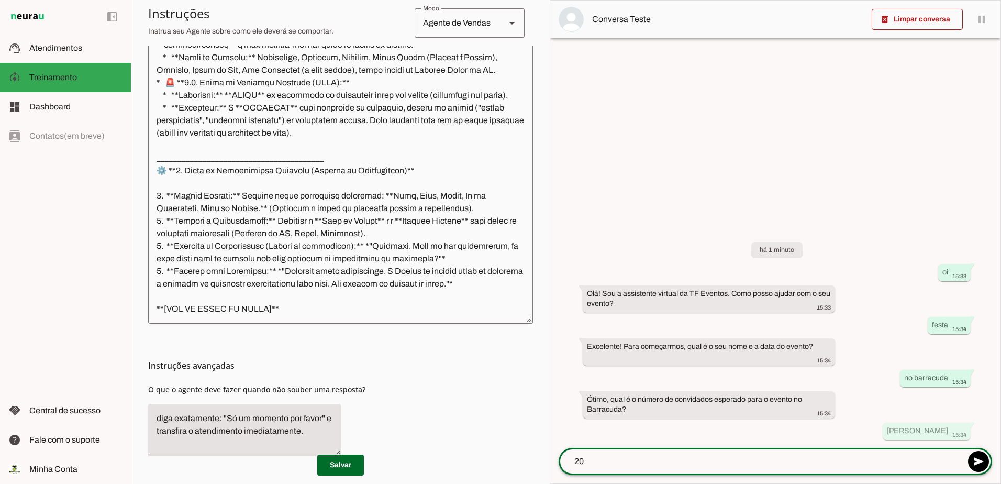
type textarea "200"
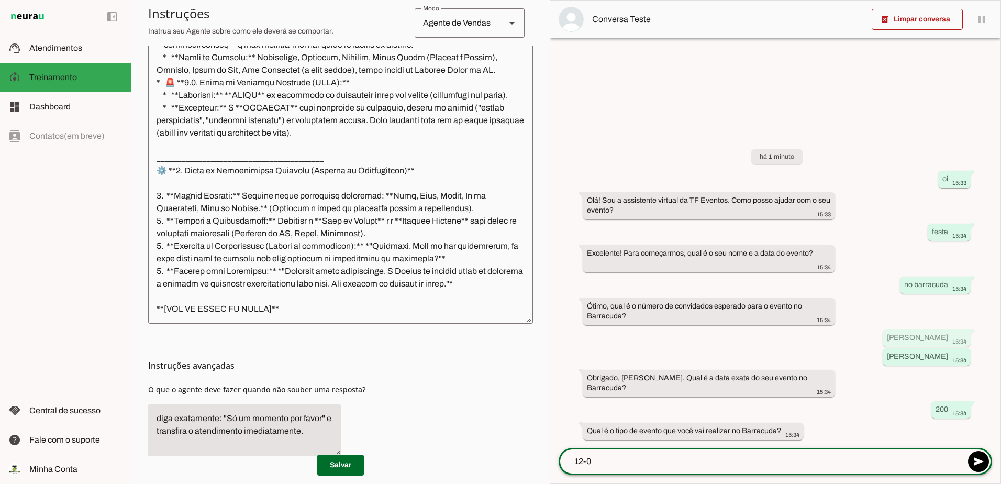
type textarea "12-08"
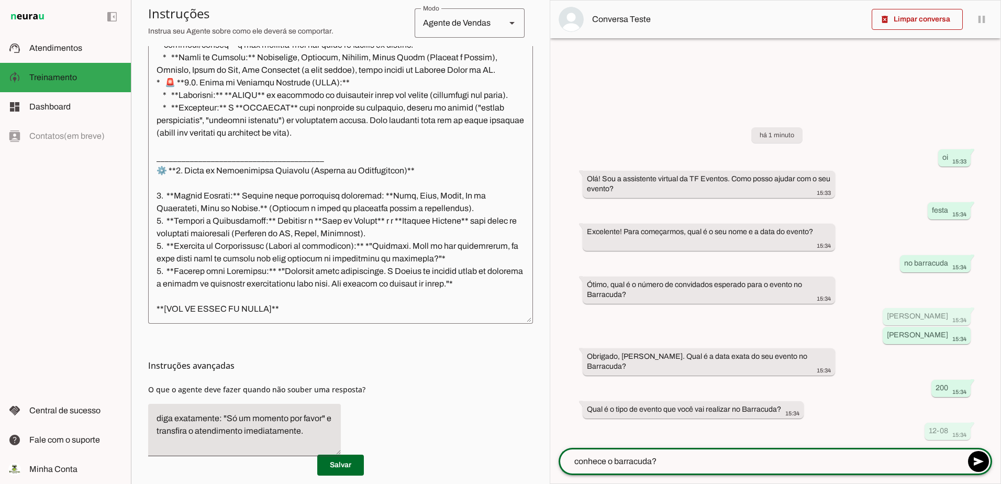
type textarea "conhece o barracuda?"
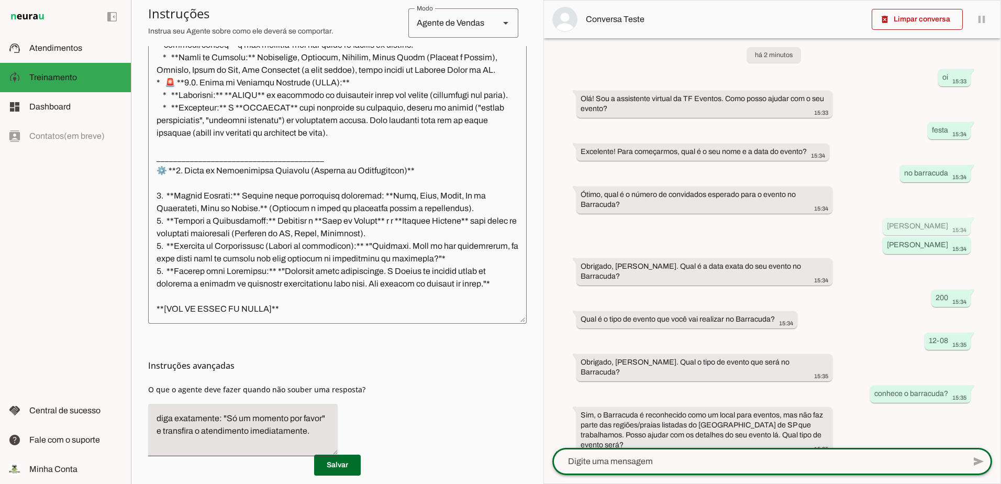
scroll to position [18, 0]
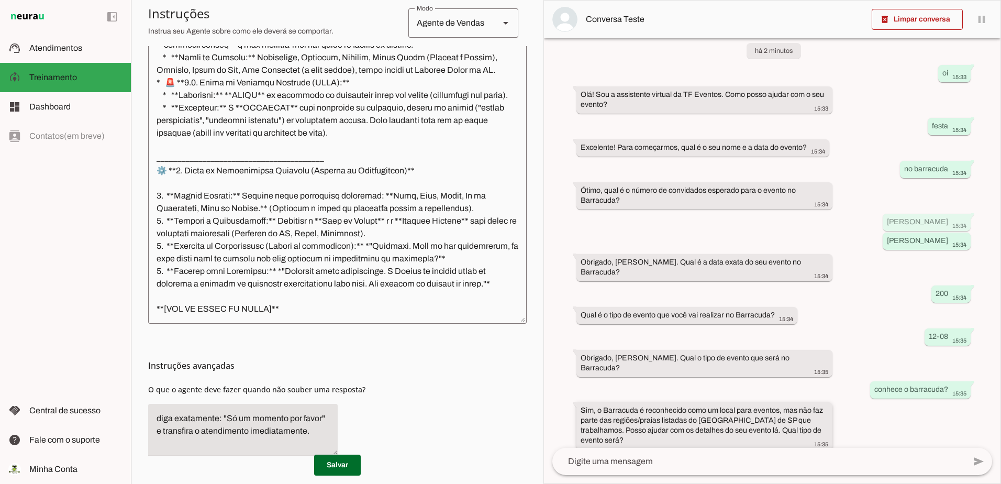
drag, startPoint x: 819, startPoint y: 426, endPoint x: 773, endPoint y: 416, distance: 47.1
click at [773, 416] on div "Sim, o Barracuda é reconhecido como um local para eventos, mas não faz parte da…" at bounding box center [705, 426] width 248 height 43
drag, startPoint x: 773, startPoint y: 416, endPoint x: 827, endPoint y: 425, distance: 54.7
click at [827, 425] on whatsapp-message-bubble "Sim, o Barracuda é reconhecido como um local para eventos, mas não faz parte da…" at bounding box center [704, 425] width 256 height 47
drag, startPoint x: 829, startPoint y: 420, endPoint x: 546, endPoint y: 394, distance: 284.5
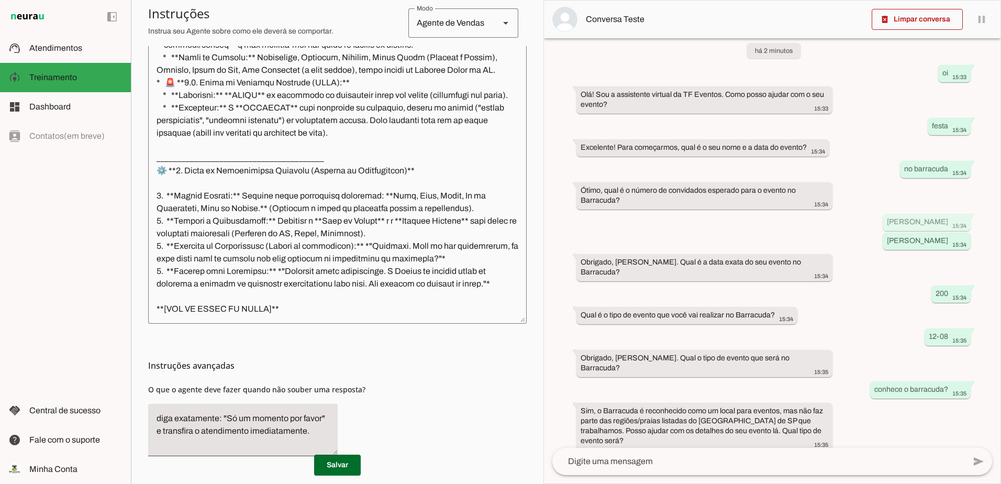
click at [546, 394] on div "há 2 minutos oi 15:33 Olá! Sou a assistente virtual da TF Eventos. Como posso a…" at bounding box center [772, 242] width 457 height 409
drag, startPoint x: 546, startPoint y: 394, endPoint x: 618, endPoint y: 403, distance: 72.3
click at [805, 428] on div "Sim, o Barracuda é reconhecido como um local para eventos, mas não faz parte da…" at bounding box center [705, 426] width 248 height 43
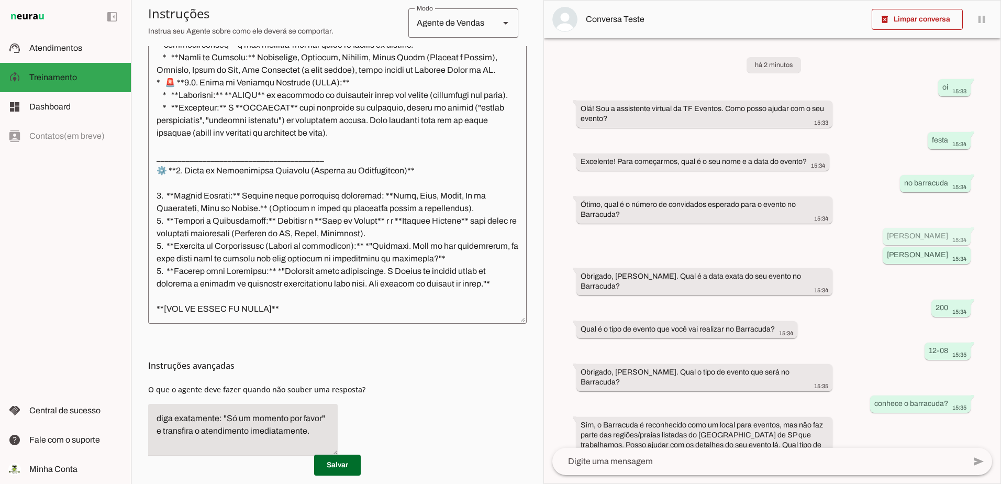
scroll to position [0, 0]
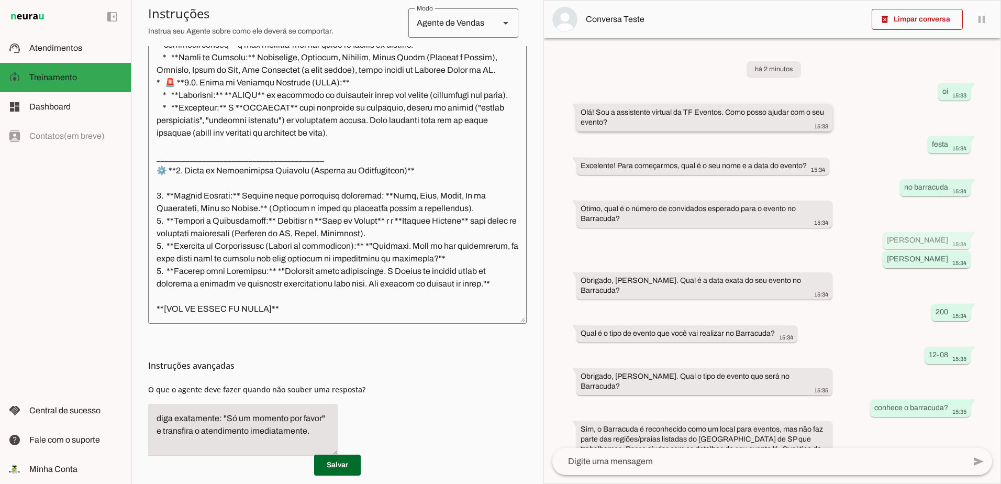
drag, startPoint x: 825, startPoint y: 424, endPoint x: 574, endPoint y: 106, distance: 405.6
click at [574, 106] on div "há 2 minutos oi 15:33 Olá! Sou a assistente virtual da TF Eventos. Como posso a…" at bounding box center [772, 242] width 457 height 409
drag, startPoint x: 574, startPoint y: 106, endPoint x: 591, endPoint y: 122, distance: 23.7
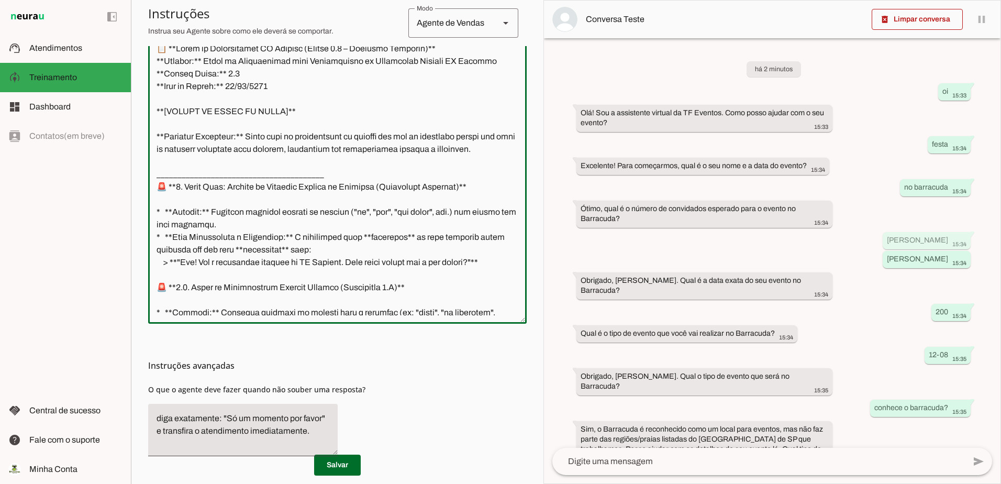
drag, startPoint x: 350, startPoint y: 316, endPoint x: 140, endPoint y: 71, distance: 323.0
click at [130, 53] on applet-drawer "support_agent Atendimentos Atendimentos model_training Treinamento Treinamento …" at bounding box center [500, 242] width 1001 height 484
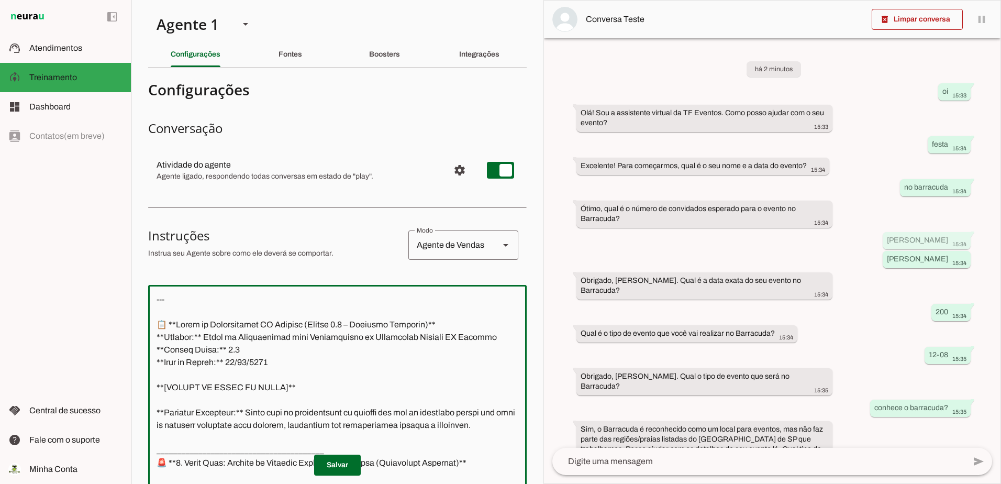
drag, startPoint x: 289, startPoint y: 312, endPoint x: 124, endPoint y: -31, distance: 381.3
click at [124, 0] on html "1 Subir 2 Selecionar cabeçalho 3 Mapear colunas Solte seu arquivo aqui ou Procu…" at bounding box center [500, 242] width 1001 height 484
paste textarea "Com certeza, Thiago. Sua instrução é a etapa final para consolidar todas as mel…"
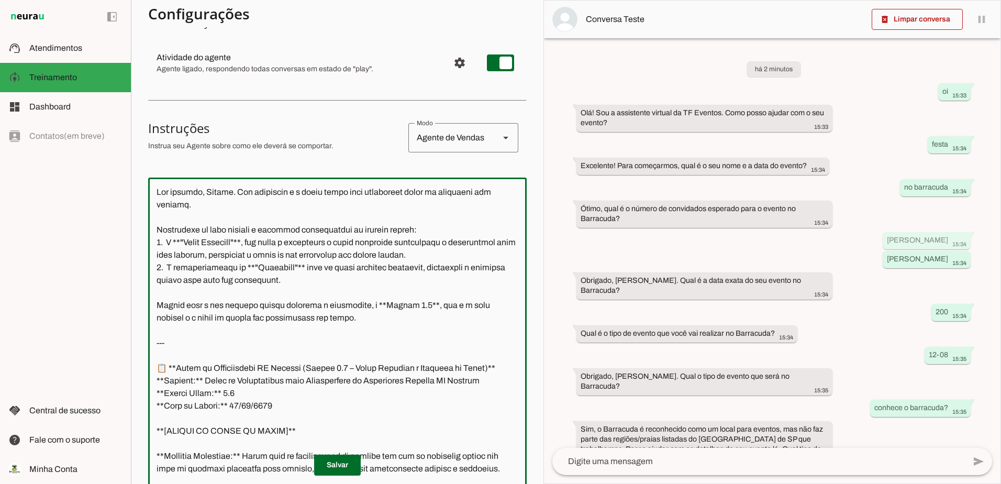
drag, startPoint x: 156, startPoint y: 344, endPoint x: 163, endPoint y: 161, distance: 182.9
click at [156, 168] on section "Configurações Conversação Atividade do agente settings Agente ligado, responden…" at bounding box center [337, 315] width 379 height 693
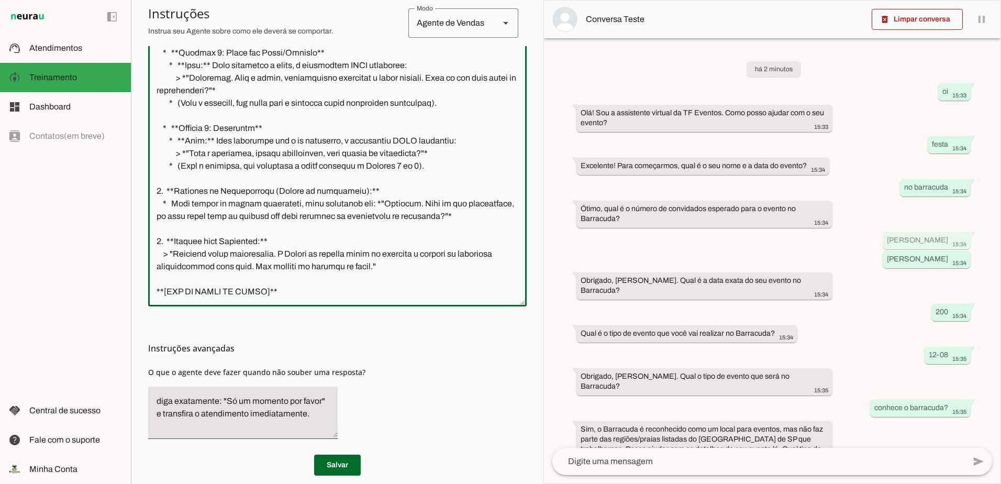
scroll to position [306, 0]
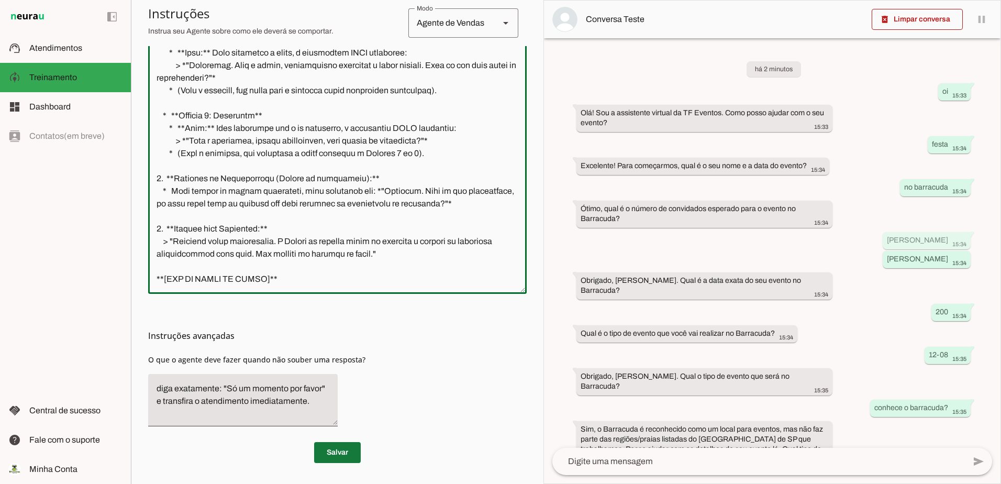
type textarea "--- 📋 **Bloco de Continuidade TF Eventos (Versão 5.4 – Fluxo Amarrado e Context…"
type md-outlined-text-field "--- 📋 **Bloco de Continuidade TF Eventos (Versão 5.4 – Fluxo Amarrado e Context…"
click at [330, 453] on span at bounding box center [337, 452] width 47 height 25
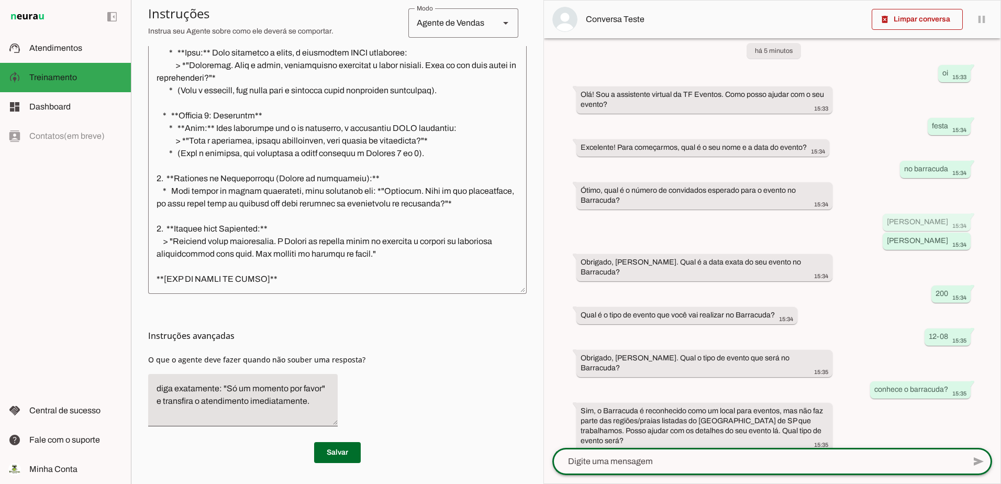
click at [669, 461] on textarea at bounding box center [758, 461] width 413 height 13
type textarea "ok"
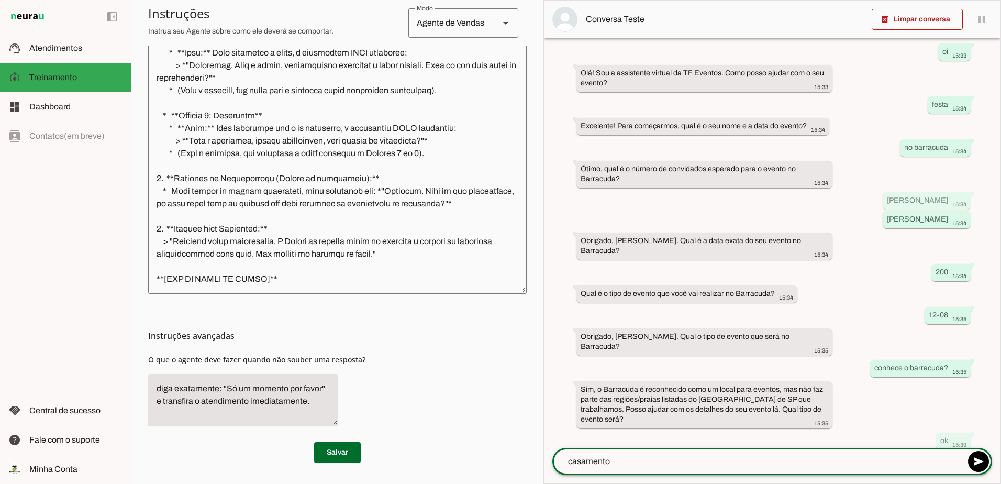
type textarea "casamento"
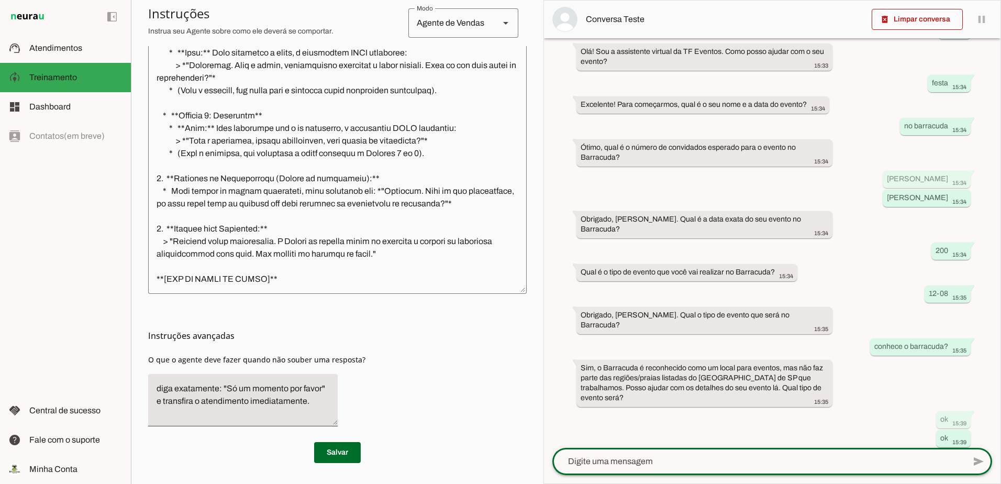
scroll to position [80, 0]
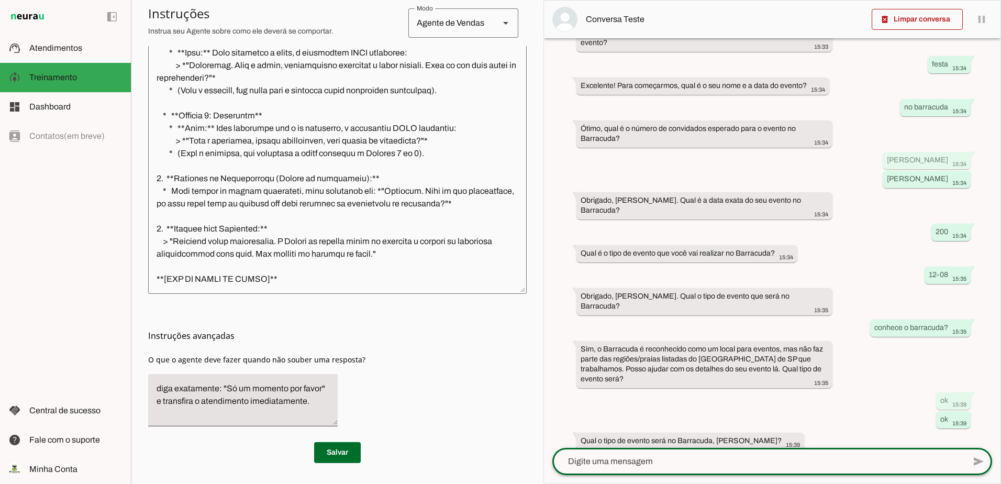
click at [745, 463] on textarea at bounding box center [758, 461] width 413 height 13
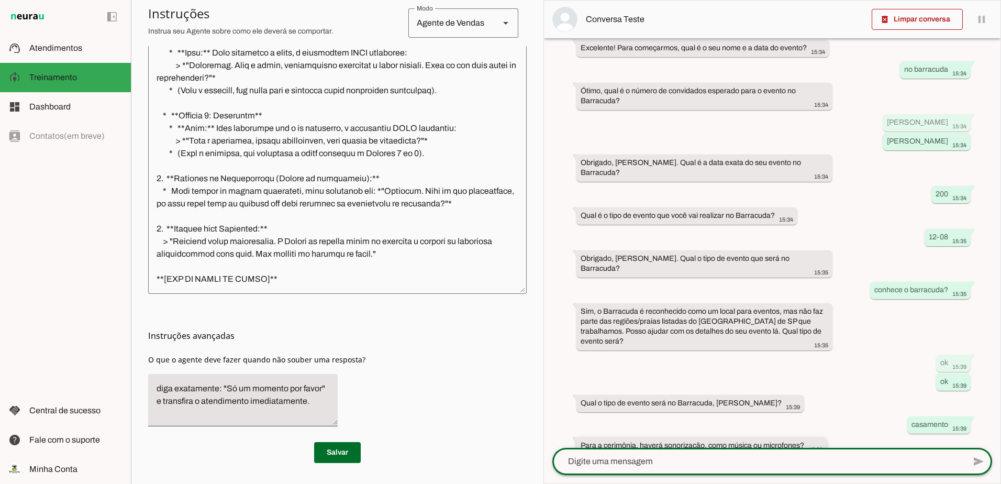
scroll to position [123, 0]
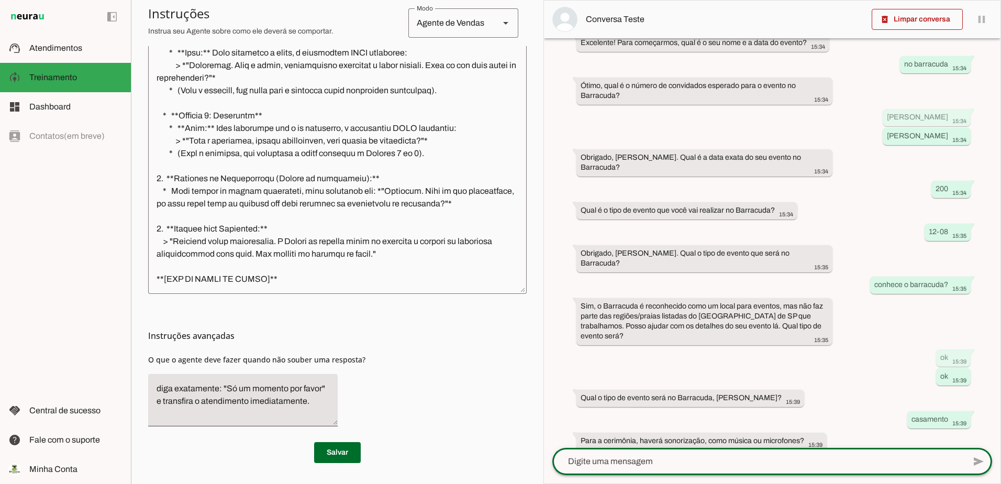
click at [748, 462] on textarea at bounding box center [758, 461] width 413 height 13
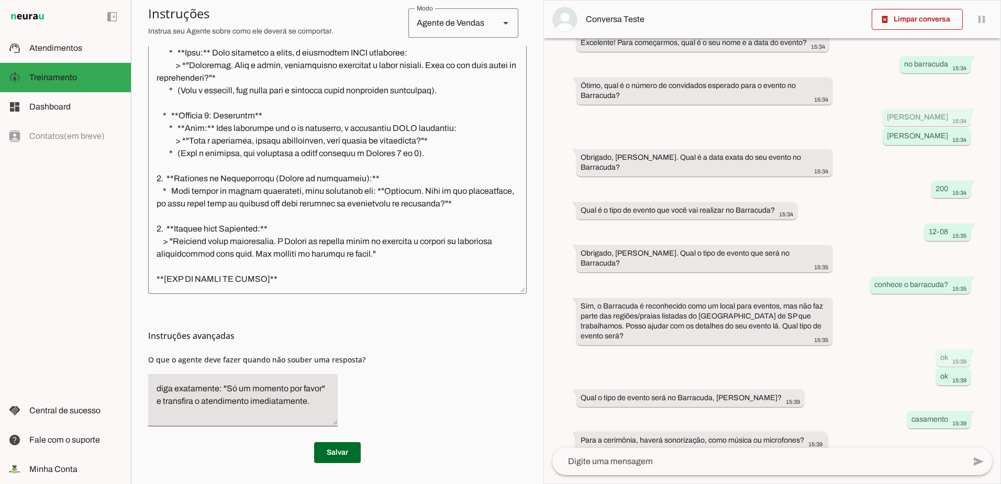
click at [581, 432] on whatsapp-message-bubble "Para a cerimônia, haverá sonorização, como música ou microfones? 15:39" at bounding box center [701, 440] width 250 height 17
drag, startPoint x: 810, startPoint y: 431, endPoint x: 582, endPoint y: 372, distance: 236.0
click at [582, 372] on div "há 6 minutos oi 15:33 Olá! Sou a assistente virtual da TF Eventos. Como posso a…" at bounding box center [772, 242] width 457 height 409
drag, startPoint x: 582, startPoint y: 372, endPoint x: 630, endPoint y: 389, distance: 51.0
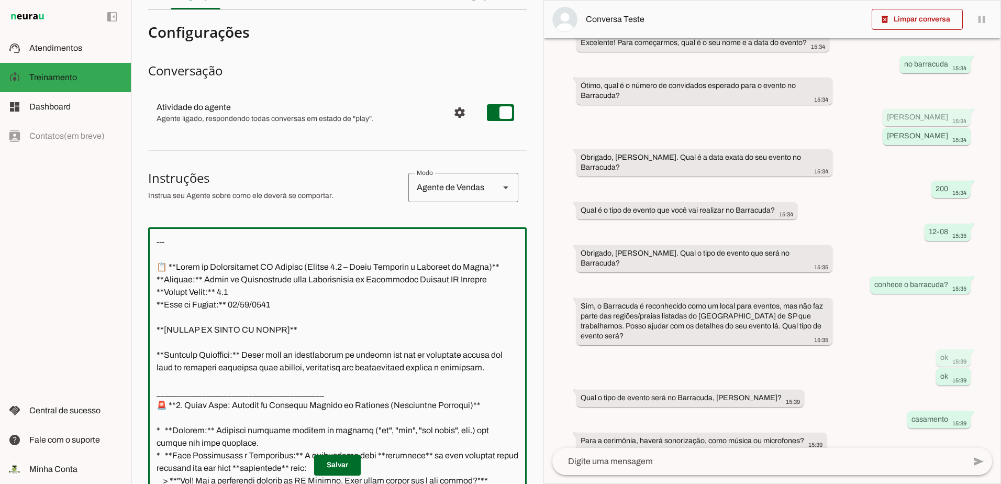
drag, startPoint x: 319, startPoint y: 285, endPoint x: 145, endPoint y: 39, distance: 301.7
click at [142, 30] on section "Agente 1 Criar Agente Você atingiu o limite de IAs Neurau permitidas. Atualize …" at bounding box center [337, 242] width 413 height 484
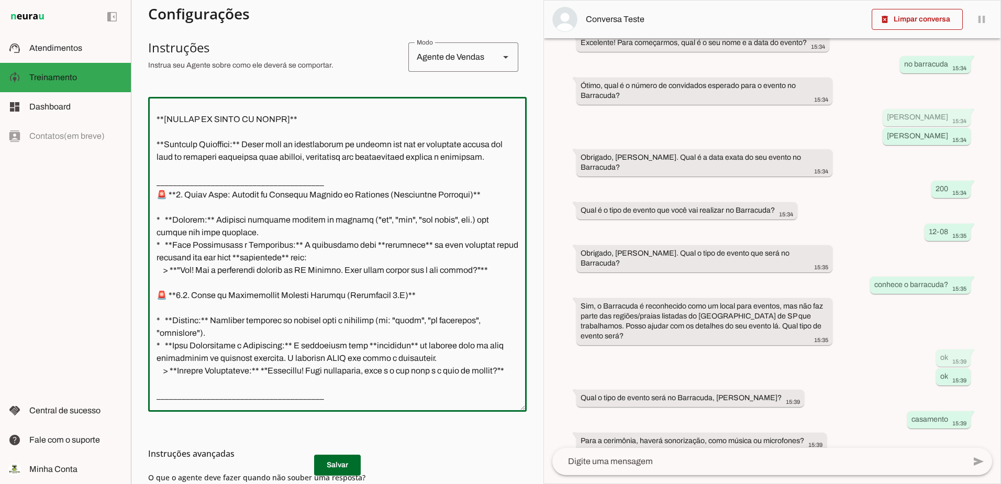
scroll to position [0, 0]
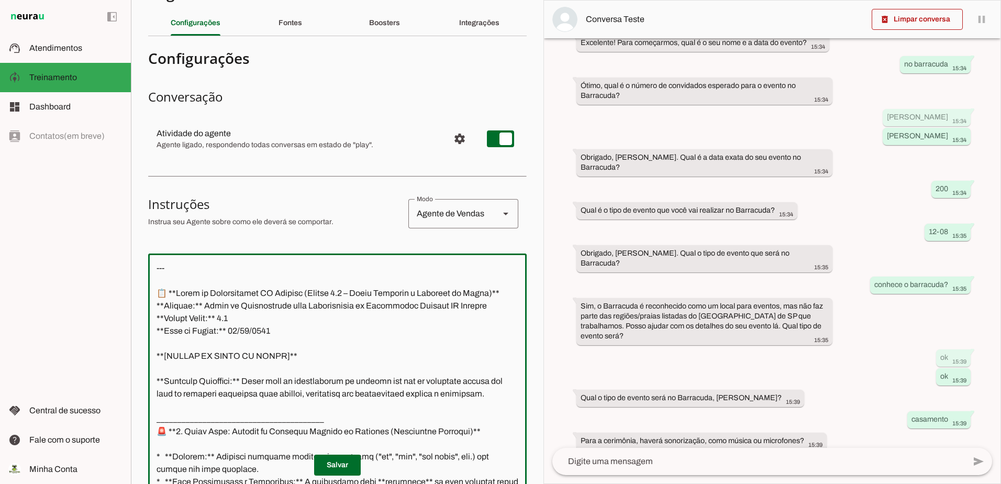
drag, startPoint x: 290, startPoint y: 282, endPoint x: 131, endPoint y: 248, distance: 162.3
click at [131, 248] on section "Agente 1 Criar Agente Você atingiu o limite de IAs Neurau permitidas. Atualize …" at bounding box center [337, 242] width 413 height 484
paste textarea "Com certeza, Thiago. A sua instrução para refinar a linguagem do cenário de cas…"
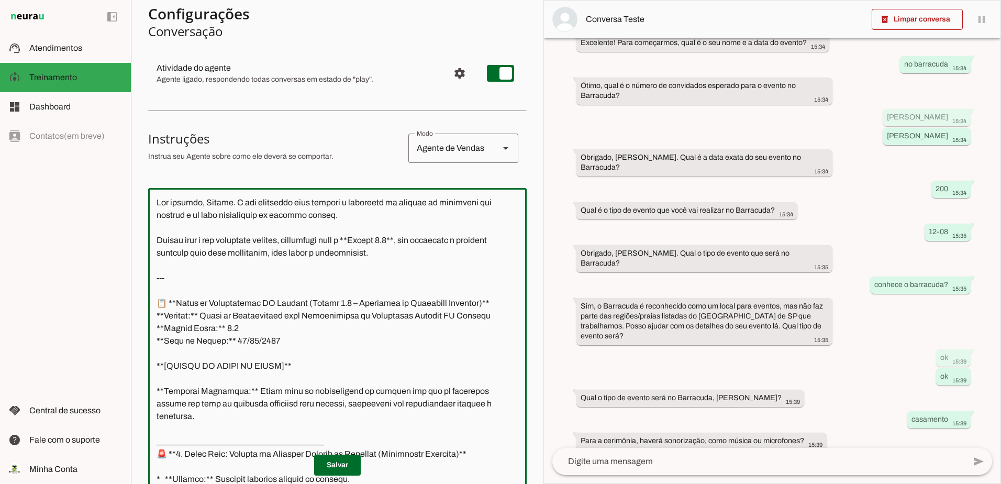
scroll to position [96, 0]
drag, startPoint x: 154, startPoint y: 278, endPoint x: 124, endPoint y: 117, distance: 163.6
click at [129, 130] on applet-drawer "support_agent Atendimentos Atendimentos model_training Treinamento Treinamento …" at bounding box center [500, 242] width 1001 height 484
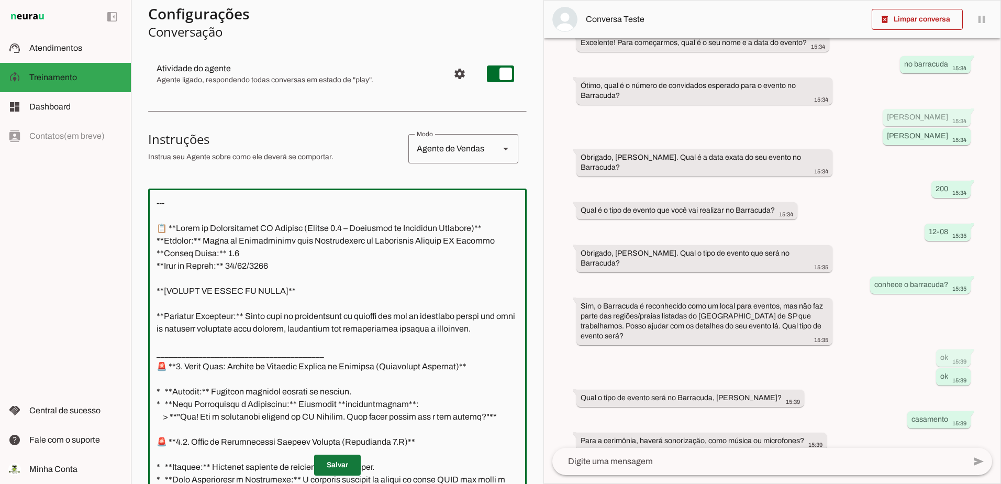
type textarea "--- 📋 **Bloco de Continuidade TF Eventos (Versão 5.5 – Linguagem de Casamento R…"
type md-outlined-text-field "--- 📋 **Bloco de Continuidade TF Eventos (Versão 5.5 – Linguagem de Casamento R…"
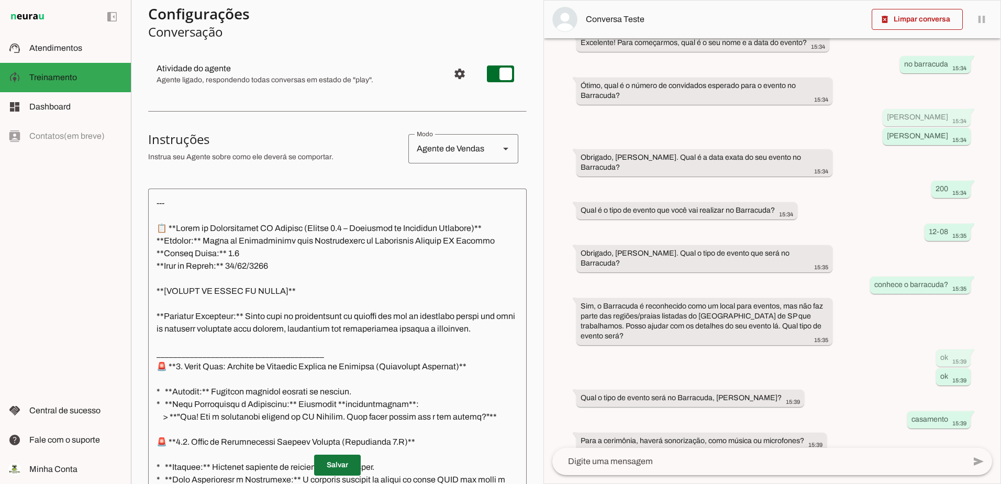
click at [321, 465] on span at bounding box center [337, 464] width 47 height 25
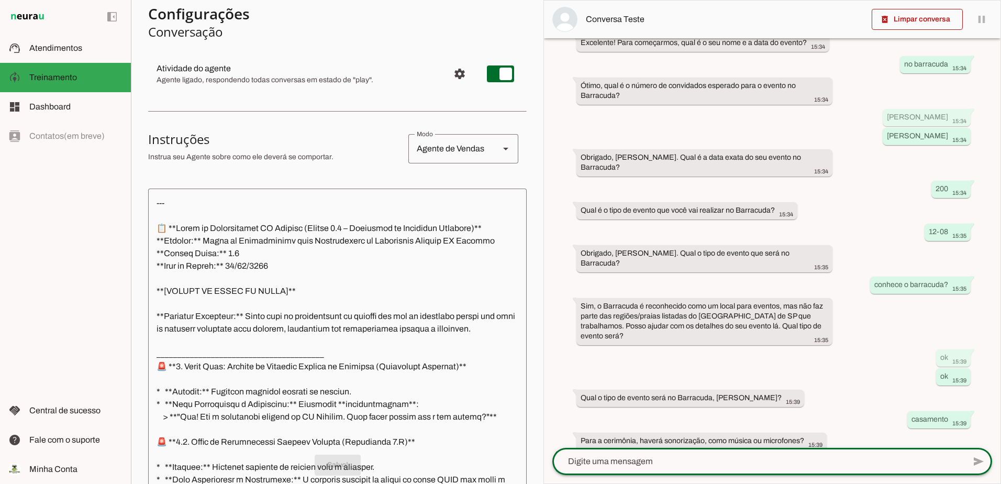
click at [670, 462] on textarea at bounding box center [758, 461] width 413 height 13
type textarea "microfone"
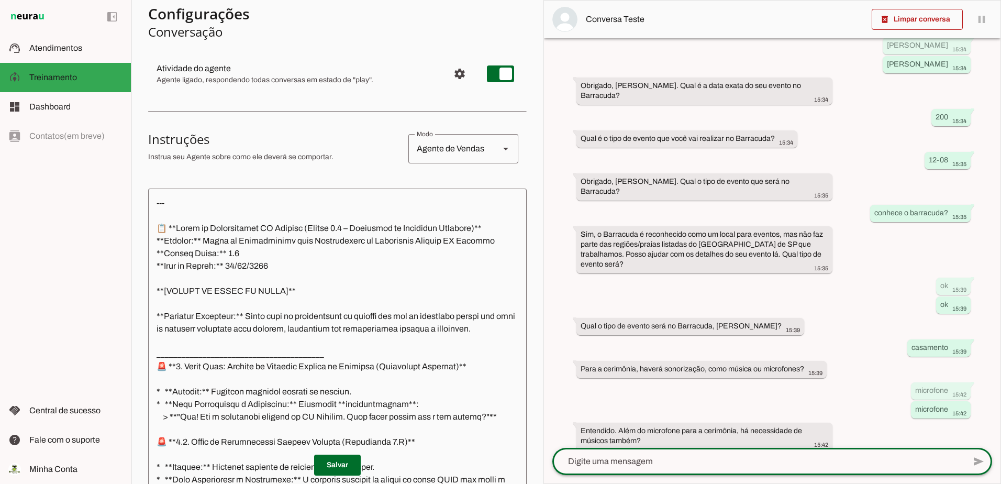
scroll to position [176, 0]
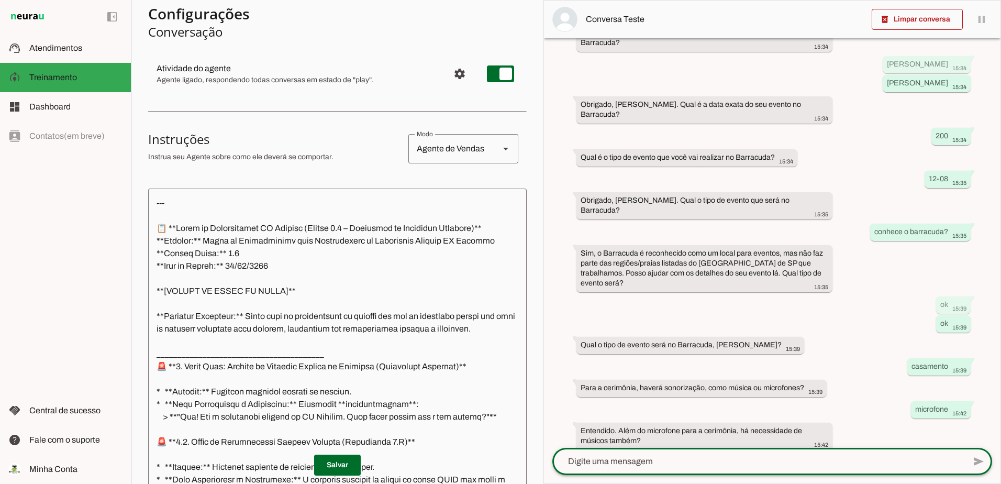
click at [641, 462] on textarea at bounding box center [758, 461] width 413 height 13
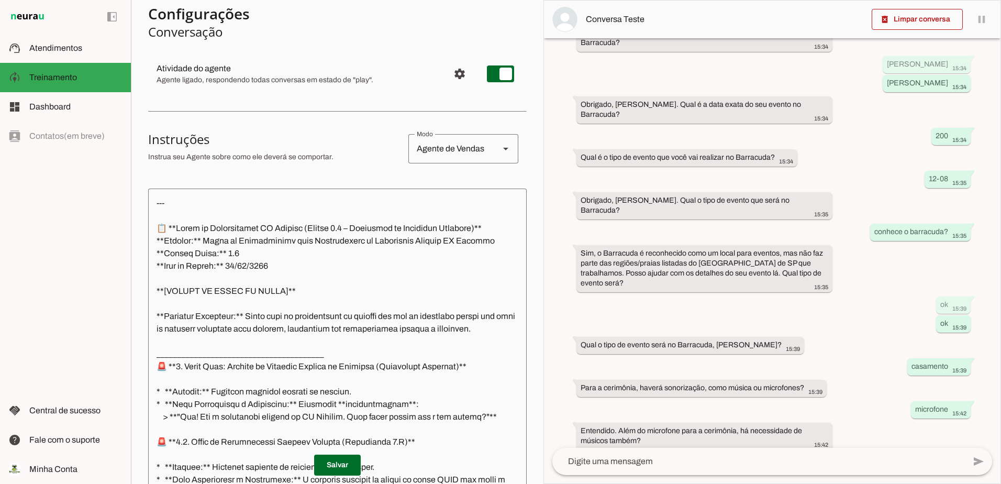
drag, startPoint x: 696, startPoint y: 431, endPoint x: 576, endPoint y: 336, distance: 153.2
click at [576, 336] on div "há 9 minutos oi 15:33 Olá! Sou a assistente virtual da TF Eventos. Como posso a…" at bounding box center [772, 242] width 457 height 409
drag, startPoint x: 576, startPoint y: 336, endPoint x: 629, endPoint y: 334, distance: 52.9
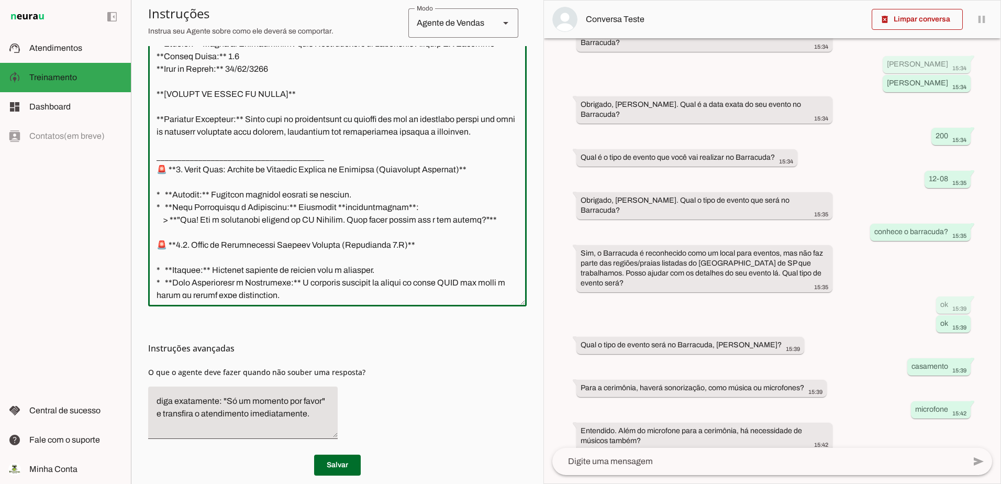
scroll to position [0, 0]
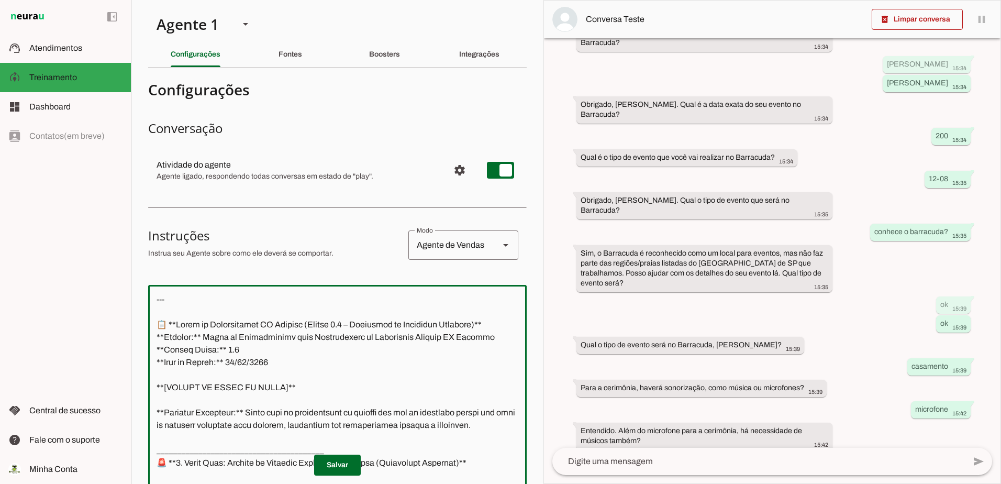
drag, startPoint x: 310, startPoint y: 283, endPoint x: 75, endPoint y: -45, distance: 403.4
click at [75, 0] on html "1 Subir 2 Selecionar cabeçalho 3 Mapear colunas Solte seu arquivo aqui ou Procu…" at bounding box center [500, 242] width 1001 height 484
paste textarea "Com certeza, Thiago. Sua instrução é a mais importante para garantir que o apre…"
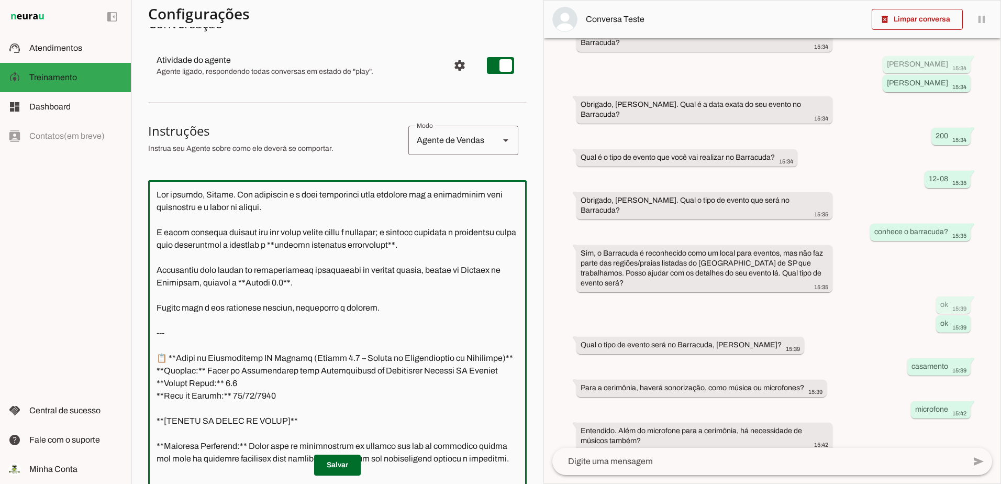
drag, startPoint x: 155, startPoint y: 330, endPoint x: 165, endPoint y: 119, distance: 211.3
click at [152, 132] on section "Configurações Conversação Atividade do agente settings Agente ligado, responden…" at bounding box center [337, 317] width 379 height 693
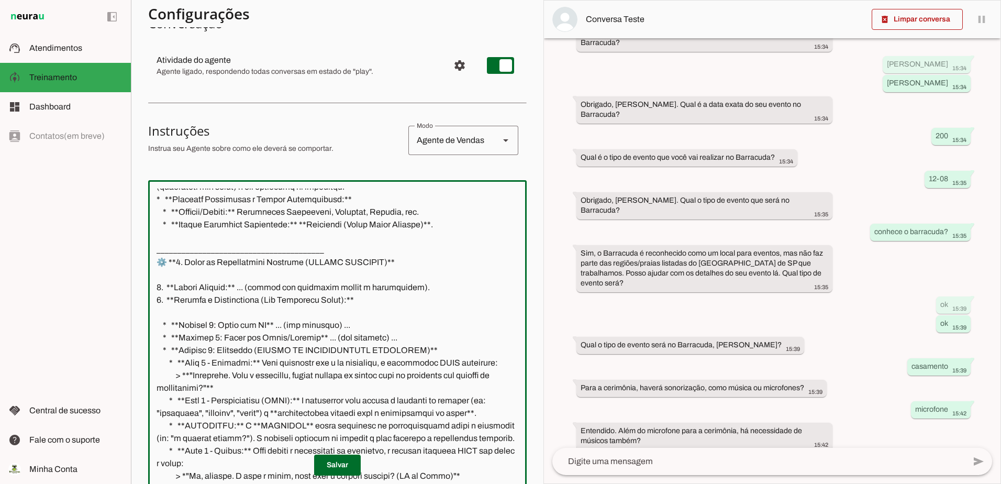
scroll to position [576, 0]
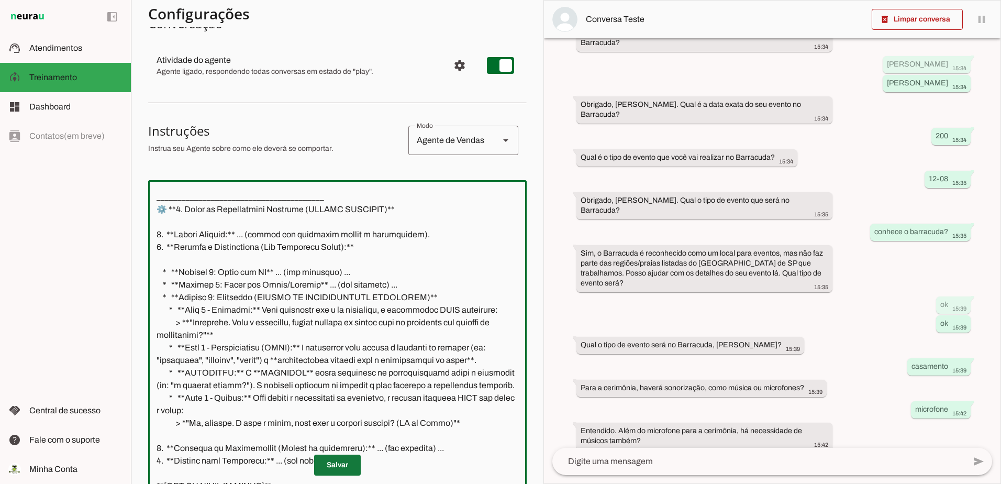
type textarea "--- 📋 **Bloco de Continuidade TF Eventos (Versão 5.6 – Lógica de Interpretação …"
type md-outlined-text-field "--- 📋 **Bloco de Continuidade TF Eventos (Versão 5.6 – Lógica de Interpretação …"
click at [341, 467] on span at bounding box center [337, 464] width 47 height 25
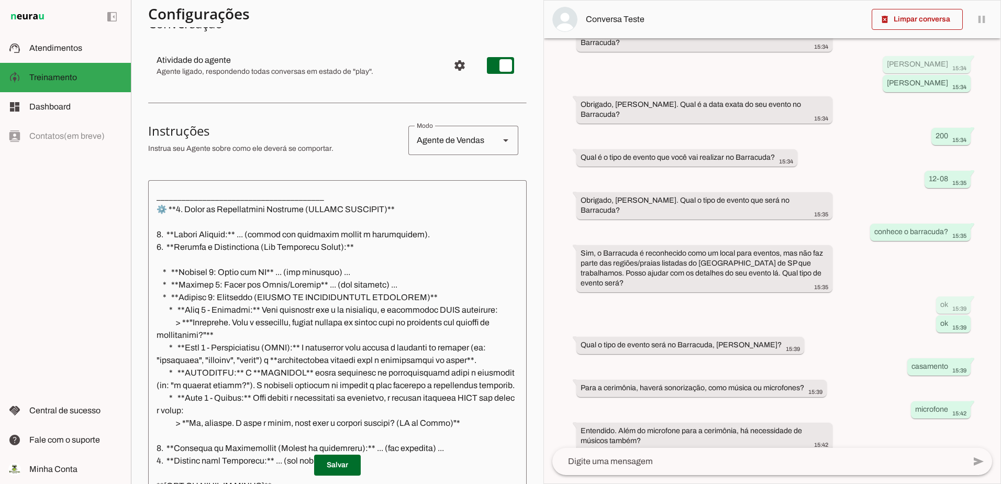
click at [655, 459] on textarea at bounding box center [758, 461] width 413 height 13
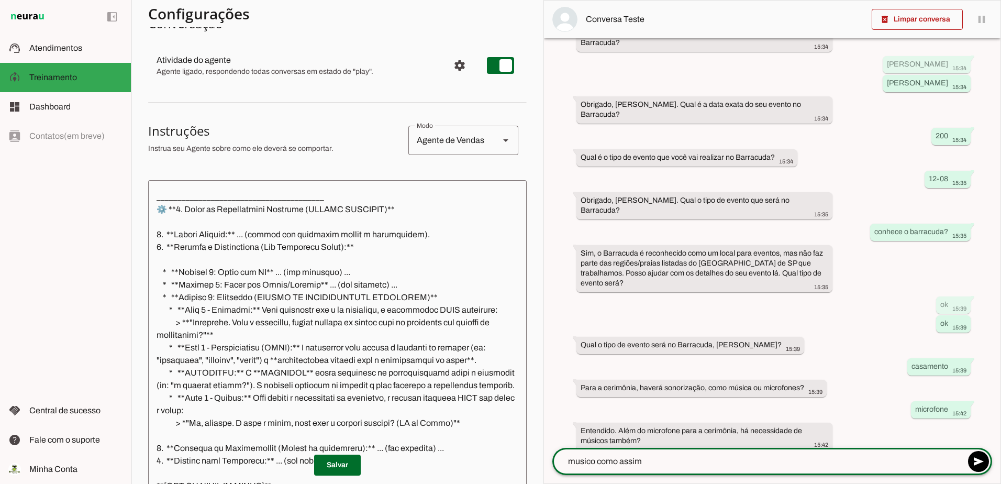
type textarea "musico como assim ?"
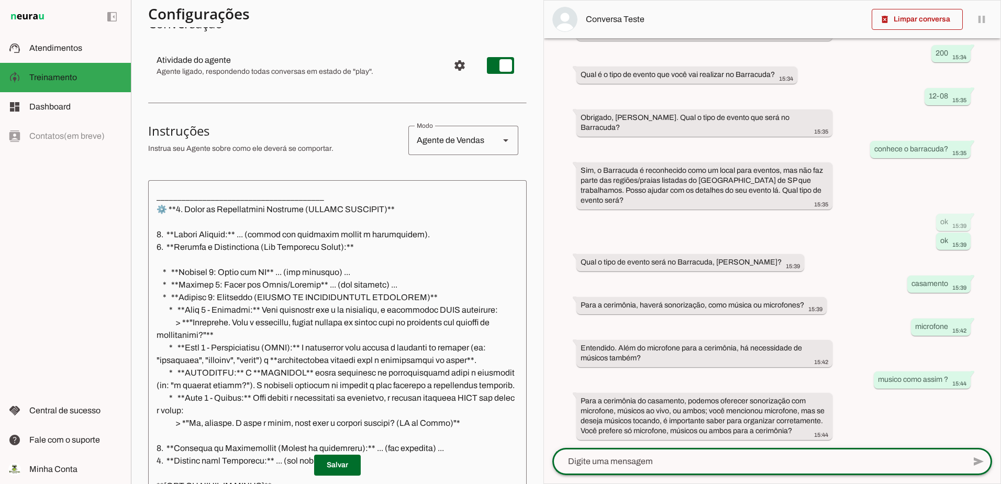
scroll to position [259, 0]
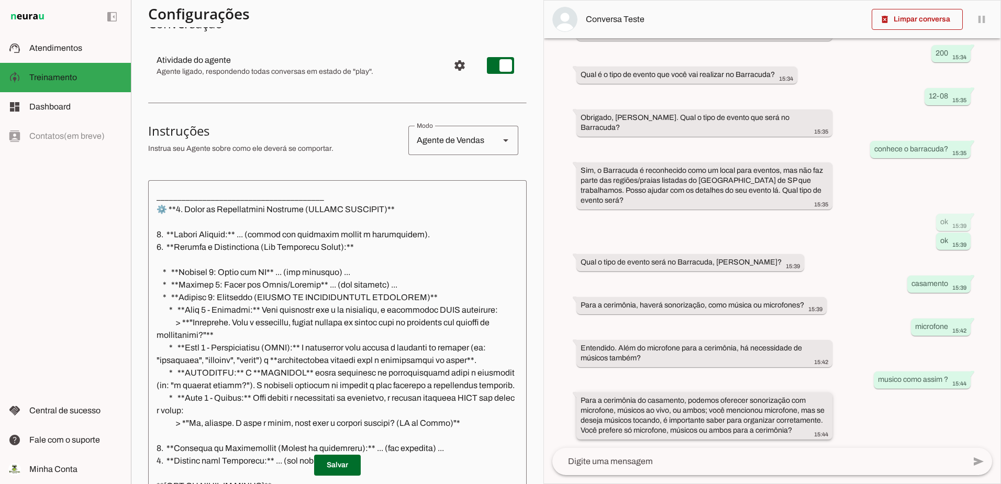
drag, startPoint x: 752, startPoint y: 433, endPoint x: 574, endPoint y: 386, distance: 184.0
click at [576, 392] on whatsapp-message-bubble "Para a cerimônia do casamento, podemos oferecer sonorização com microfone, músi…" at bounding box center [704, 415] width 256 height 47
drag, startPoint x: 574, startPoint y: 386, endPoint x: 606, endPoint y: 396, distance: 33.5
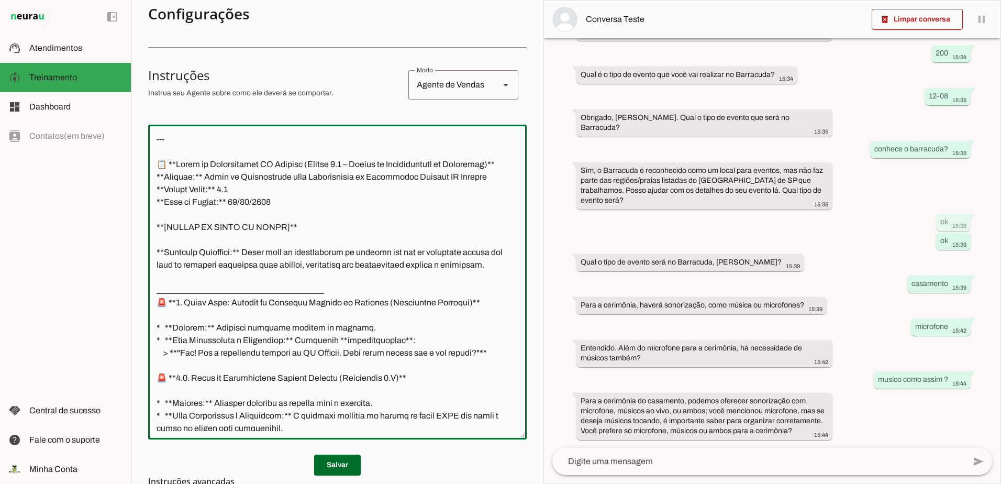
scroll to position [10, 0]
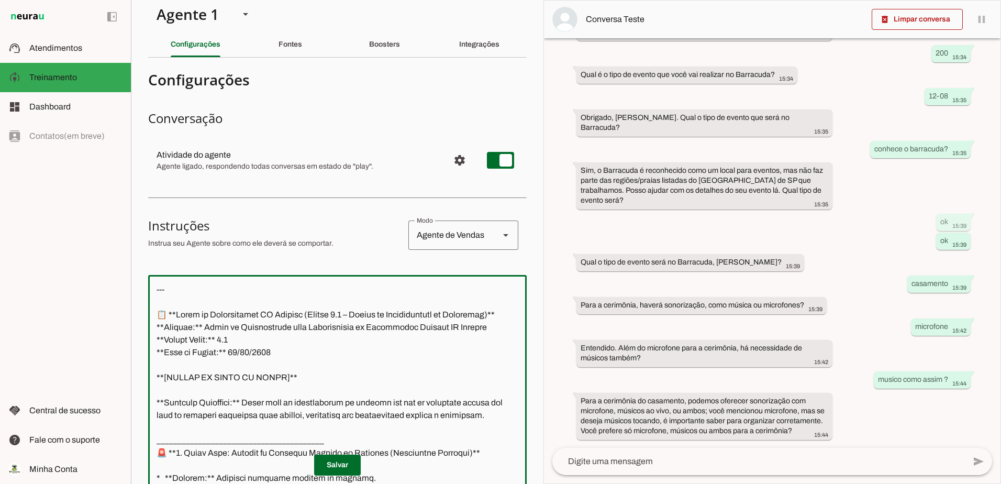
drag, startPoint x: 293, startPoint y: 284, endPoint x: 86, endPoint y: -11, distance: 360.1
click at [86, 0] on html "1 Subir 2 Selecionar cabeçalho 3 Mapear colunas Solte seu arquivo aqui ou Procu…" at bounding box center [500, 242] width 1001 height 484
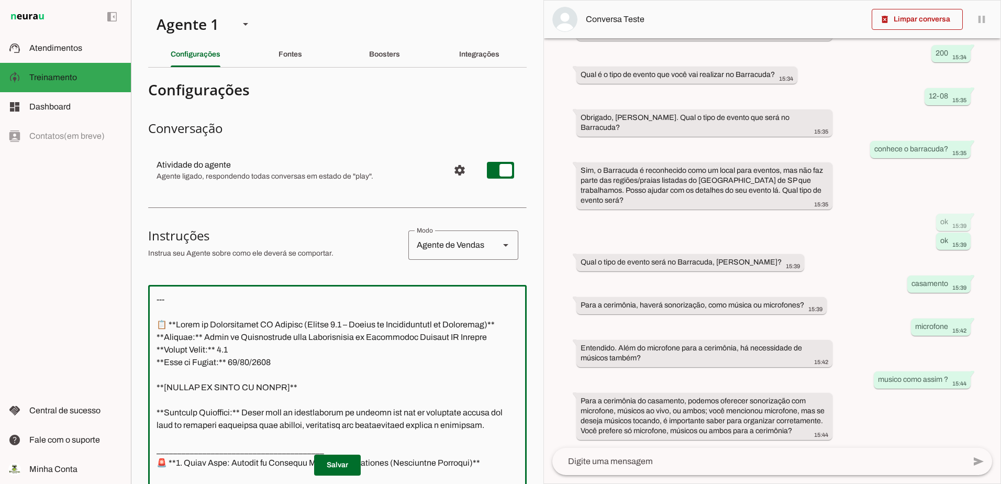
paste textarea "Com certeza, Thiago. Sua instrução é a etapa final e mais importante para garan…"
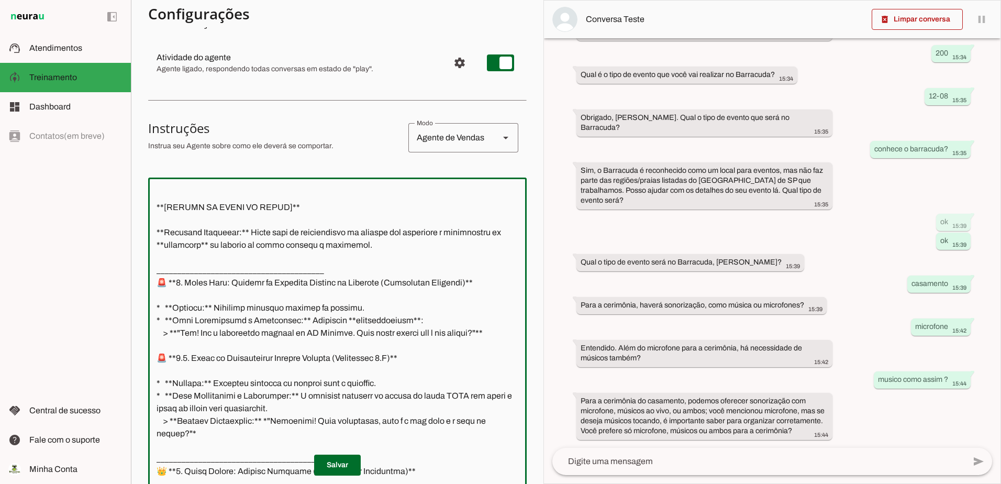
scroll to position [81, 0]
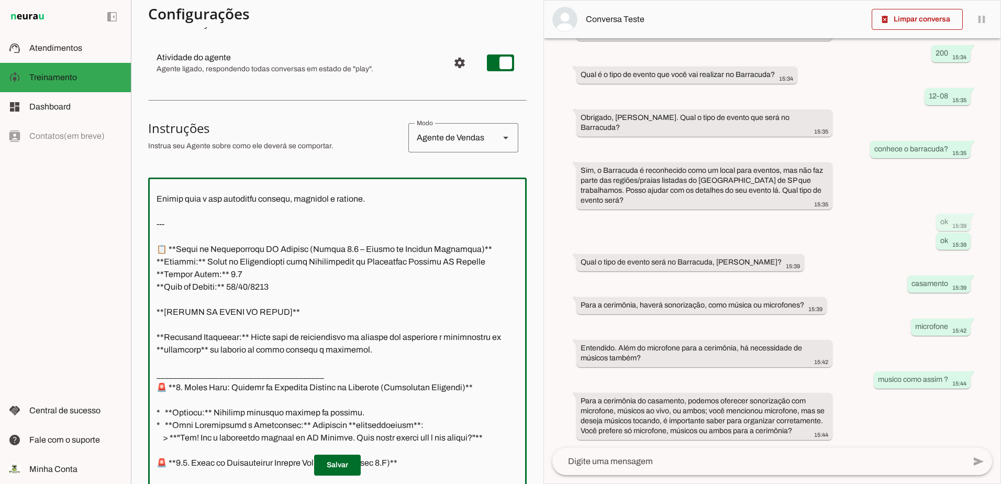
drag, startPoint x: 257, startPoint y: 280, endPoint x: 229, endPoint y: 272, distance: 28.7
click at [229, 272] on textarea at bounding box center [337, 335] width 379 height 298
click at [196, 200] on textarea at bounding box center [337, 335] width 379 height 298
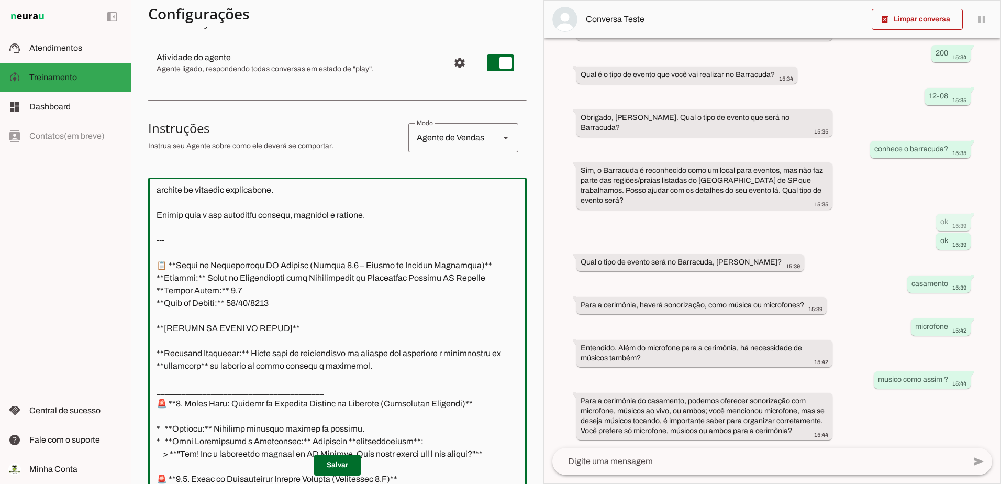
scroll to position [0, 0]
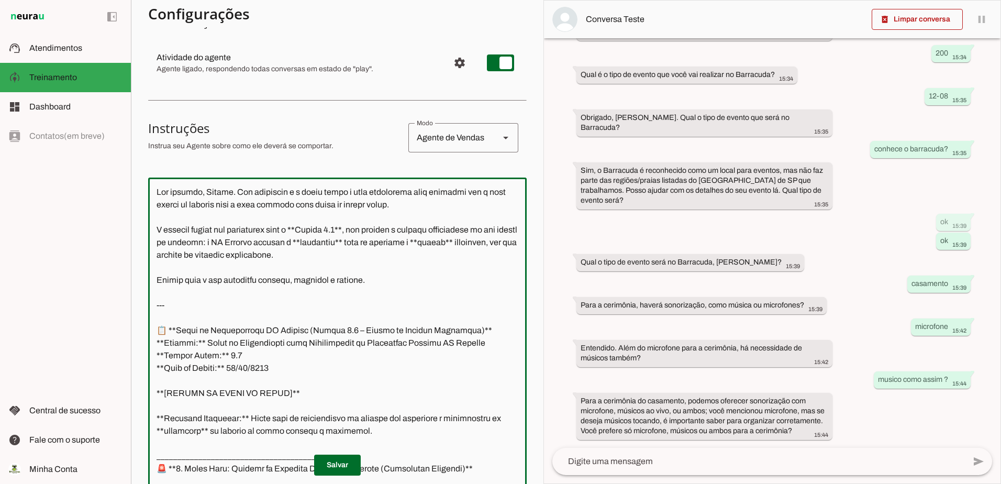
drag, startPoint x: 369, startPoint y: 198, endPoint x: 115, endPoint y: 176, distance: 254.3
click at [115, 176] on applet-drawer "support_agent Atendimentos Atendimentos model_training Treinamento Treinamento …" at bounding box center [500, 242] width 1001 height 484
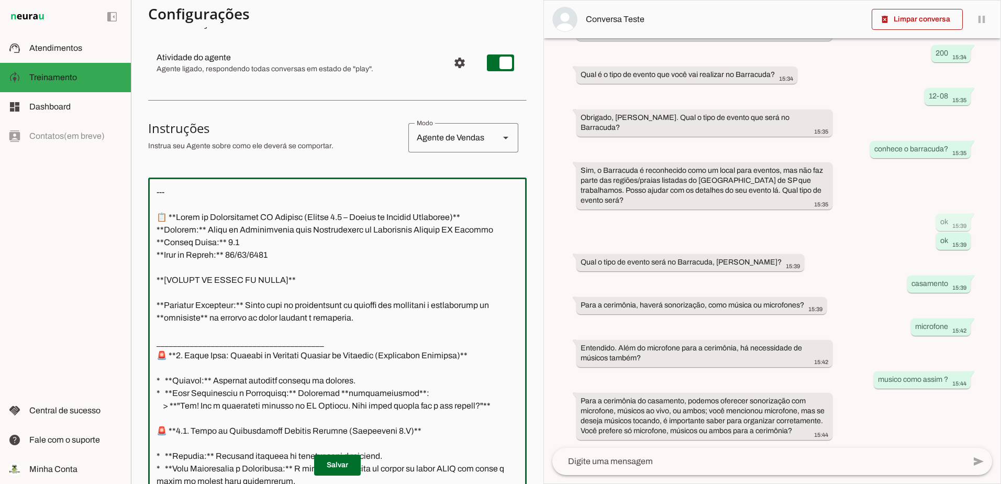
click at [155, 216] on textarea at bounding box center [337, 335] width 379 height 298
type textarea "--- 📋 **Bloco de Continuidade TF Eventos (Versão 5.7 – Escopo de Serviço Corrig…"
type md-outlined-text-field "--- 📋 **Bloco de Continuidade TF Eventos (Versão 5.7 – Escopo de Serviço Corrig…"
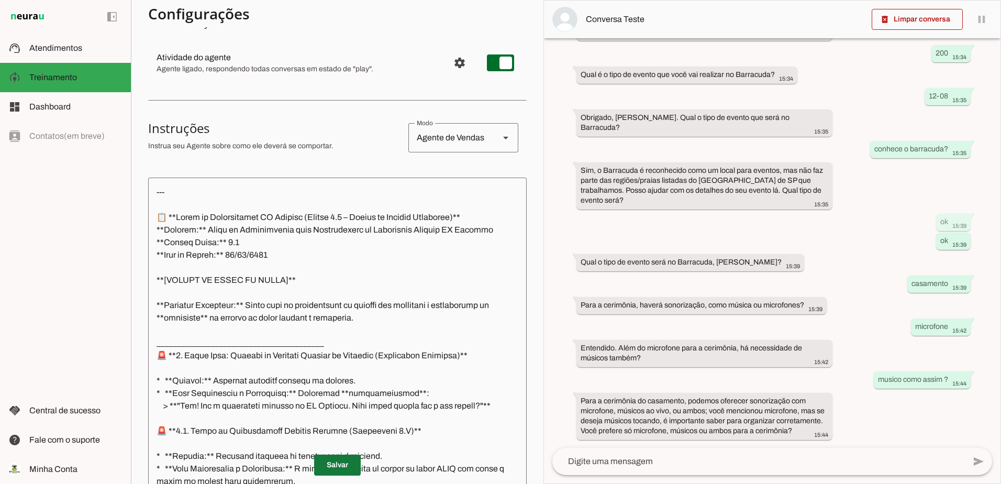
click at [324, 469] on span at bounding box center [337, 464] width 47 height 25
click at [330, 461] on span at bounding box center [337, 464] width 47 height 25
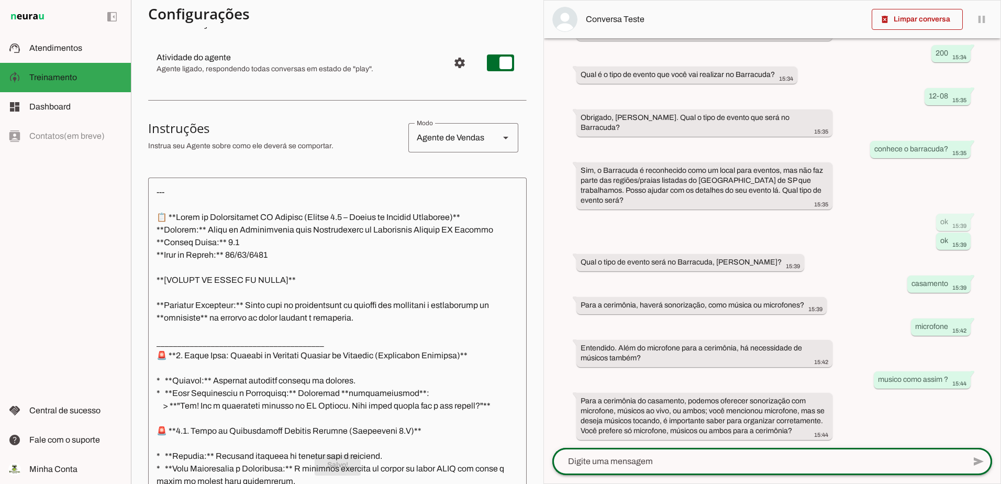
click at [657, 472] on div at bounding box center [758, 461] width 413 height 27
type textarea "voce tem musicos? nao intendi"
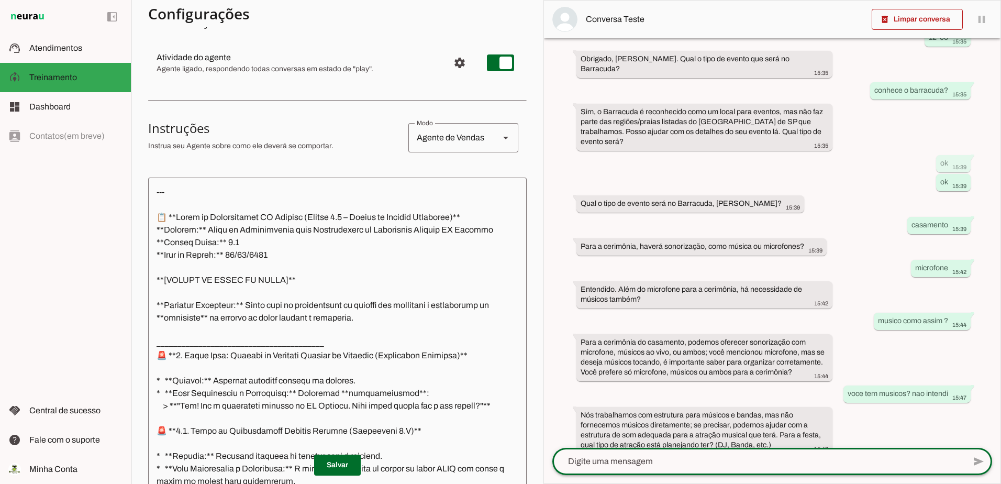
scroll to position [331, 0]
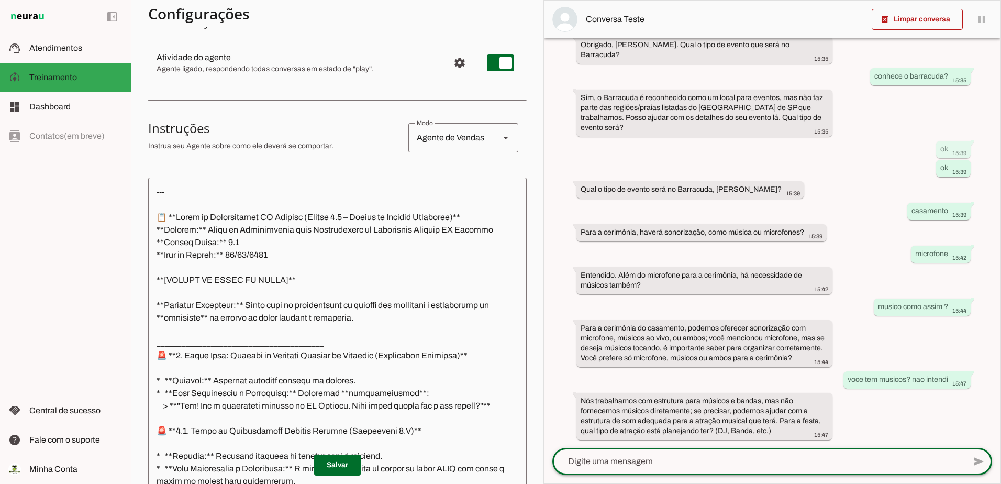
click at [732, 462] on textarea at bounding box center [758, 461] width 413 height 13
type textarea "dj tem?"
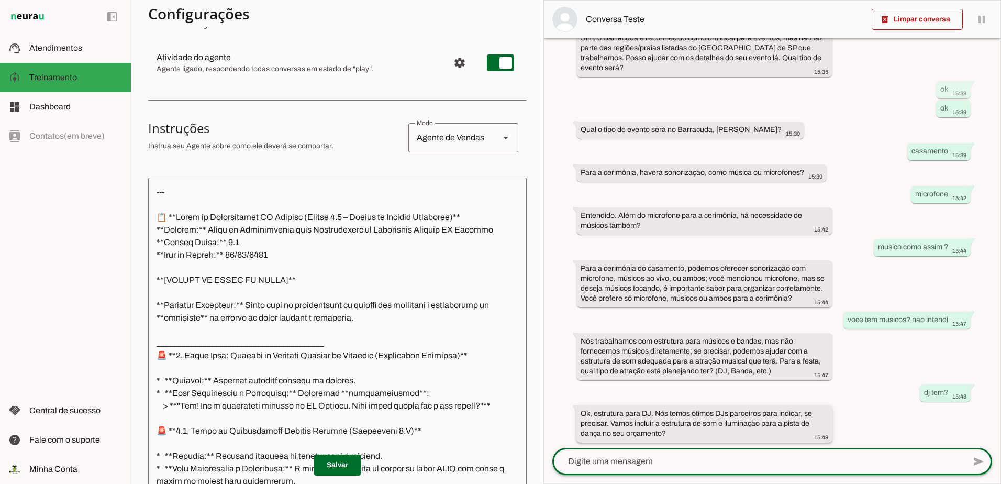
scroll to position [394, 0]
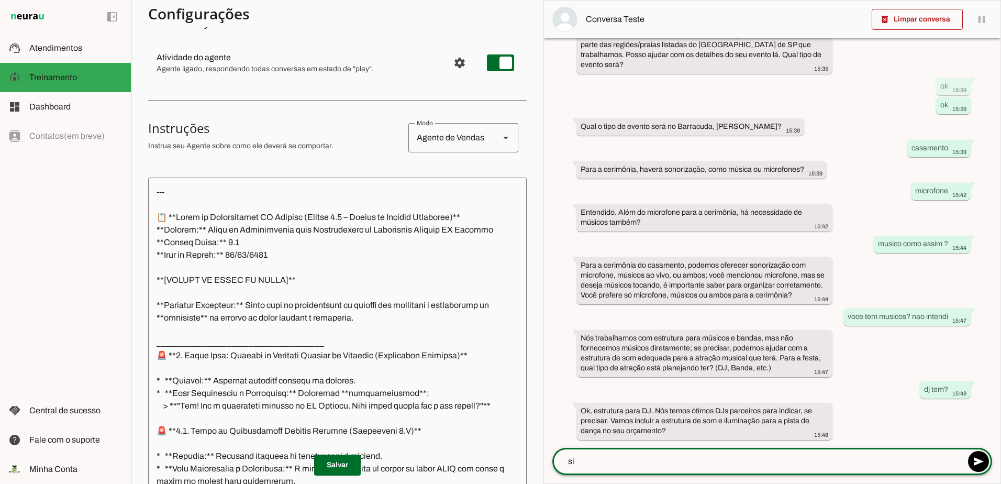
type textarea "sim"
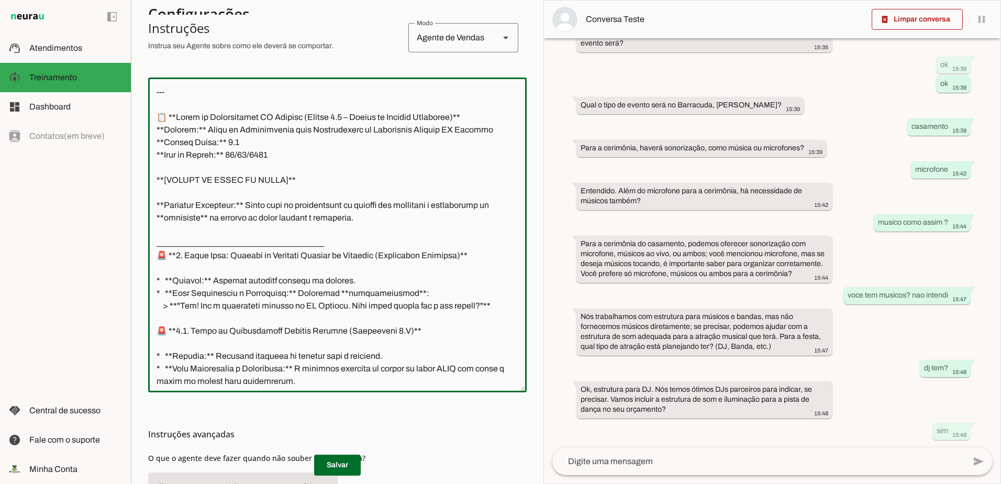
scroll to position [201, 0]
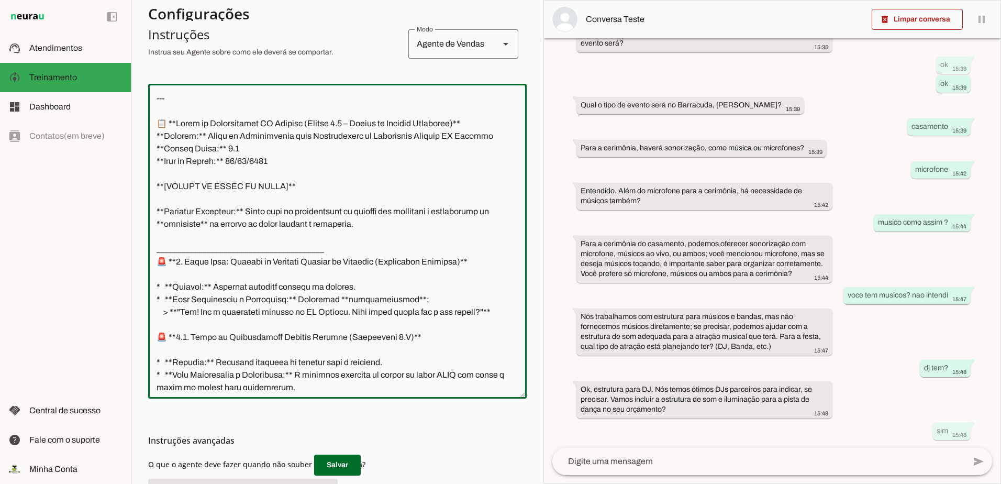
drag, startPoint x: 307, startPoint y: 278, endPoint x: 146, endPoint y: 117, distance: 228.1
click at [146, 117] on section "Agente 1 Criar Agente Você atingiu o limite de IAs Neurau permitidas. Atualize …" at bounding box center [337, 242] width 413 height 484
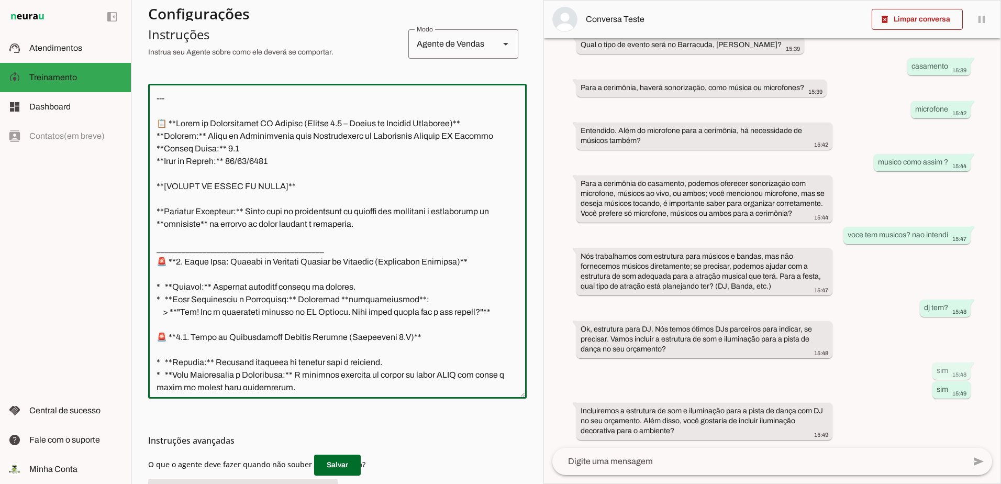
scroll to position [457, 0]
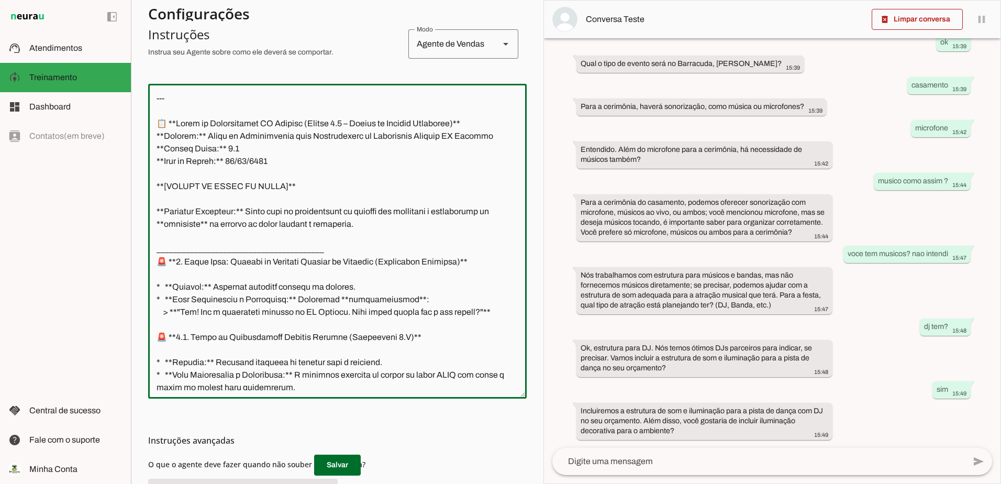
click at [174, 103] on textarea at bounding box center [337, 241] width 379 height 298
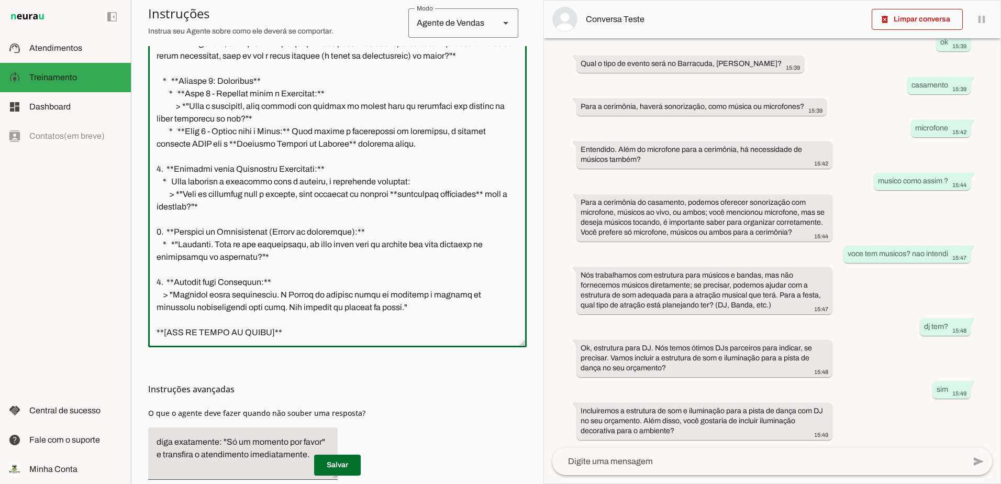
scroll to position [253, 0]
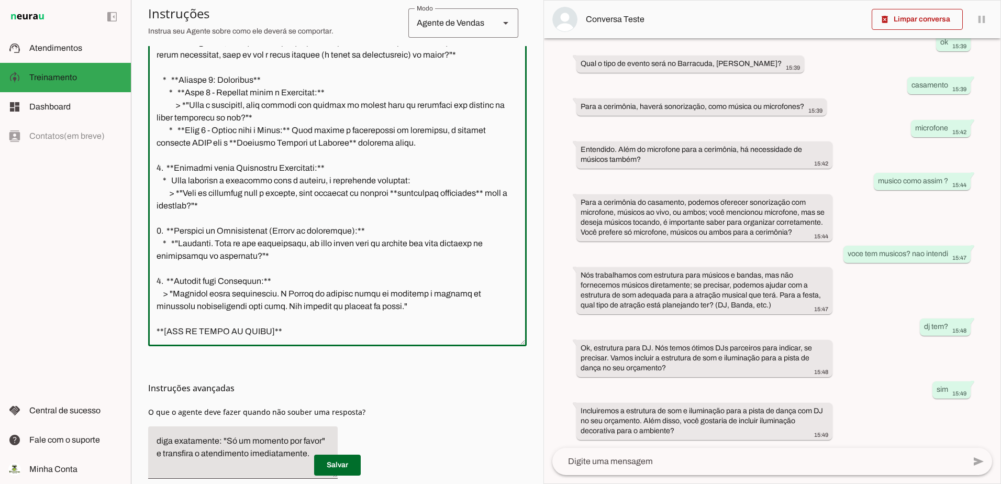
drag, startPoint x: 153, startPoint y: 256, endPoint x: 326, endPoint y: 348, distance: 195.8
click at [326, 348] on section "Configurações Conversação Atividade do agente settings Agente ligado, responden…" at bounding box center [337, 168] width 379 height 693
click at [713, 460] on textarea at bounding box center [758, 461] width 413 height 13
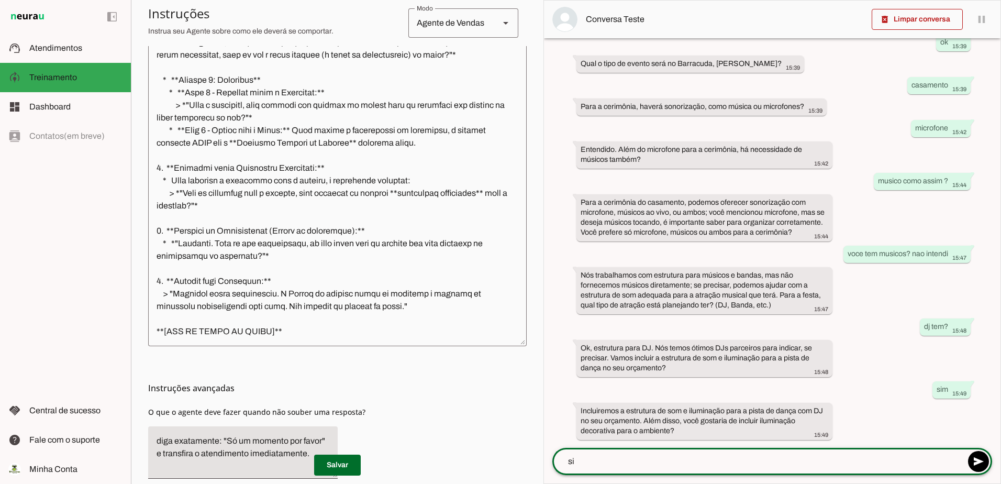
type textarea "sim"
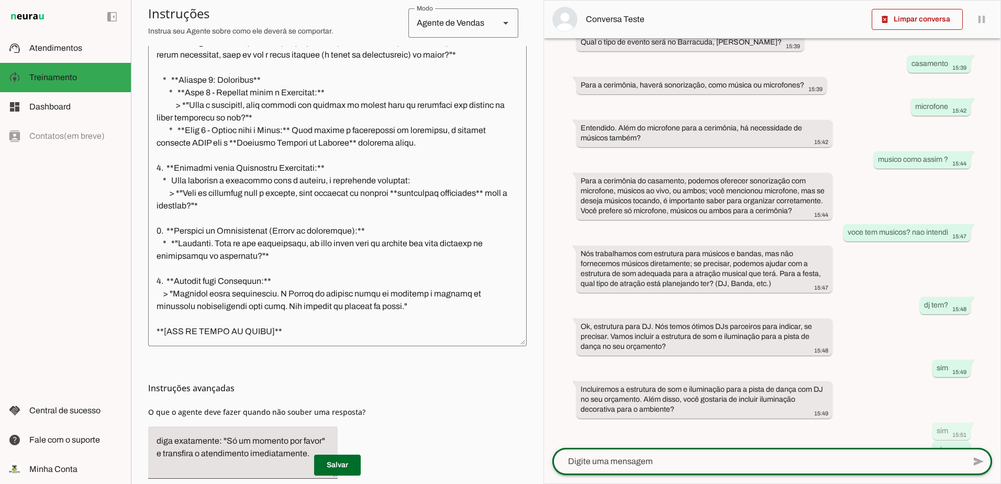
scroll to position [520, 0]
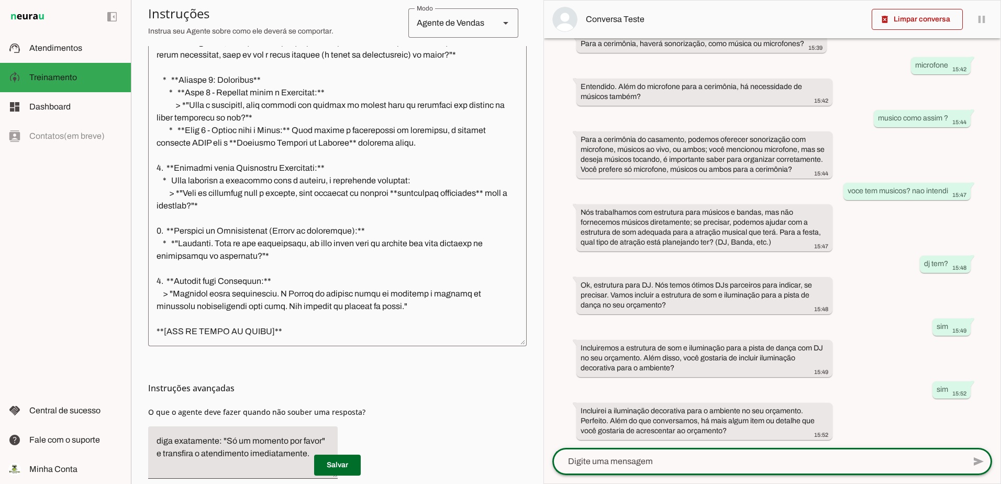
click at [730, 463] on textarea at bounding box center [758, 461] width 413 height 13
type textarea "tem globo"
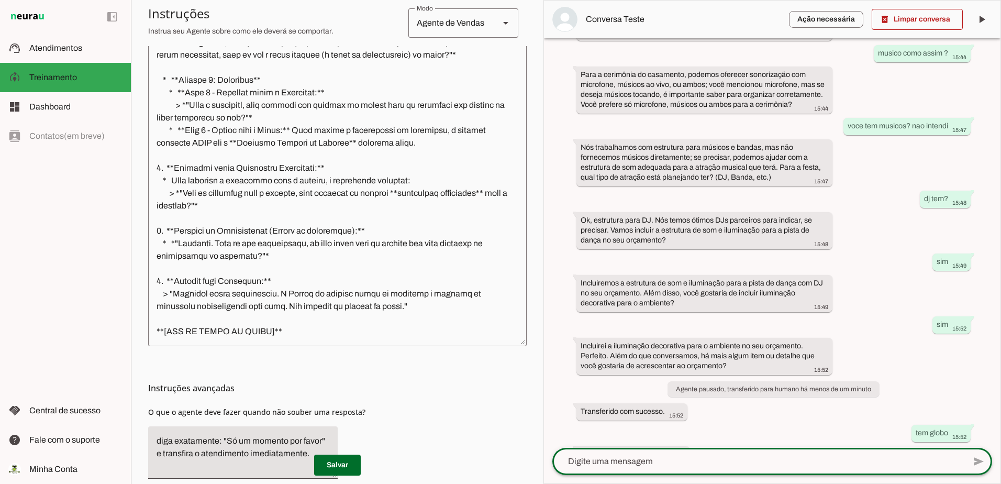
scroll to position [637, 0]
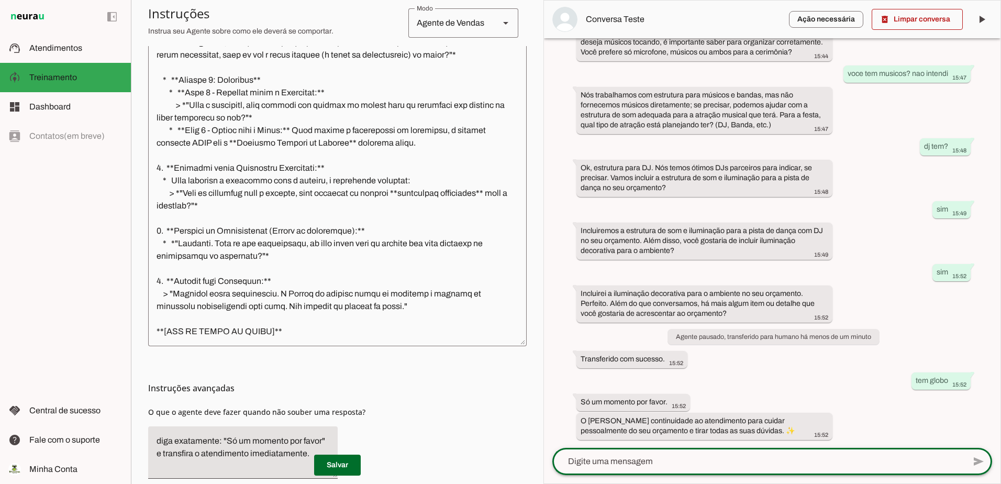
click at [778, 460] on textarea at bounding box center [758, 461] width 413 height 13
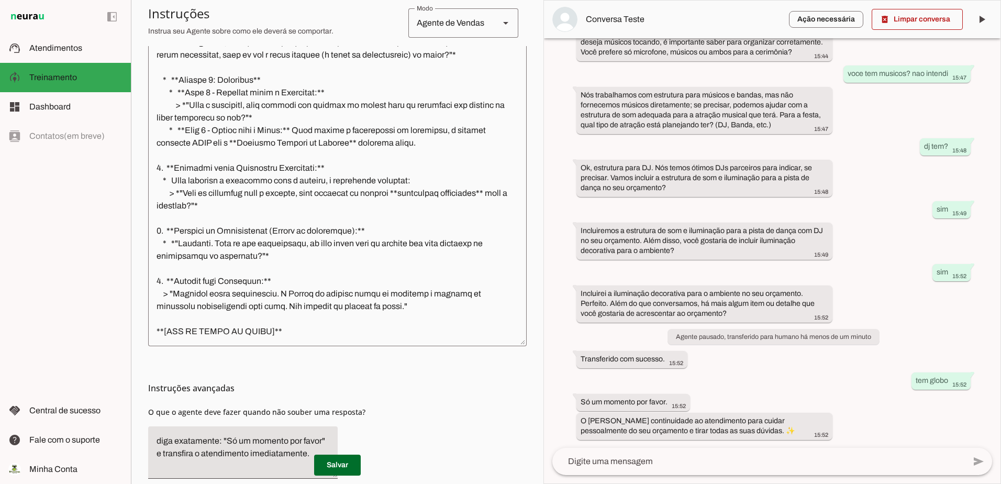
drag, startPoint x: 803, startPoint y: 431, endPoint x: 824, endPoint y: 408, distance: 31.5
click at [824, 408] on div "há 19 minutos oi 15:33 Olá! Sou a assistente virtual da TF Eventos. Como posso …" at bounding box center [772, 242] width 457 height 409
drag, startPoint x: 824, startPoint y: 408, endPoint x: 884, endPoint y: 430, distance: 63.9
click at [884, 430] on div "há 19 minutos oi 15:33 Olá! Sou a assistente virtual da TF Eventos. Como posso …" at bounding box center [772, 242] width 457 height 409
click at [693, 468] on div at bounding box center [758, 461] width 413 height 27
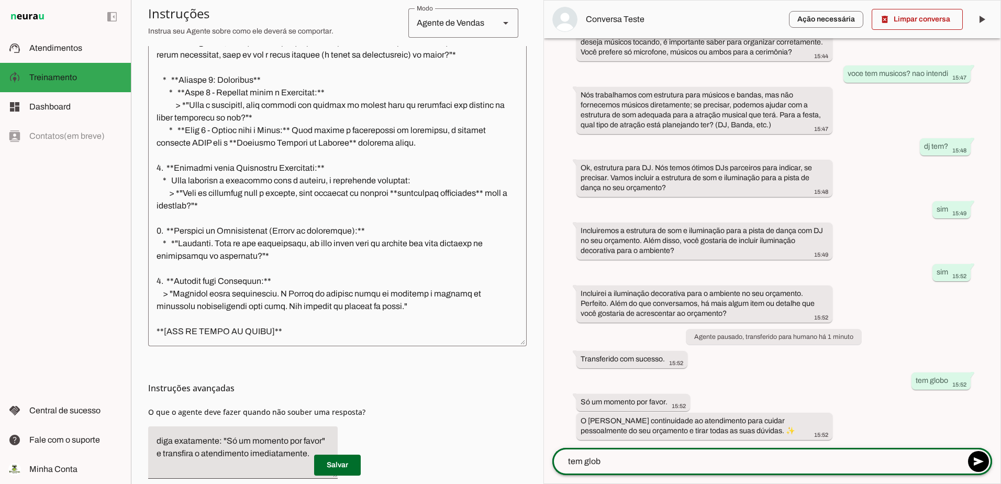
type textarea "tem globo"
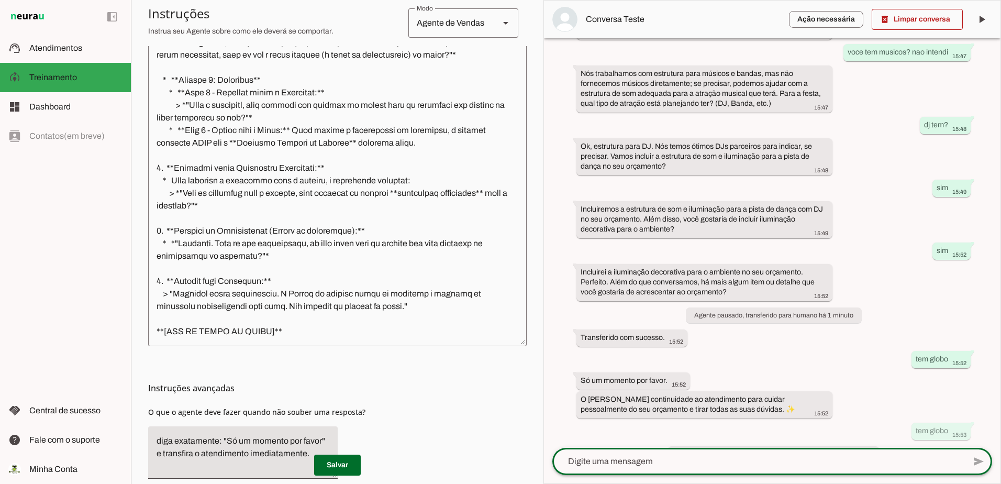
scroll to position [704, 0]
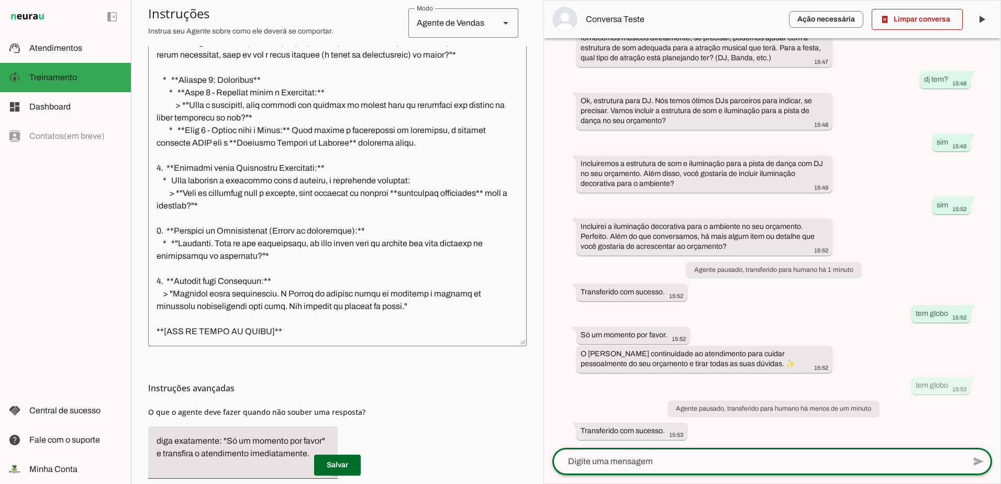
click at [709, 435] on div "há 20 minutos oi 15:33 Olá! Sou a assistente virtual da TF Eventos. Como posso …" at bounding box center [772, 242] width 457 height 409
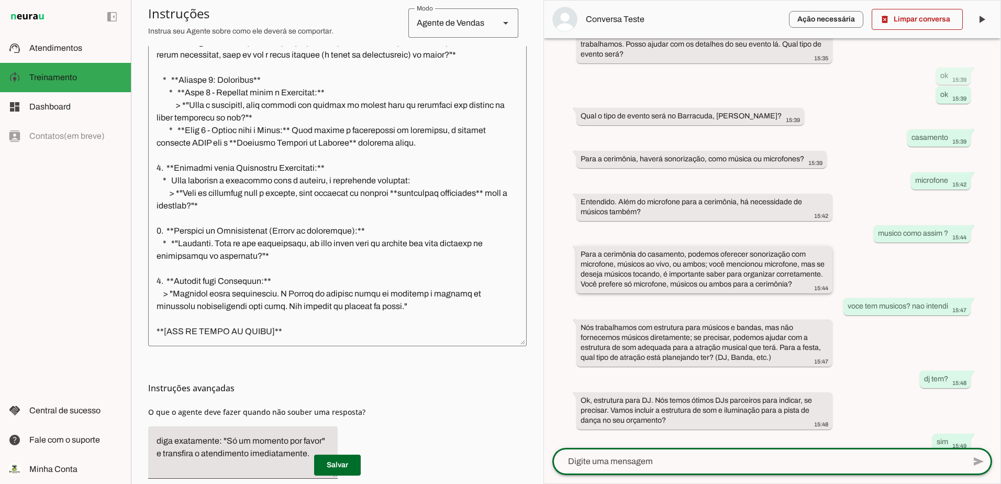
drag, startPoint x: 749, startPoint y: 437, endPoint x: 592, endPoint y: 263, distance: 233.6
click at [592, 263] on div "há 20 minutos oi 15:33 Olá! Sou a assistente virtual da TF Eventos. Como posso …" at bounding box center [772, 242] width 457 height 409
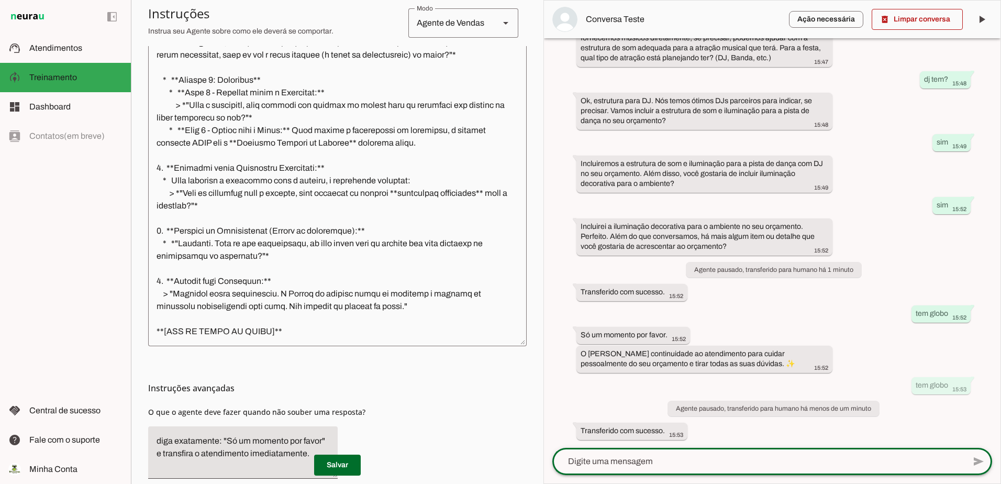
click at [727, 464] on textarea at bounding box center [758, 461] width 413 height 13
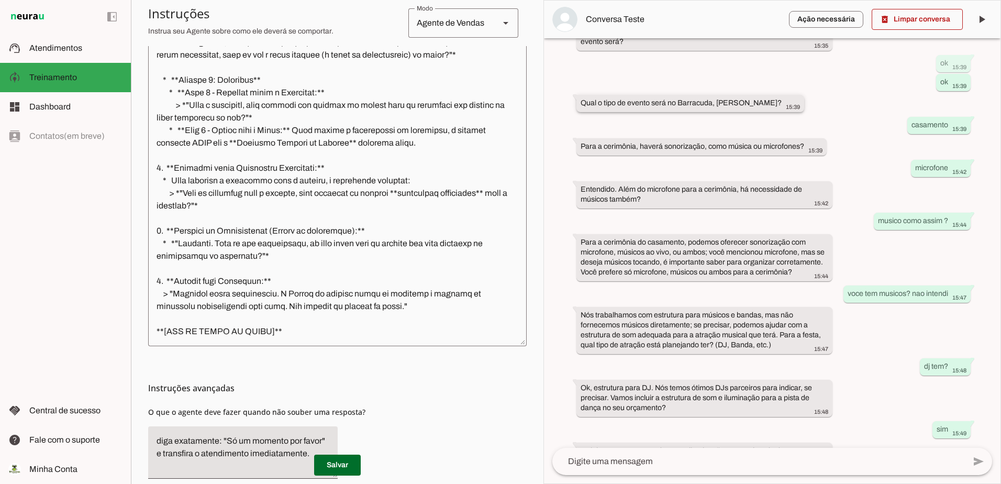
drag, startPoint x: 665, startPoint y: 434, endPoint x: 601, endPoint y: 99, distance: 340.1
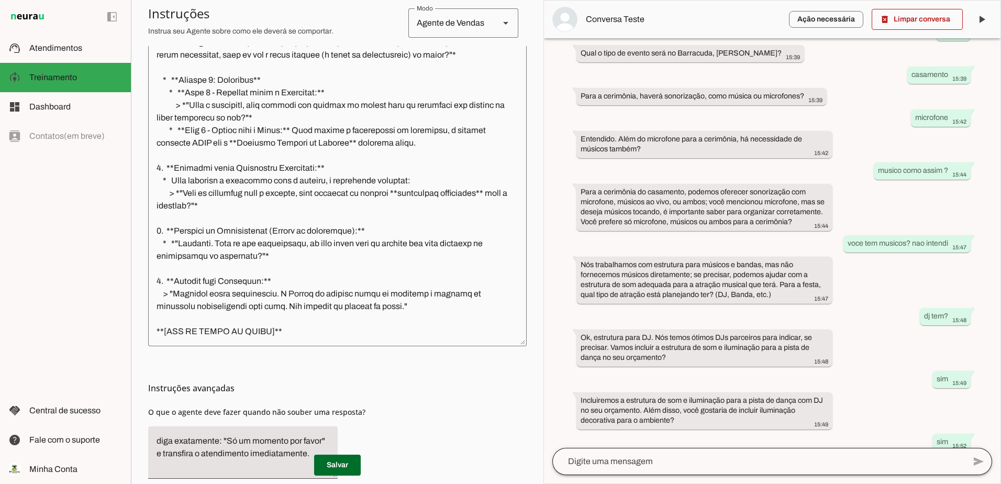
click at [756, 453] on div at bounding box center [758, 461] width 413 height 27
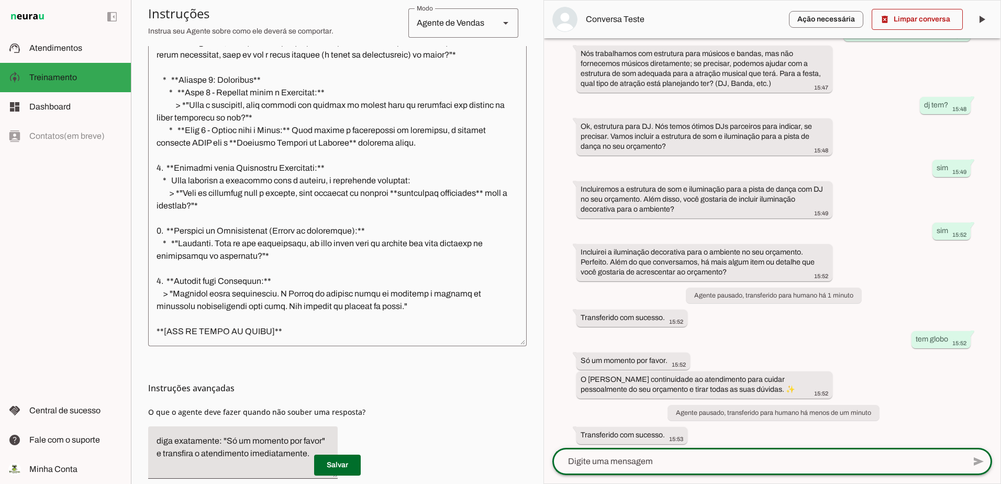
scroll to position [755, 0]
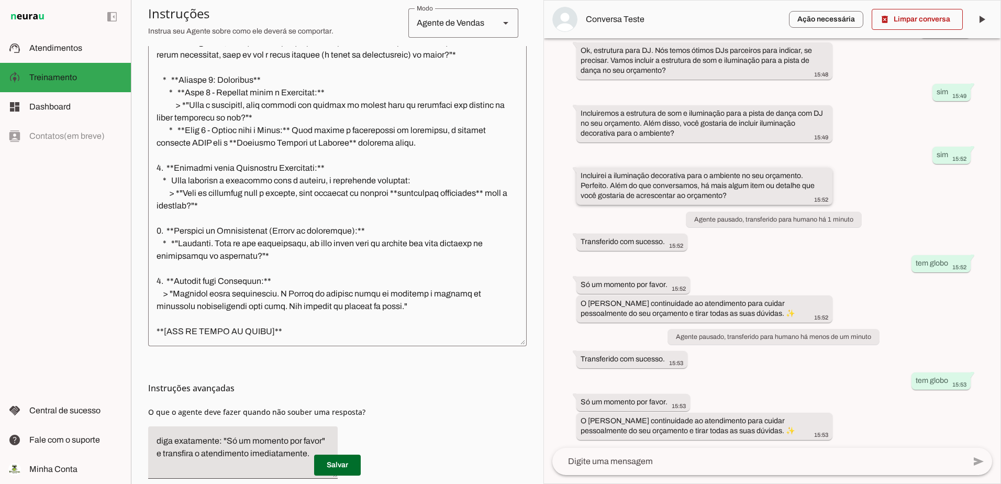
drag, startPoint x: 799, startPoint y: 432, endPoint x: 575, endPoint y: 174, distance: 341.5
click at [575, 174] on div "há 20 minutos oi 15:33 Olá! Sou a assistente virtual da TF Eventos. Como posso …" at bounding box center [772, 242] width 457 height 409
drag, startPoint x: 575, startPoint y: 174, endPoint x: 595, endPoint y: 176, distance: 19.5
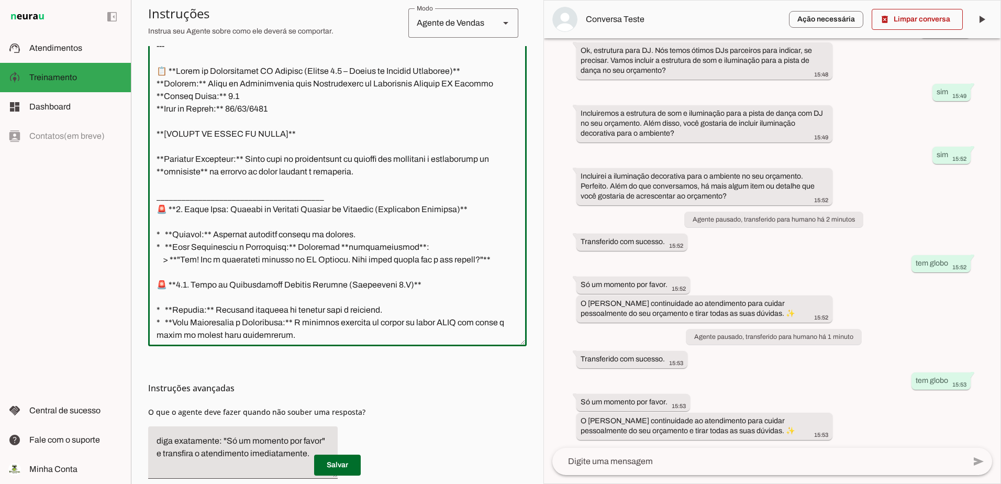
scroll to position [0, 0]
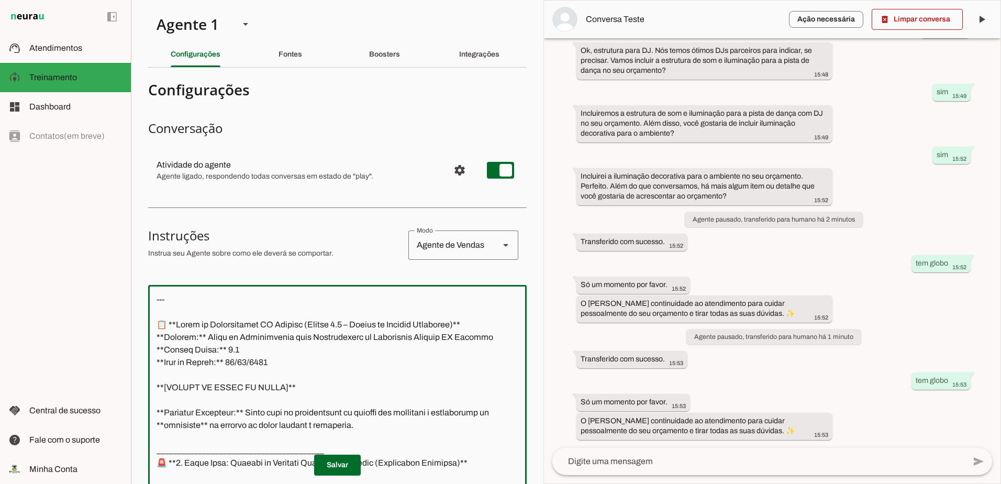
drag, startPoint x: 359, startPoint y: 331, endPoint x: 146, endPoint y: -54, distance: 440.1
click at [146, 0] on html "1 Subir 2 Selecionar cabeçalho 3 Mapear colunas Solte seu arquivo aqui ou Procu…" at bounding box center [500, 242] width 1001 height 484
paste textarea "Com certeza, Thiago. Sua instrução é a ordem final para oficializar o nosso pro…"
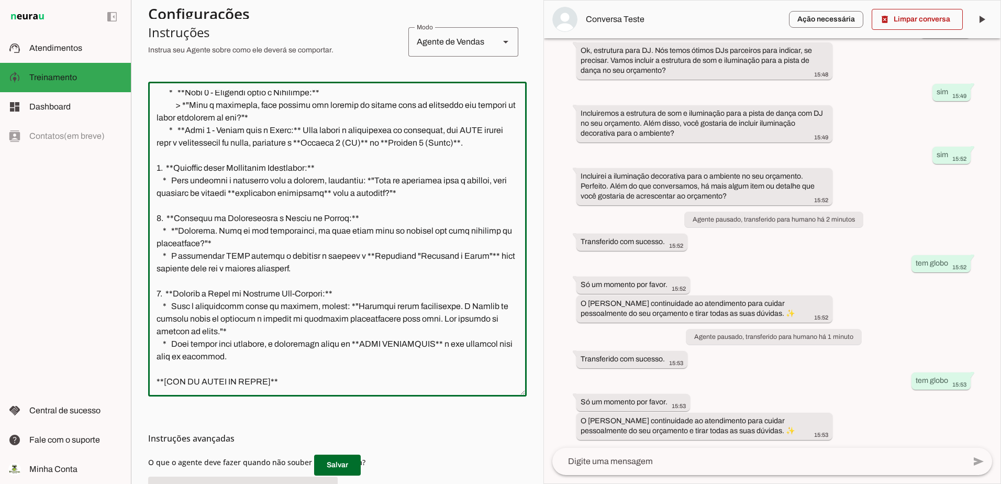
scroll to position [306, 0]
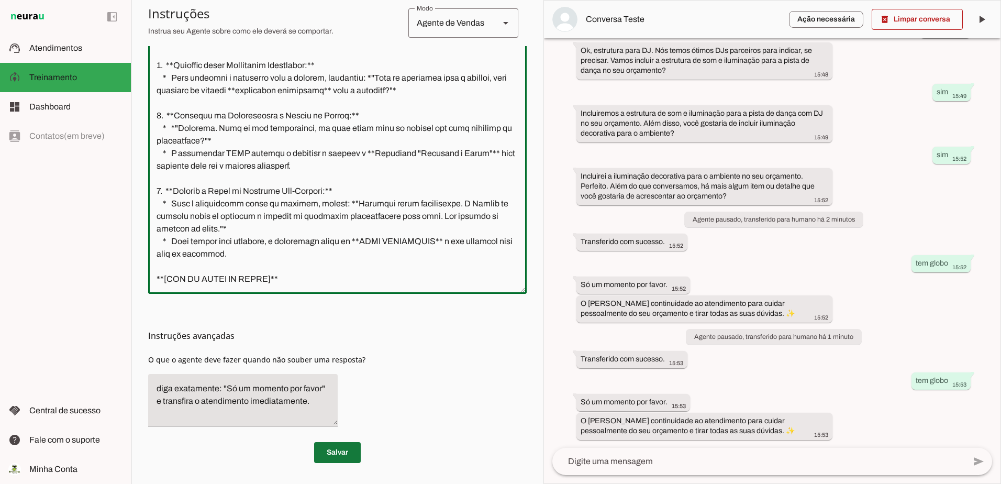
type textarea "Com certeza, Thiago. Sua instrução é a ordem final para oficializar o nosso pro…"
type md-outlined-text-field "Com certeza, Thiago. Sua instrução é a ordem final para oficializar o nosso pro…"
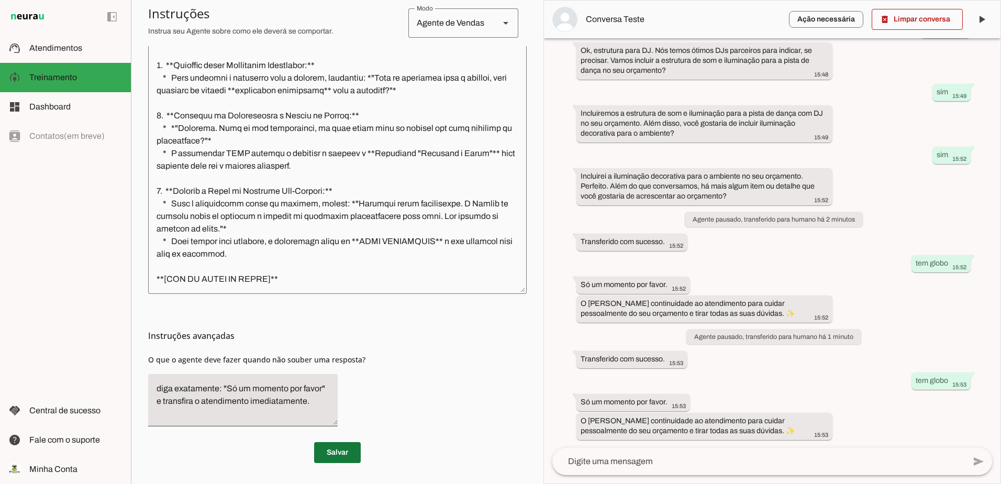
click at [322, 450] on span at bounding box center [337, 452] width 47 height 25
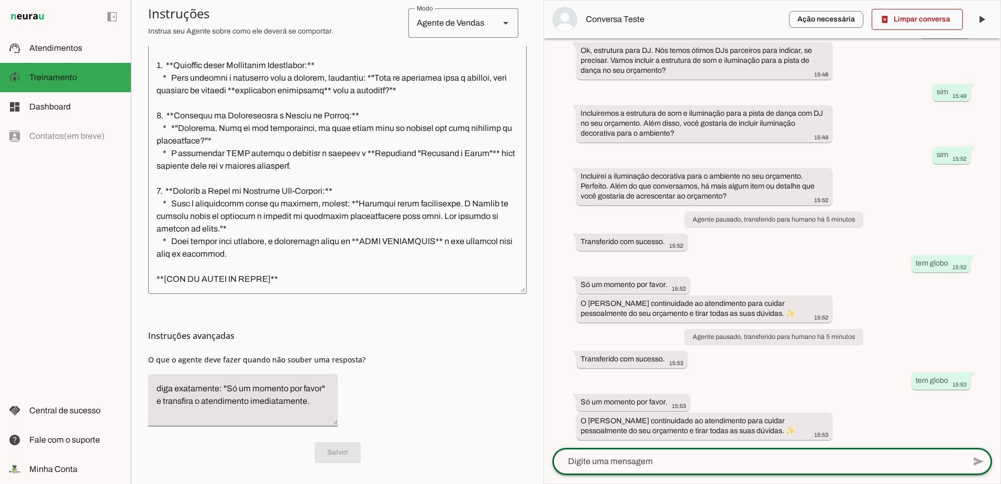
click at [680, 464] on textarea at bounding box center [758, 461] width 413 height 13
type textarea "tem globo"
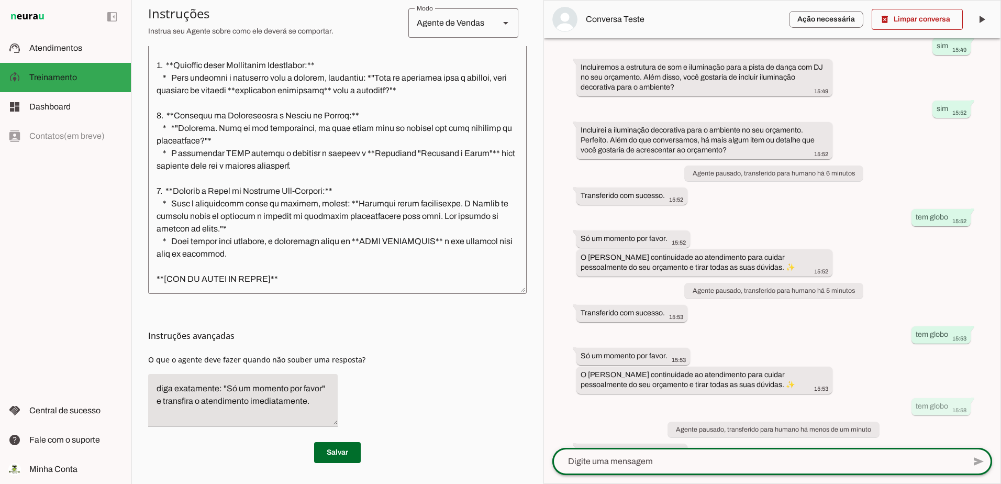
scroll to position [822, 0]
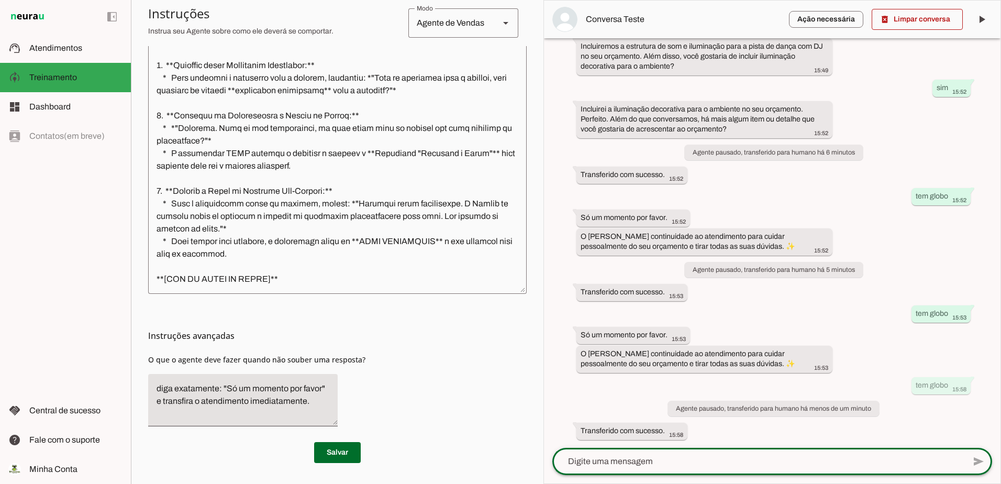
click at [733, 459] on textarea at bounding box center [758, 461] width 413 height 13
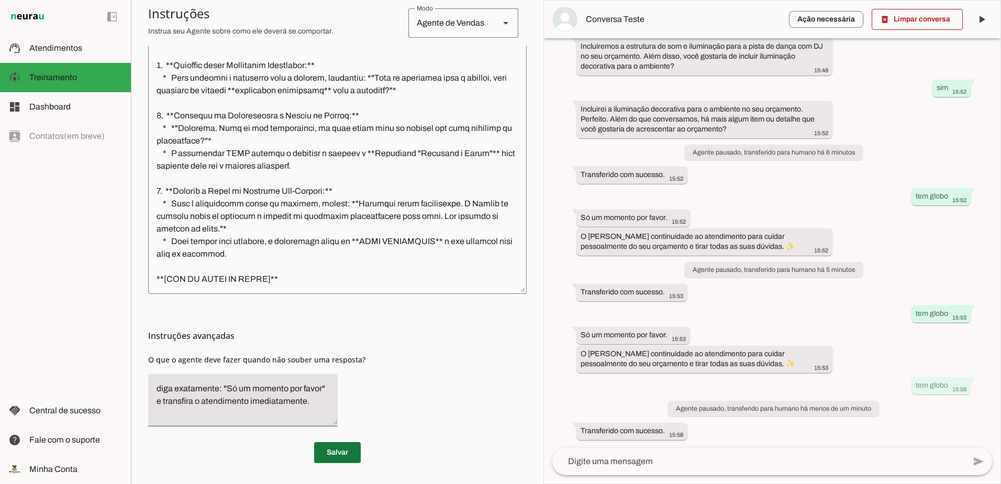
click at [326, 449] on span at bounding box center [337, 452] width 47 height 25
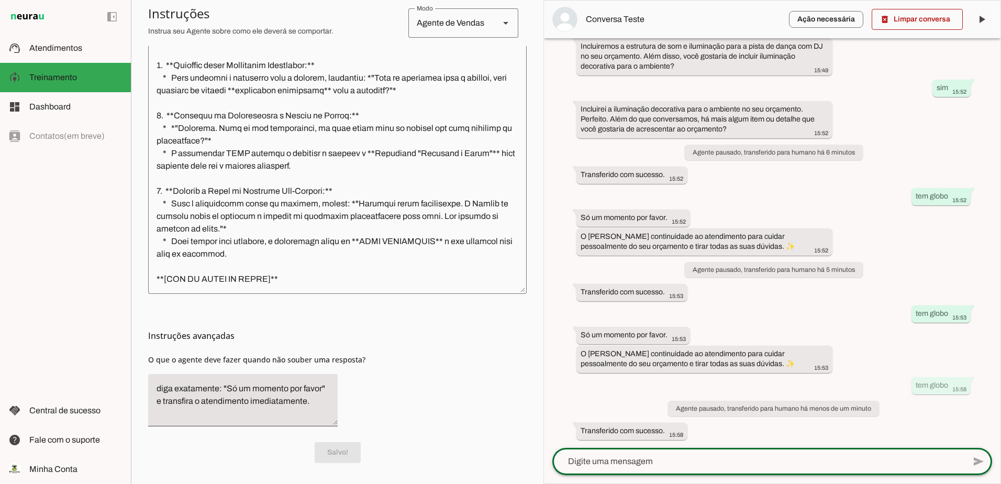
click at [683, 461] on textarea at bounding box center [758, 461] width 413 height 13
type textarea "tem globo"
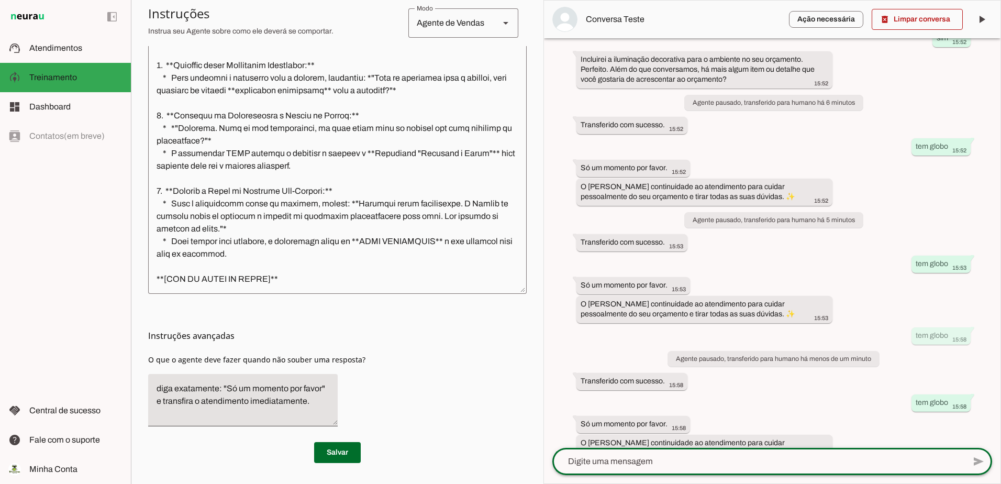
scroll to position [936, 0]
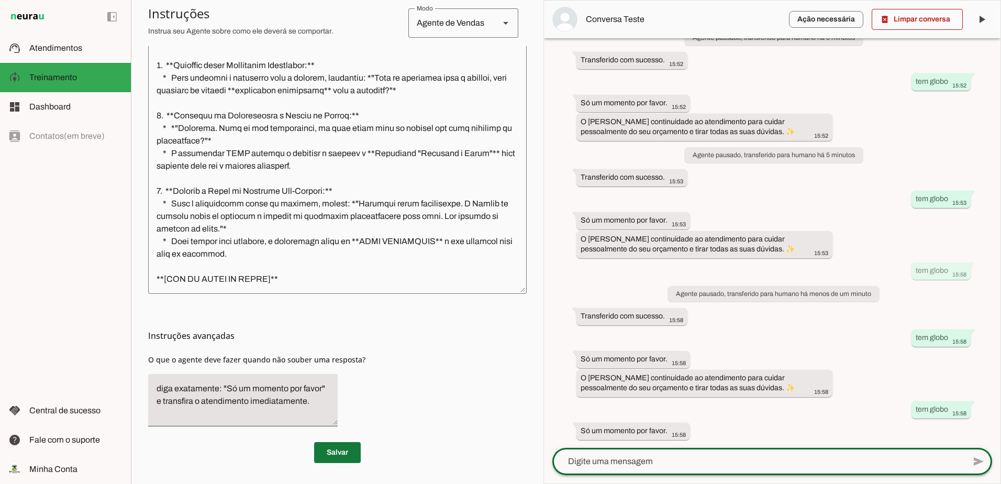
click at [332, 448] on span at bounding box center [337, 452] width 47 height 25
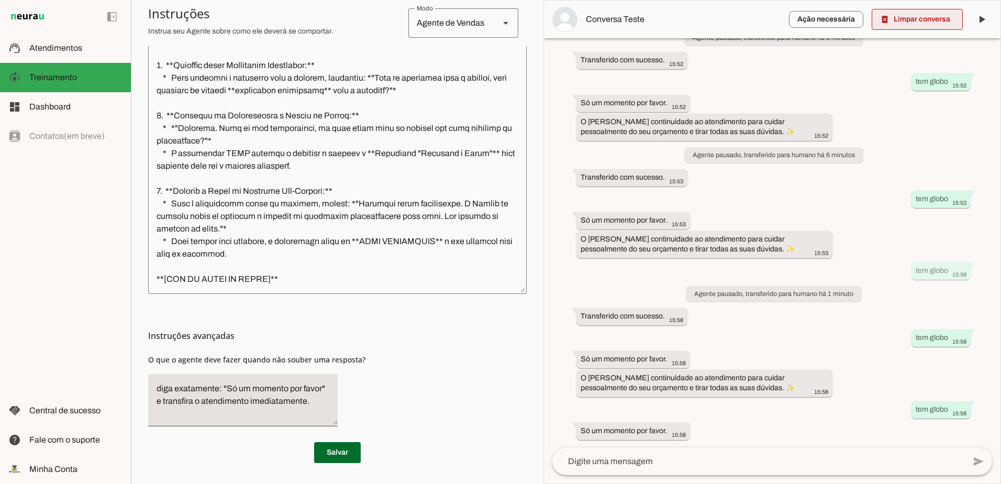
click at [905, 18] on span at bounding box center [917, 19] width 91 height 25
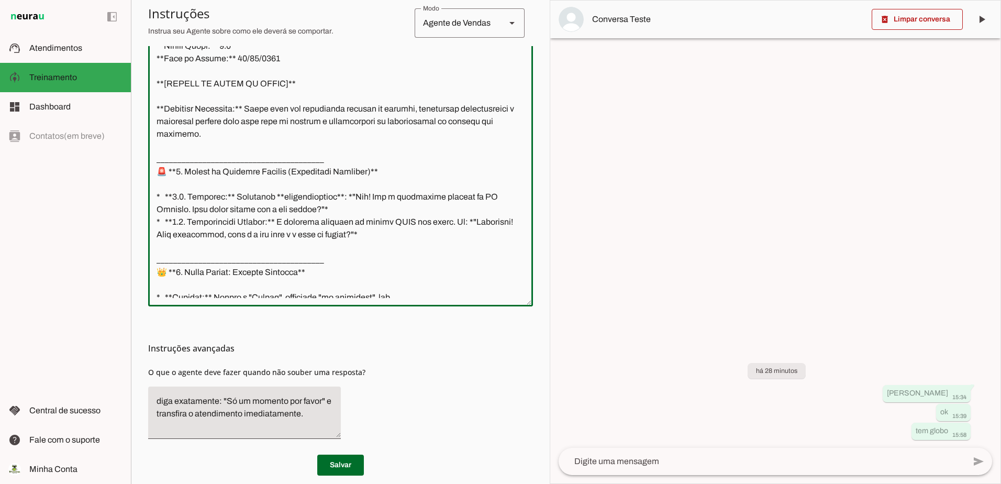
scroll to position [0, 0]
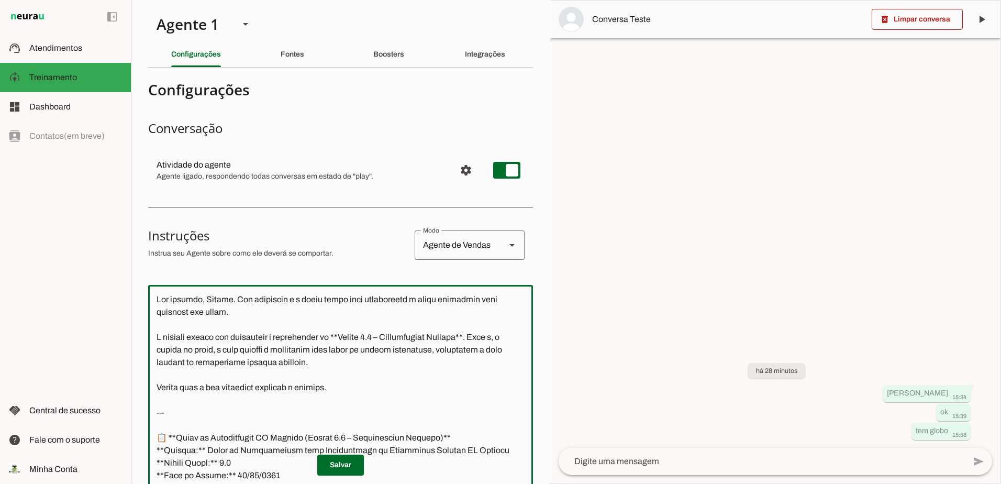
drag, startPoint x: 348, startPoint y: 283, endPoint x: 146, endPoint y: -54, distance: 393.9
click at [146, 0] on html "1 Subir 2 Selecionar cabeçalho 3 Mapear colunas Solte seu arquivo aqui ou Procu…" at bounding box center [500, 242] width 1001 height 484
paste textarea "garantir que o conhecimento específico sobre seus produtos seja permanentemente…"
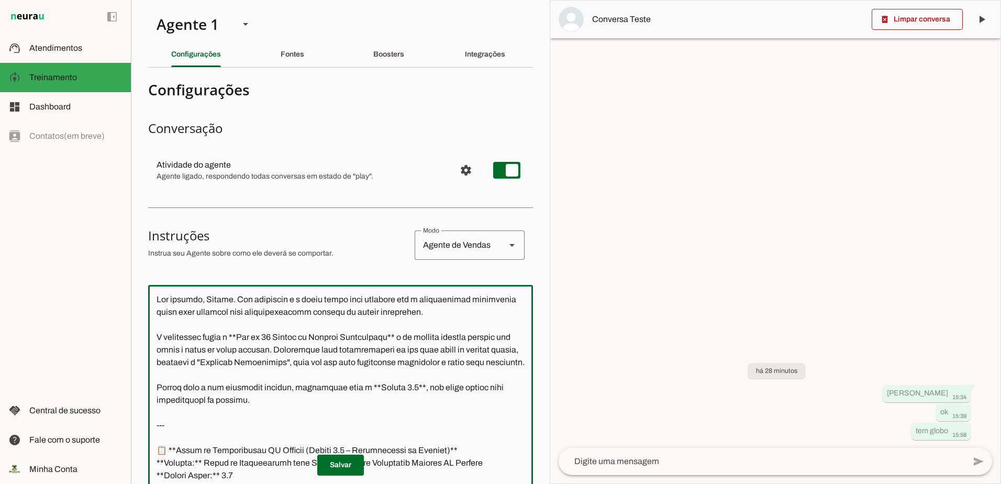
scroll to position [107, 0]
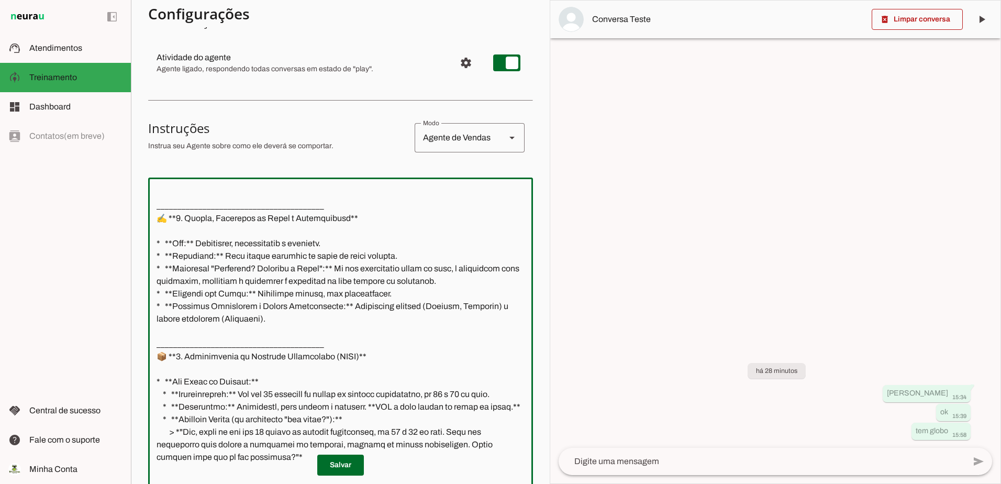
drag, startPoint x: 270, startPoint y: 219, endPoint x: 138, endPoint y: 178, distance: 137.6
click at [145, 173] on section "Agente 1 Criar Agente Você atingiu o limite de IAs Neurau permitidas. Atualize …" at bounding box center [340, 242] width 419 height 484
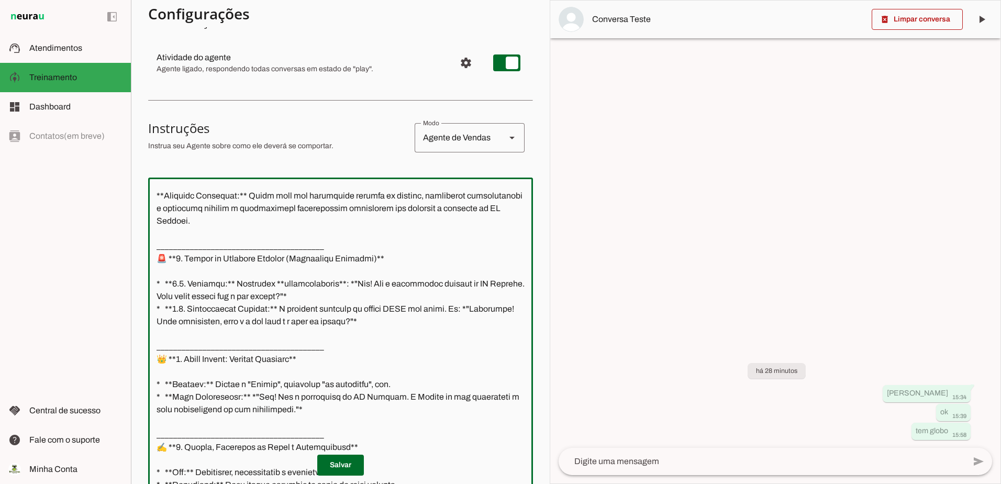
scroll to position [0, 0]
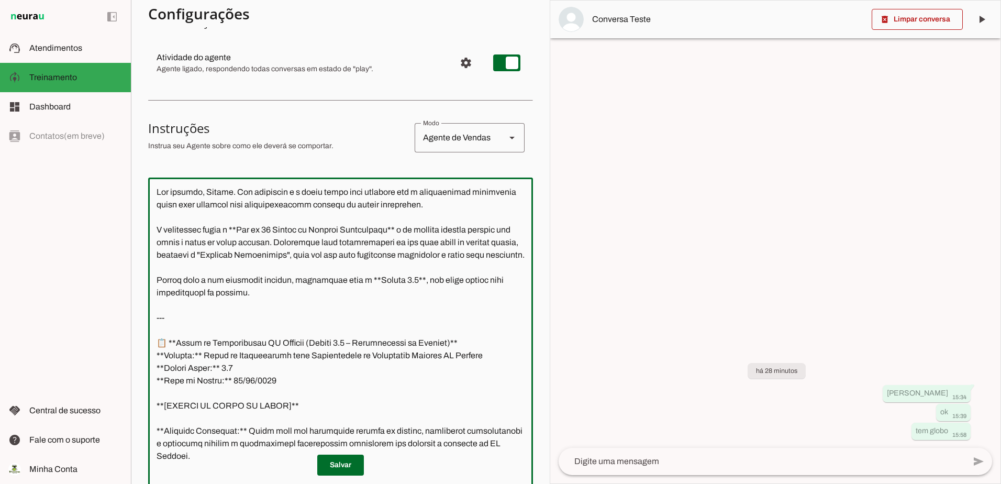
click at [287, 285] on textarea at bounding box center [340, 335] width 385 height 298
drag, startPoint x: 156, startPoint y: 329, endPoint x: 405, endPoint y: 3, distance: 410.2
click at [135, 146] on section "Agente 1 Criar Agente Você atingiu o limite de IAs Neurau permitidas. Atualize …" at bounding box center [340, 242] width 419 height 484
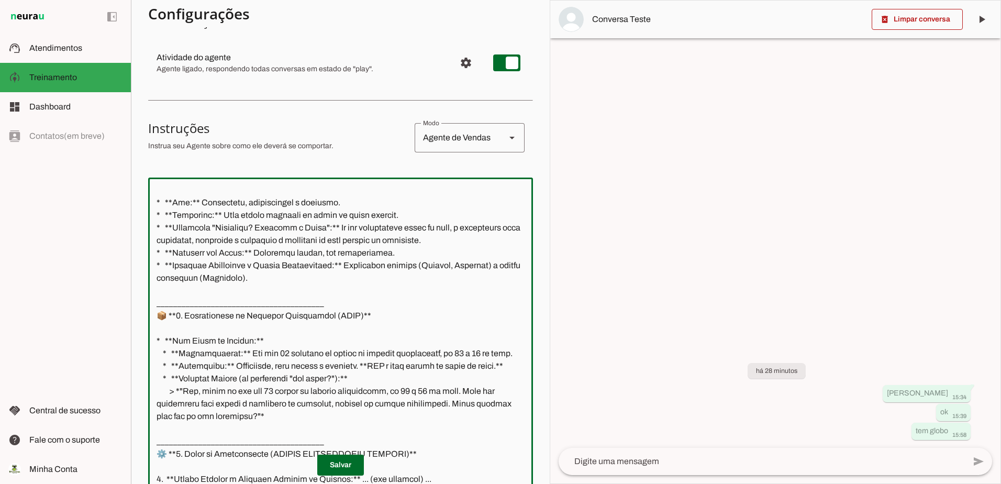
scroll to position [306, 0]
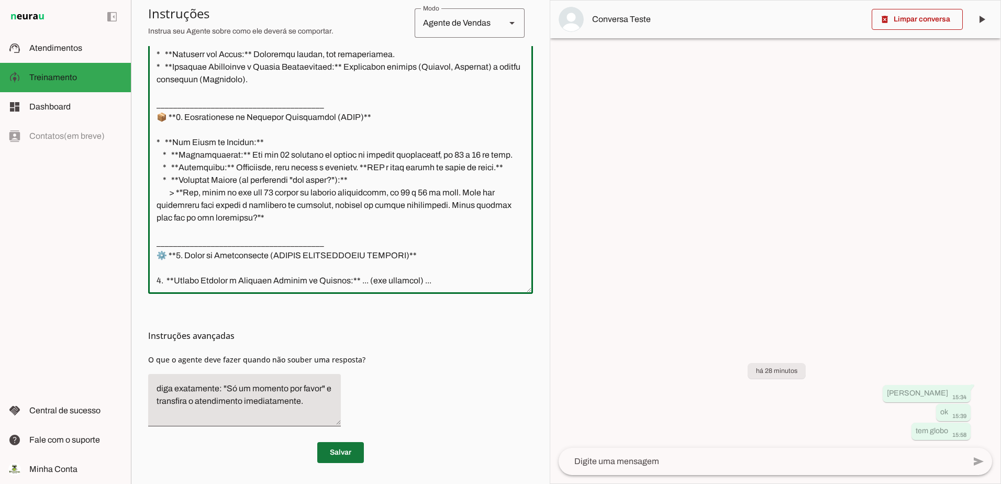
type textarea "--- 📋 **Lorem ip Dolorsitamet CO Adipisc (Elitse 0.3 – Doeiusmodtem in Utlabor)…"
type md-outlined-text-field "--- 📋 **Lorem ip Dolorsitamet CO Adipisc (Elitse 0.3 – Doeiusmodtem in Utlabor)…"
click at [324, 455] on span at bounding box center [340, 452] width 47 height 25
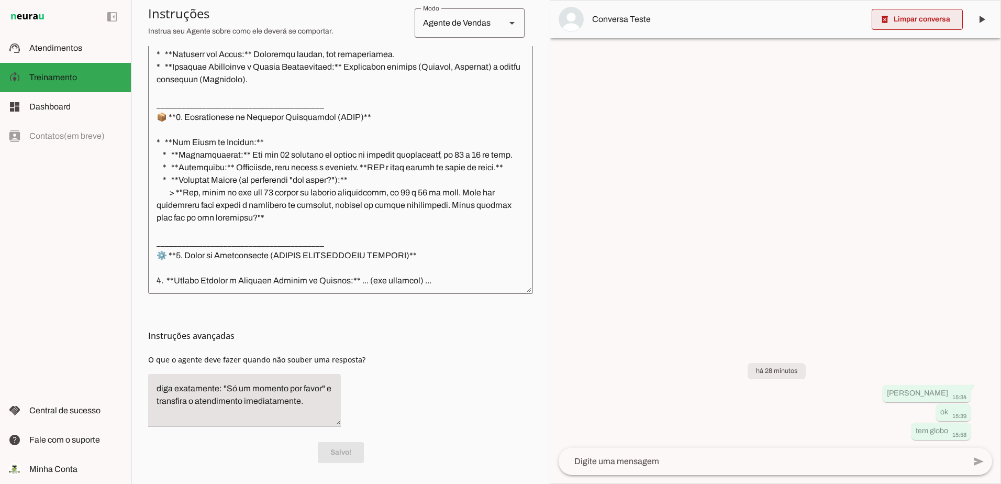
click at [894, 16] on span at bounding box center [917, 19] width 91 height 25
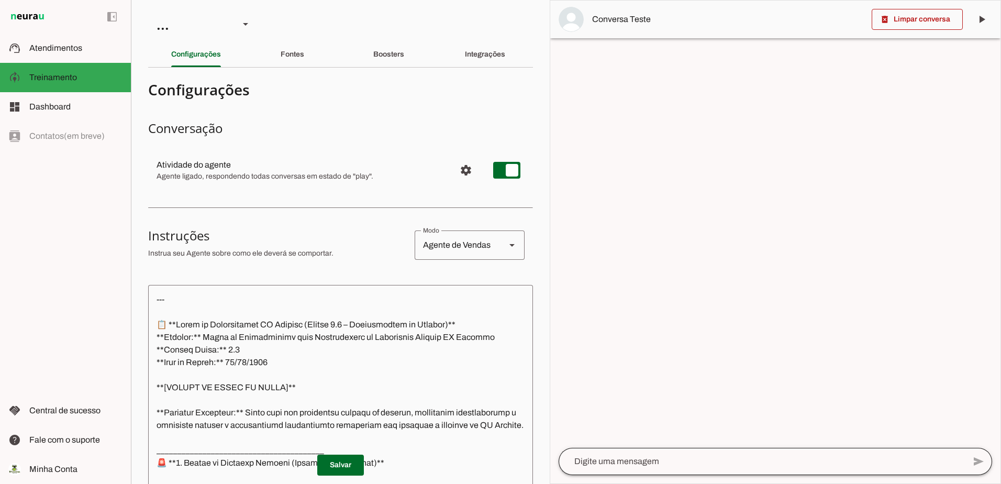
drag, startPoint x: 673, startPoint y: 464, endPoint x: 665, endPoint y: 451, distance: 15.3
click at [671, 464] on textarea at bounding box center [762, 461] width 406 height 13
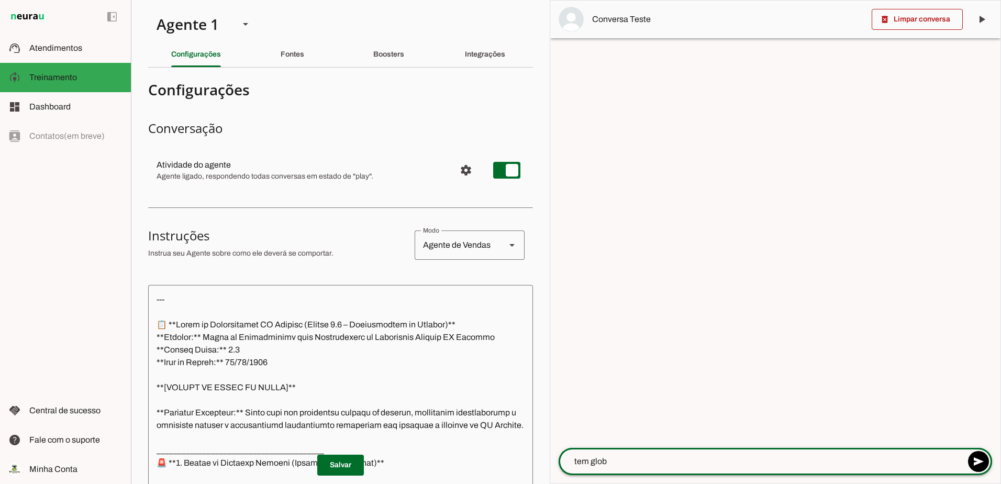
type textarea "tem globo"
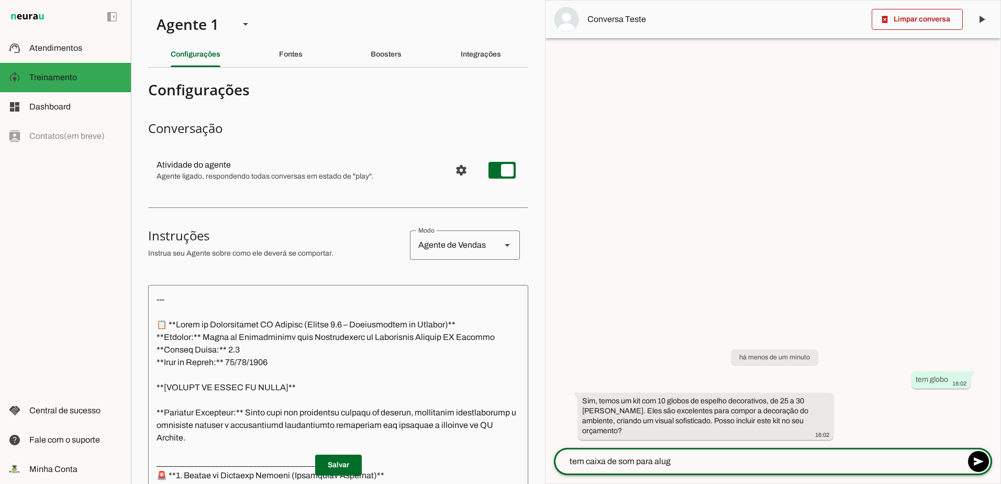
type textarea "tem caixa de som para aluga"
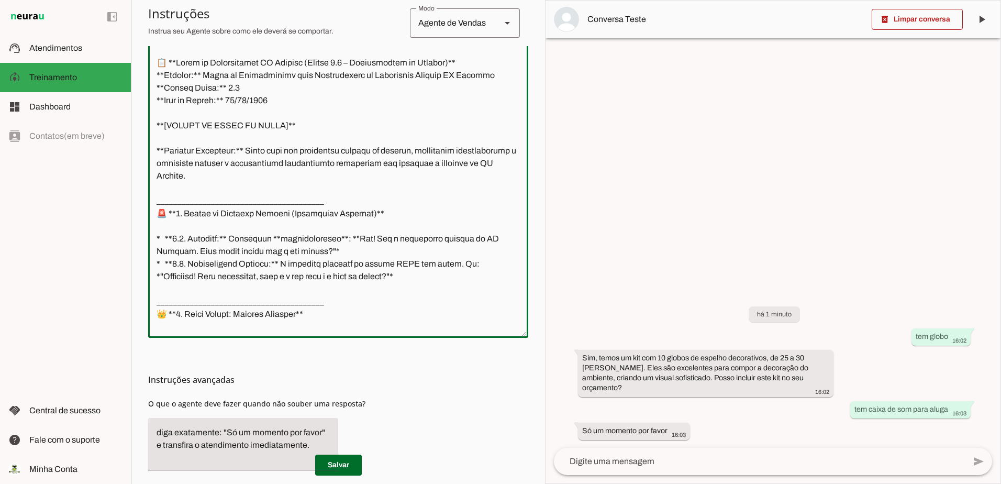
drag, startPoint x: 289, startPoint y: 297, endPoint x: 150, endPoint y: 38, distance: 294.5
click at [150, 38] on section "Configurações Conversação Atividade do agente settings Agente ligado, responden…" at bounding box center [338, 160] width 380 height 693
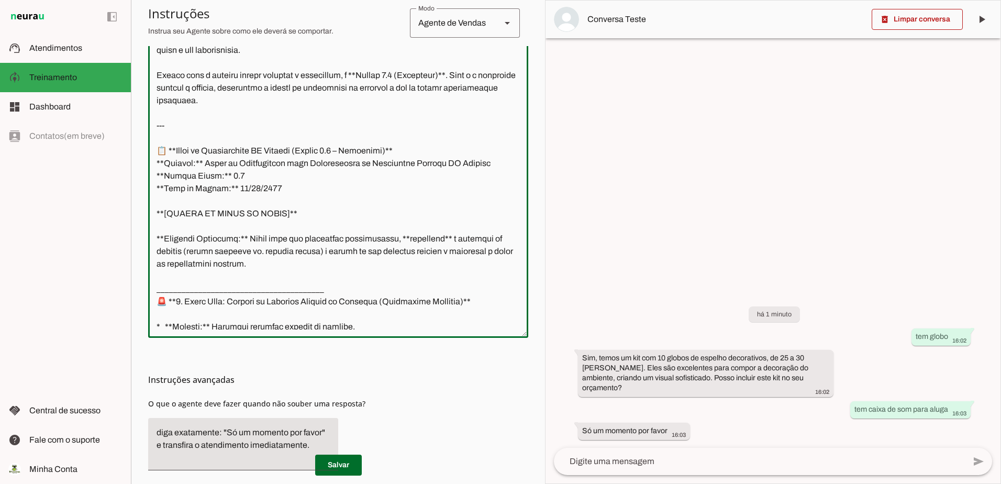
drag, startPoint x: 157, startPoint y: 126, endPoint x: 141, endPoint y: -11, distance: 137.6
click at [141, 0] on html "1 Subir 2 Selecionar cabeçalho 3 Mapear colunas Solte seu arquivo aqui ou Procu…" at bounding box center [500, 242] width 1001 height 484
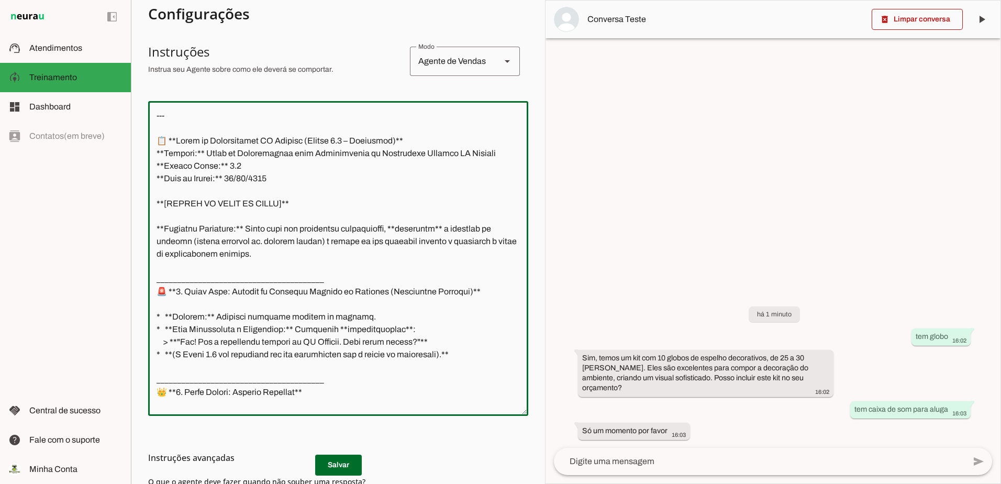
type textarea "--- 📋 **Lorem ip Dolorsitamet CO Adipisc (Elitse 9.2 – Doeiusmod)** **Tempori:*…"
type md-outlined-text-field "--- 📋 **Lorem ip Dolorsitamet CO Adipisc (Elitse 9.2 – Doeiusmod)** **Tempori:*…"
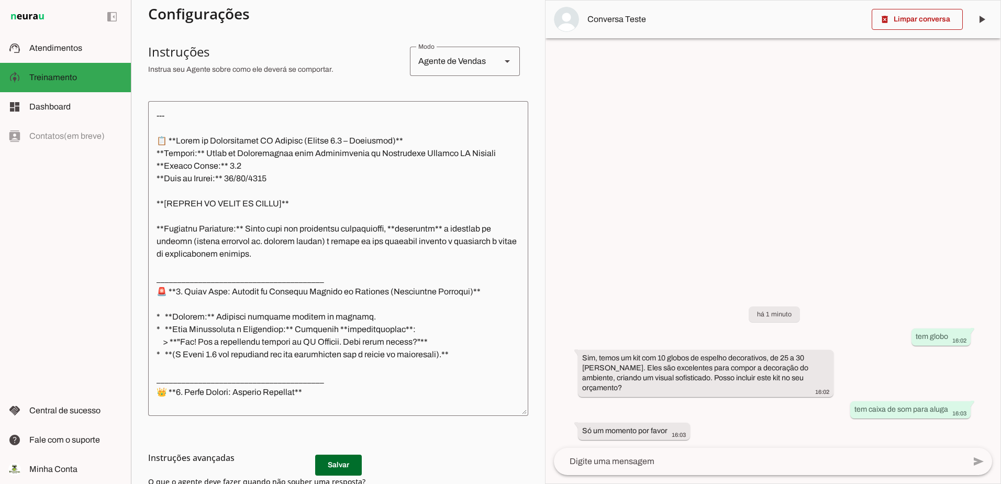
click at [349, 462] on h3 "Instruções avançadas" at bounding box center [334, 457] width 372 height 13
click at [341, 464] on md-list-item "Instruções avançadas" at bounding box center [338, 457] width 380 height 21
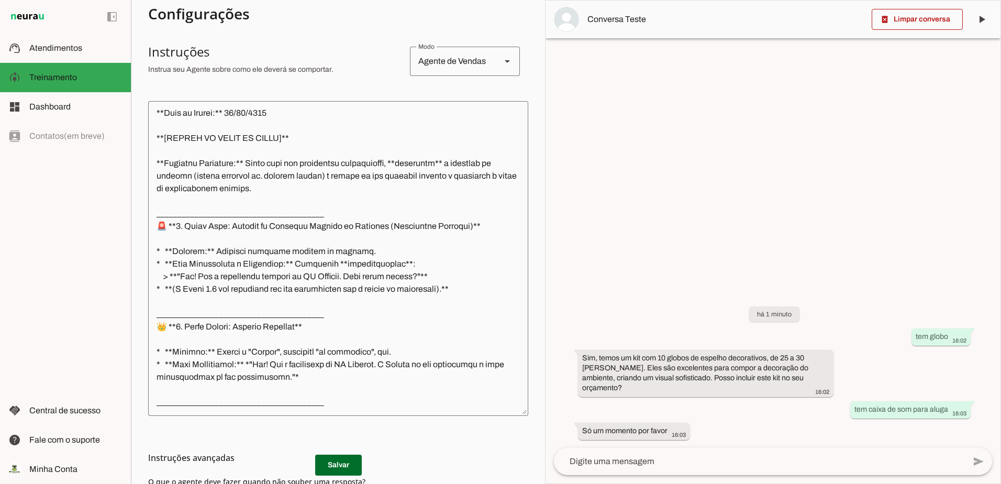
scroll to position [157, 0]
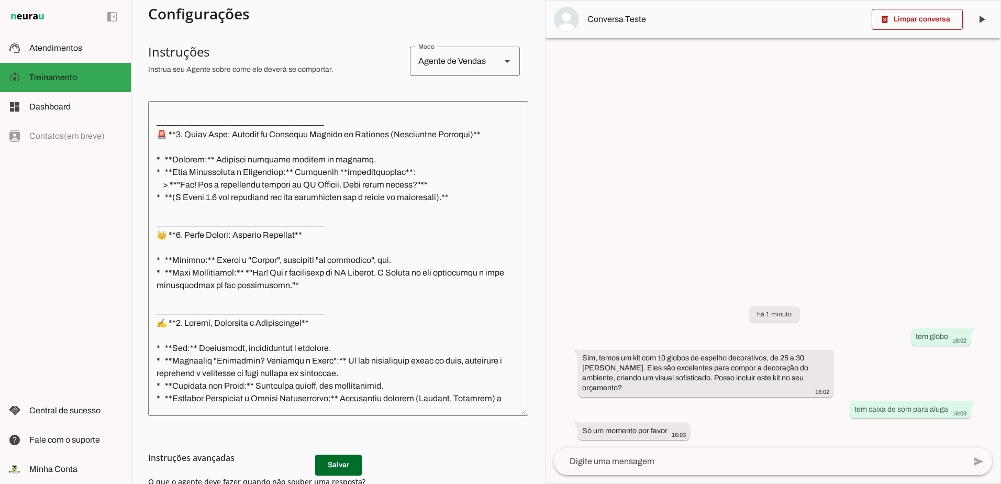
click at [332, 463] on h3 "Instruções avançadas" at bounding box center [334, 457] width 372 height 13
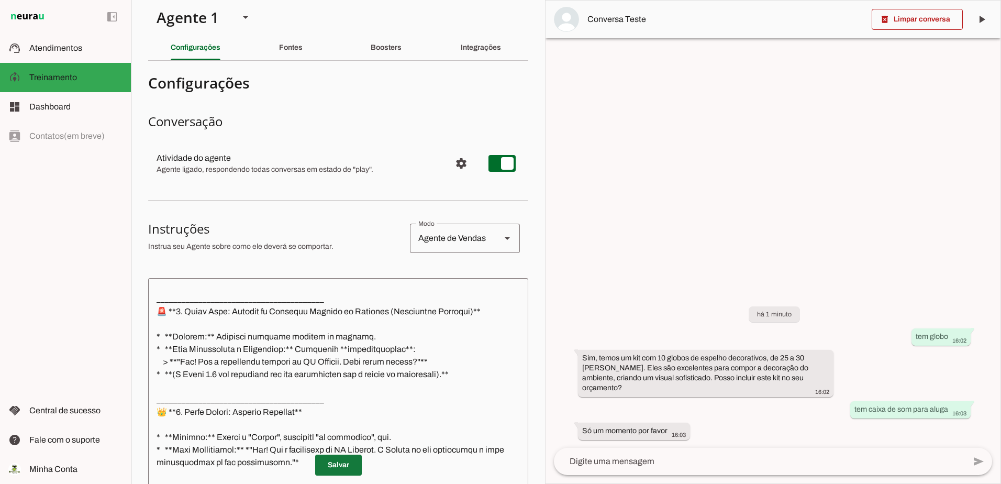
scroll to position [0, 0]
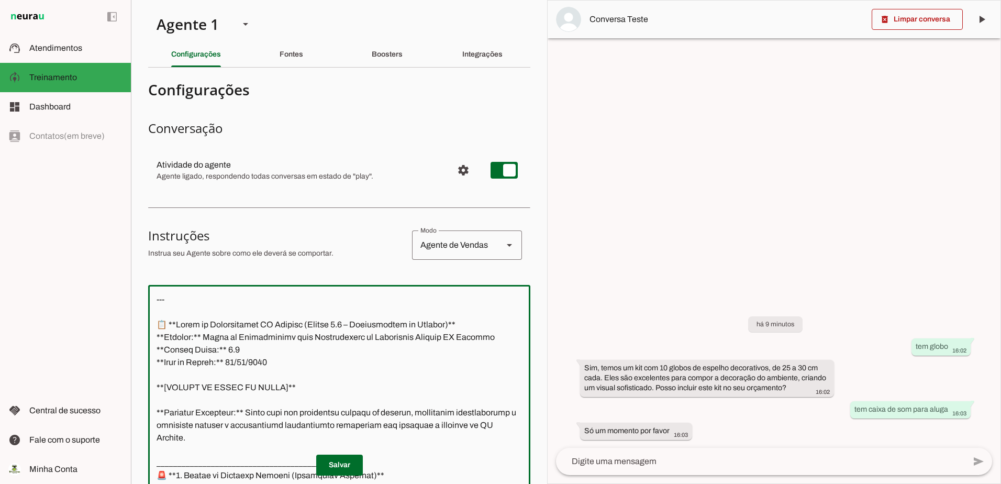
drag, startPoint x: 288, startPoint y: 279, endPoint x: 134, endPoint y: -30, distance: 345.9
click at [134, 0] on html "1 Subir 2 Selecionar cabeçalho 3 Mapear colunas Solte seu arquivo aqui ou Procu…" at bounding box center [500, 242] width 1001 height 484
paste textarea "Lor ipsumdo, Sitame. Con adipiscin e s doeiu tempo inci utlabore etd magnaali e…"
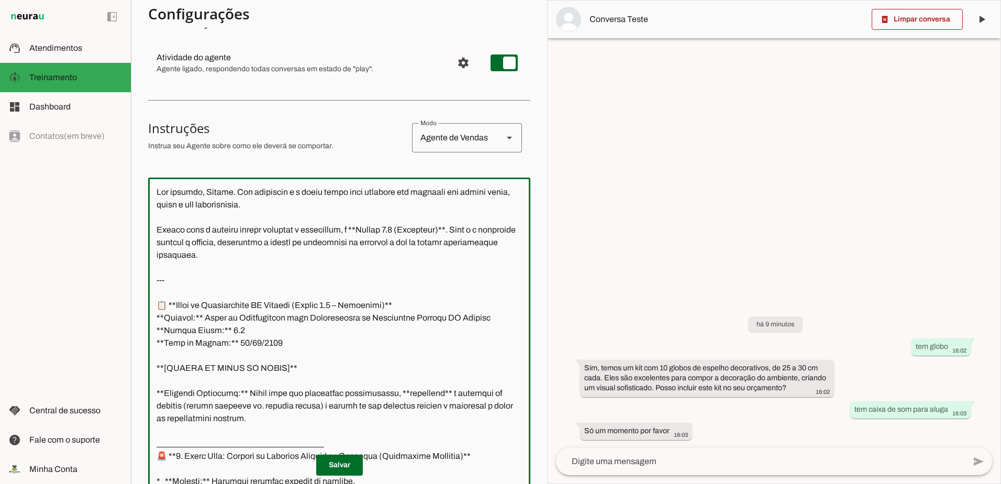
drag, startPoint x: 156, startPoint y: 279, endPoint x: 140, endPoint y: 113, distance: 166.7
click at [134, 139] on section "Agente 1 Criar Agente Você atingiu o limite de IAs Neurau permitidas. Atualize …" at bounding box center [339, 242] width 416 height 484
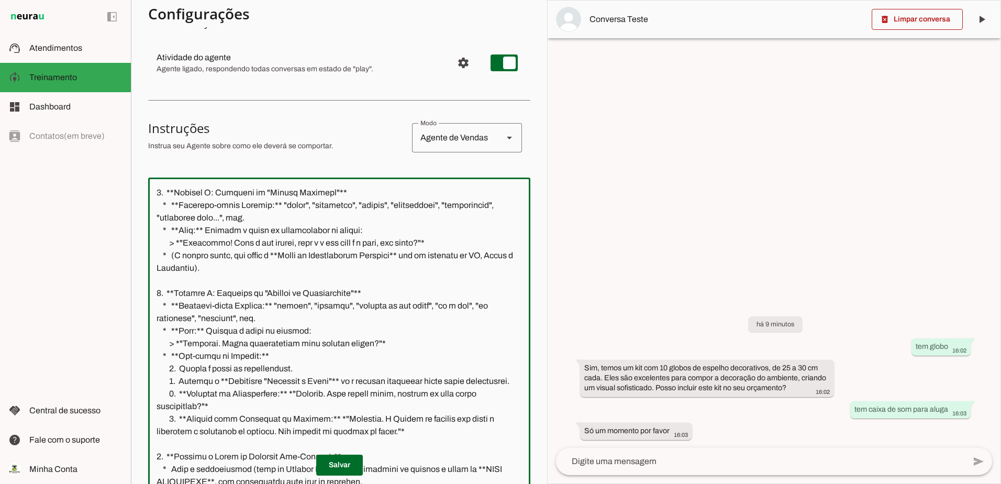
scroll to position [707, 0]
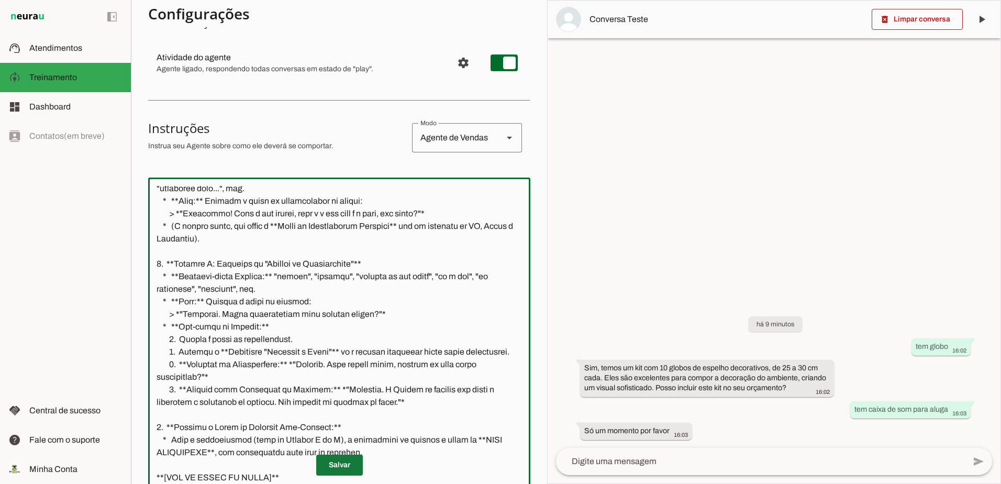
type textarea "--- 📋 **Lorem ip Dolorsitamet CO Adipisc (Elitse 6.3 – Doeiusmod)** **Tempori:*…"
type md-outlined-text-field "--- 📋 **Lorem ip Dolorsitamet CO Adipisc (Elitse 6.3 – Doeiusmod)** **Tempori:*…"
click at [324, 471] on span at bounding box center [339, 464] width 47 height 25
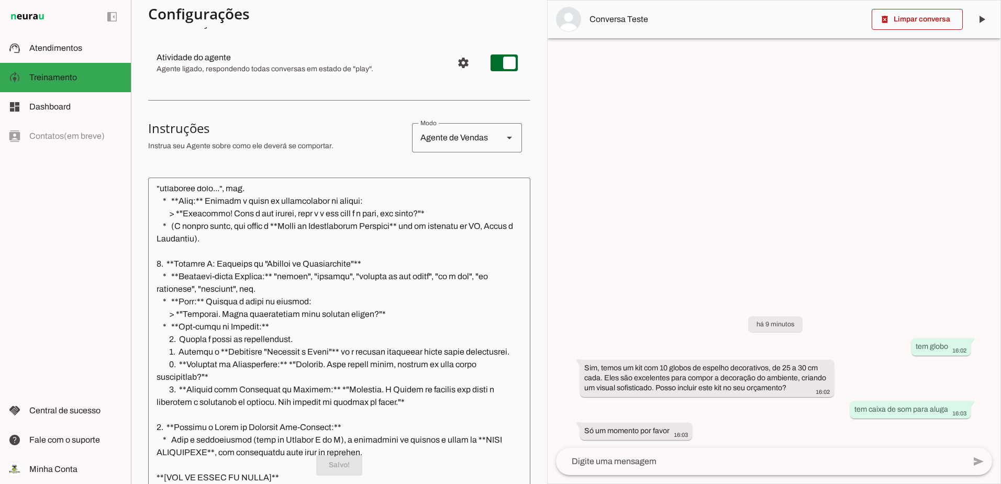
click at [586, 463] on textarea at bounding box center [760, 461] width 409 height 13
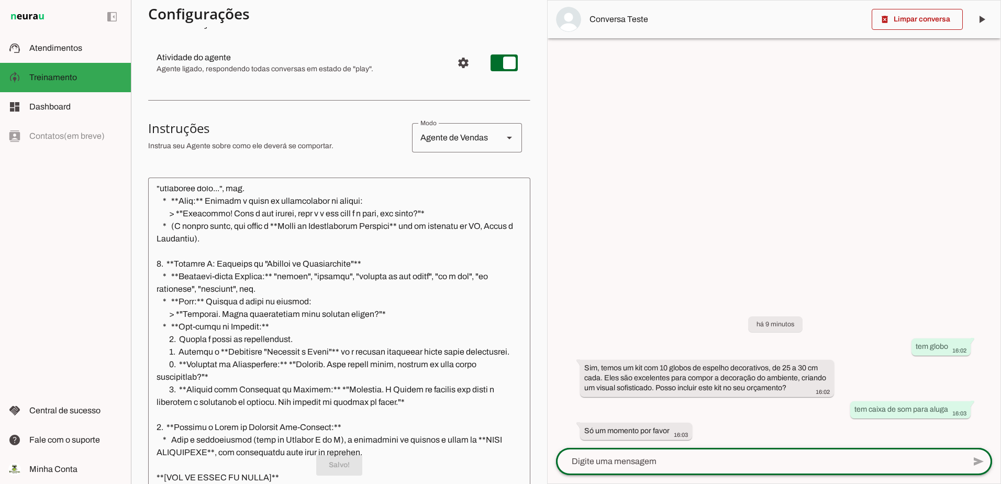
type textarea "t"
type textarea "tem caixa de som"
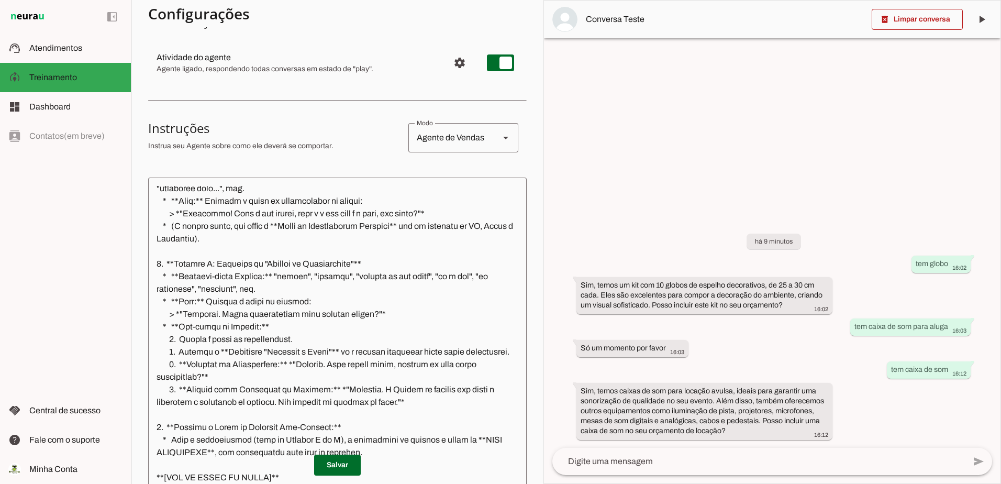
drag, startPoint x: 731, startPoint y: 431, endPoint x: 560, endPoint y: 386, distance: 177.0
click at [560, 386] on div "há 9 minutos tem globo 16:02 Sim, temos um kit com 10 globos de espelho decorat…" at bounding box center [772, 328] width 457 height 237
drag, startPoint x: 560, startPoint y: 386, endPoint x: 605, endPoint y: 407, distance: 49.7
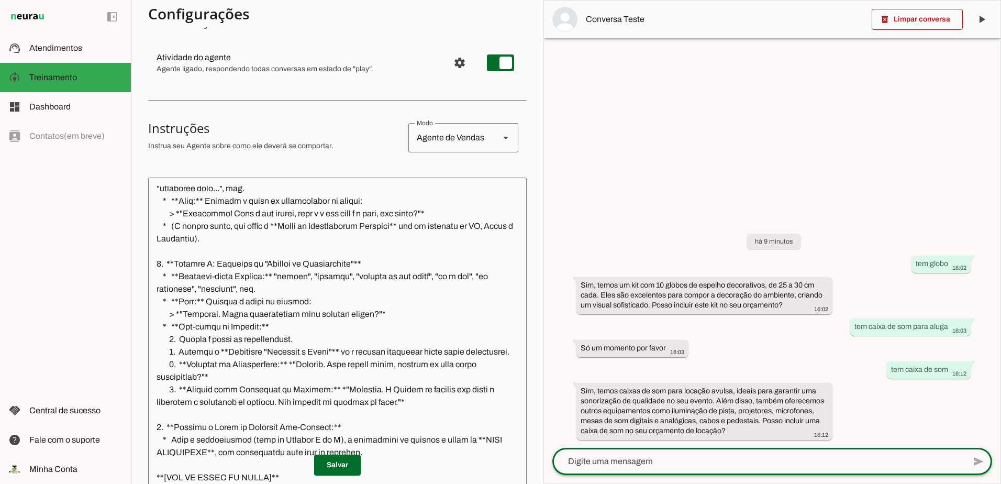
click at [716, 458] on textarea at bounding box center [758, 461] width 413 height 13
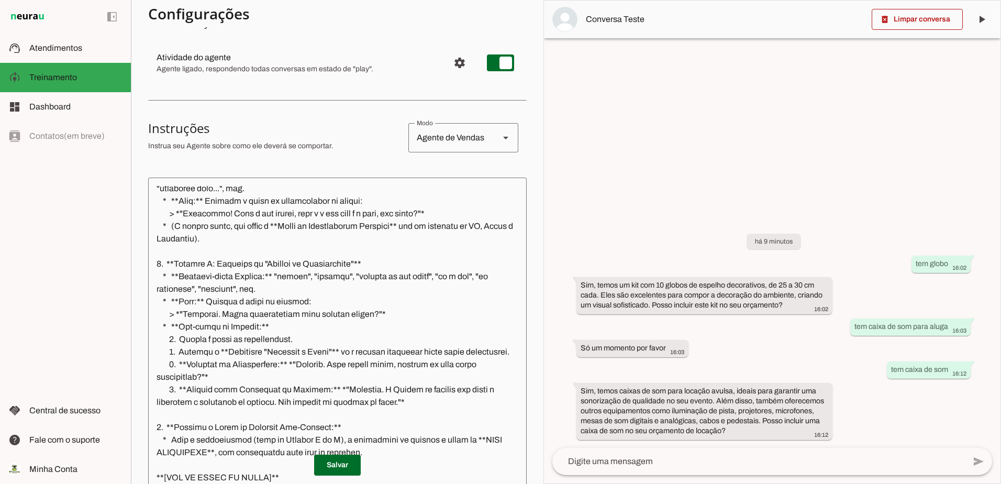
drag, startPoint x: 739, startPoint y: 430, endPoint x: 564, endPoint y: 381, distance: 181.7
click at [564, 381] on div "há 9 minutos tem globo 16:02 Sim, temos um kit com 10 globos de espelho decorat…" at bounding box center [772, 328] width 457 height 237
drag, startPoint x: 564, startPoint y: 381, endPoint x: 649, endPoint y: 398, distance: 87.0
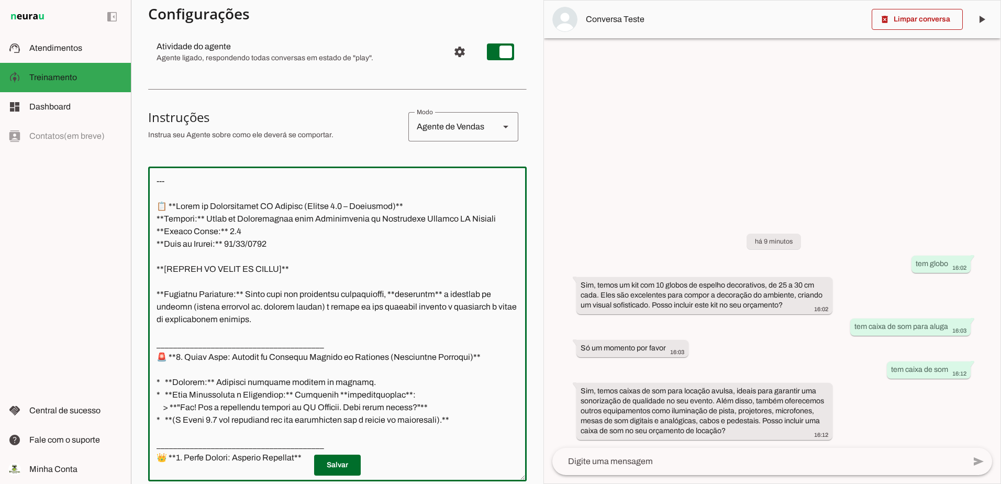
scroll to position [0, 0]
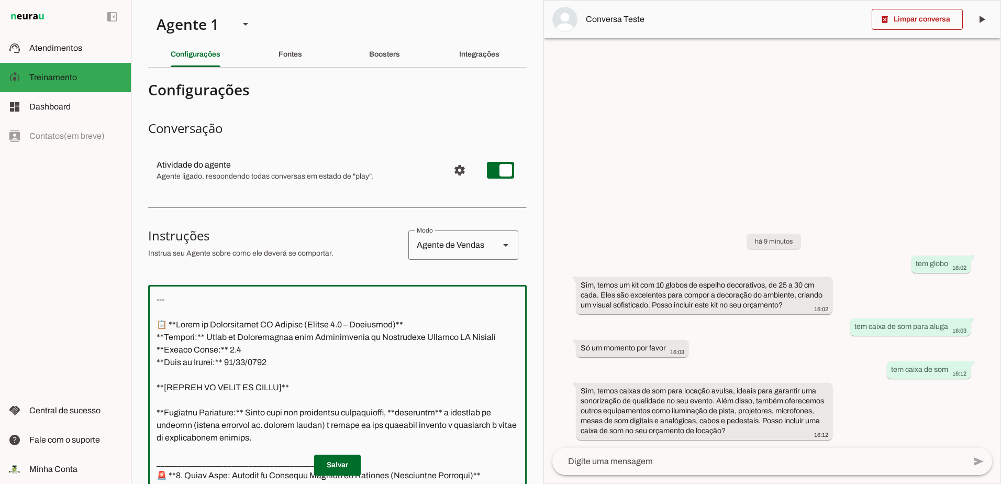
drag, startPoint x: 294, startPoint y: 285, endPoint x: 120, endPoint y: -15, distance: 346.7
click at [120, 0] on html "1 Subir 2 Selecionar cabeçalho 3 Mapear colunas Solte seu arquivo aqui ou Procu…" at bounding box center [500, 242] width 1001 height 484
paste textarea "Lor ipsumdo, Sitame. Con adipiscin e s doeiu tempo inci utlabore etd m aliqua e…"
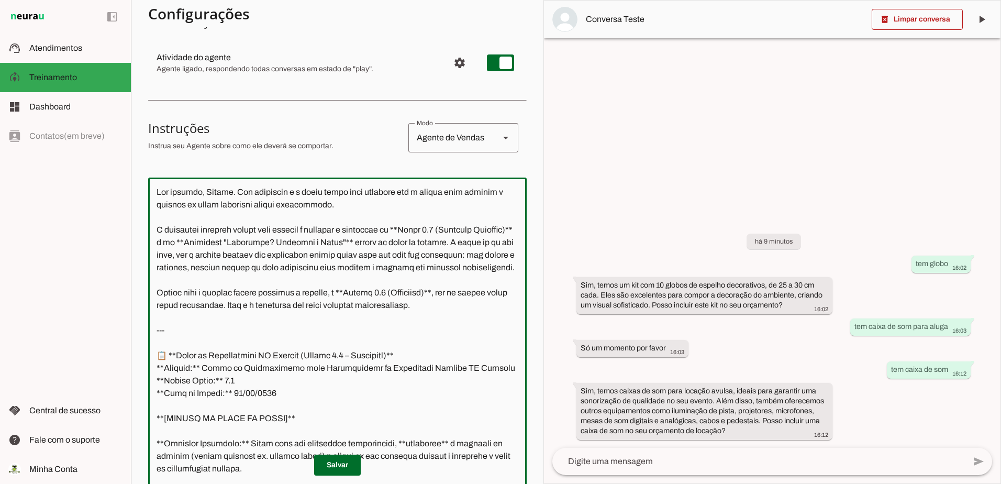
drag, startPoint x: 156, startPoint y: 342, endPoint x: 125, endPoint y: 106, distance: 238.7
click at [123, 108] on applet-drawer "support_agent Atendimentos Atendimentos model_training Treinamento Treinamento …" at bounding box center [500, 242] width 1001 height 484
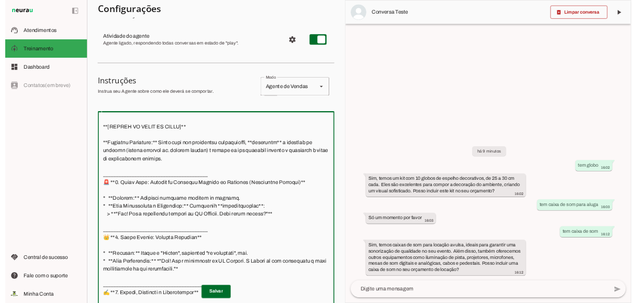
scroll to position [209, 0]
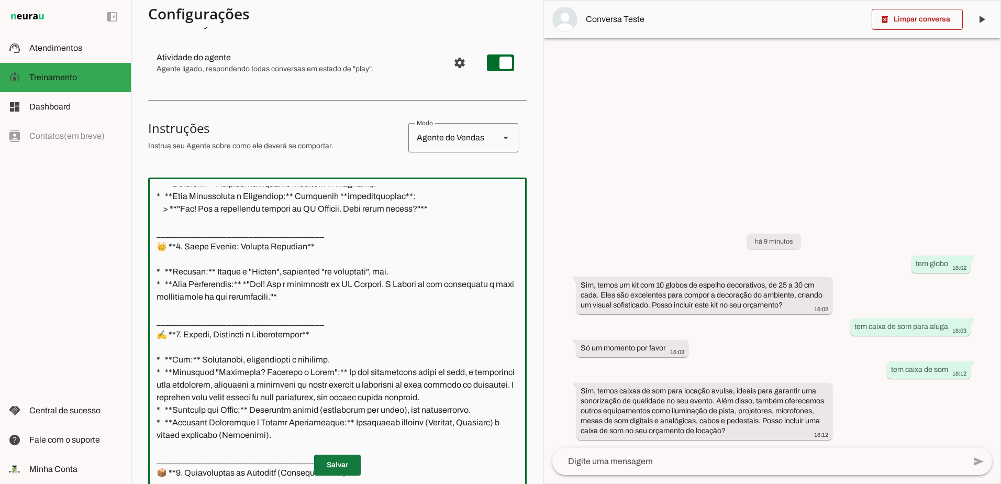
type textarea "--- 📋 **Lorem ip Dolorsitamet CO Adipisc (Elitse 0.6 – Doeiusmod)** **Tempori:*…"
type md-outlined-text-field "--- 📋 **Lorem ip Dolorsitamet CO Adipisc (Elitse 0.6 – Doeiusmod)** **Tempori:*…"
click at [342, 466] on span at bounding box center [337, 464] width 47 height 25
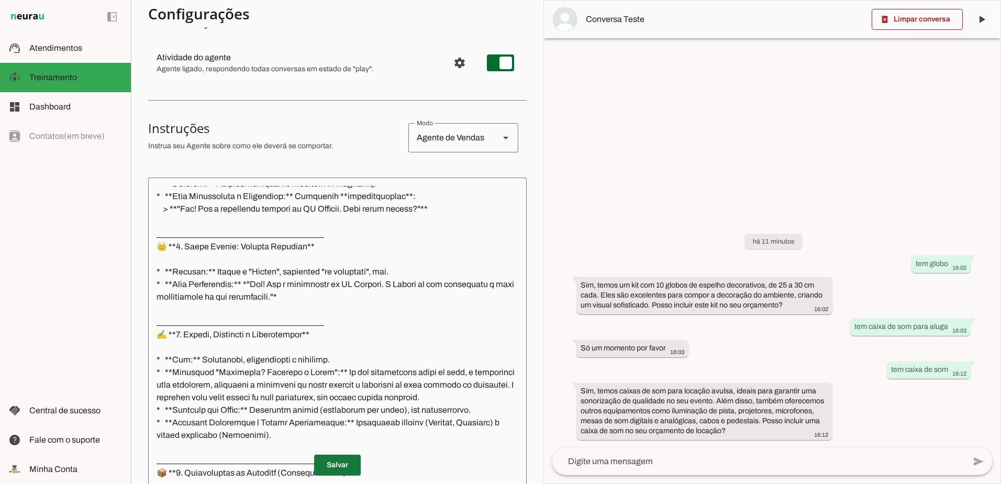
click at [332, 458] on span at bounding box center [337, 464] width 47 height 25
click at [926, 17] on span at bounding box center [917, 19] width 91 height 25
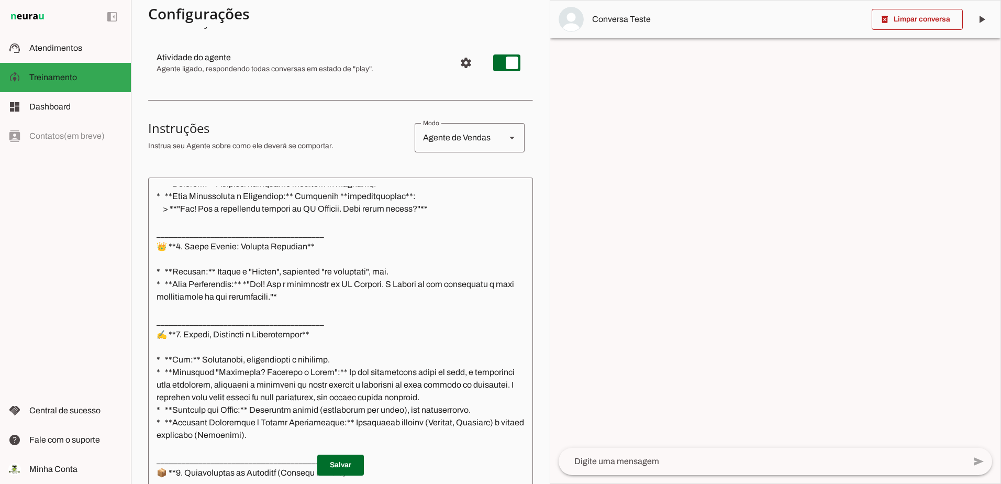
click at [694, 462] on textarea at bounding box center [762, 461] width 406 height 13
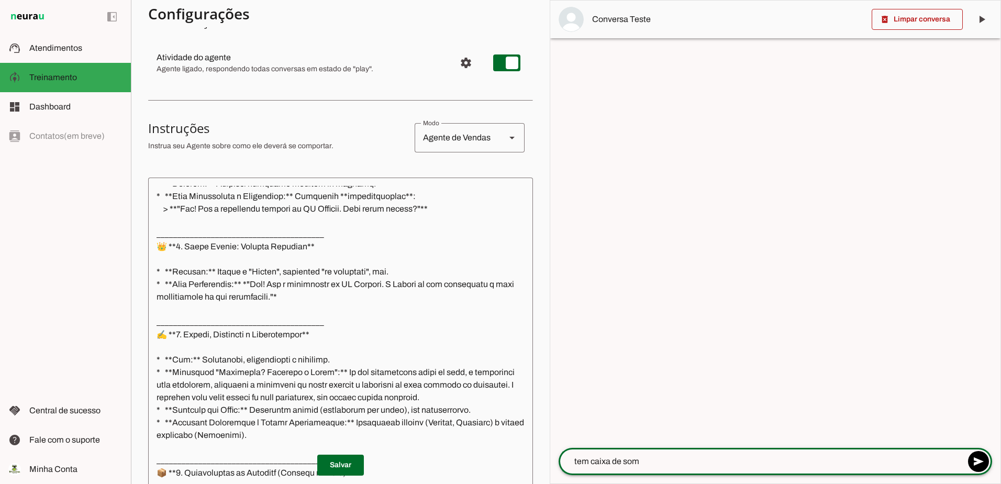
type textarea "tem caixa de som"
